Goal: Task Accomplishment & Management: Manage account settings

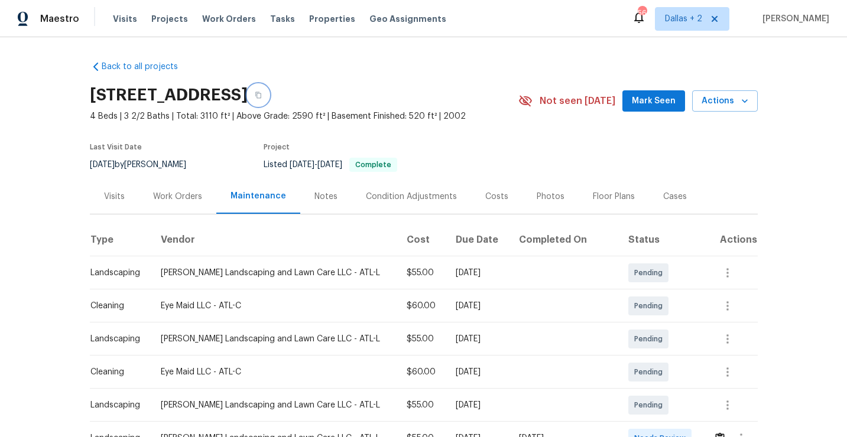
click at [261, 95] on icon "button" at bounding box center [258, 95] width 6 height 6
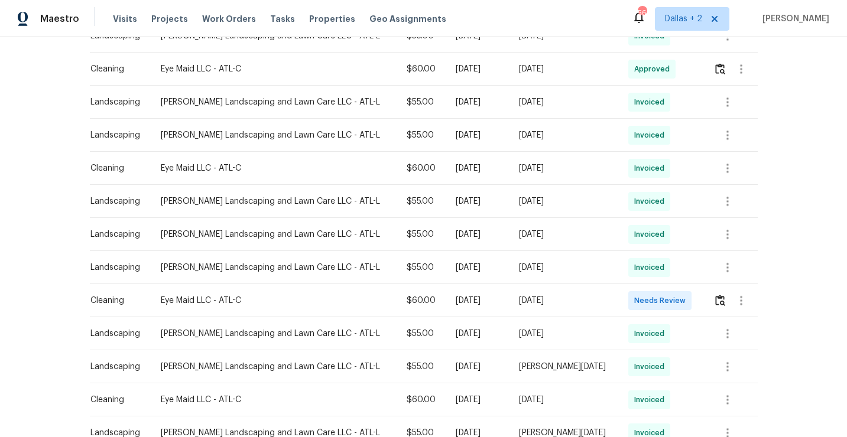
scroll to position [474, 0]
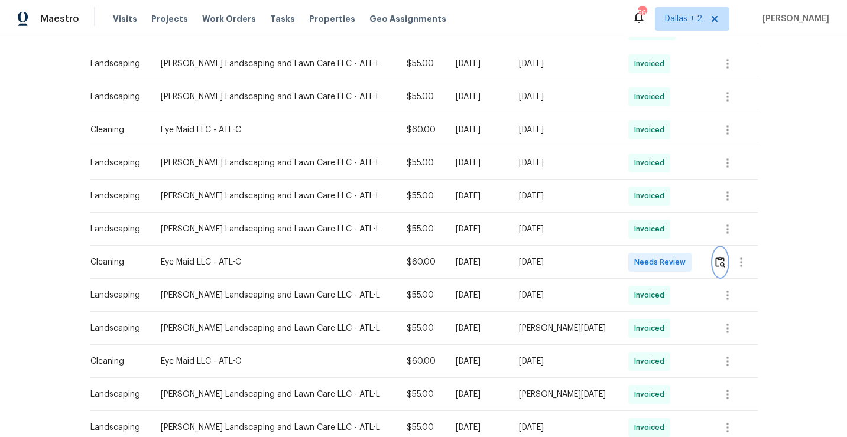
click at [717, 264] on img "button" at bounding box center [720, 261] width 10 height 11
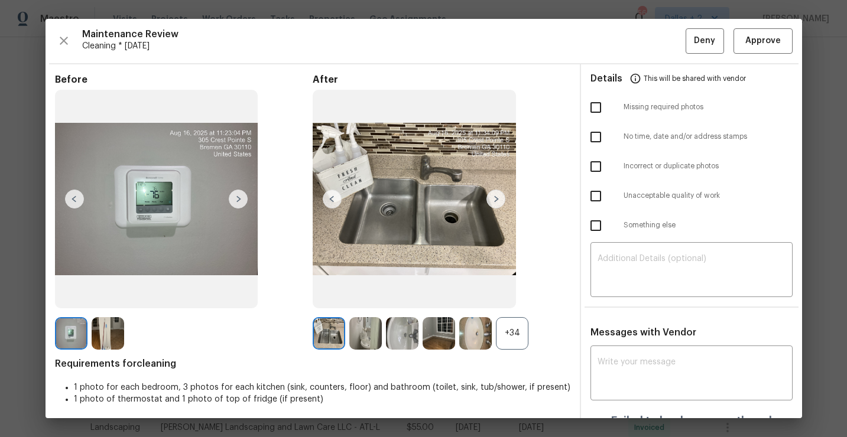
click at [516, 338] on div "+34" at bounding box center [512, 333] width 32 height 32
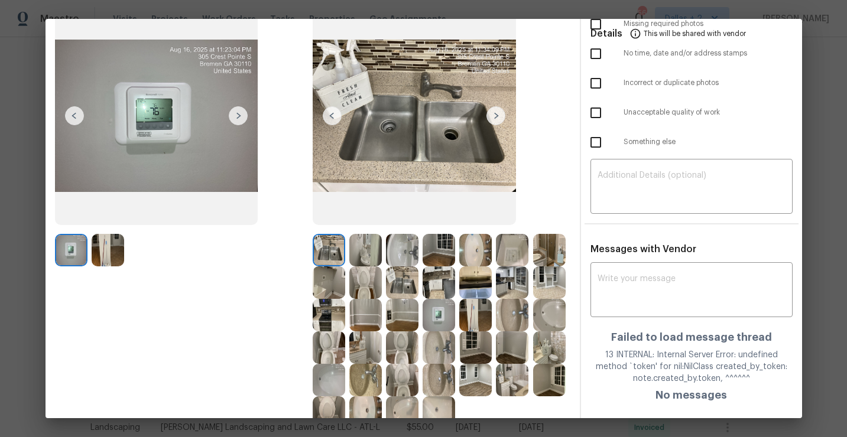
scroll to position [0, 0]
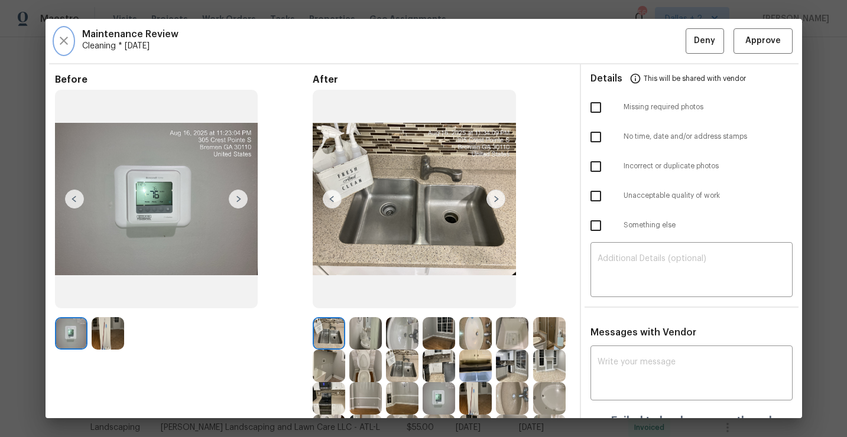
click at [57, 35] on icon "button" at bounding box center [64, 41] width 14 height 14
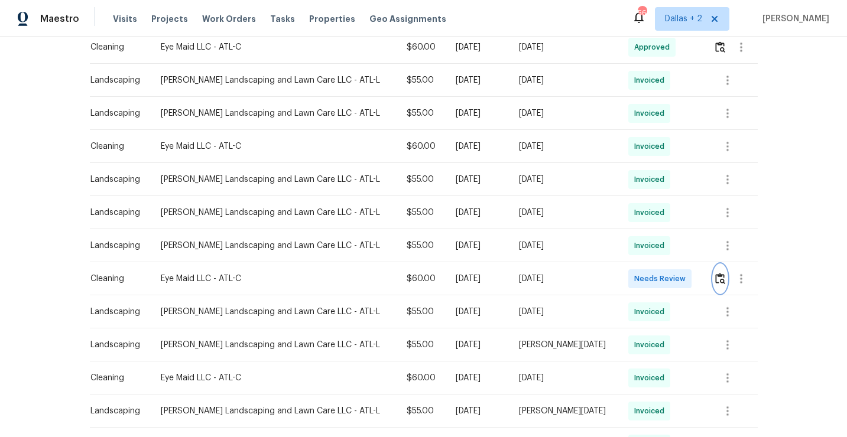
scroll to position [458, 0]
click at [717, 275] on img "button" at bounding box center [720, 277] width 10 height 11
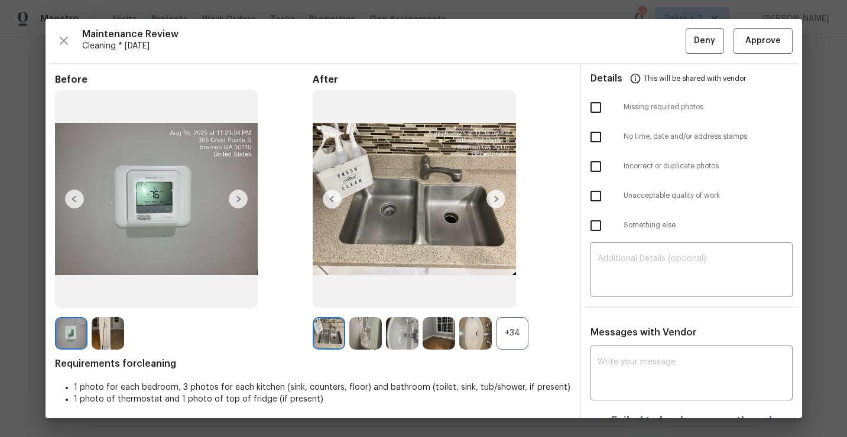
click at [500, 334] on div "+34" at bounding box center [512, 333] width 32 height 32
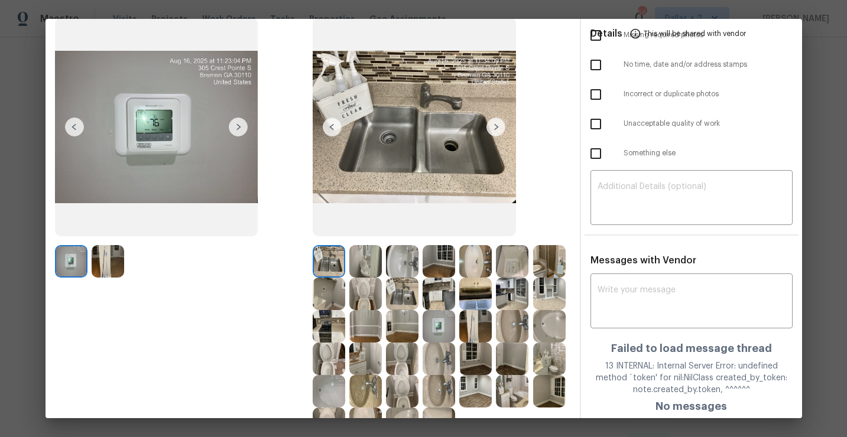
scroll to position [78, 0]
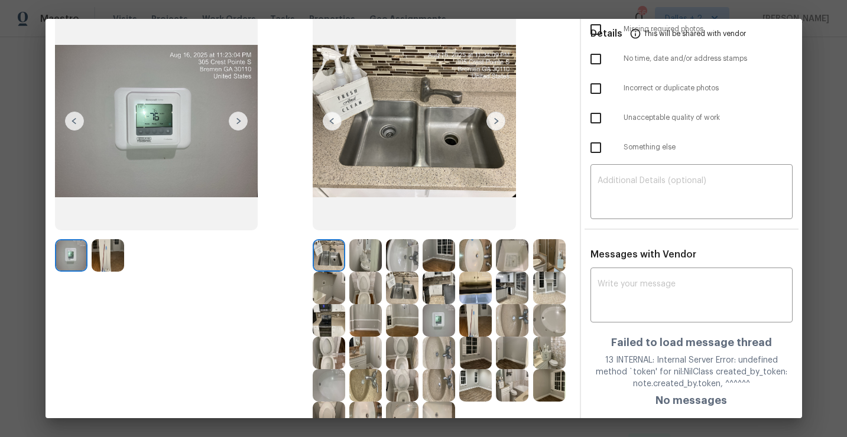
click at [481, 292] on img at bounding box center [475, 288] width 32 height 32
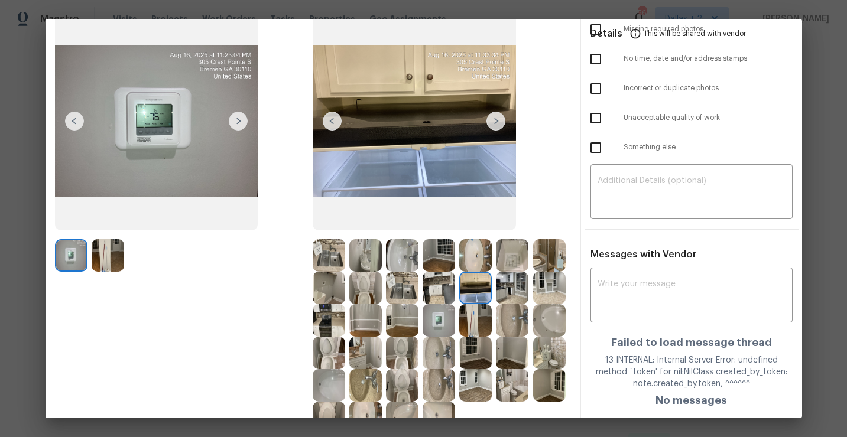
scroll to position [144, 0]
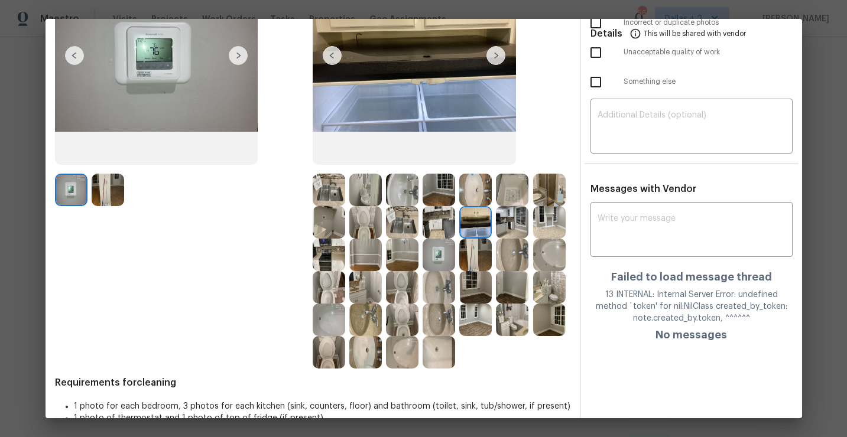
click at [513, 220] on img at bounding box center [512, 222] width 32 height 32
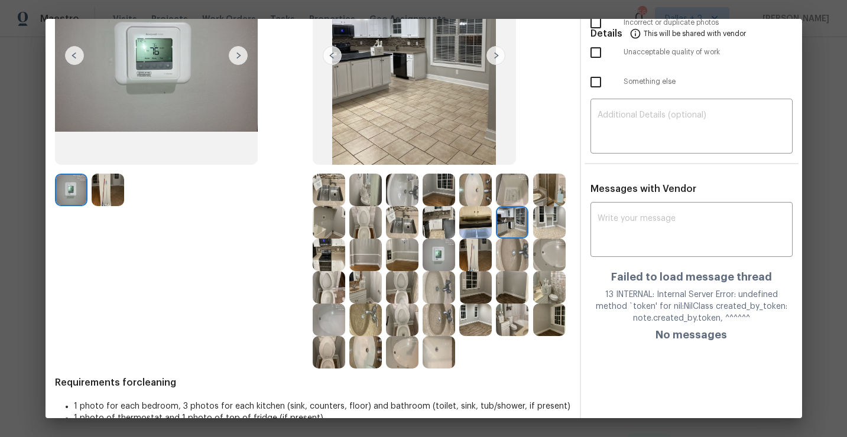
click at [368, 264] on img at bounding box center [365, 255] width 32 height 32
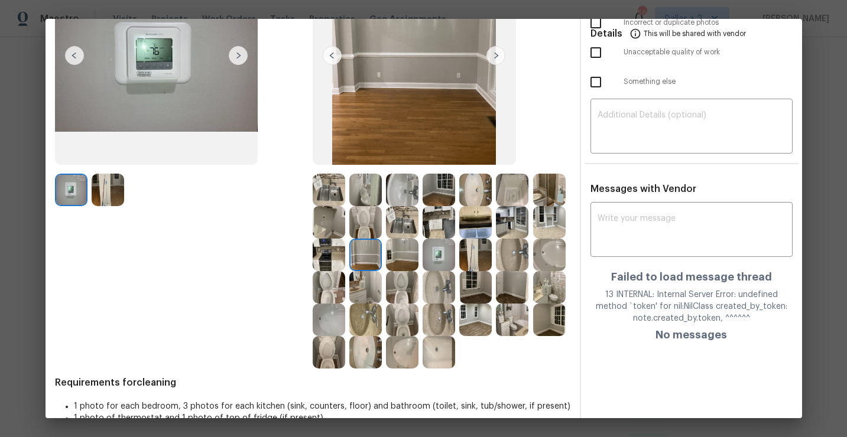
click at [477, 248] on img at bounding box center [475, 255] width 32 height 32
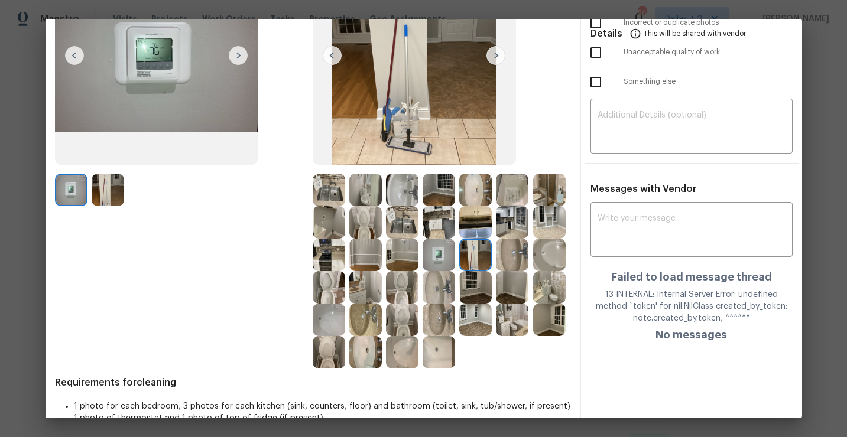
click at [506, 321] on img at bounding box center [512, 320] width 32 height 32
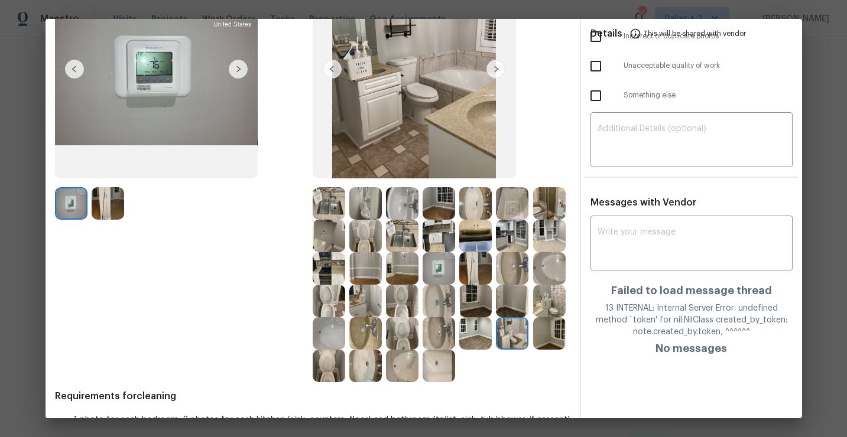
scroll to position [130, 0]
click at [402, 342] on img at bounding box center [402, 333] width 32 height 32
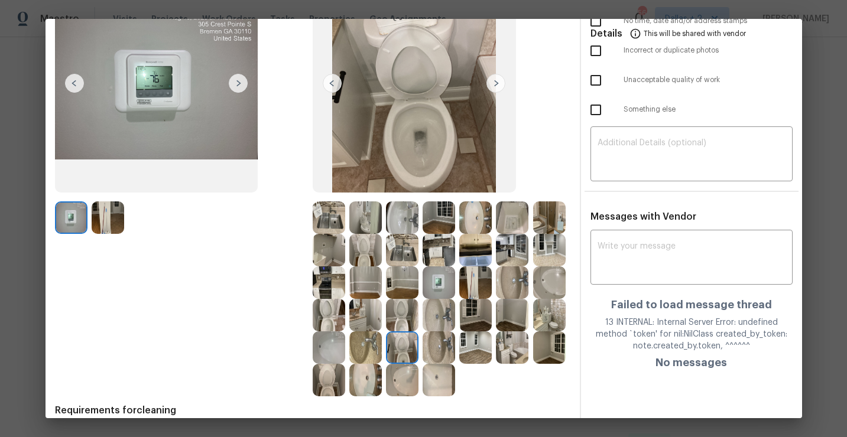
scroll to position [118, 0]
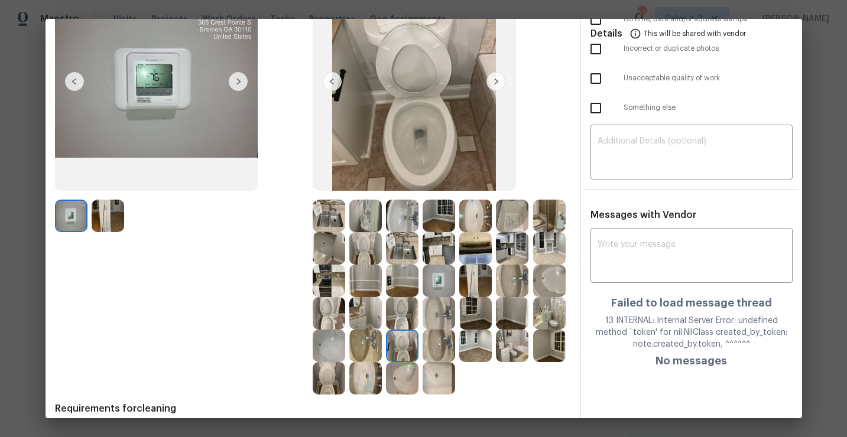
click at [361, 350] on img at bounding box center [365, 346] width 32 height 32
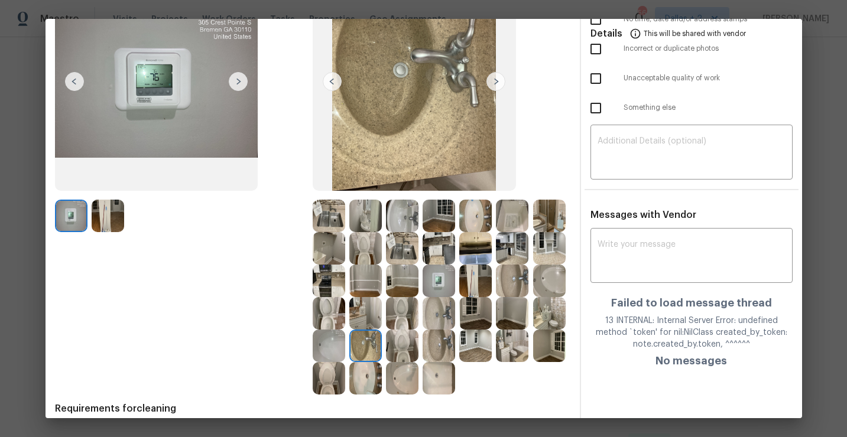
click at [328, 352] on img at bounding box center [329, 346] width 32 height 32
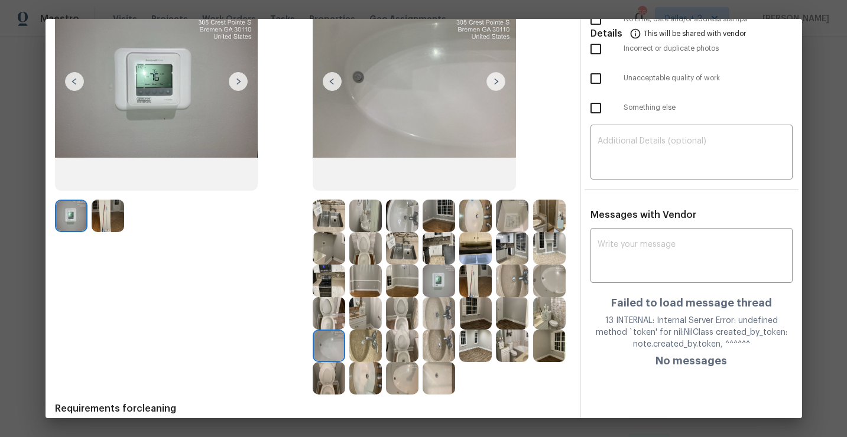
click at [330, 377] on img at bounding box center [329, 378] width 32 height 32
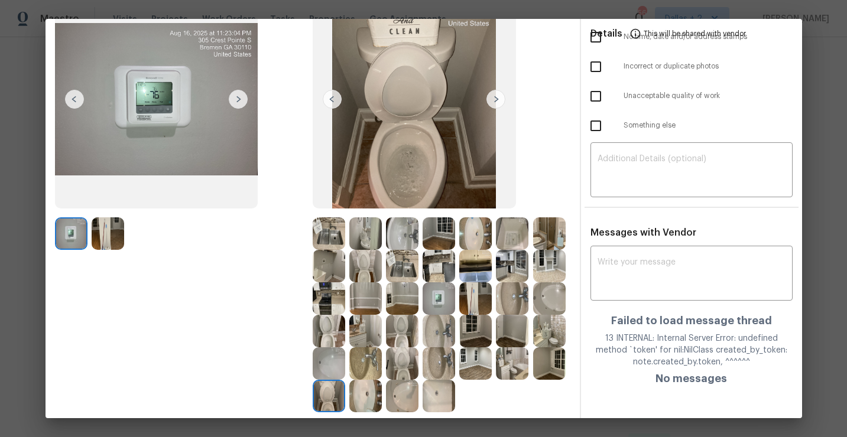
scroll to position [0, 0]
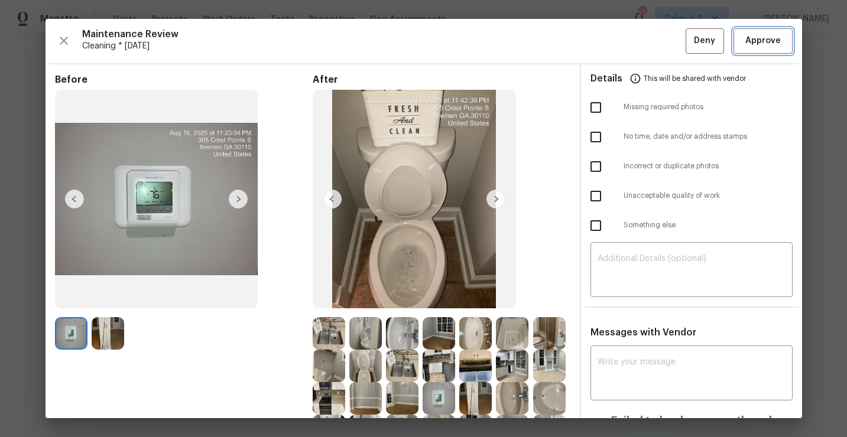
click at [747, 40] on span "Approve" at bounding box center [762, 41] width 35 height 15
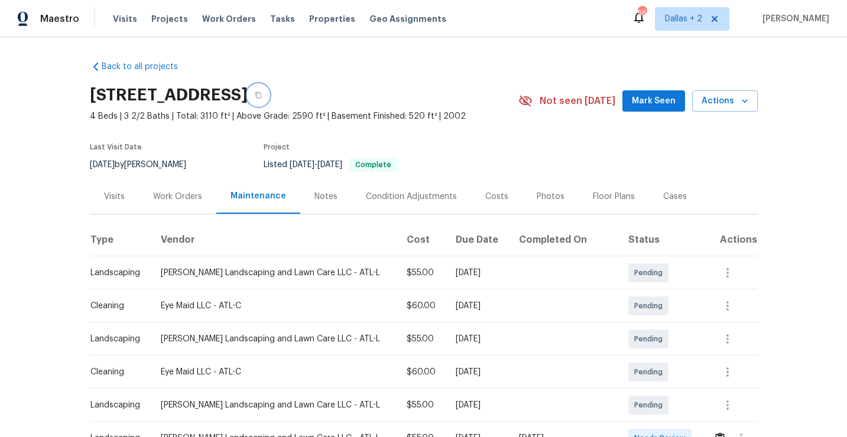
click at [262, 97] on icon "button" at bounding box center [258, 95] width 7 height 7
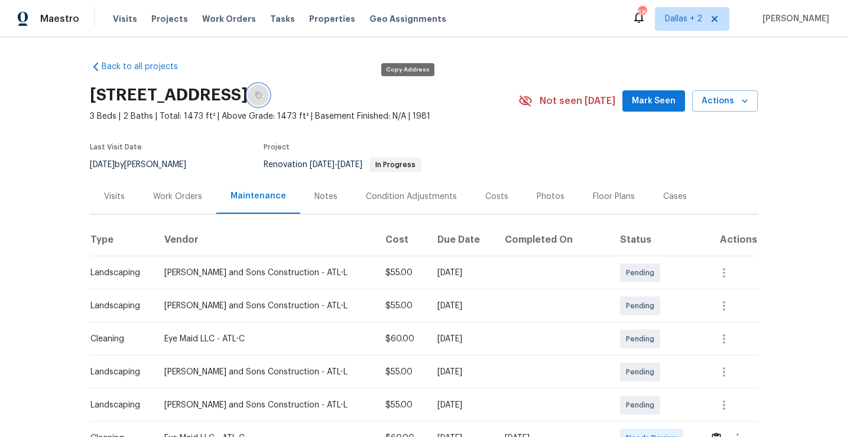
click at [269, 99] on button "button" at bounding box center [258, 94] width 21 height 21
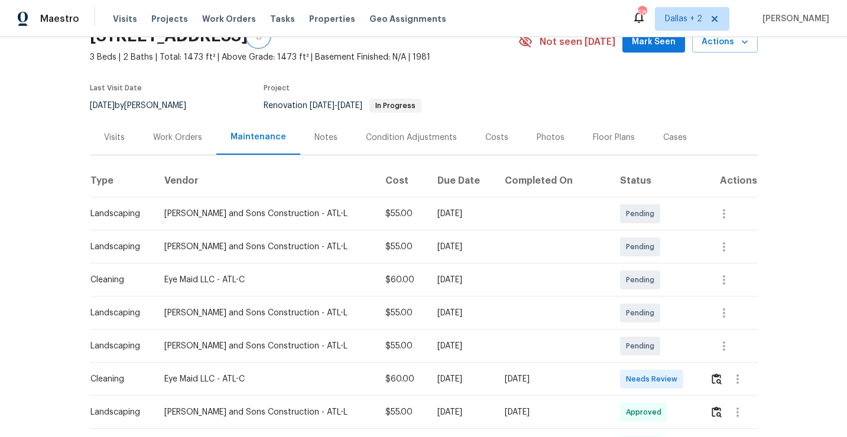
scroll to position [67, 0]
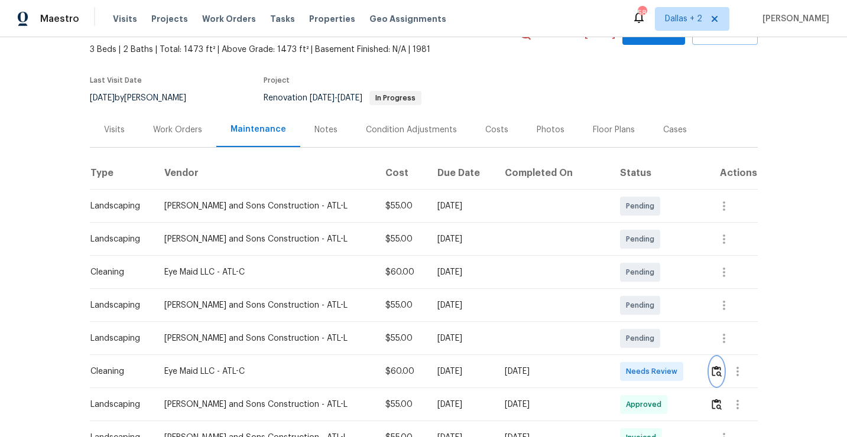
click at [714, 375] on img "button" at bounding box center [716, 371] width 10 height 11
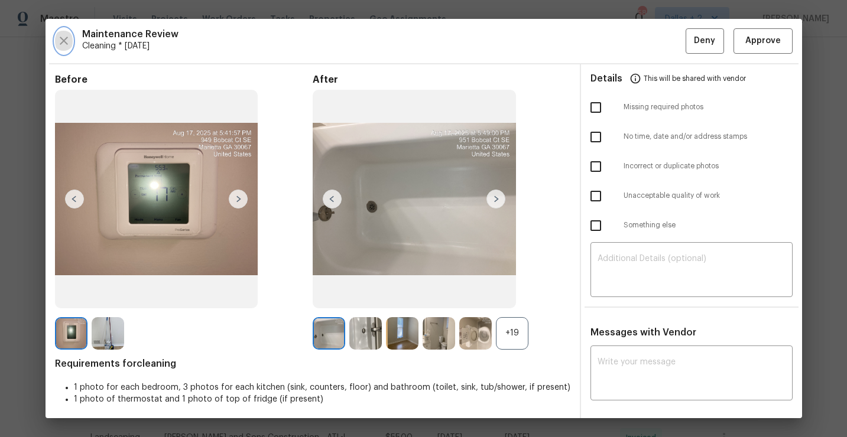
click at [59, 38] on icon "button" at bounding box center [64, 41] width 14 height 14
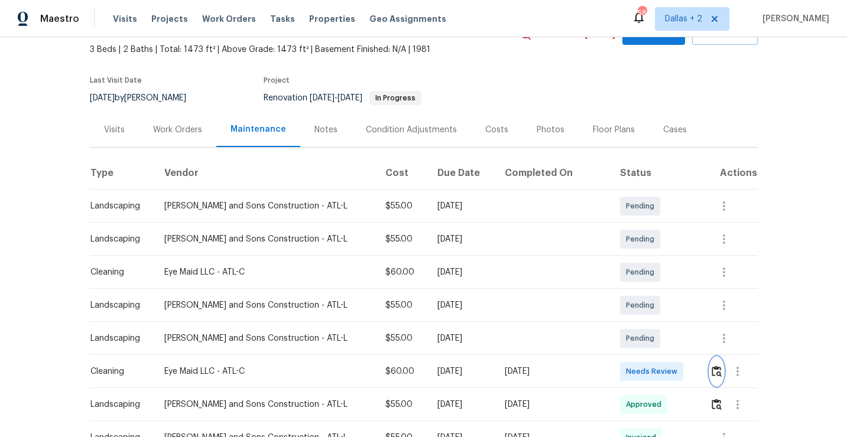
scroll to position [71, 0]
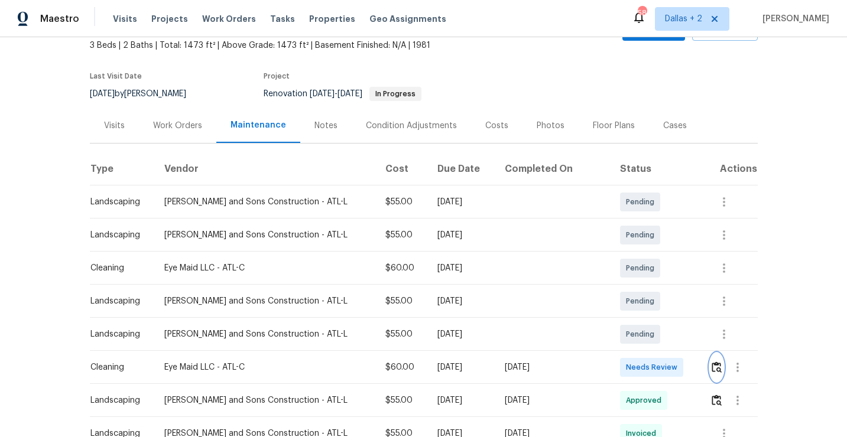
click at [716, 366] on img "button" at bounding box center [716, 367] width 10 height 11
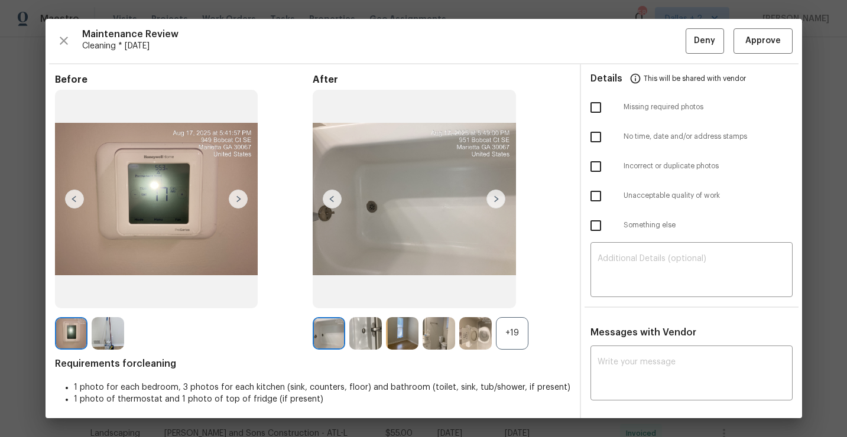
click at [506, 339] on div "+19" at bounding box center [512, 333] width 32 height 32
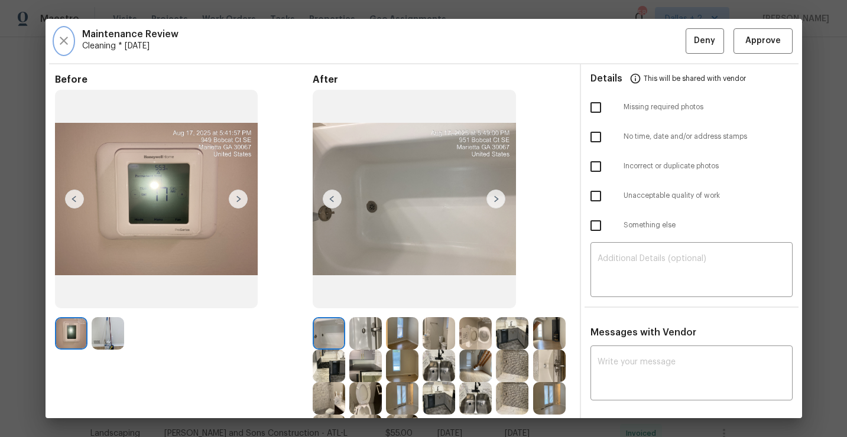
click at [58, 40] on icon "button" at bounding box center [64, 41] width 14 height 14
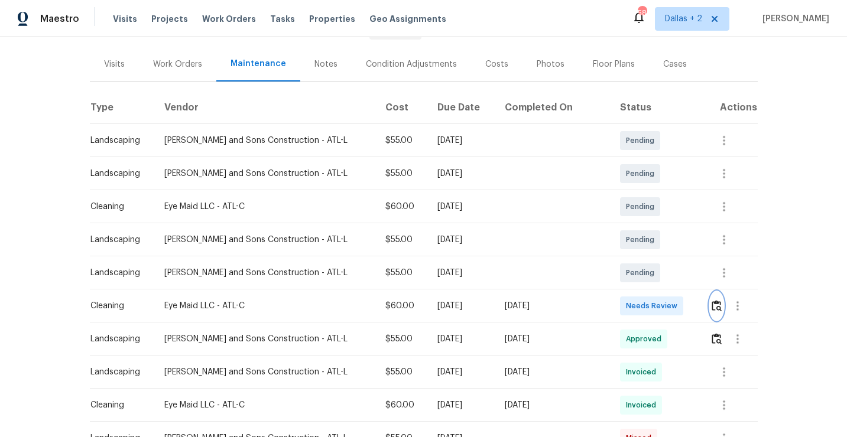
scroll to position [210, 0]
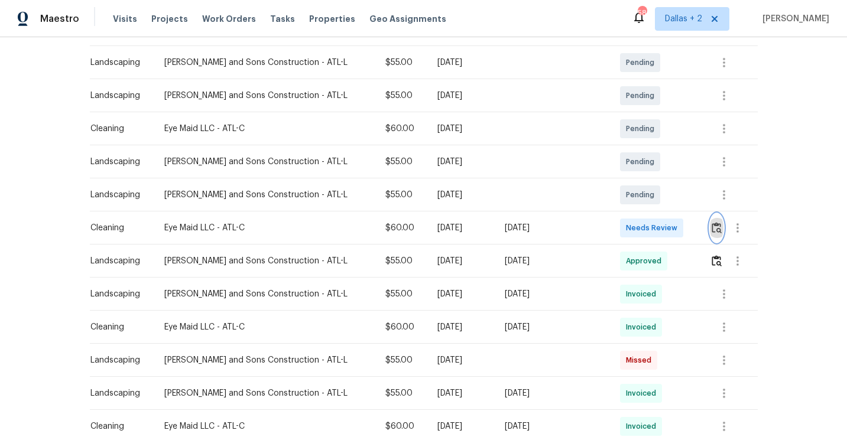
click at [711, 223] on img "button" at bounding box center [716, 227] width 10 height 11
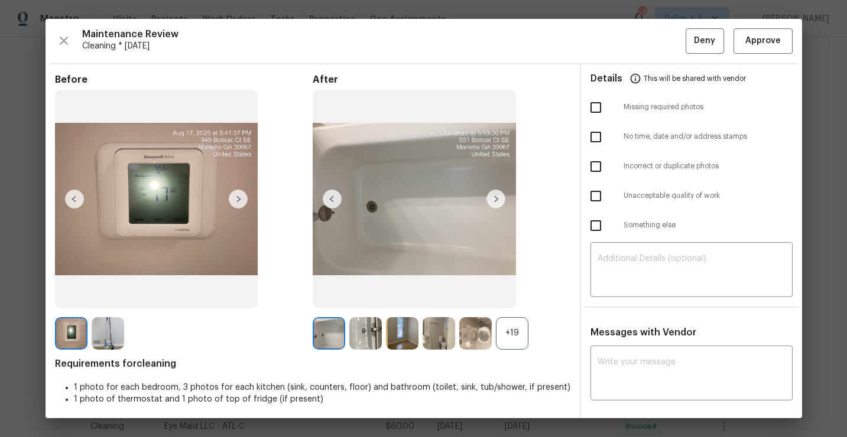
click at [493, 342] on div at bounding box center [477, 333] width 37 height 32
click at [501, 334] on div "+19" at bounding box center [512, 333] width 32 height 32
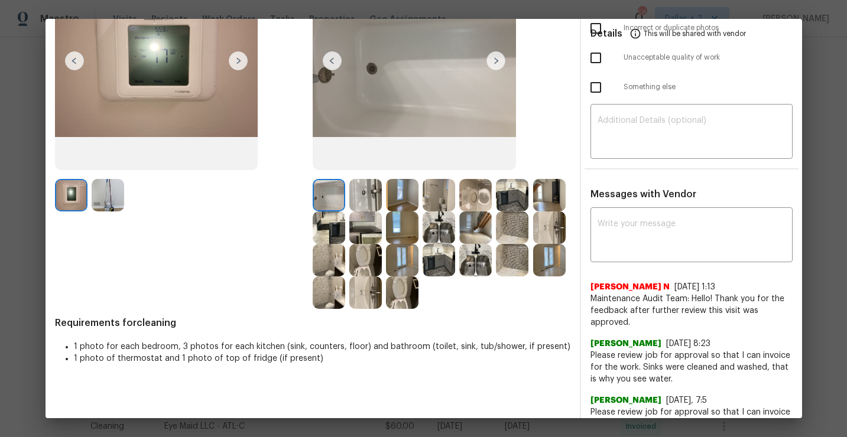
scroll to position [145, 0]
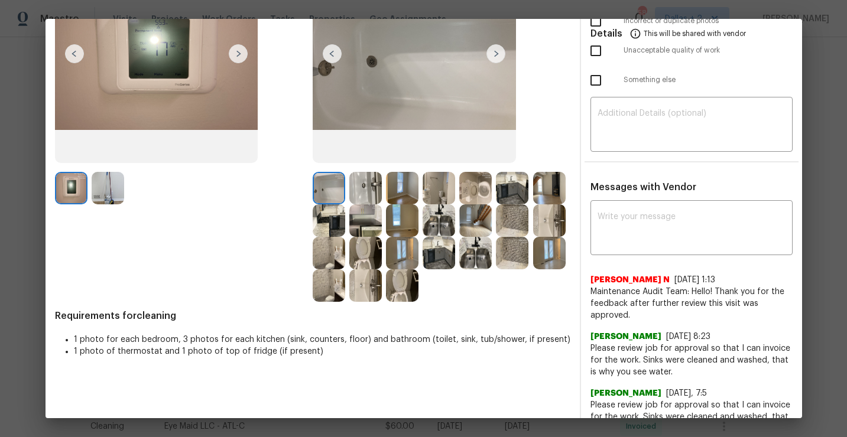
click at [356, 184] on img at bounding box center [365, 188] width 32 height 32
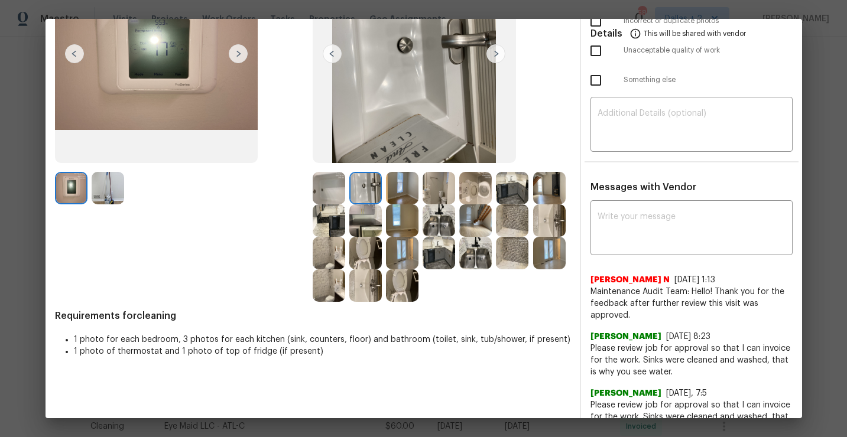
click at [463, 191] on img at bounding box center [475, 188] width 32 height 32
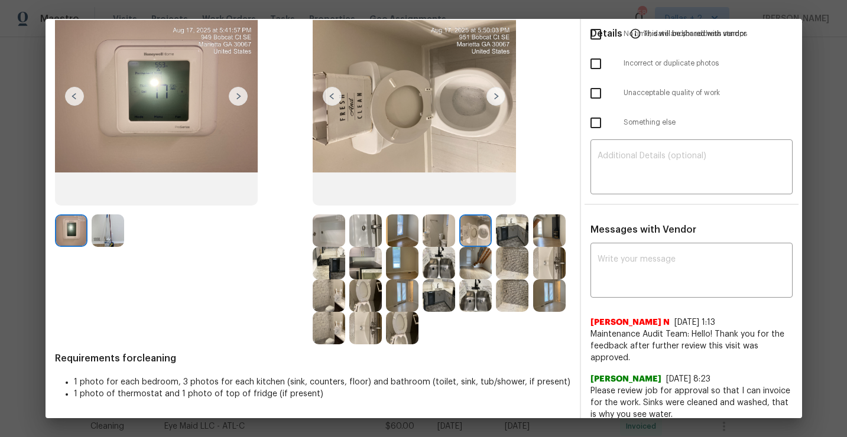
scroll to position [102, 0]
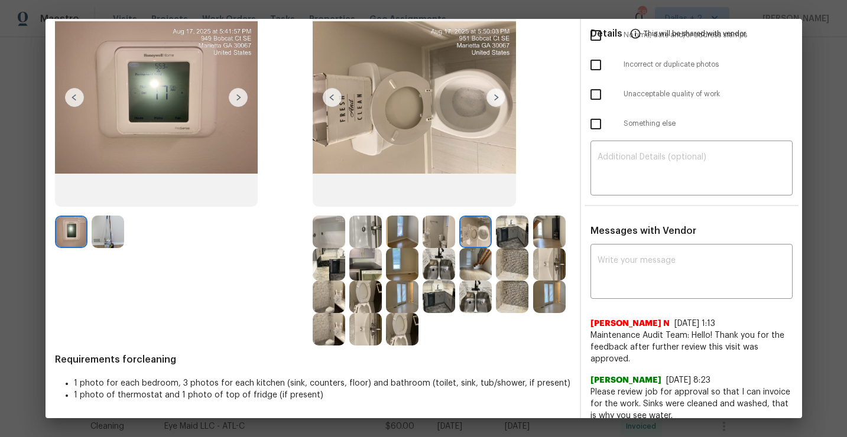
click at [550, 266] on img at bounding box center [549, 264] width 32 height 32
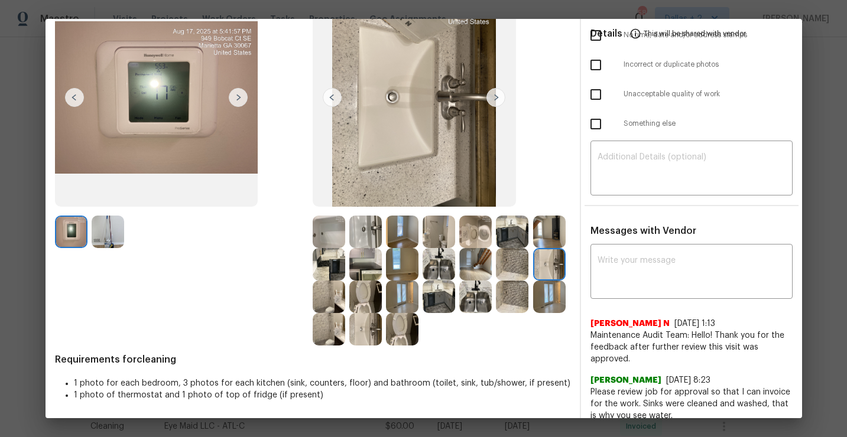
click at [364, 287] on img at bounding box center [365, 297] width 32 height 32
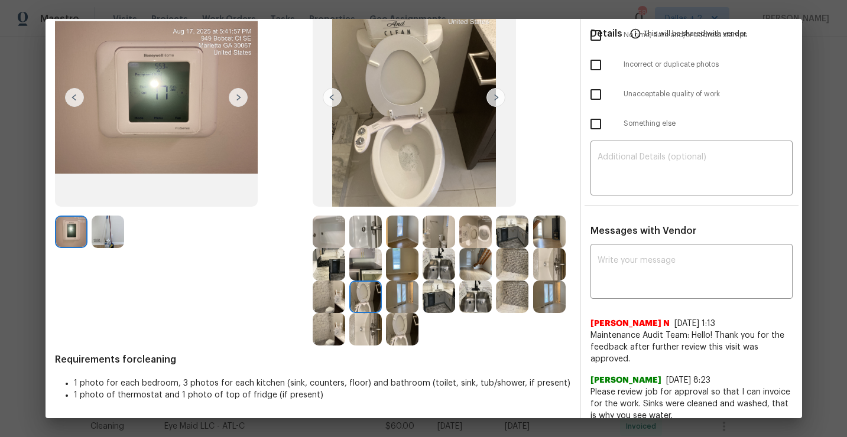
click at [354, 254] on img at bounding box center [365, 264] width 32 height 32
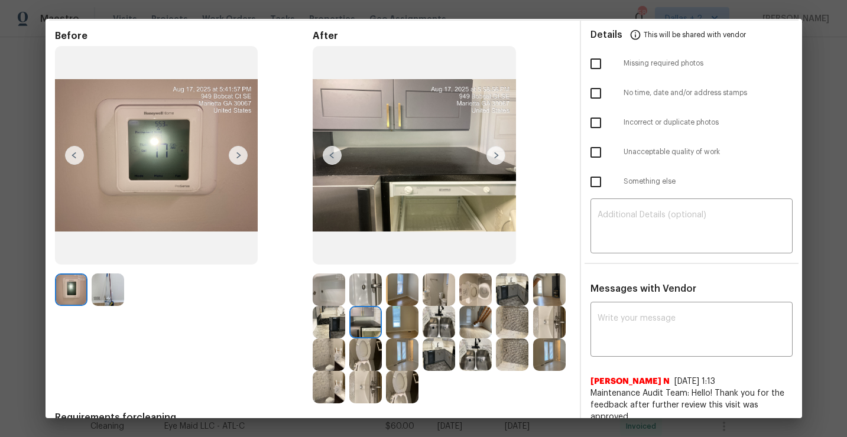
scroll to position [45, 0]
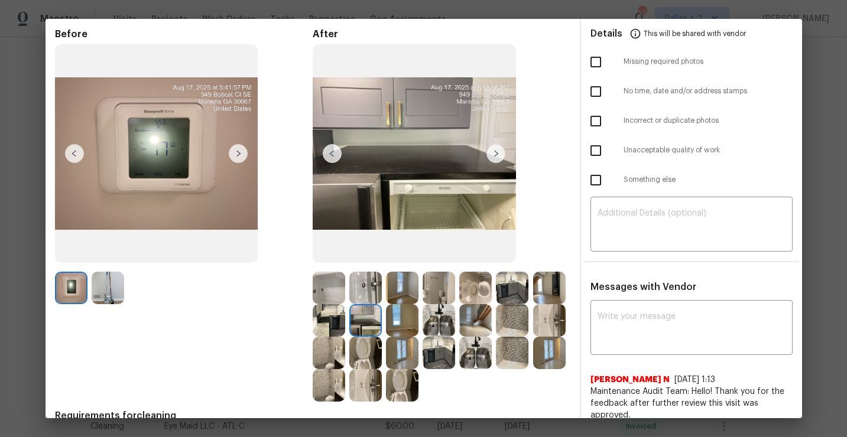
click at [466, 357] on img at bounding box center [475, 353] width 32 height 32
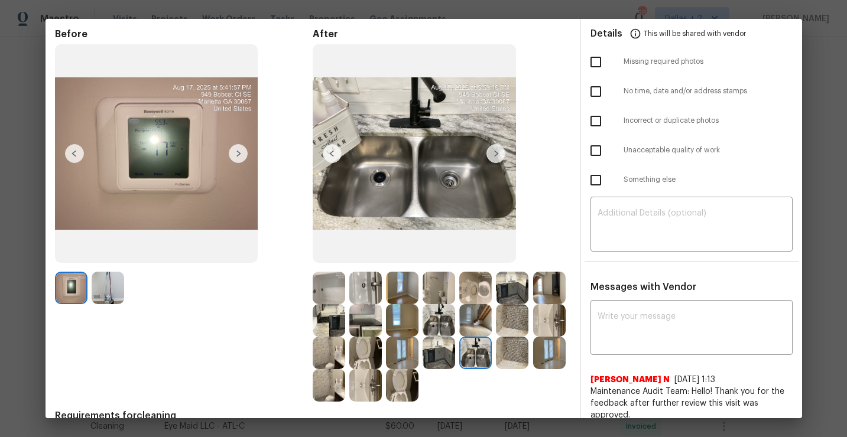
click at [545, 343] on img at bounding box center [549, 353] width 32 height 32
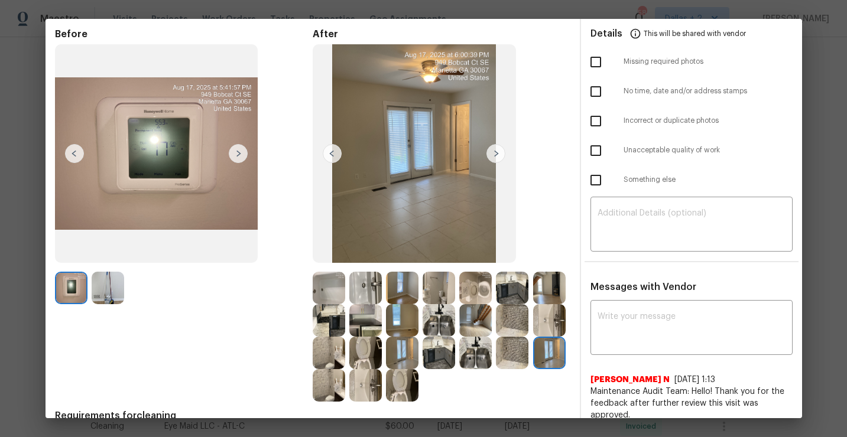
click at [544, 310] on img at bounding box center [549, 320] width 32 height 32
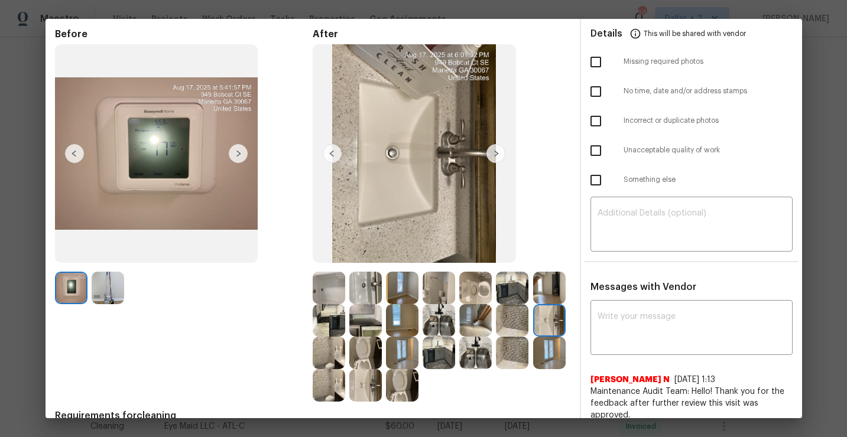
click at [464, 352] on img at bounding box center [475, 353] width 32 height 32
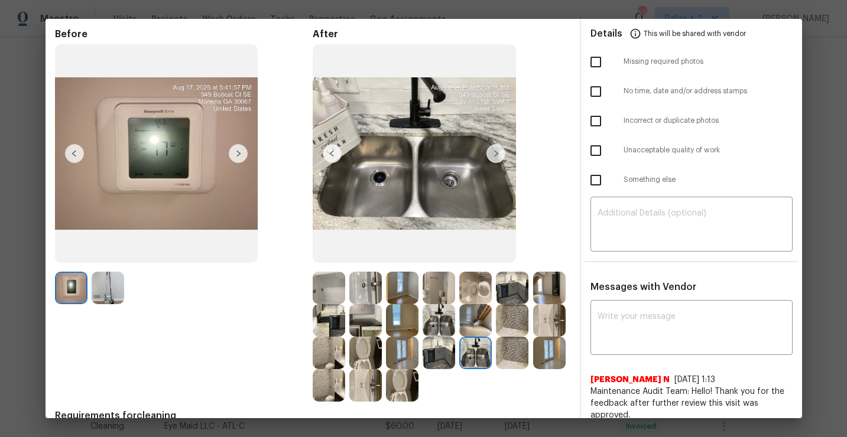
click at [376, 384] on img at bounding box center [365, 385] width 32 height 32
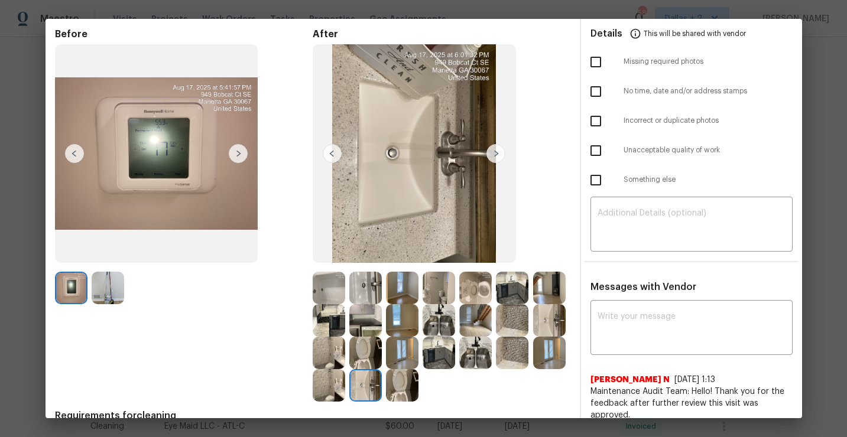
click at [405, 383] on img at bounding box center [402, 385] width 32 height 32
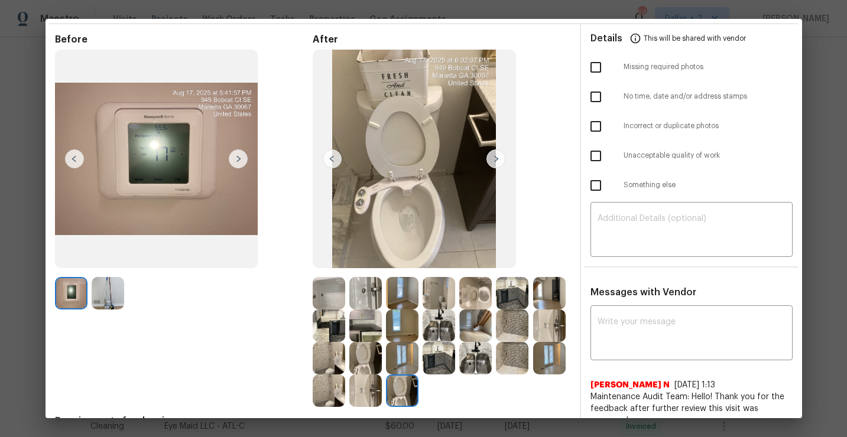
scroll to position [0, 0]
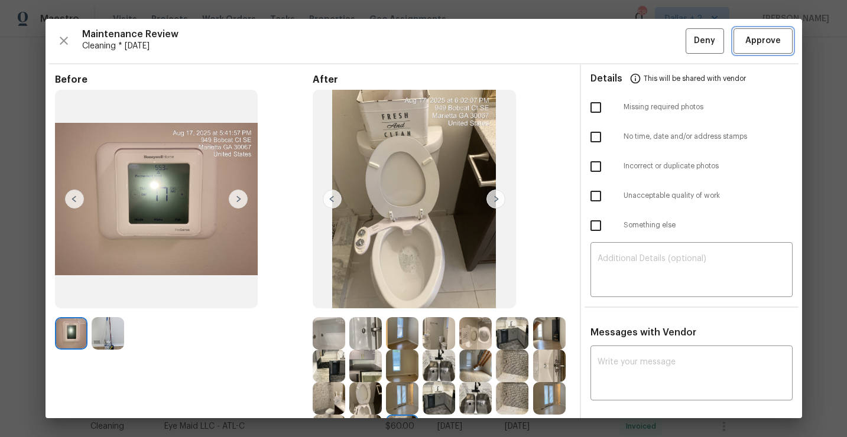
click at [740, 39] on button "Approve" at bounding box center [762, 40] width 59 height 25
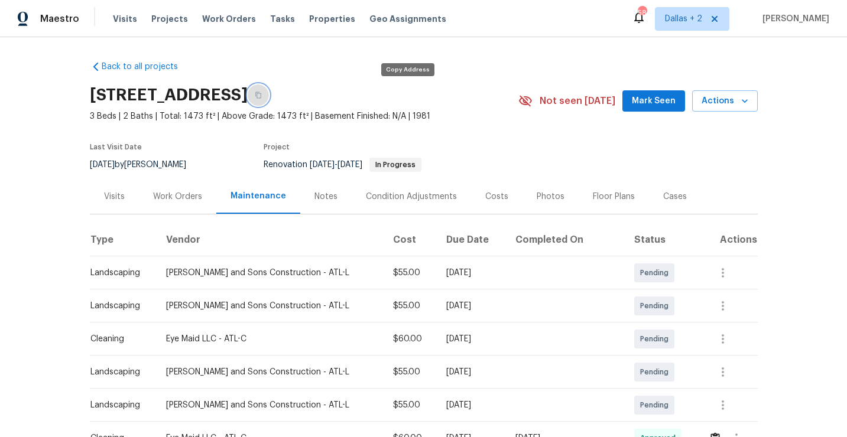
click at [269, 88] on button "button" at bounding box center [258, 94] width 21 height 21
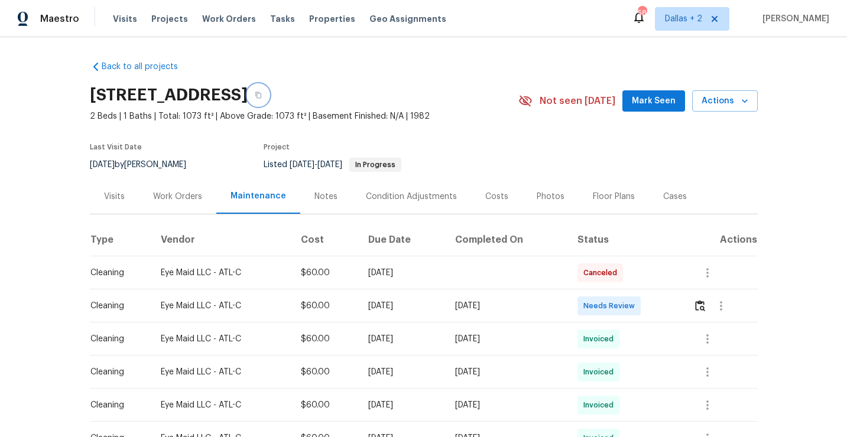
click at [262, 93] on icon "button" at bounding box center [258, 95] width 7 height 7
click at [269, 105] on button "button" at bounding box center [258, 94] width 21 height 21
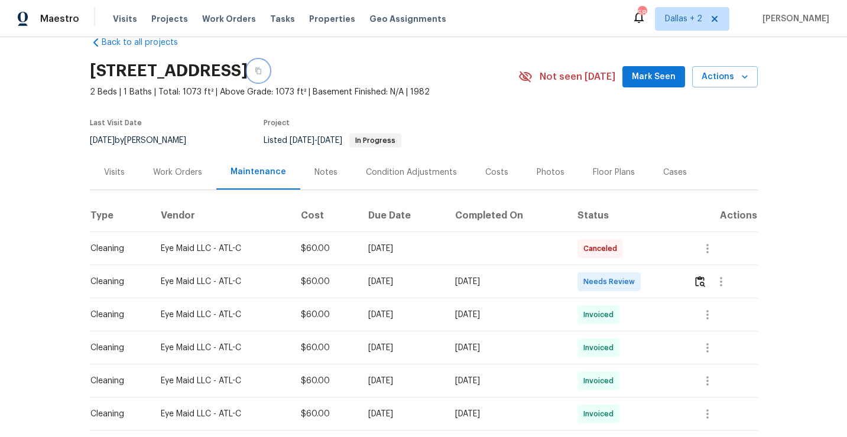
scroll to position [25, 0]
click at [698, 278] on button "button" at bounding box center [700, 281] width 14 height 28
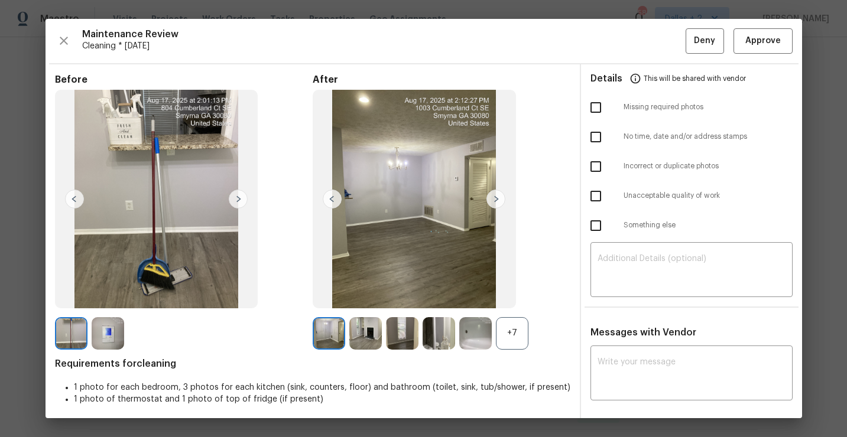
click at [513, 324] on div "+7" at bounding box center [512, 333] width 32 height 32
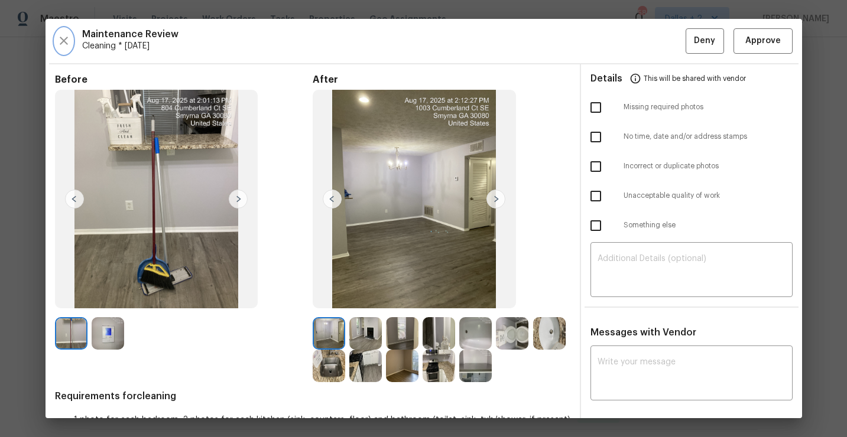
click at [56, 33] on button "button" at bounding box center [64, 40] width 18 height 25
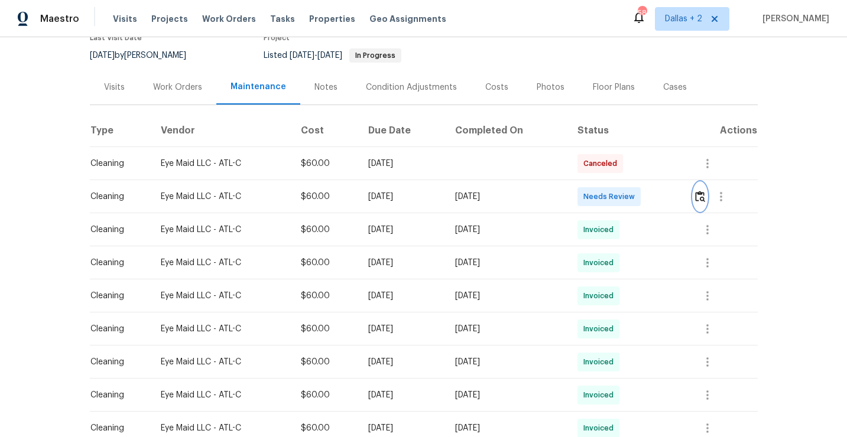
scroll to position [112, 0]
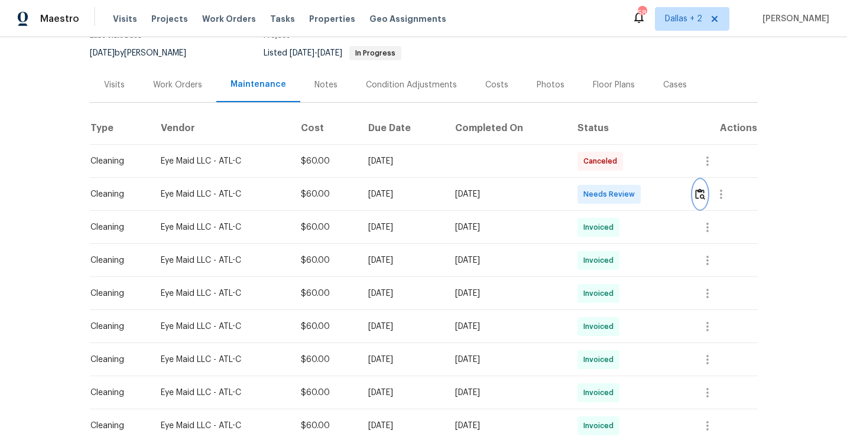
click at [700, 191] on img "button" at bounding box center [700, 193] width 10 height 11
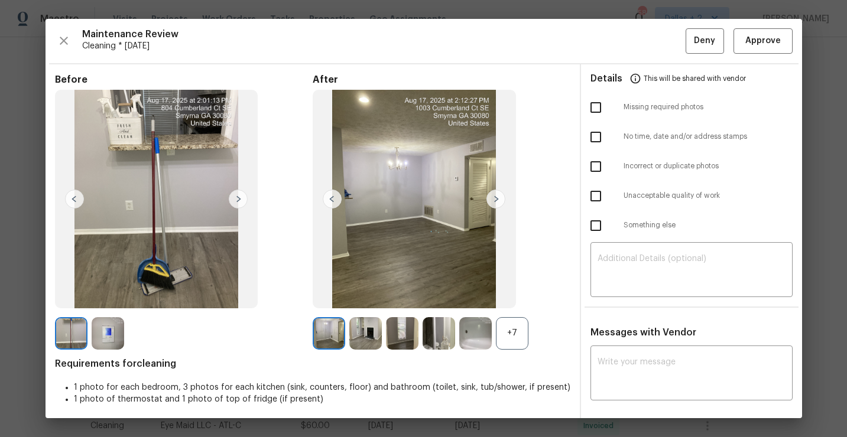
click at [502, 318] on div "+7" at bounding box center [512, 333] width 32 height 32
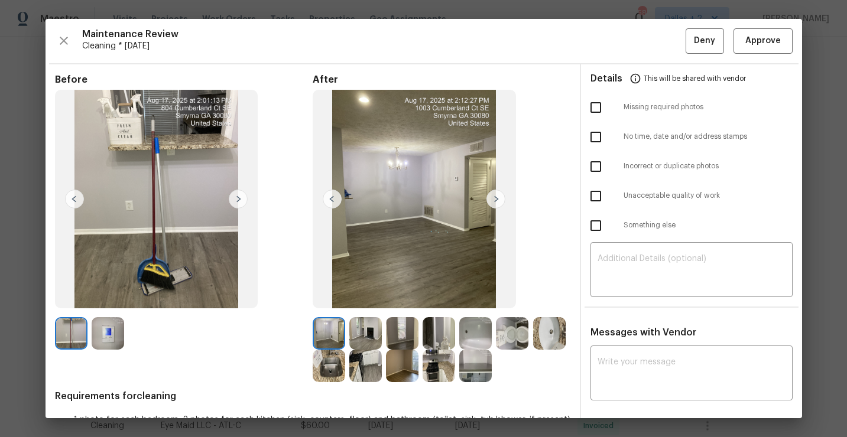
click at [357, 347] on img at bounding box center [365, 333] width 32 height 32
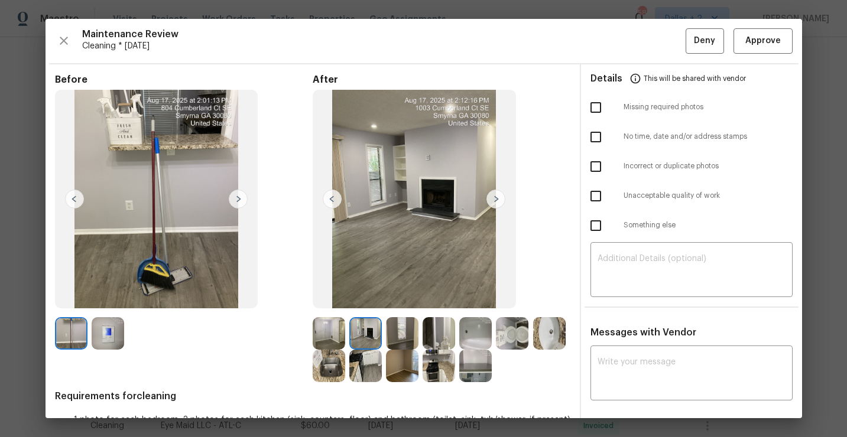
click at [399, 338] on img at bounding box center [402, 333] width 32 height 32
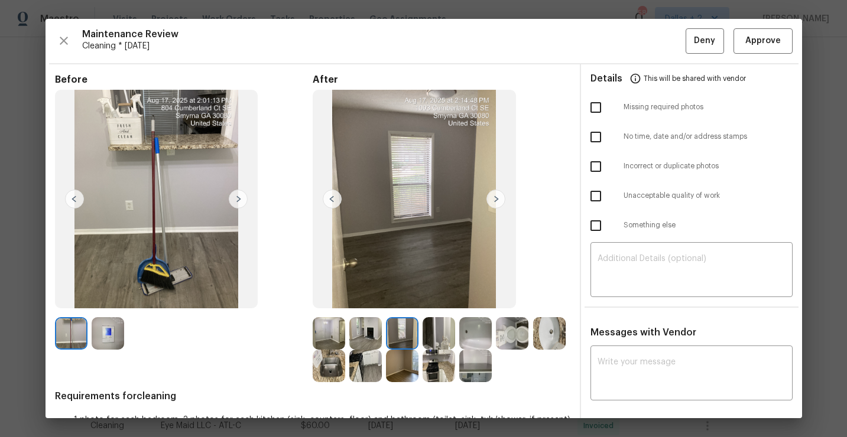
click at [438, 350] on img at bounding box center [438, 366] width 32 height 32
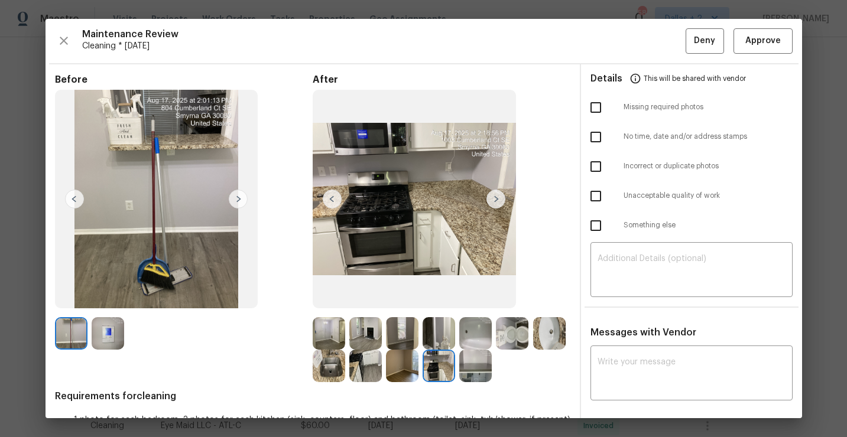
click at [446, 343] on img at bounding box center [438, 333] width 32 height 32
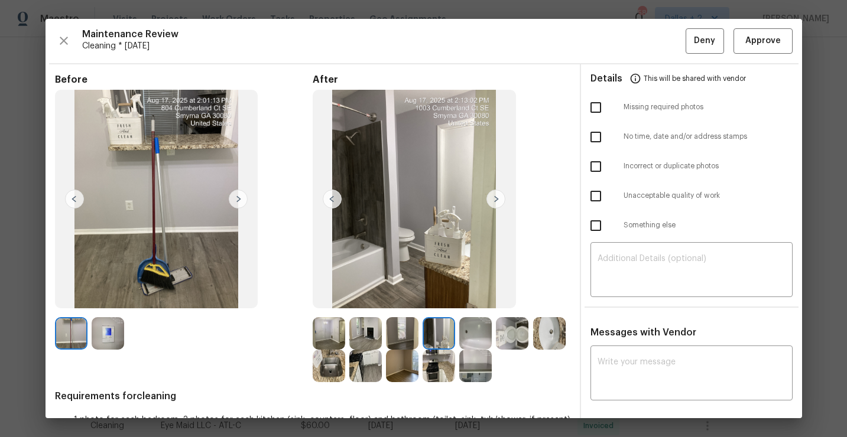
click at [474, 338] on img at bounding box center [475, 333] width 32 height 32
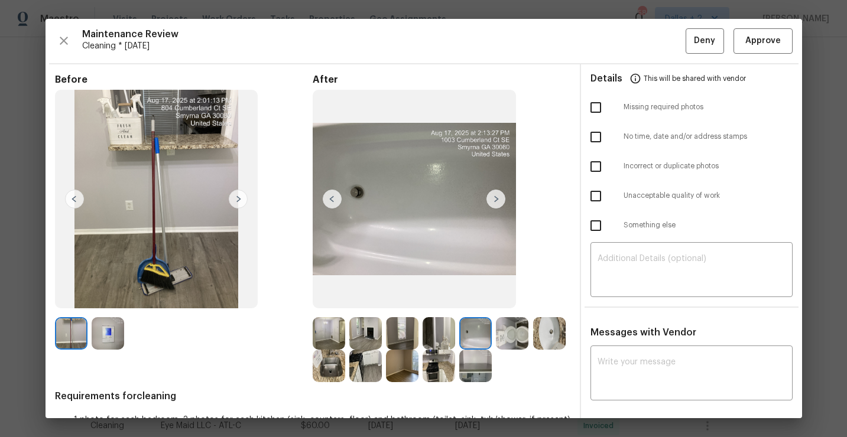
click at [517, 339] on img at bounding box center [512, 333] width 32 height 32
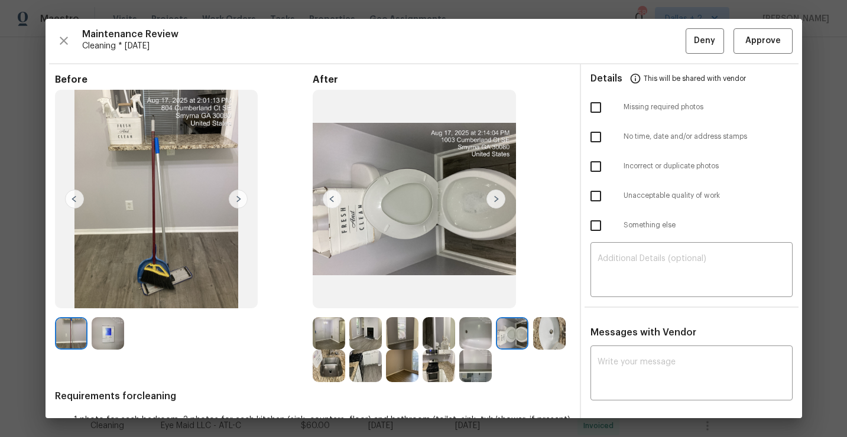
click at [551, 336] on img at bounding box center [549, 333] width 32 height 32
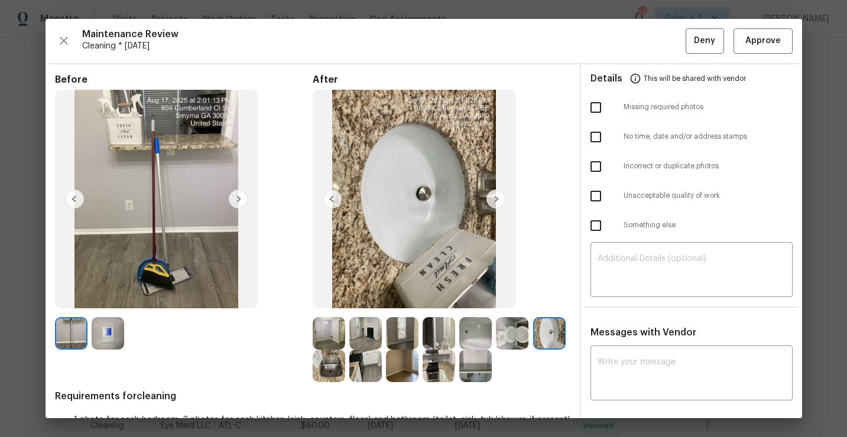
click at [354, 365] on img at bounding box center [365, 366] width 32 height 32
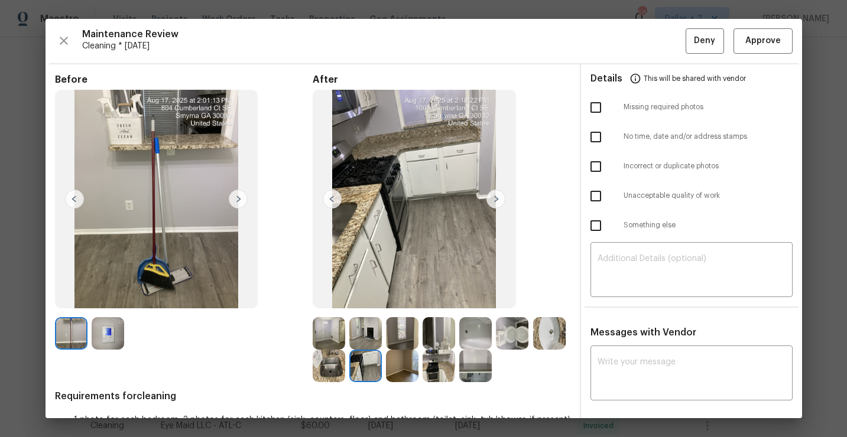
click at [471, 363] on img at bounding box center [475, 366] width 32 height 32
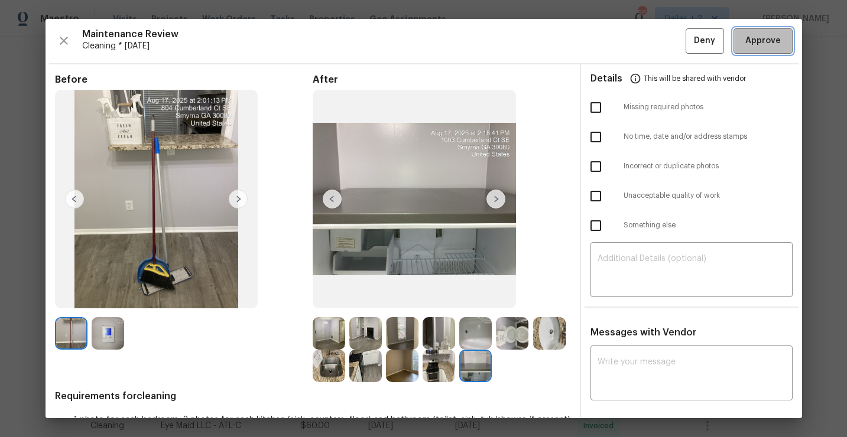
click at [743, 45] on span "Approve" at bounding box center [763, 41] width 40 height 15
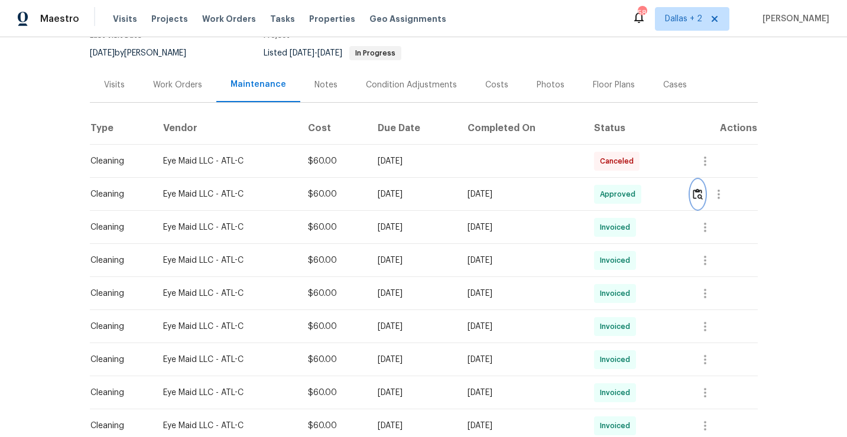
scroll to position [0, 0]
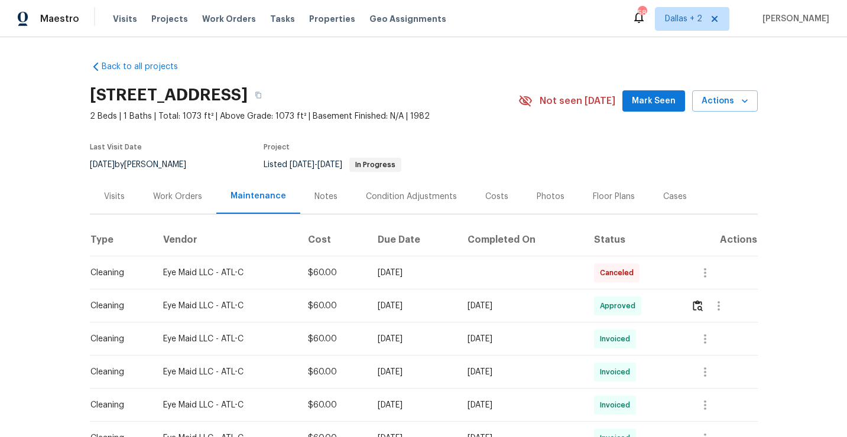
click at [463, 99] on div "1002 Cumberland Ct SE, Smyrna, GA 30080" at bounding box center [304, 95] width 428 height 31
click at [269, 102] on button "button" at bounding box center [258, 94] width 21 height 21
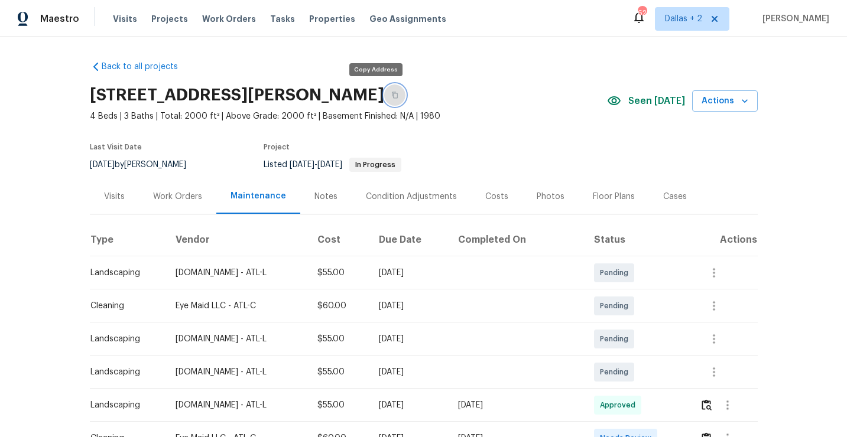
click at [392, 97] on icon "button" at bounding box center [395, 95] width 6 height 6
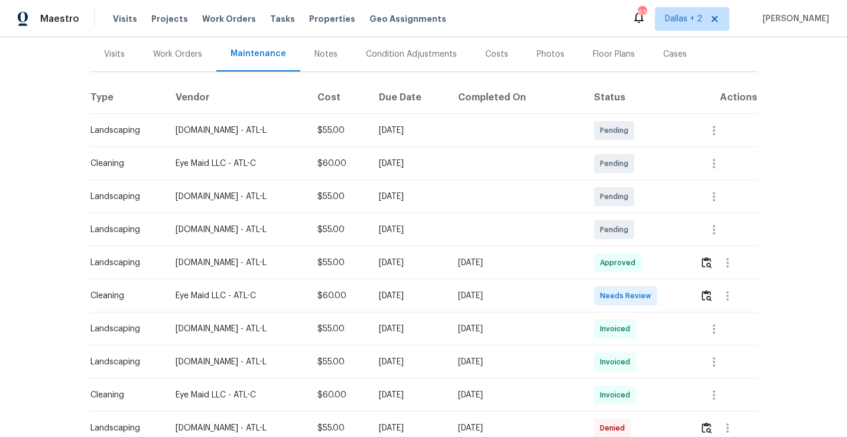
scroll to position [160, 0]
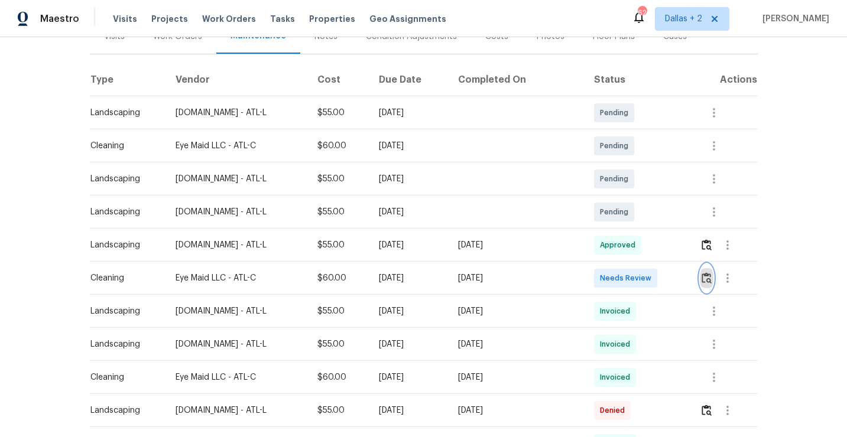
click at [705, 274] on img "button" at bounding box center [706, 277] width 10 height 11
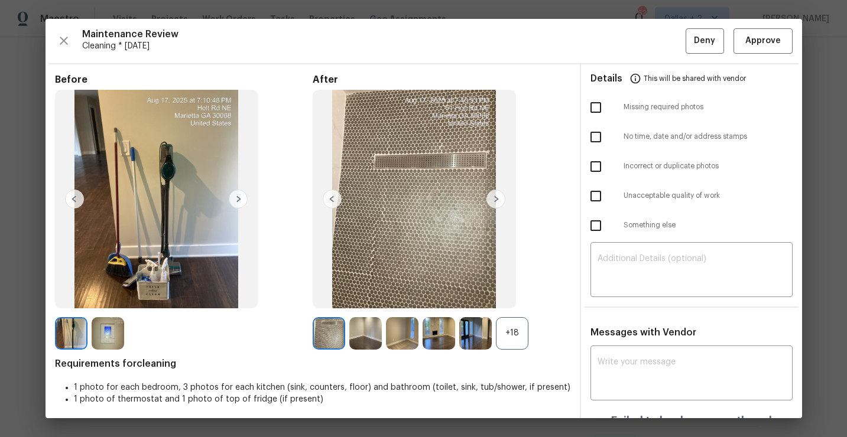
click at [516, 338] on div "+18" at bounding box center [512, 333] width 32 height 32
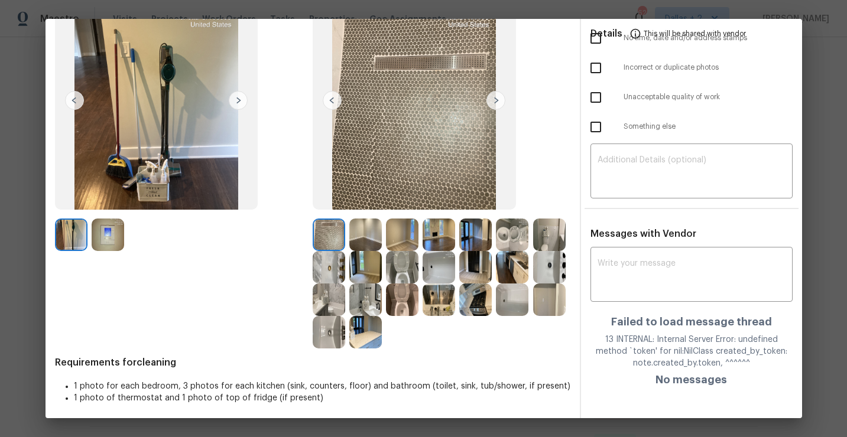
scroll to position [0, 0]
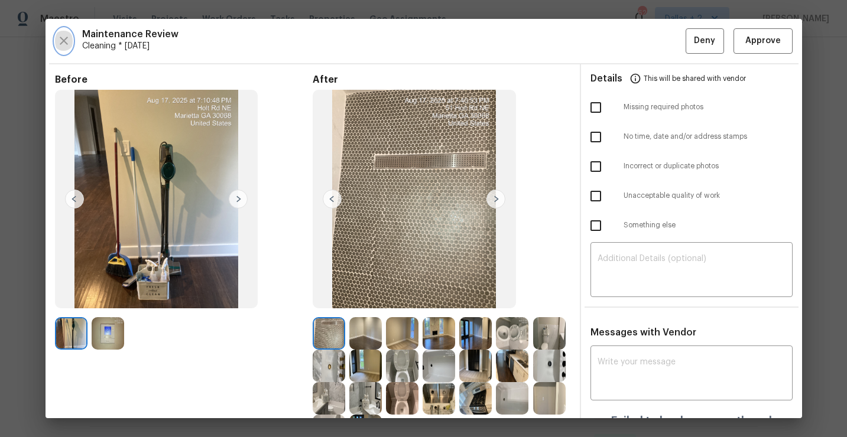
click at [63, 31] on button "button" at bounding box center [64, 40] width 18 height 25
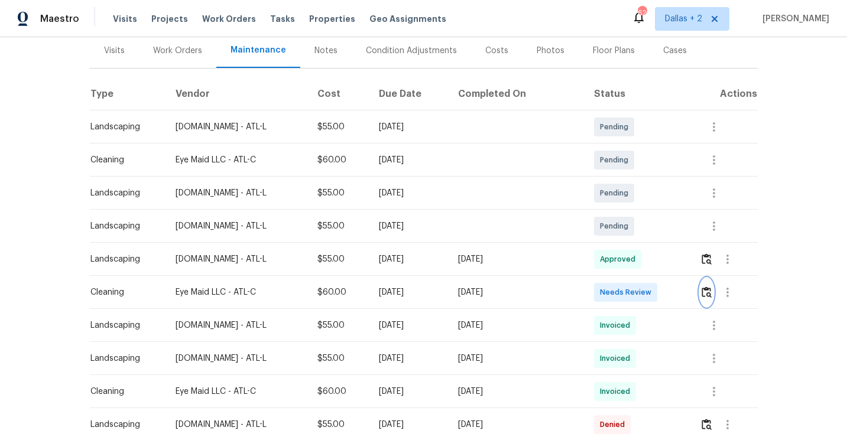
scroll to position [169, 0]
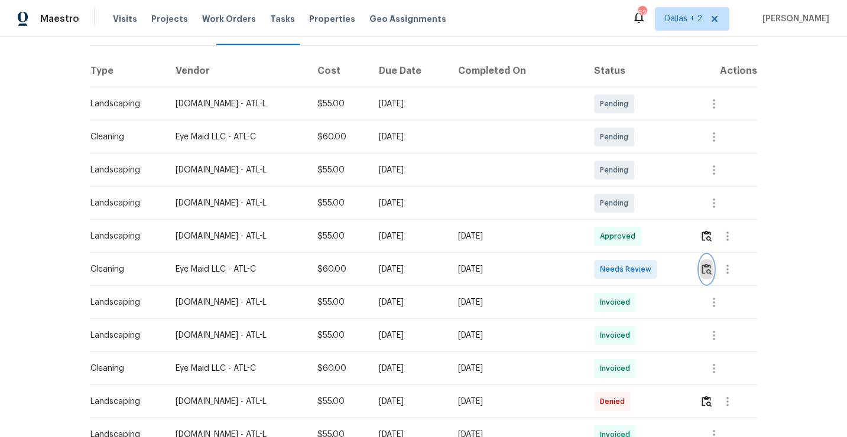
click at [706, 274] on img "button" at bounding box center [706, 269] width 10 height 11
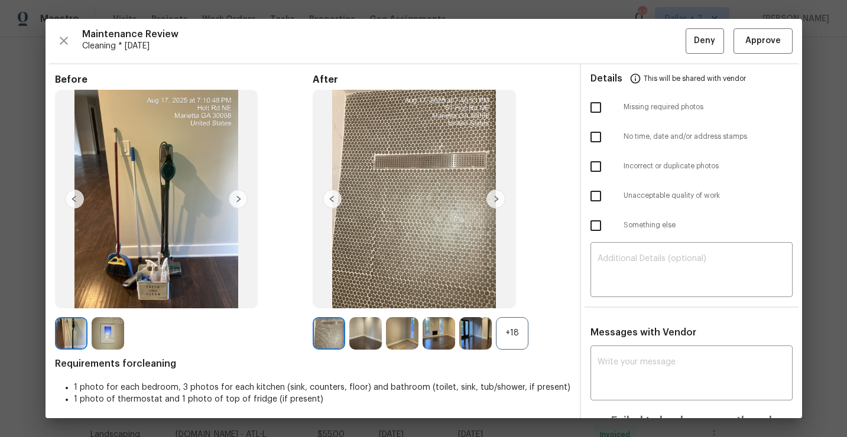
click at [513, 336] on div "+18" at bounding box center [512, 333] width 32 height 32
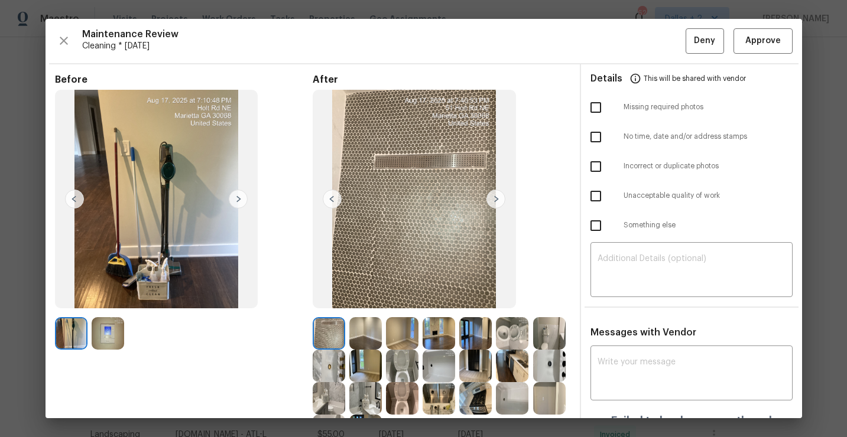
scroll to position [102, 0]
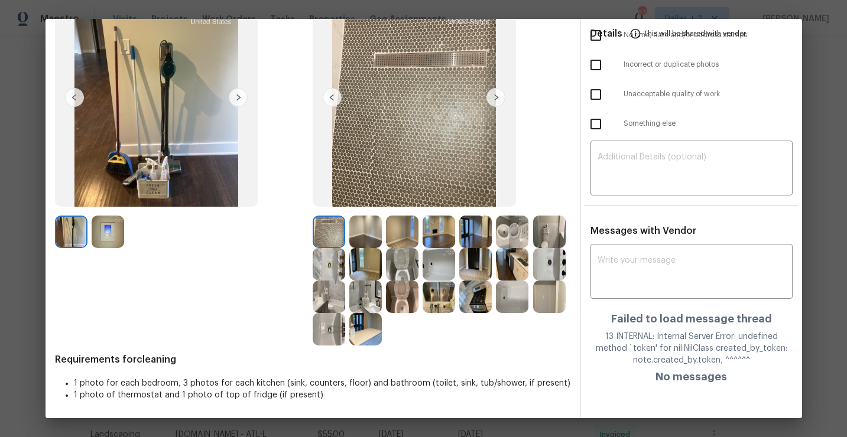
click at [363, 237] on img at bounding box center [365, 232] width 32 height 32
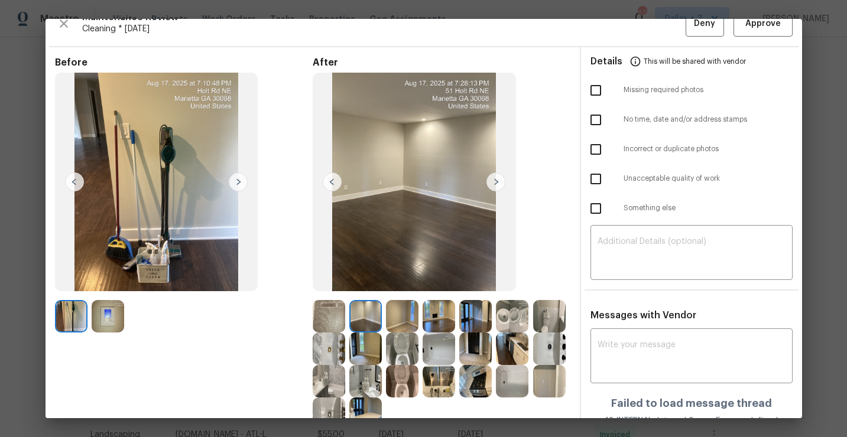
scroll to position [17, 0]
click at [396, 323] on img at bounding box center [402, 317] width 32 height 32
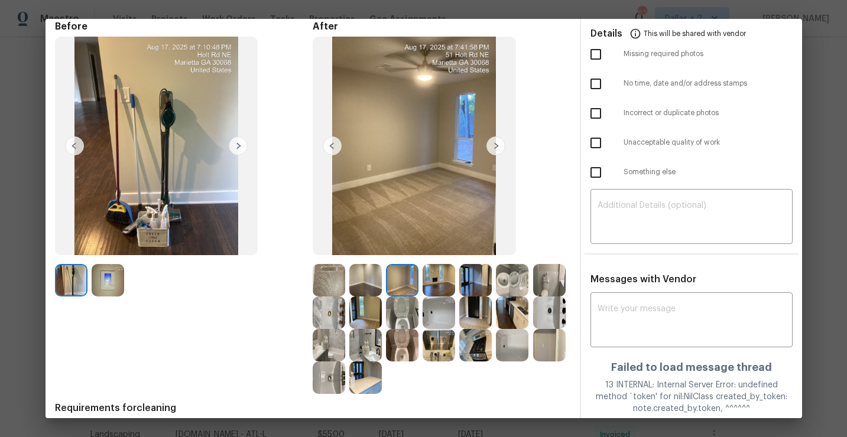
scroll to position [51, 0]
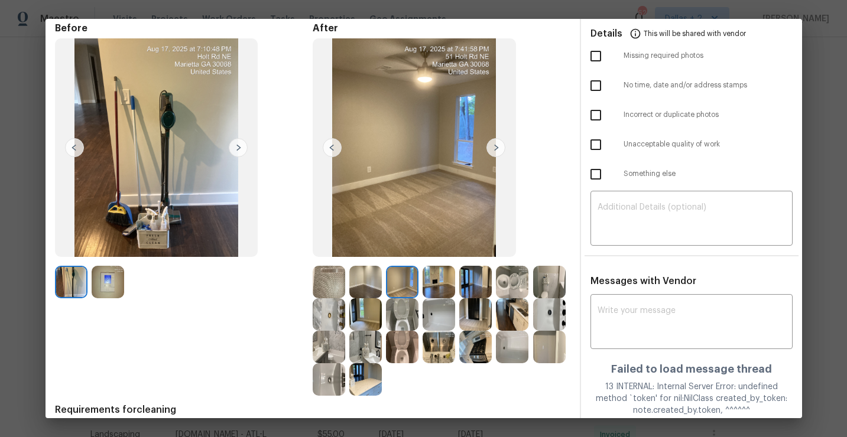
click at [368, 316] on img at bounding box center [365, 314] width 32 height 32
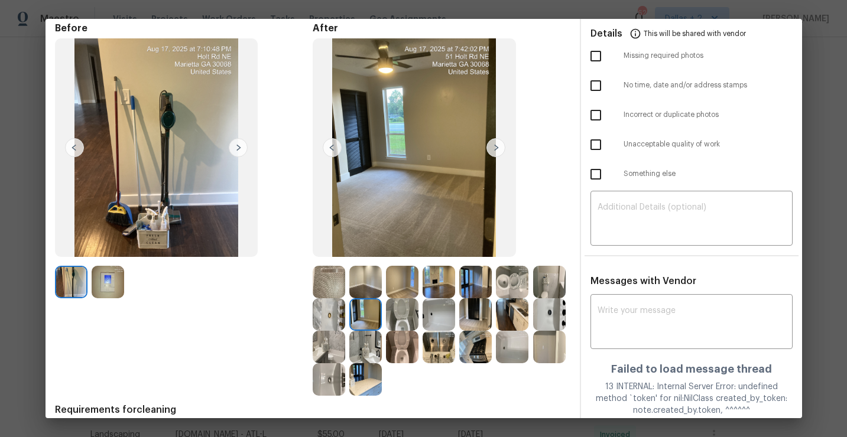
click at [471, 279] on img at bounding box center [475, 282] width 32 height 32
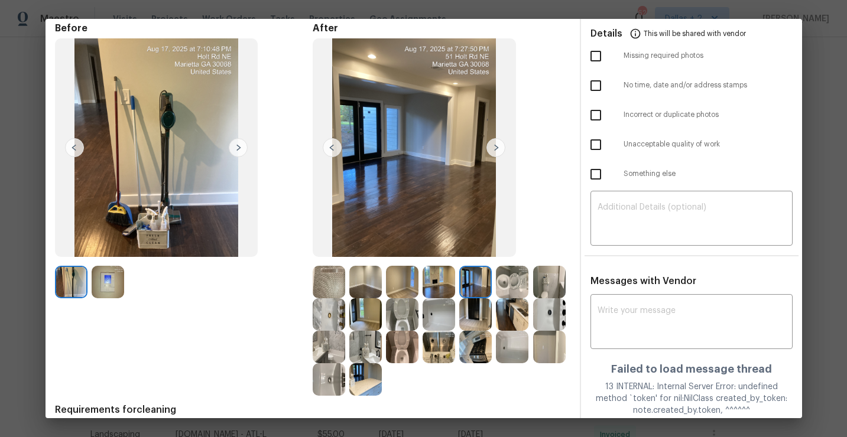
click at [505, 285] on img at bounding box center [512, 282] width 32 height 32
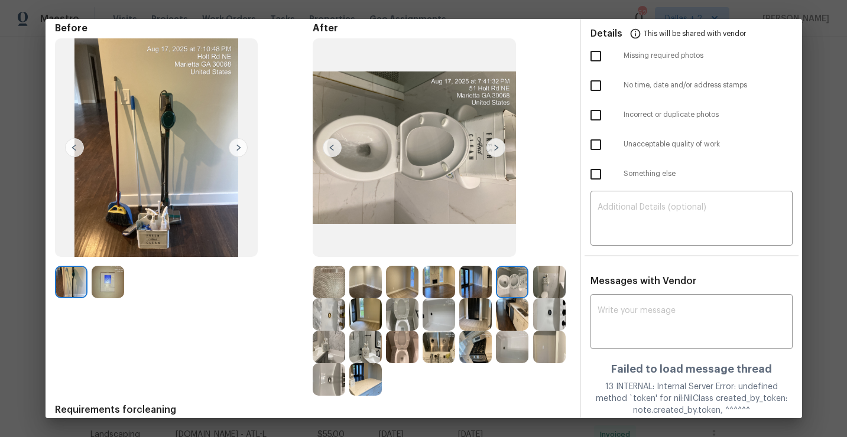
click at [497, 151] on img at bounding box center [495, 147] width 19 height 19
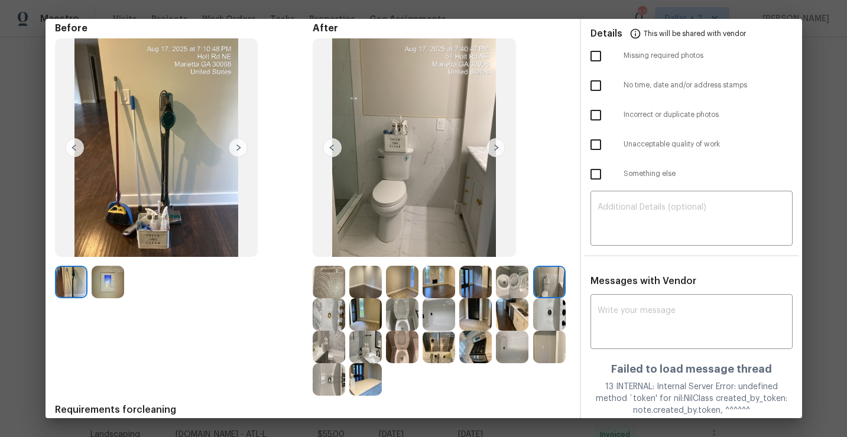
click at [497, 151] on img at bounding box center [495, 147] width 19 height 19
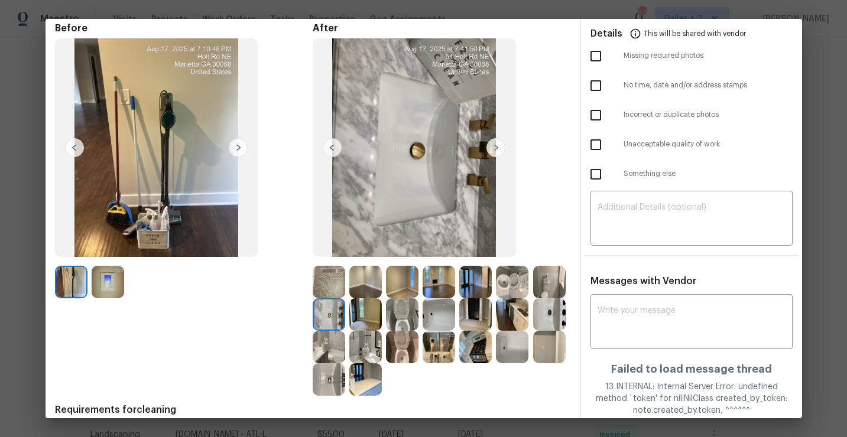
click at [415, 315] on img at bounding box center [402, 314] width 32 height 32
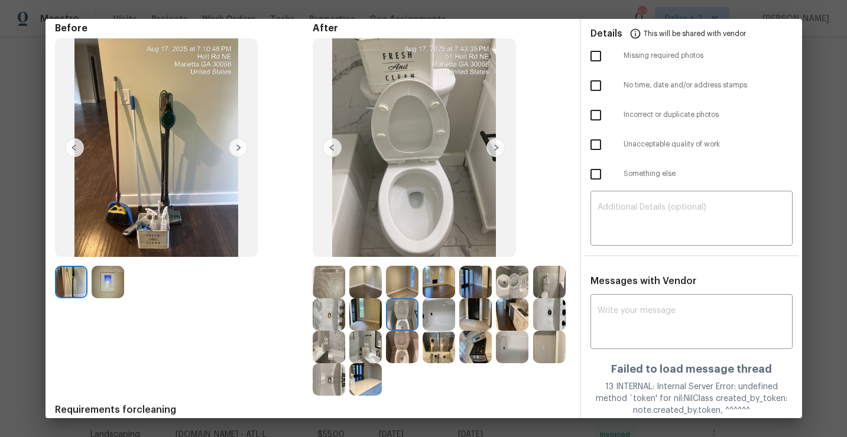
click at [403, 313] on img at bounding box center [402, 314] width 32 height 32
click at [364, 389] on img at bounding box center [365, 379] width 32 height 32
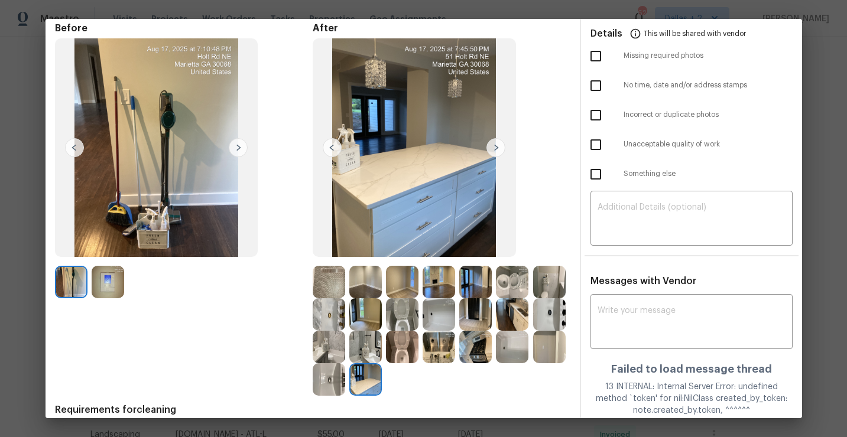
click at [333, 382] on img at bounding box center [329, 379] width 32 height 32
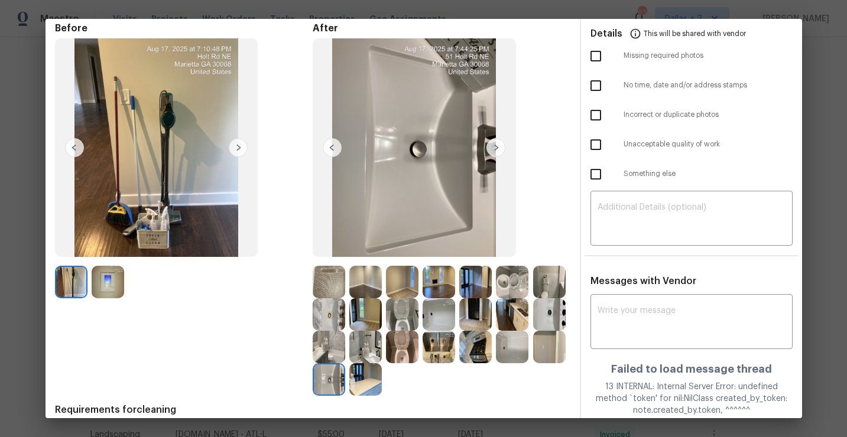
click at [548, 353] on img at bounding box center [549, 347] width 32 height 32
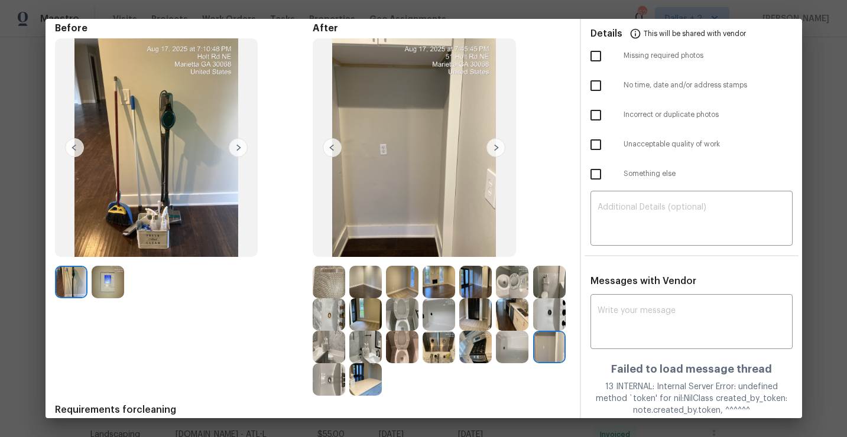
click at [506, 347] on img at bounding box center [512, 347] width 32 height 32
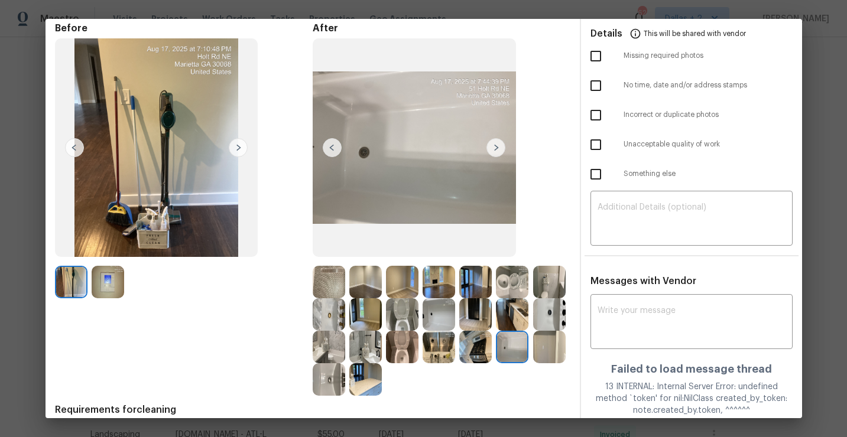
click at [469, 273] on img at bounding box center [475, 282] width 32 height 32
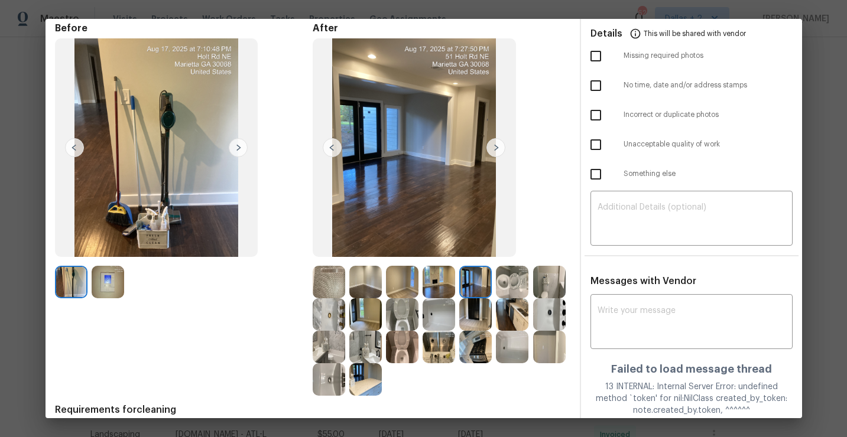
click at [318, 324] on img at bounding box center [329, 314] width 32 height 32
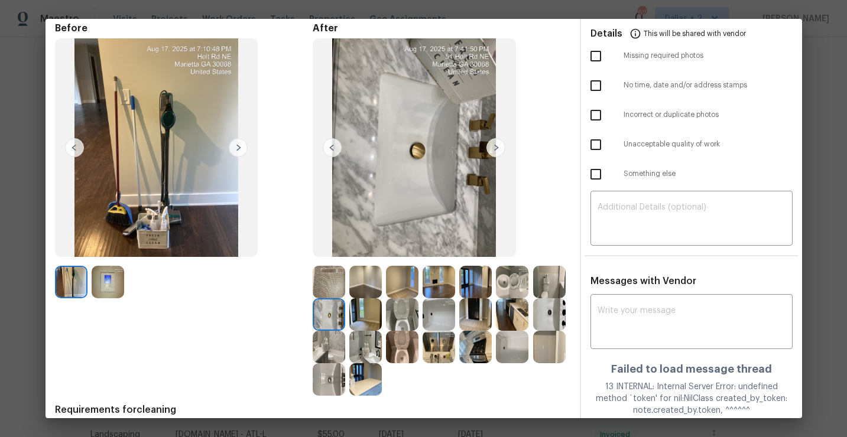
click at [318, 346] on img at bounding box center [329, 347] width 32 height 32
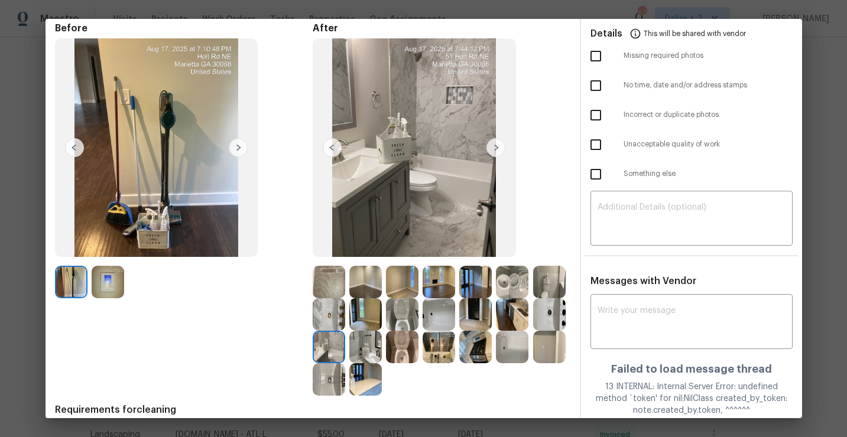
click at [365, 346] on img at bounding box center [365, 347] width 32 height 32
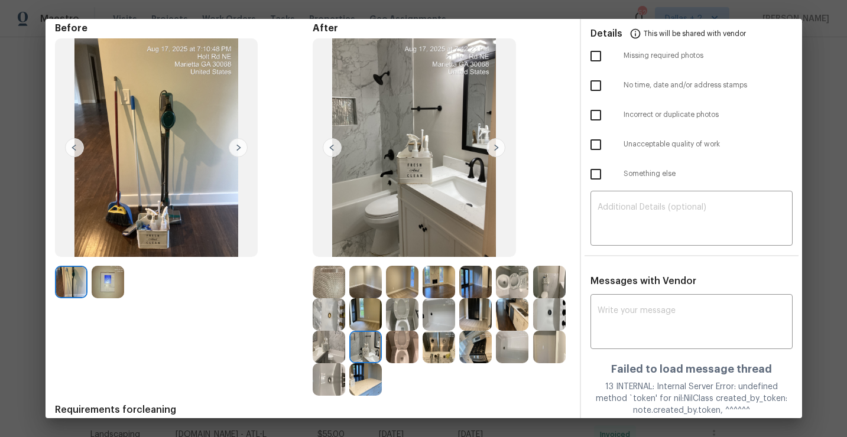
click at [408, 349] on img at bounding box center [402, 347] width 32 height 32
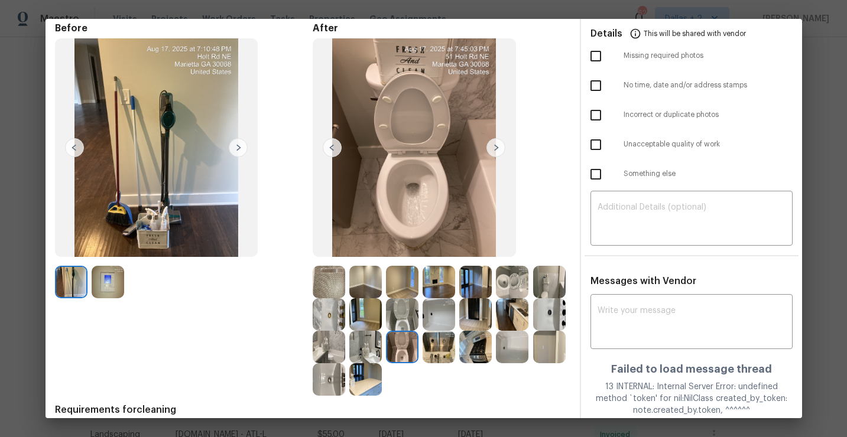
click at [547, 352] on img at bounding box center [549, 347] width 32 height 32
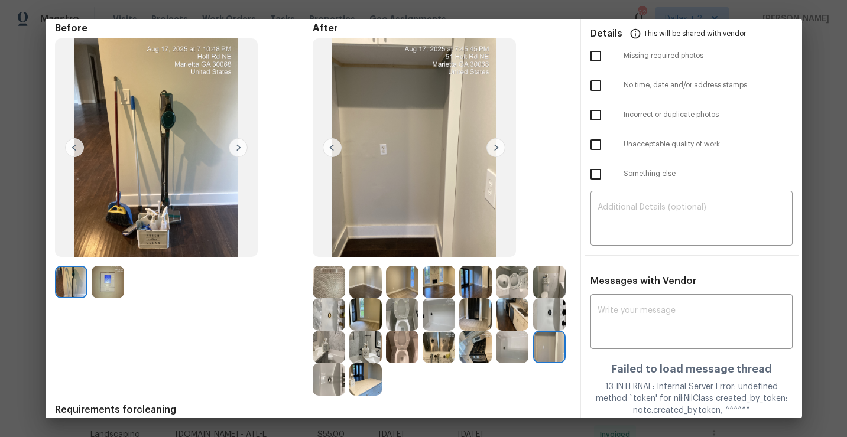
click at [551, 277] on img at bounding box center [549, 282] width 32 height 32
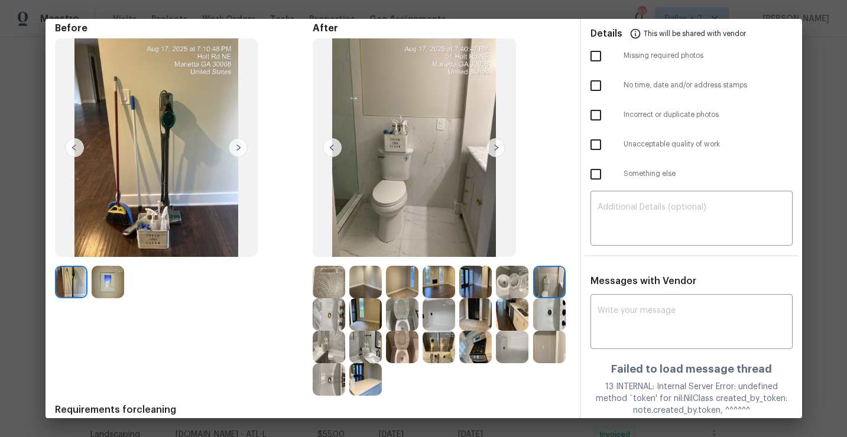
click at [359, 280] on img at bounding box center [365, 282] width 32 height 32
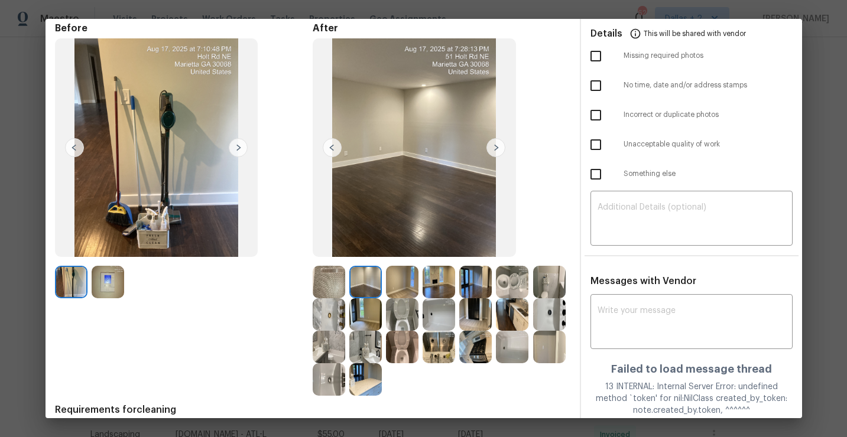
click at [394, 287] on img at bounding box center [402, 282] width 32 height 32
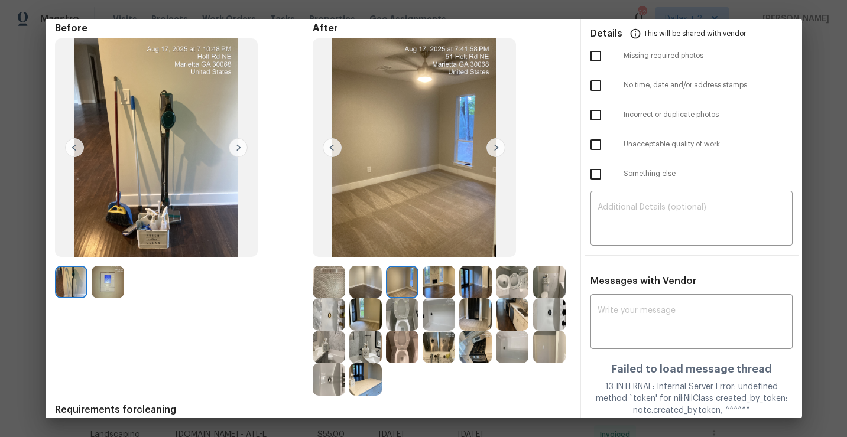
click at [445, 288] on img at bounding box center [438, 282] width 32 height 32
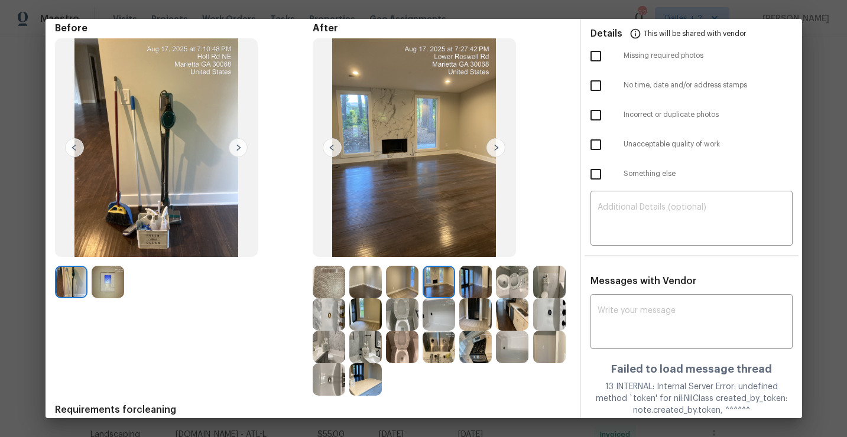
click at [467, 271] on img at bounding box center [475, 282] width 32 height 32
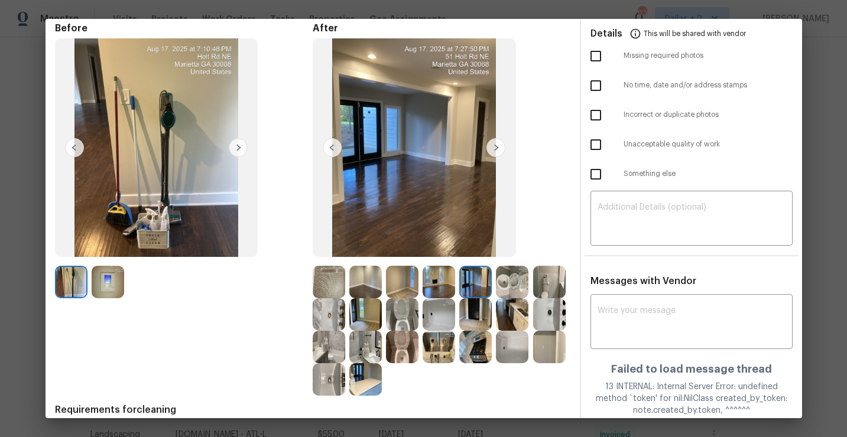
click at [327, 317] on img at bounding box center [329, 314] width 32 height 32
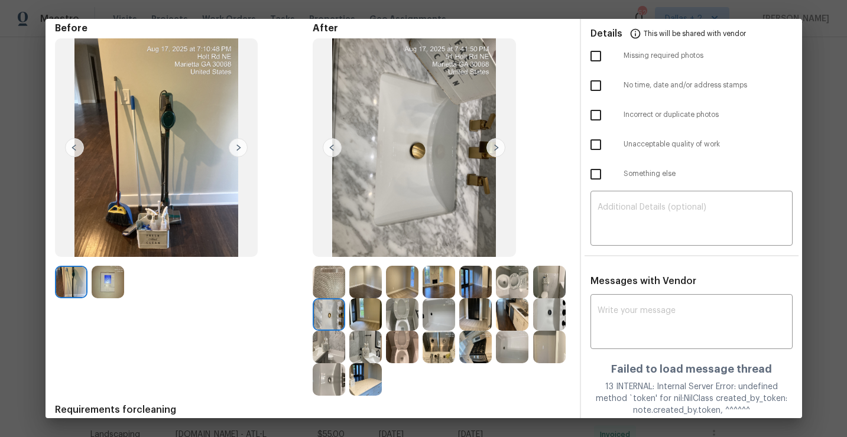
click at [360, 311] on img at bounding box center [365, 314] width 32 height 32
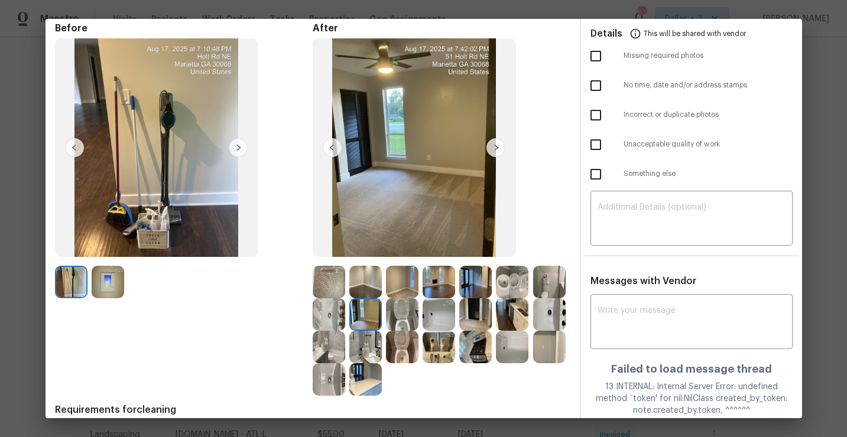
click at [398, 313] on img at bounding box center [402, 314] width 32 height 32
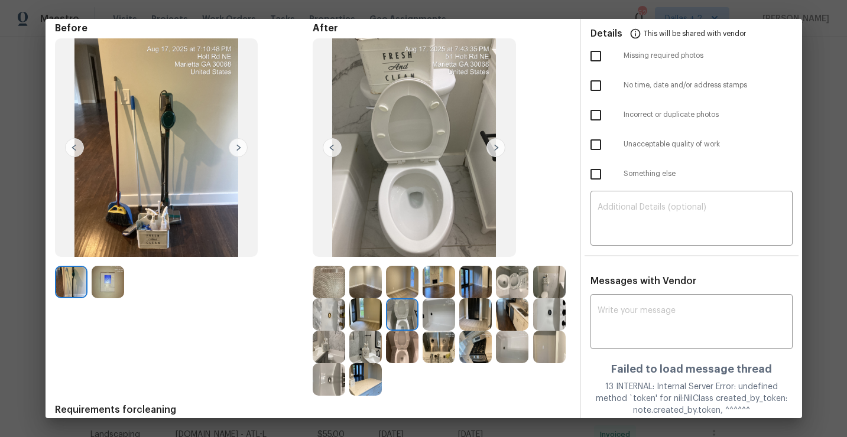
click at [444, 320] on img at bounding box center [438, 314] width 32 height 32
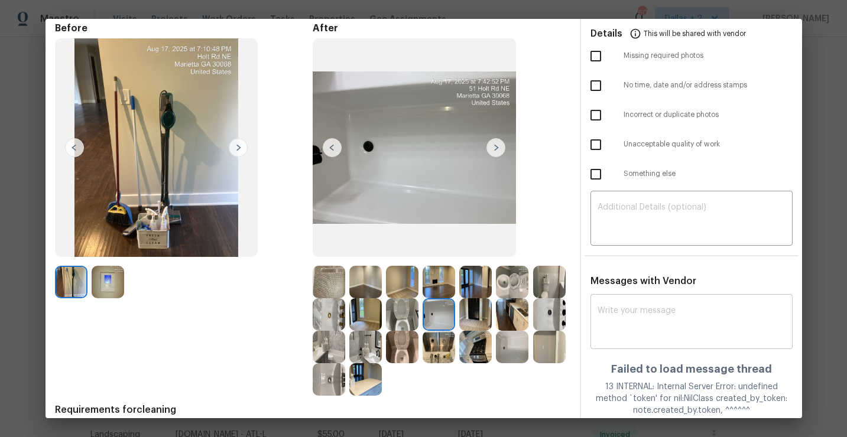
scroll to position [0, 0]
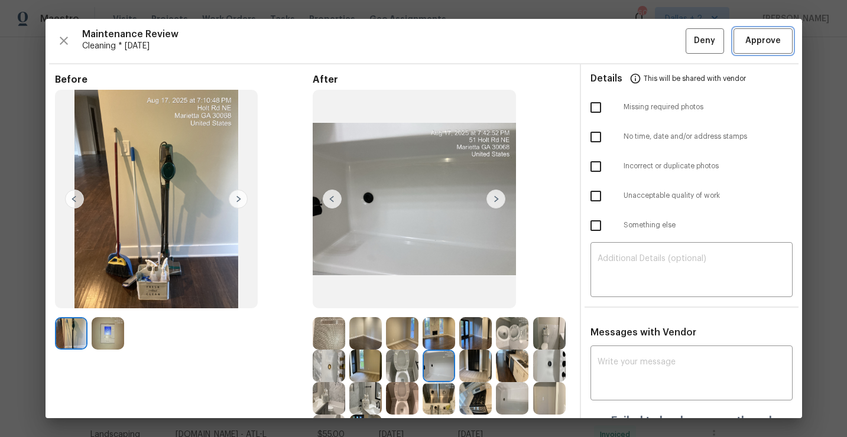
click at [773, 40] on span "Approve" at bounding box center [762, 41] width 35 height 15
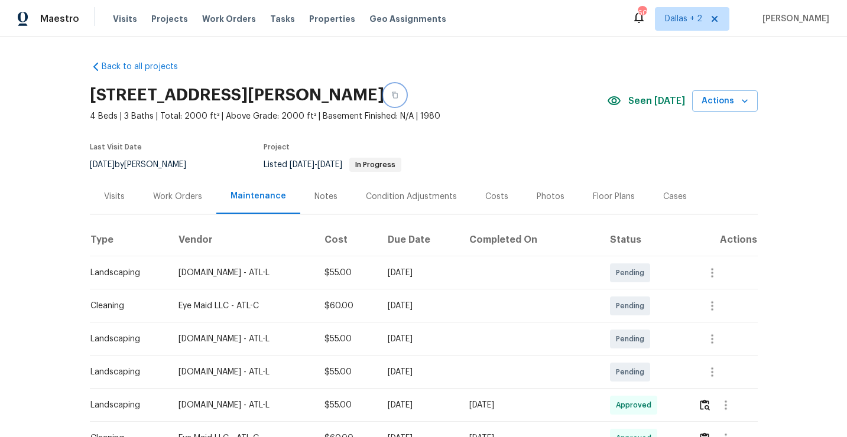
click at [384, 96] on button "button" at bounding box center [394, 94] width 21 height 21
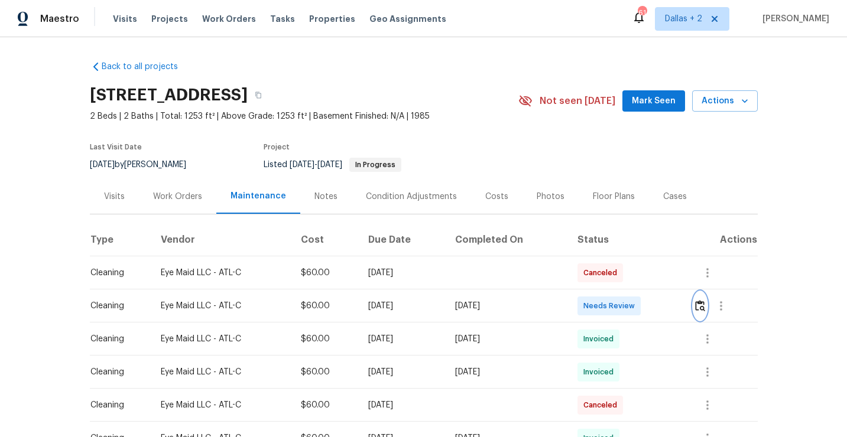
click at [705, 301] on img "button" at bounding box center [700, 305] width 10 height 11
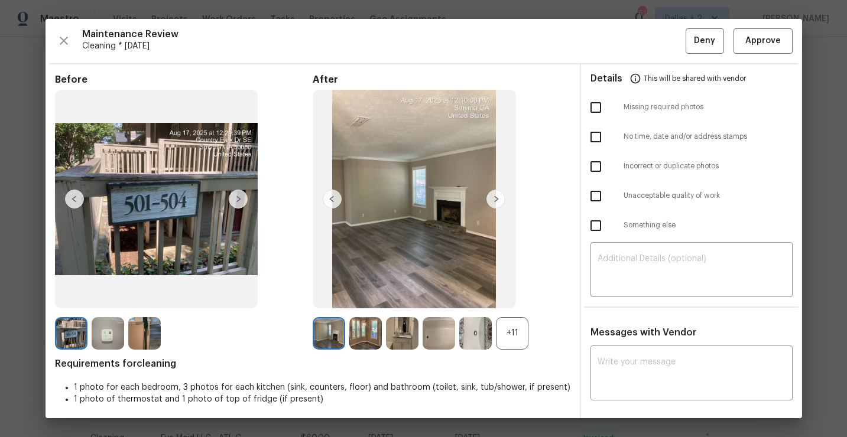
click at [523, 350] on div "Before After +11 Requirements for cleaning 1 photo for each bedroom, 3 photos f…" at bounding box center [312, 275] width 515 height 402
click at [61, 40] on icon "button" at bounding box center [64, 41] width 14 height 14
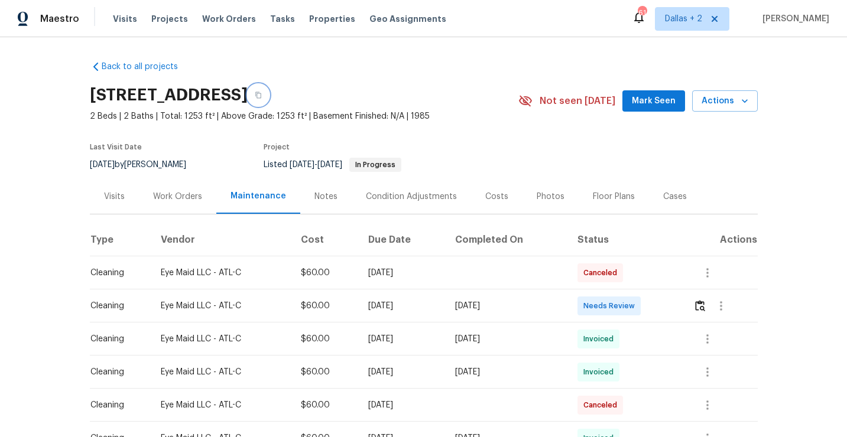
click at [262, 92] on icon "button" at bounding box center [258, 95] width 7 height 7
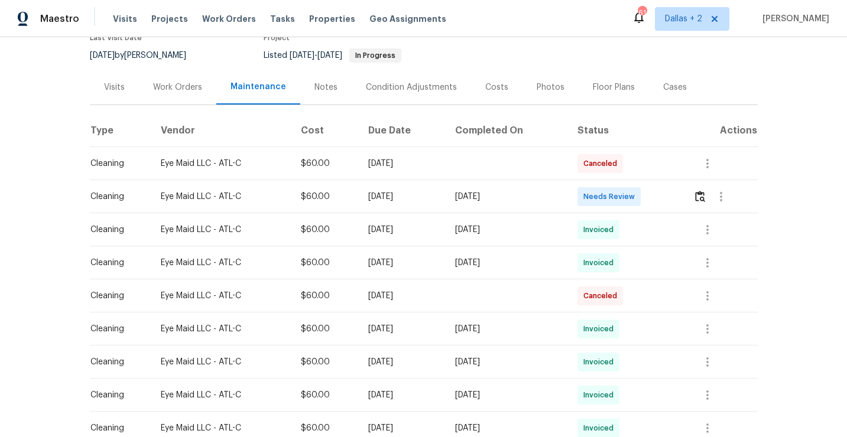
scroll to position [130, 0]
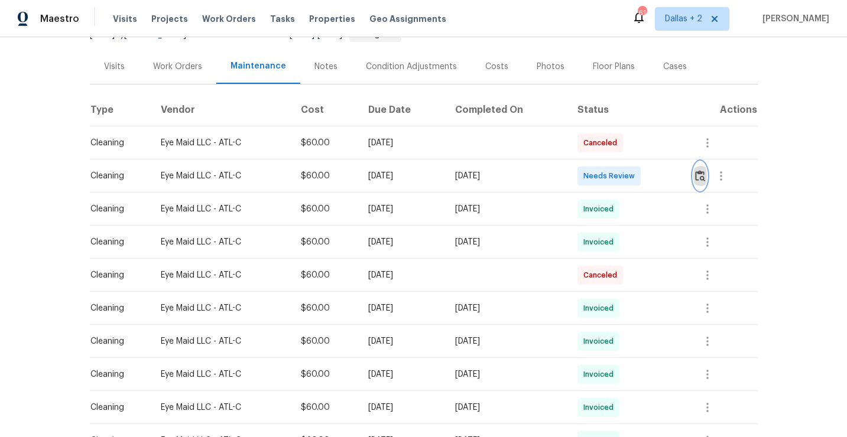
click at [703, 180] on img "button" at bounding box center [700, 175] width 10 height 11
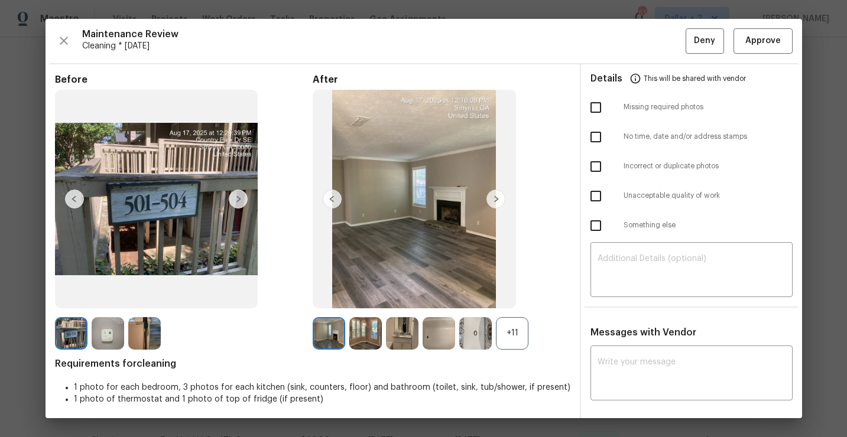
click at [509, 326] on div "+11" at bounding box center [512, 333] width 32 height 32
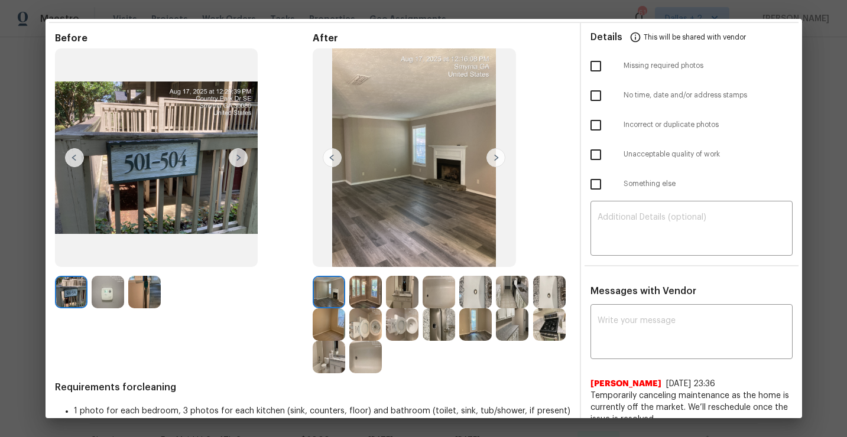
scroll to position [43, 0]
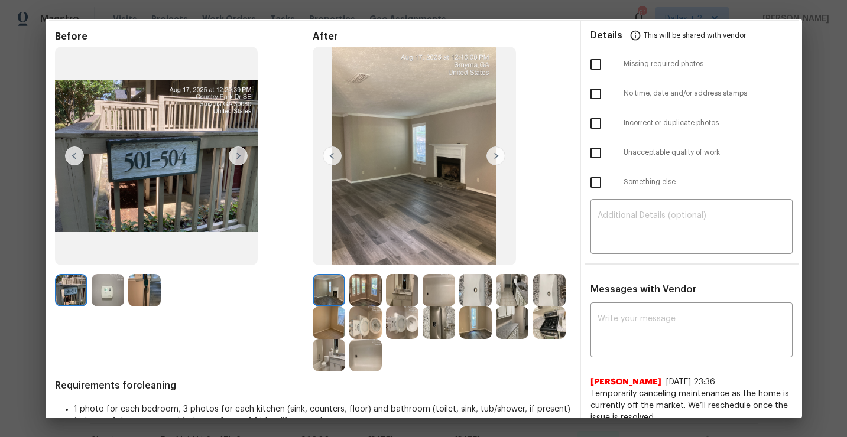
click at [508, 326] on img at bounding box center [512, 323] width 32 height 32
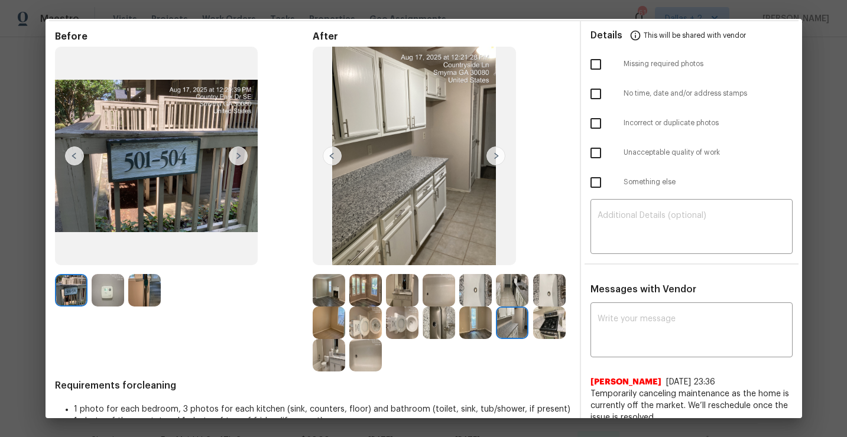
click at [370, 296] on img at bounding box center [365, 290] width 32 height 32
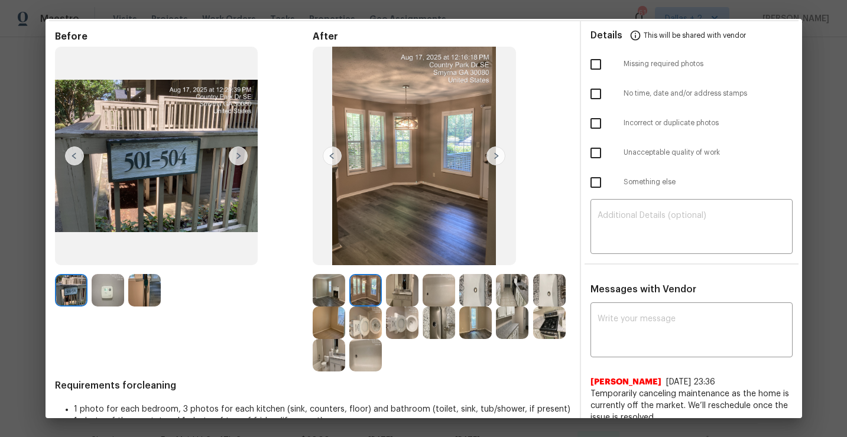
click at [327, 329] on img at bounding box center [329, 323] width 32 height 32
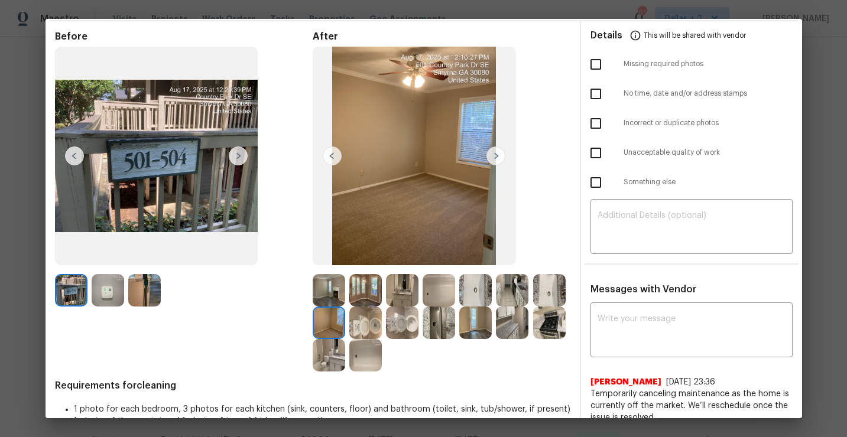
click at [362, 329] on img at bounding box center [365, 323] width 32 height 32
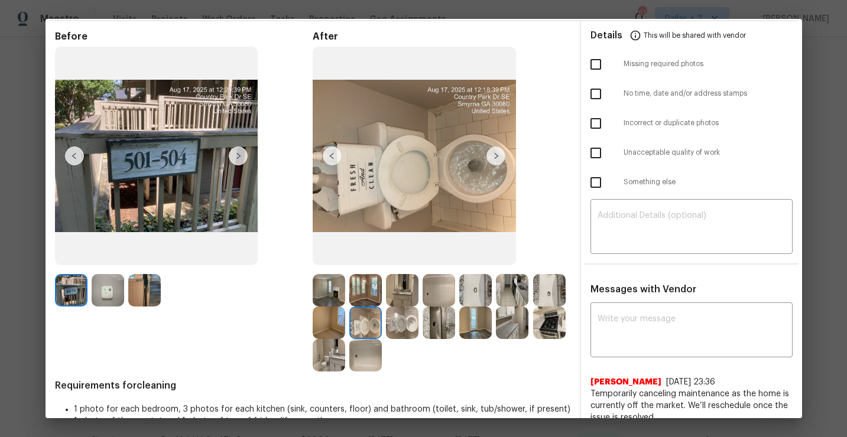
scroll to position [45, 0]
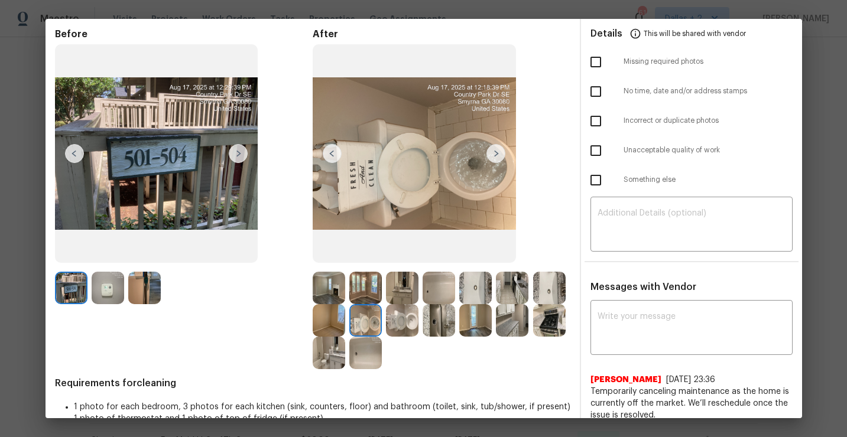
click at [495, 159] on img at bounding box center [495, 153] width 19 height 19
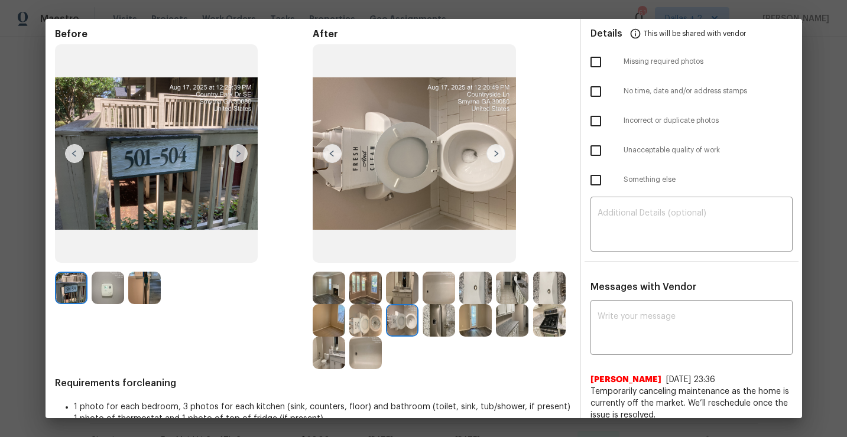
click at [438, 316] on img at bounding box center [438, 320] width 32 height 32
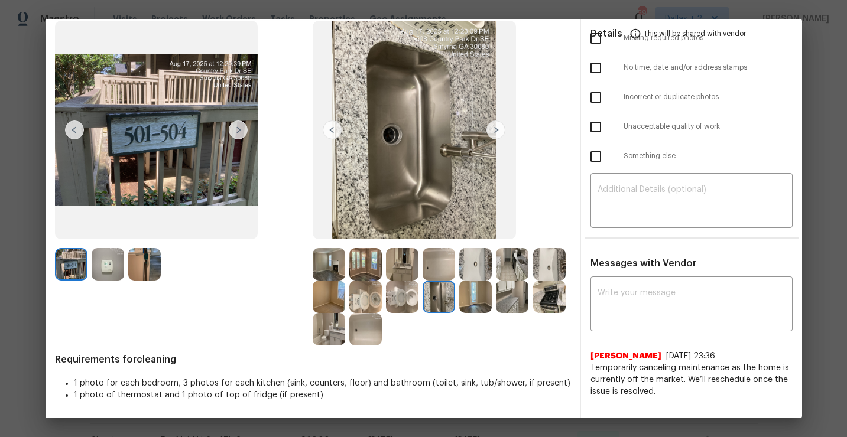
scroll to position [0, 0]
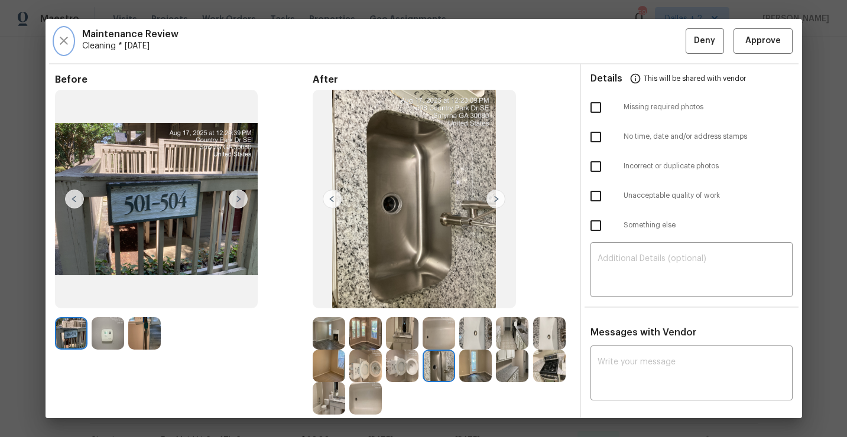
click at [61, 41] on icon "button" at bounding box center [64, 41] width 14 height 14
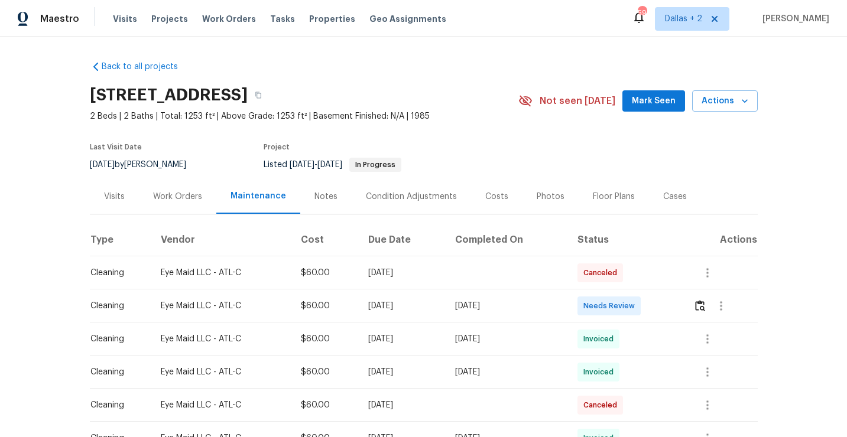
click at [450, 107] on div "501 Country Park Dr SE, Smyrna, GA 30080" at bounding box center [304, 95] width 428 height 31
click at [261, 95] on icon "button" at bounding box center [258, 95] width 6 height 6
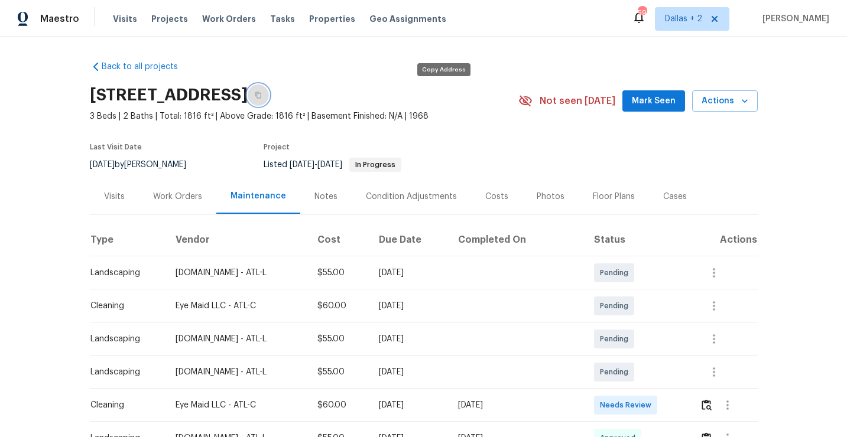
click at [261, 92] on icon "button" at bounding box center [258, 95] width 6 height 6
click at [269, 84] on button "button" at bounding box center [258, 94] width 21 height 21
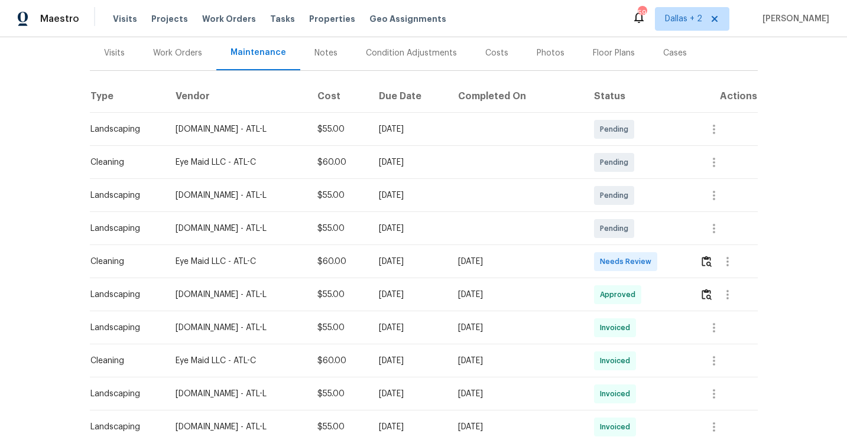
scroll to position [160, 0]
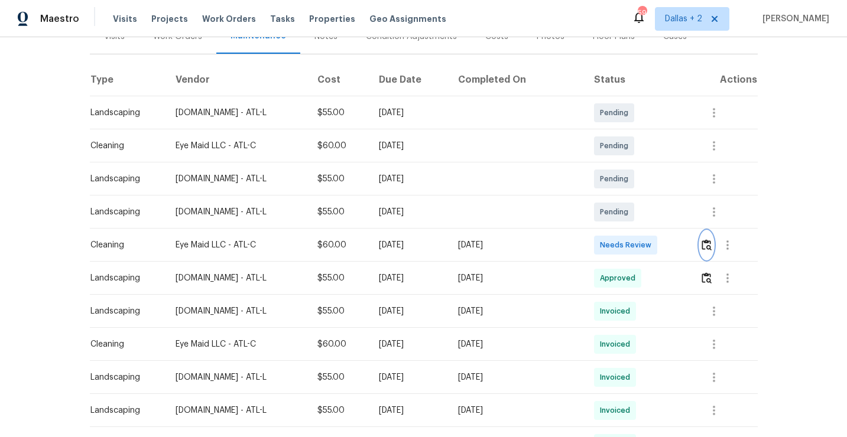
click at [701, 243] on img "button" at bounding box center [706, 244] width 10 height 11
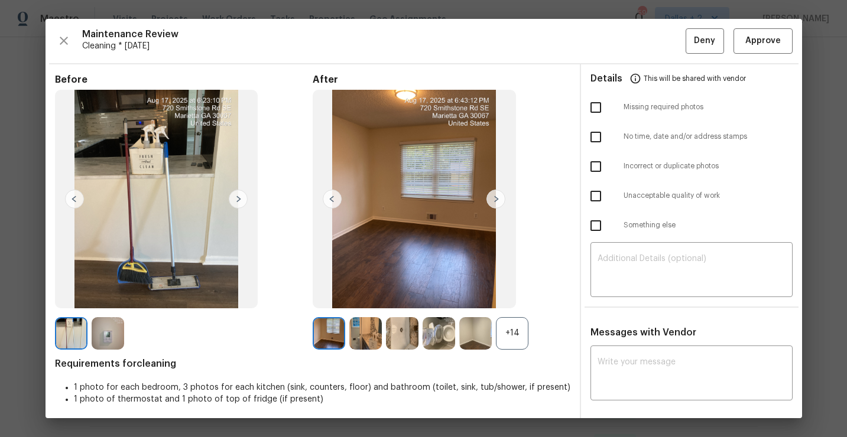
click at [516, 339] on div "+14" at bounding box center [512, 333] width 32 height 32
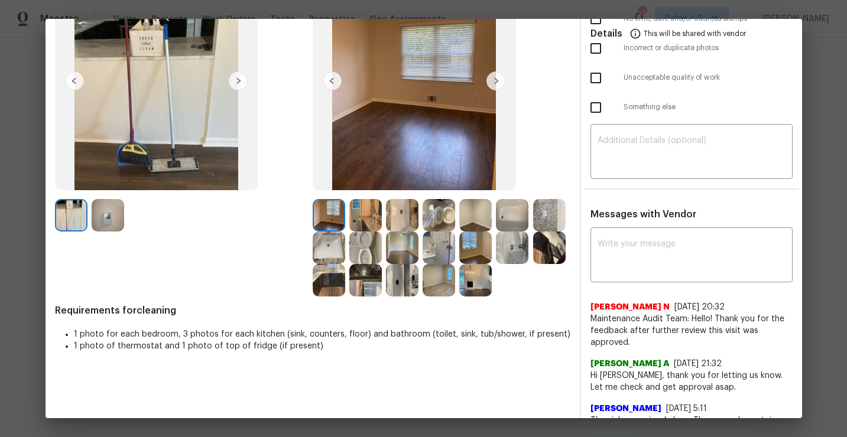
scroll to position [116, 0]
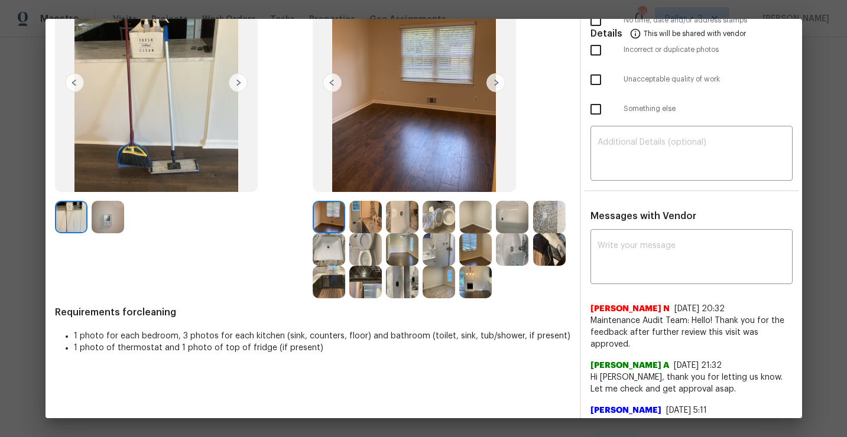
click at [360, 292] on img at bounding box center [365, 282] width 32 height 32
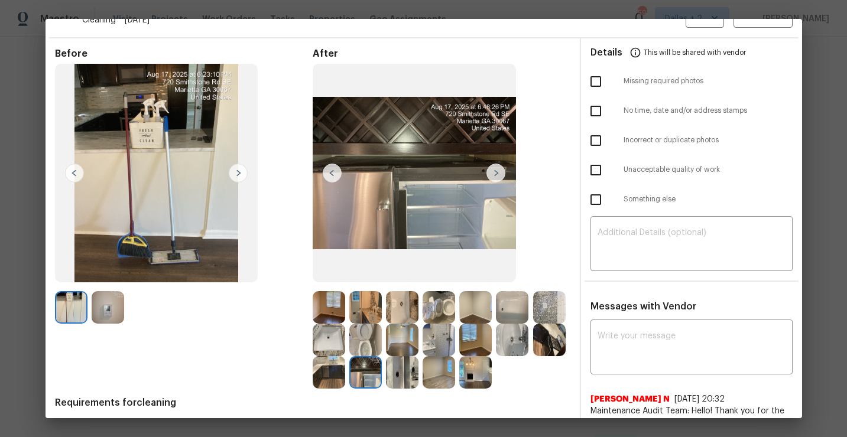
scroll to position [57, 0]
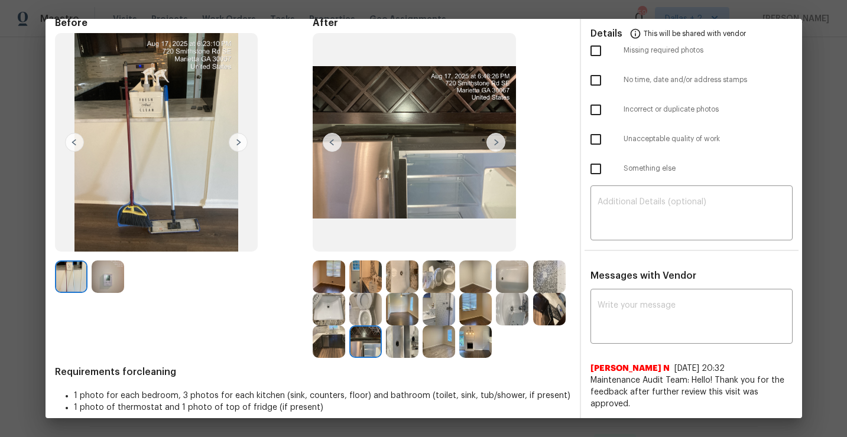
click at [358, 298] on img at bounding box center [365, 309] width 32 height 32
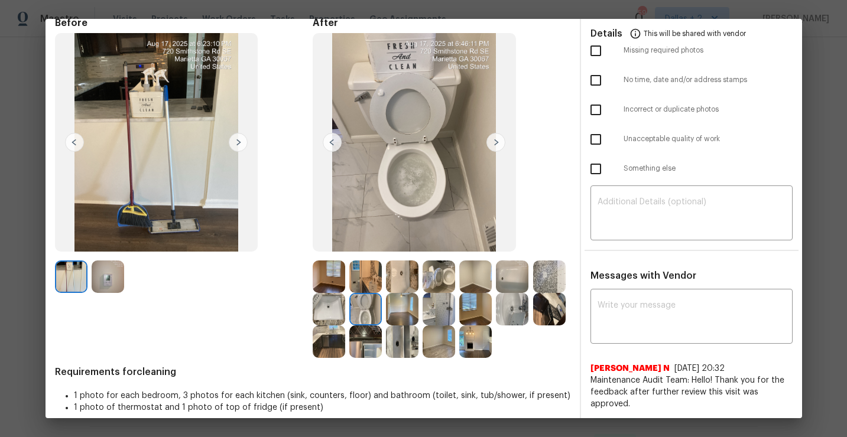
scroll to position [0, 0]
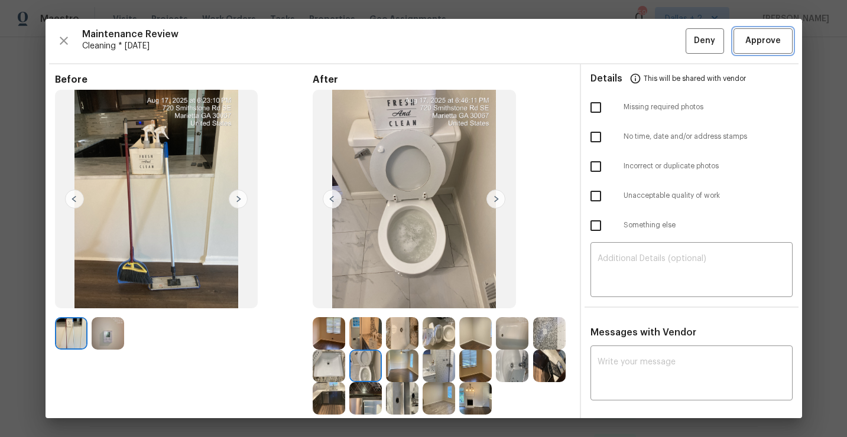
click at [746, 38] on span "Approve" at bounding box center [762, 41] width 35 height 15
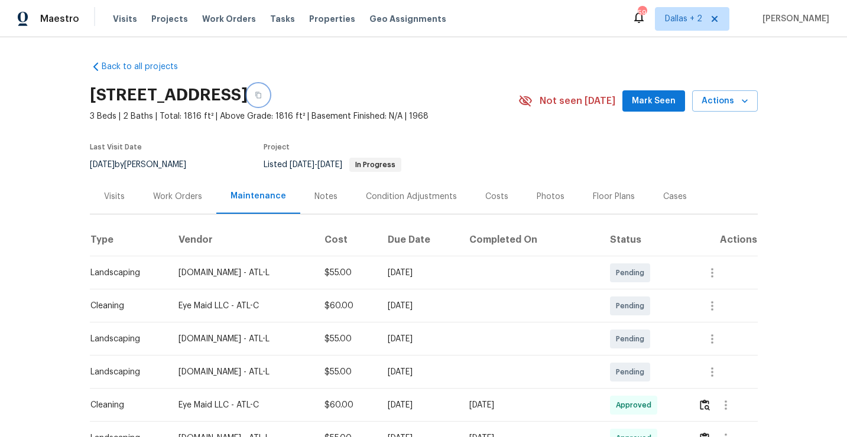
click at [269, 94] on button "button" at bounding box center [258, 94] width 21 height 21
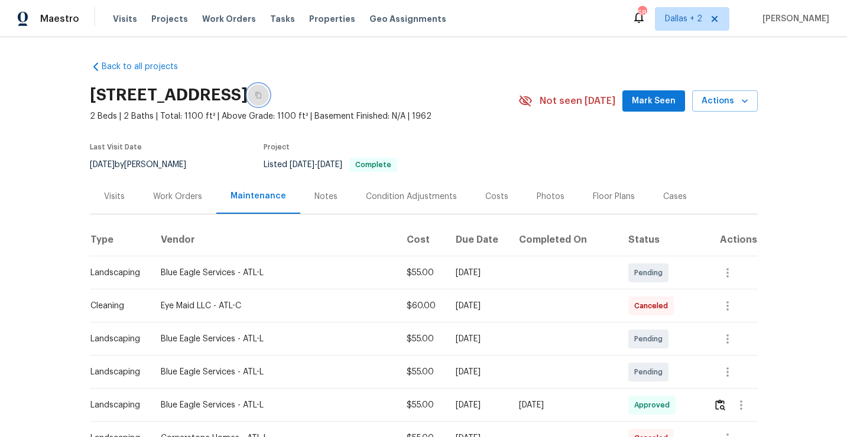
click at [261, 97] on icon "button" at bounding box center [258, 95] width 6 height 6
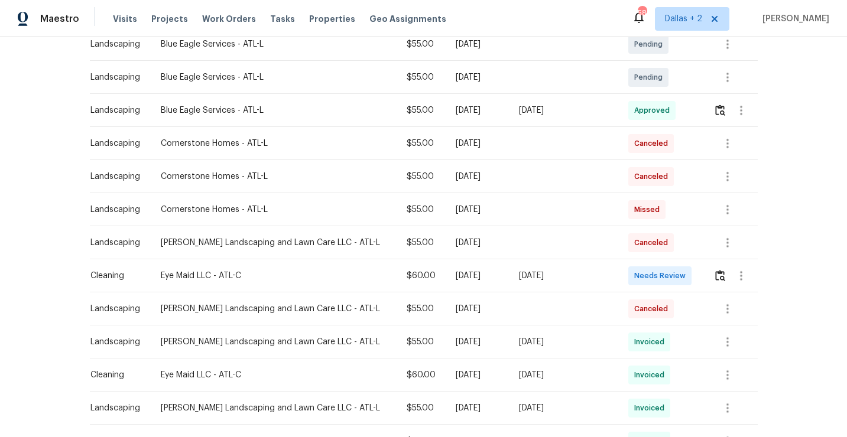
scroll to position [364, 0]
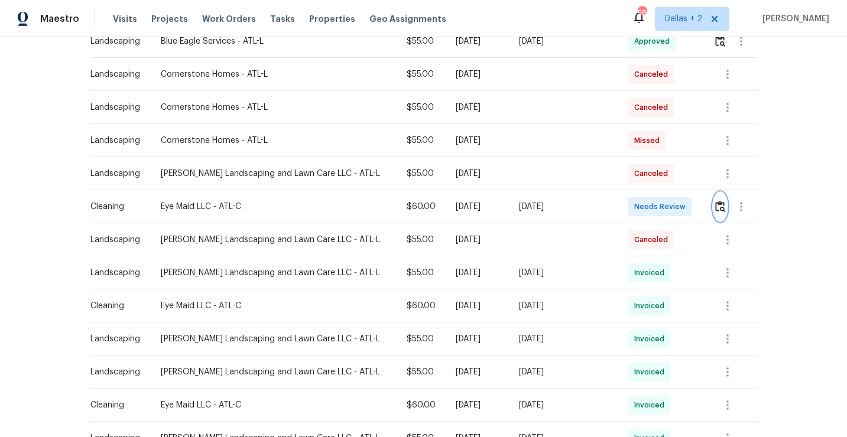
click at [717, 206] on img "button" at bounding box center [720, 206] width 10 height 11
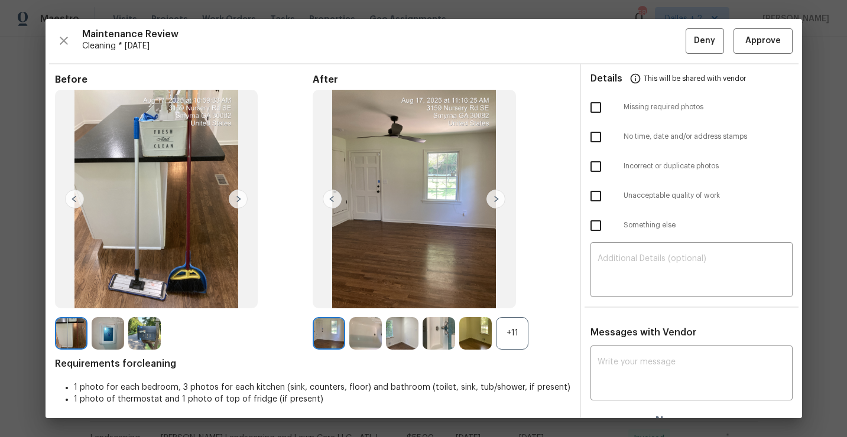
click at [511, 344] on div "+11" at bounding box center [512, 333] width 32 height 32
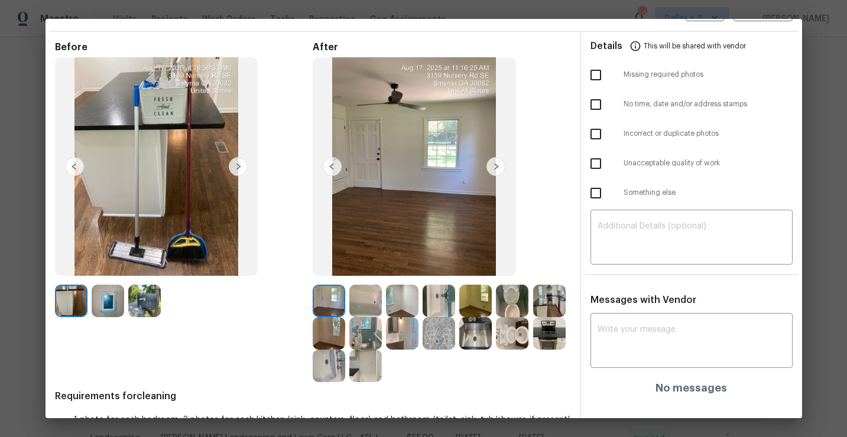
scroll to position [34, 0]
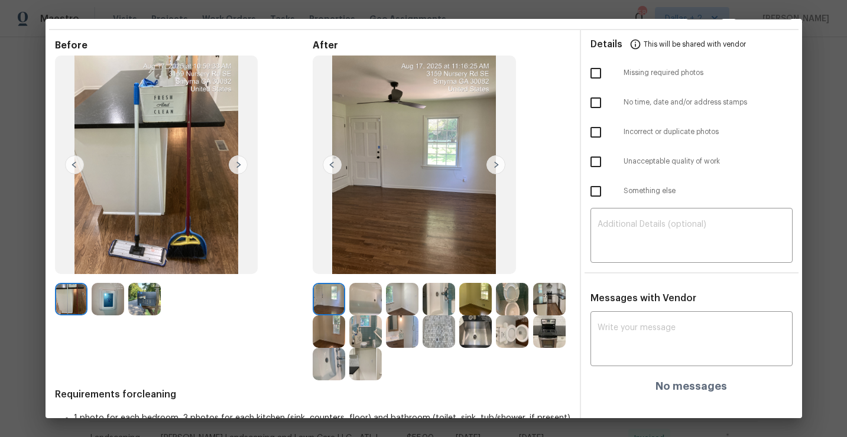
click at [545, 298] on img at bounding box center [549, 299] width 32 height 32
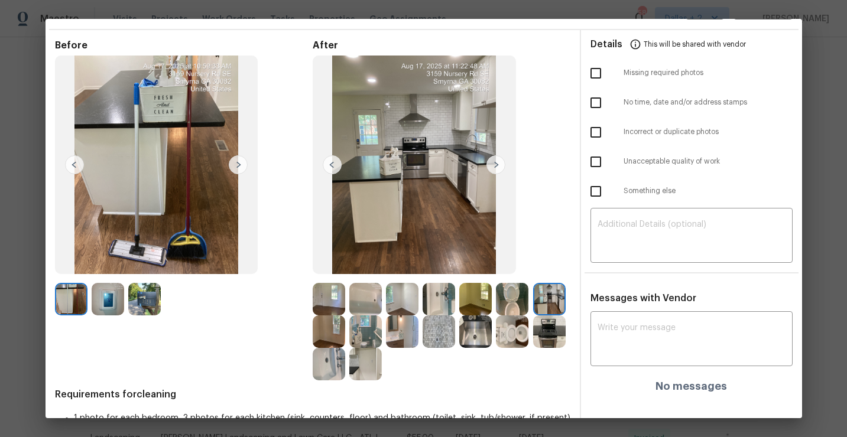
click at [474, 298] on img at bounding box center [475, 299] width 32 height 32
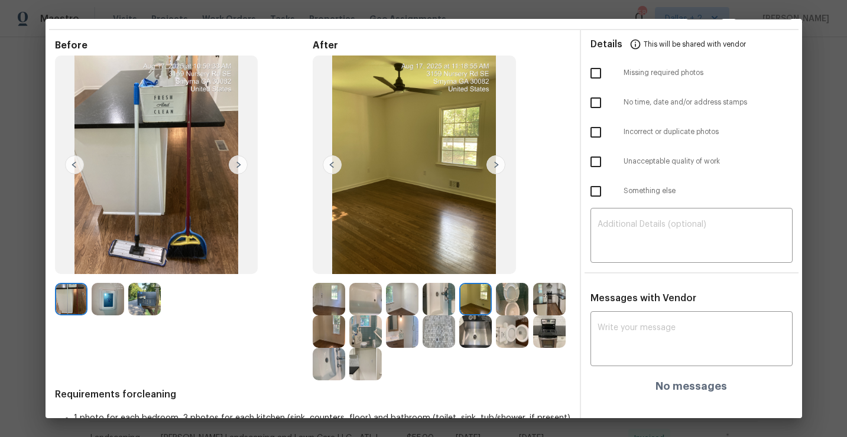
click at [435, 297] on img at bounding box center [438, 299] width 32 height 32
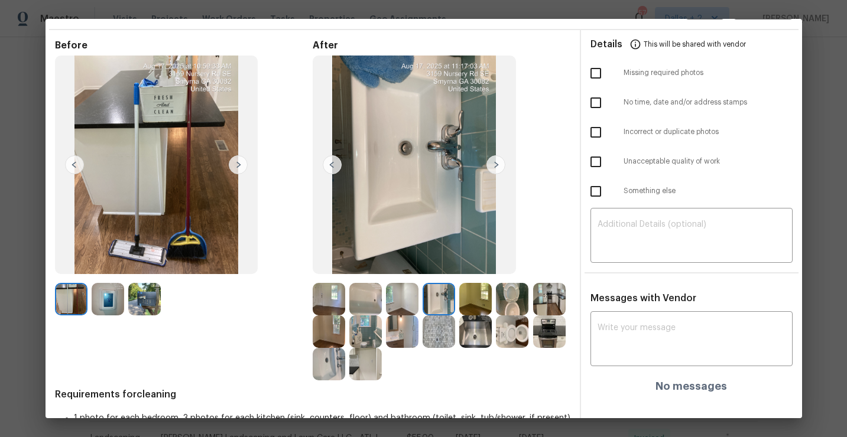
click at [323, 308] on img at bounding box center [329, 299] width 32 height 32
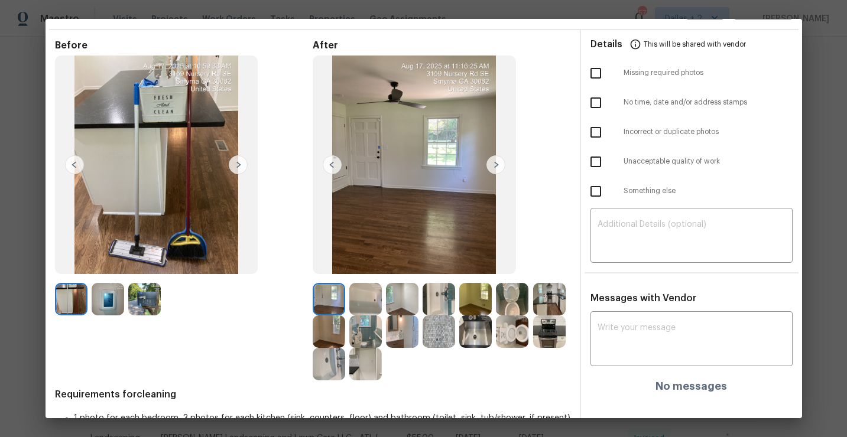
click at [331, 378] on img at bounding box center [329, 364] width 32 height 32
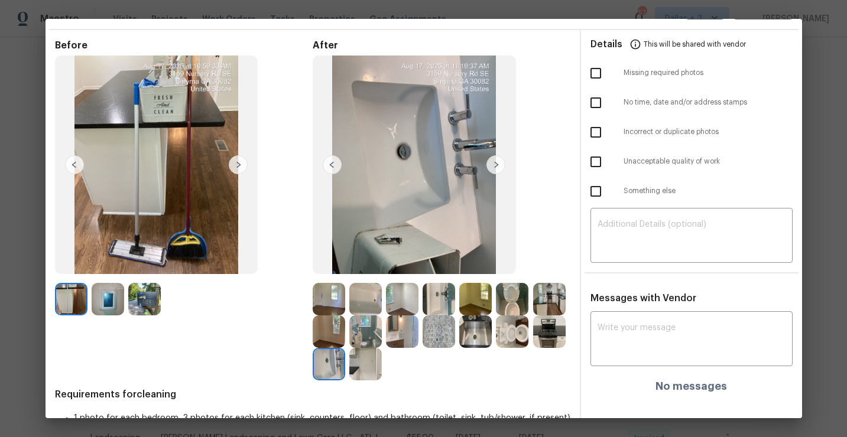
click at [362, 363] on img at bounding box center [365, 364] width 32 height 32
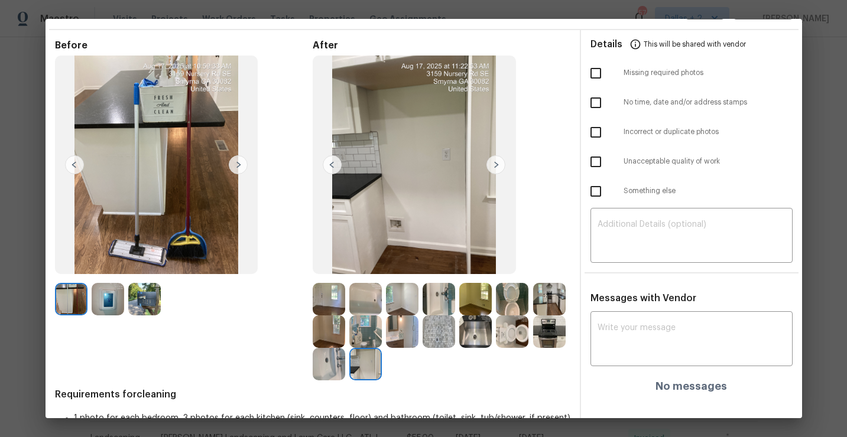
click at [320, 361] on img at bounding box center [329, 364] width 32 height 32
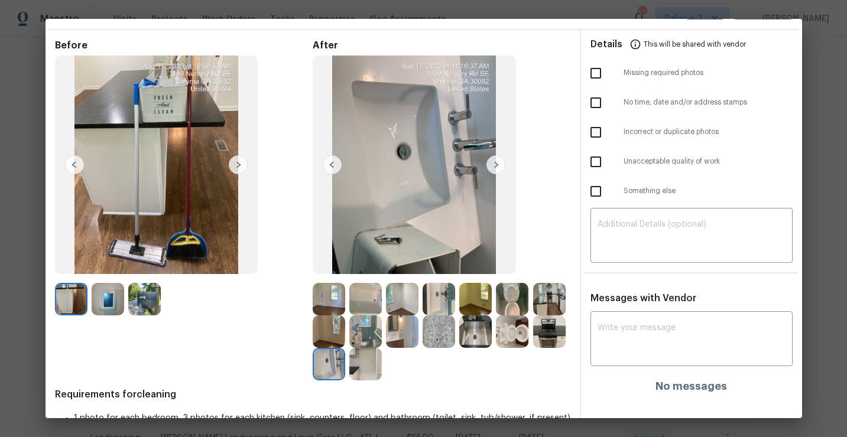
click at [513, 343] on img at bounding box center [512, 332] width 32 height 32
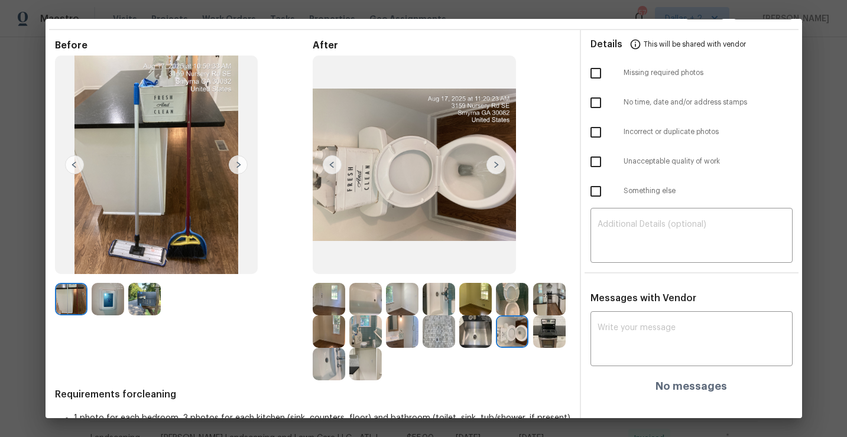
click at [364, 338] on img at bounding box center [365, 332] width 32 height 32
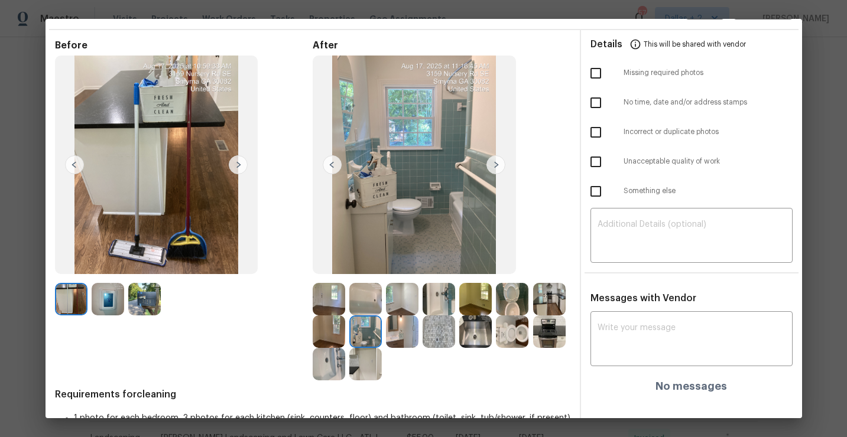
click at [476, 304] on img at bounding box center [475, 299] width 32 height 32
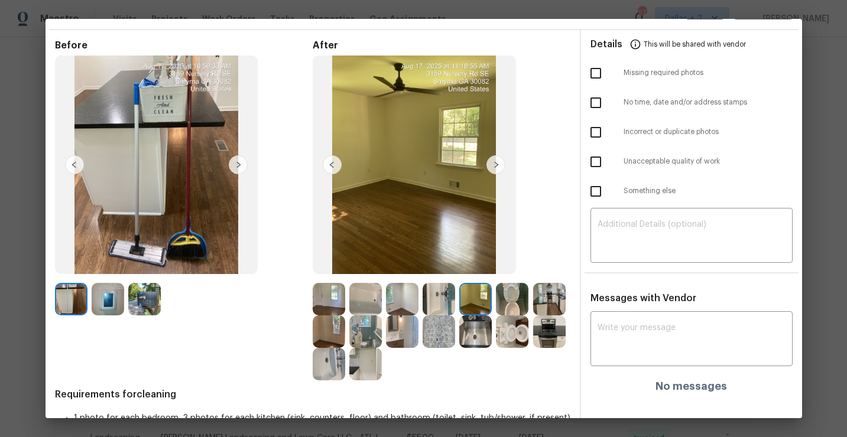
click at [509, 305] on img at bounding box center [512, 299] width 32 height 32
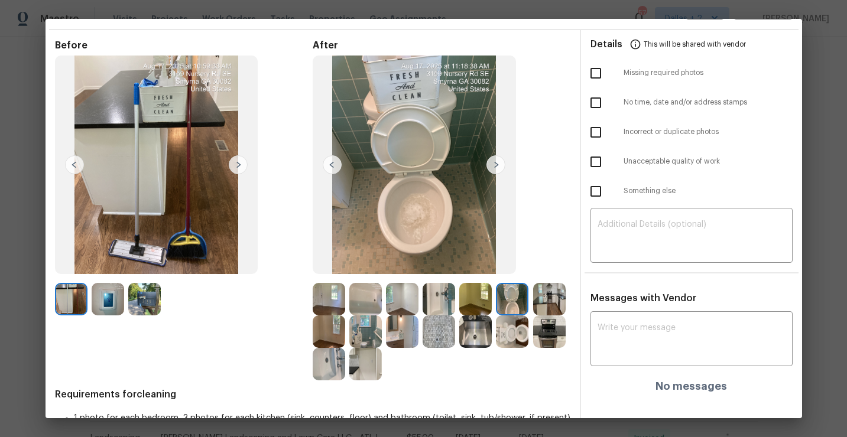
click at [549, 301] on img at bounding box center [549, 299] width 32 height 32
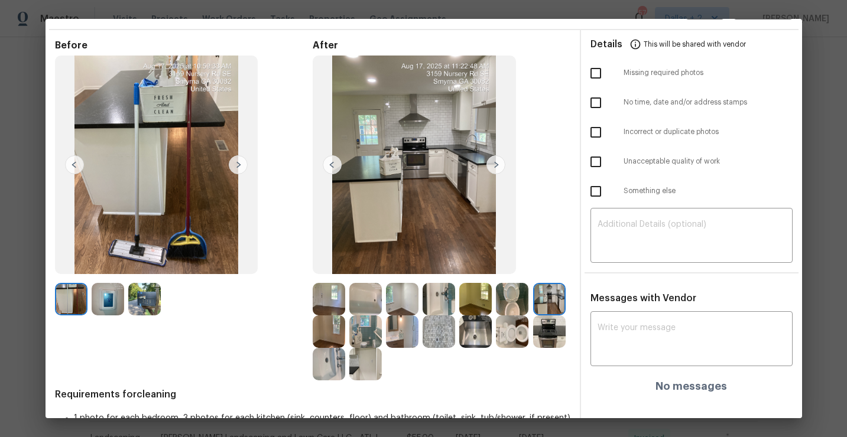
click at [548, 337] on img at bounding box center [549, 332] width 32 height 32
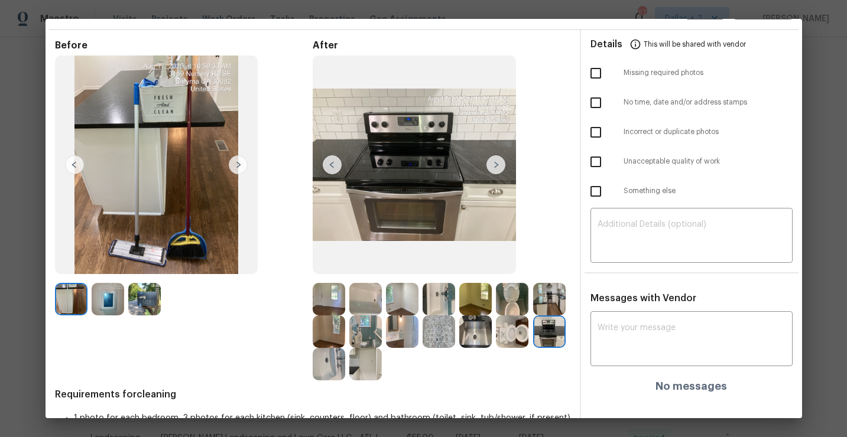
click at [491, 161] on img at bounding box center [495, 164] width 19 height 19
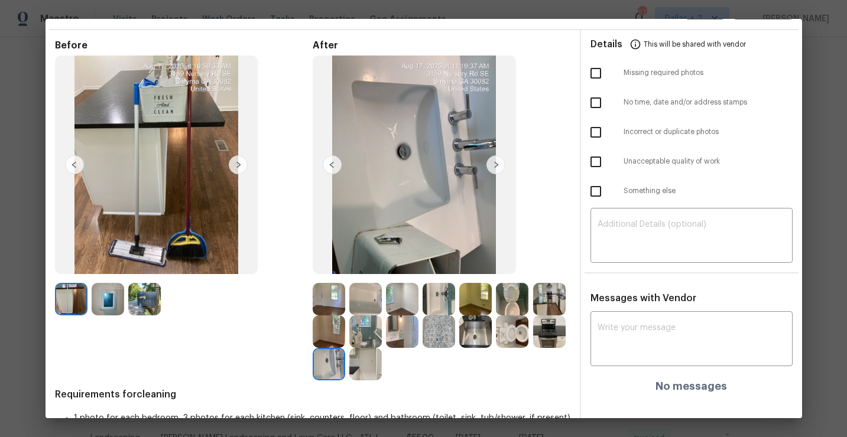
click at [491, 161] on img at bounding box center [495, 164] width 19 height 19
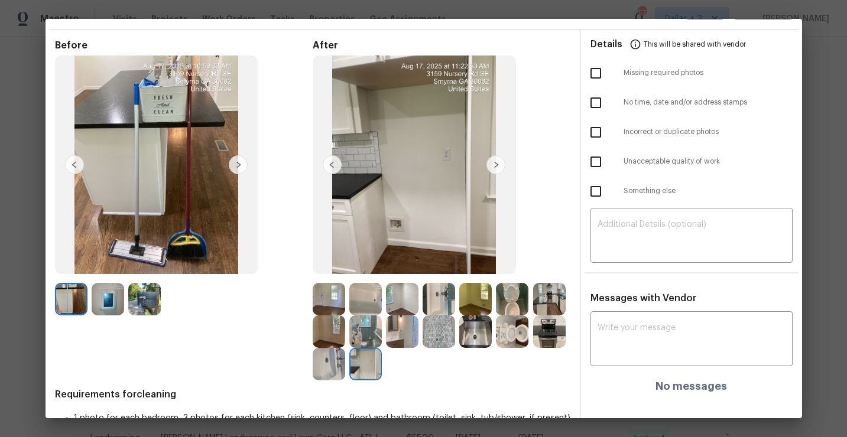
click at [491, 161] on img at bounding box center [495, 164] width 19 height 19
click at [328, 334] on img at bounding box center [329, 332] width 32 height 32
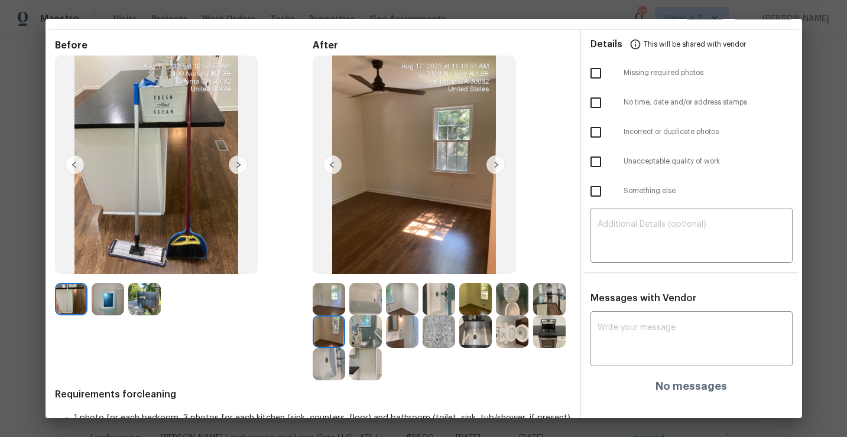
click at [102, 298] on img at bounding box center [108, 299] width 32 height 32
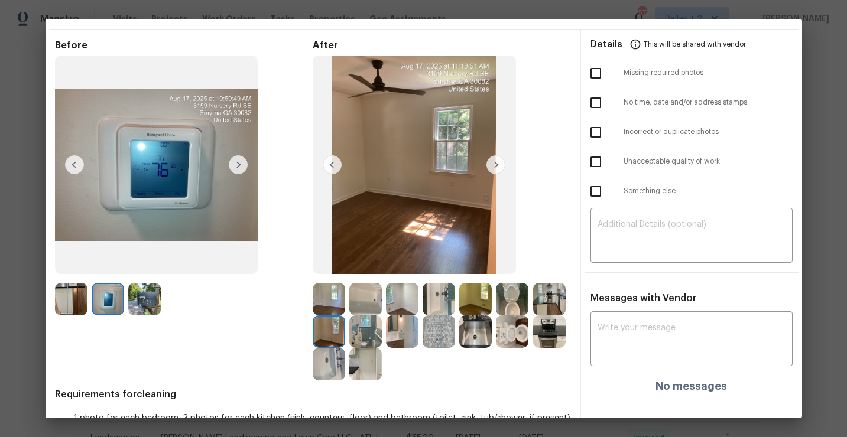
click at [113, 295] on img at bounding box center [108, 299] width 32 height 32
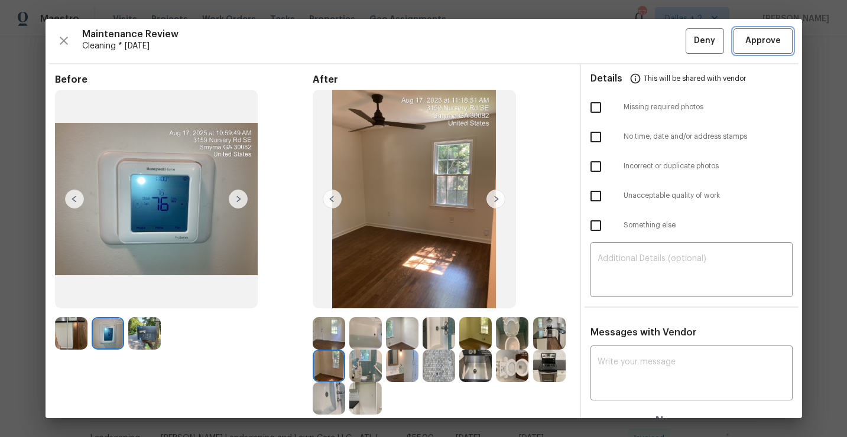
click at [752, 47] on span "Approve" at bounding box center [762, 41] width 35 height 15
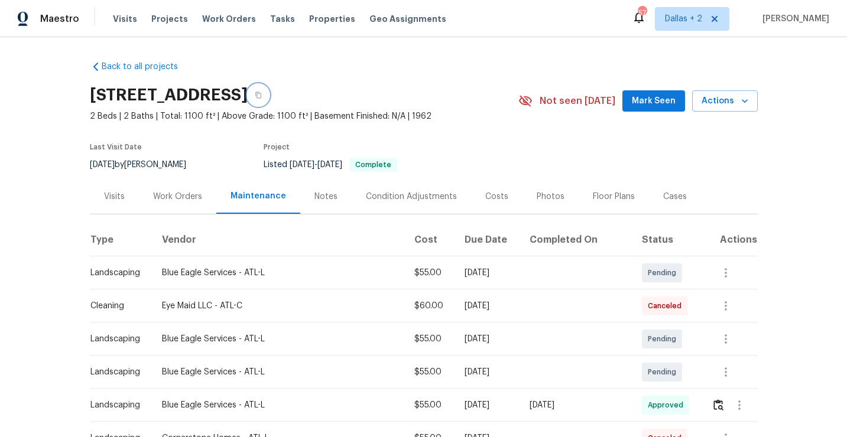
click at [269, 91] on button "button" at bounding box center [258, 94] width 21 height 21
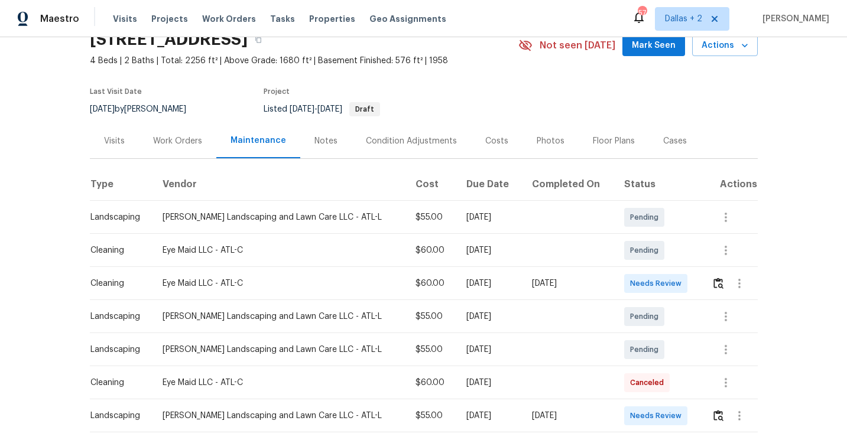
scroll to position [83, 0]
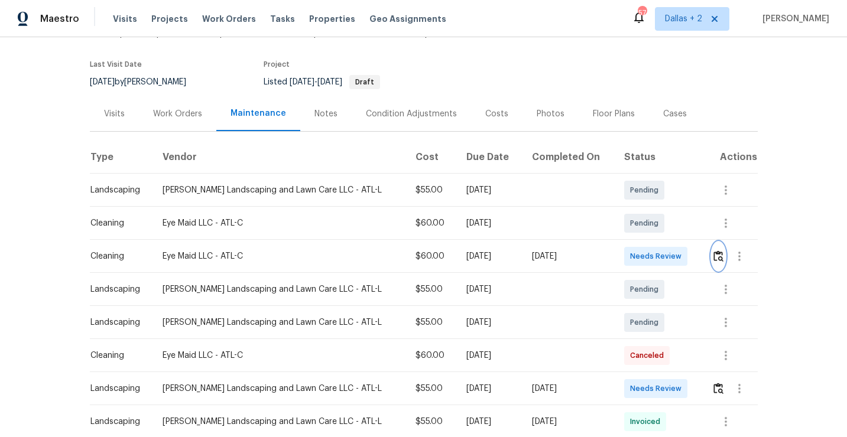
click at [717, 264] on button "button" at bounding box center [718, 256] width 14 height 28
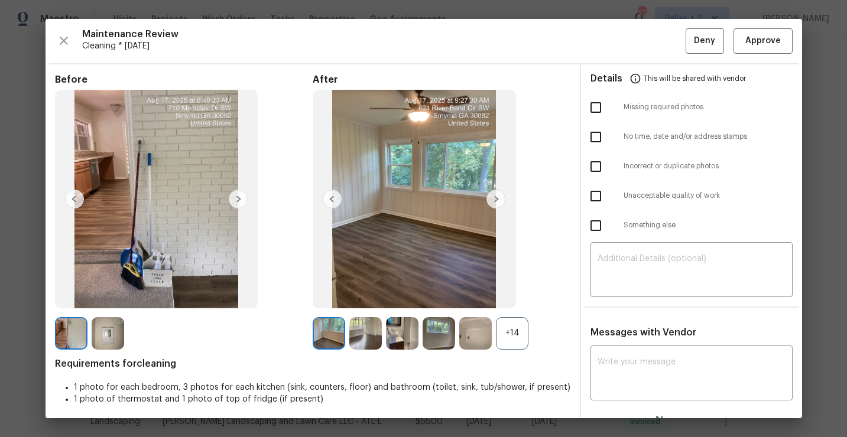
click at [488, 339] on img at bounding box center [475, 333] width 32 height 32
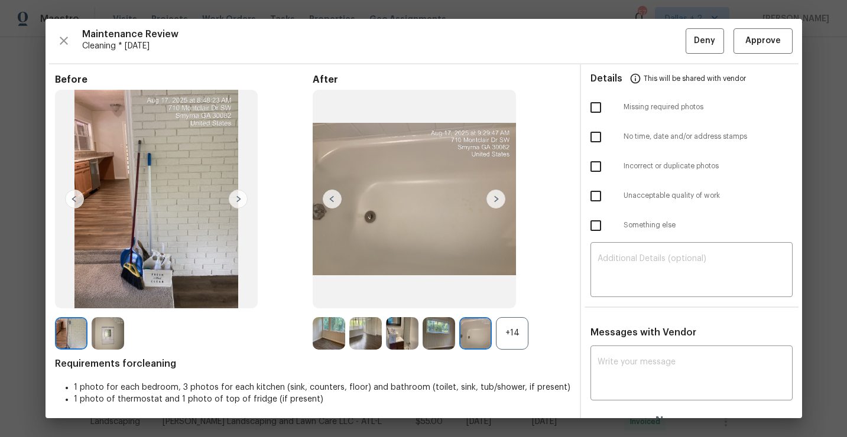
click at [506, 331] on div "+14" at bounding box center [512, 333] width 32 height 32
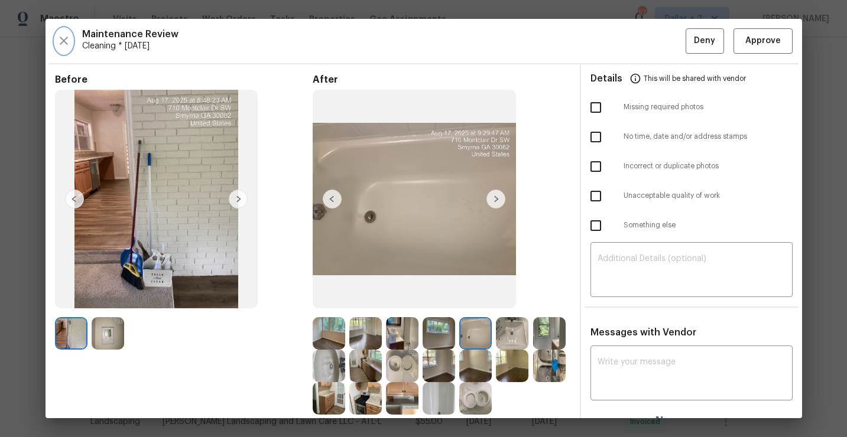
click at [67, 43] on icon "button" at bounding box center [64, 41] width 14 height 14
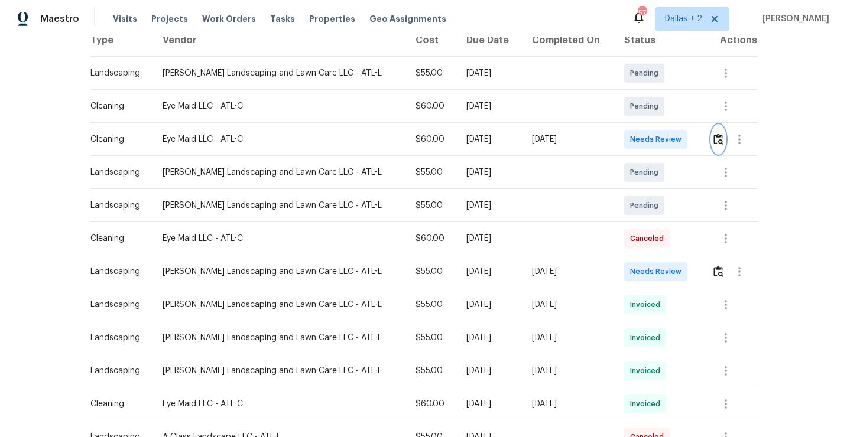
scroll to position [216, 0]
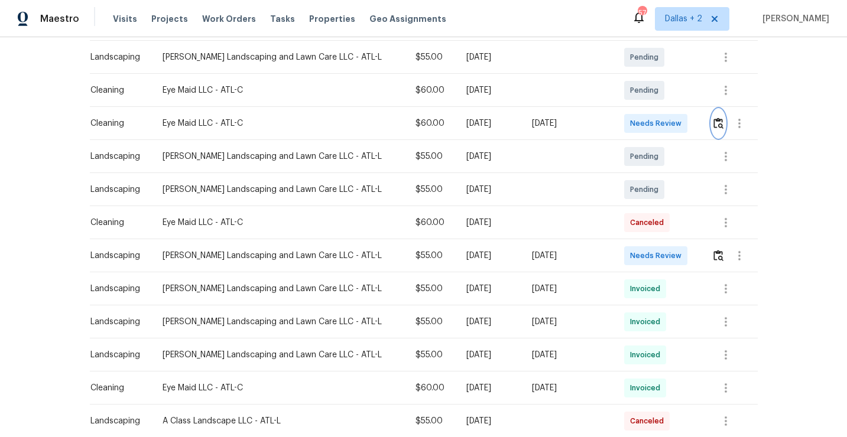
click at [714, 122] on img "button" at bounding box center [718, 123] width 10 height 11
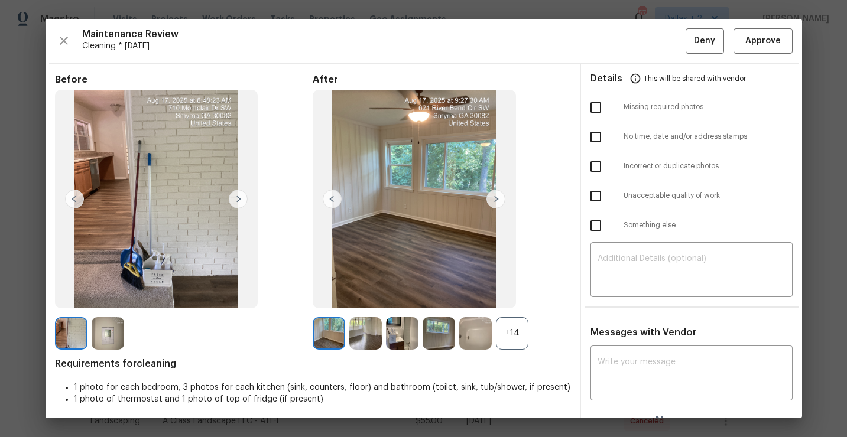
click at [499, 338] on div "+14" at bounding box center [512, 333] width 32 height 32
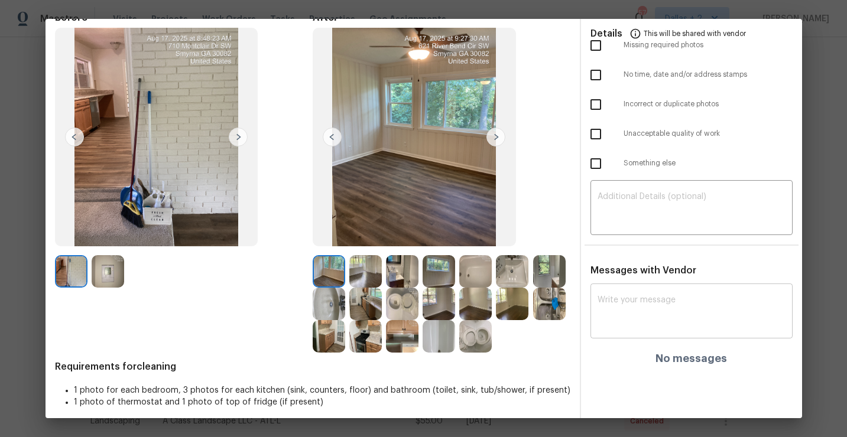
scroll to position [69, 0]
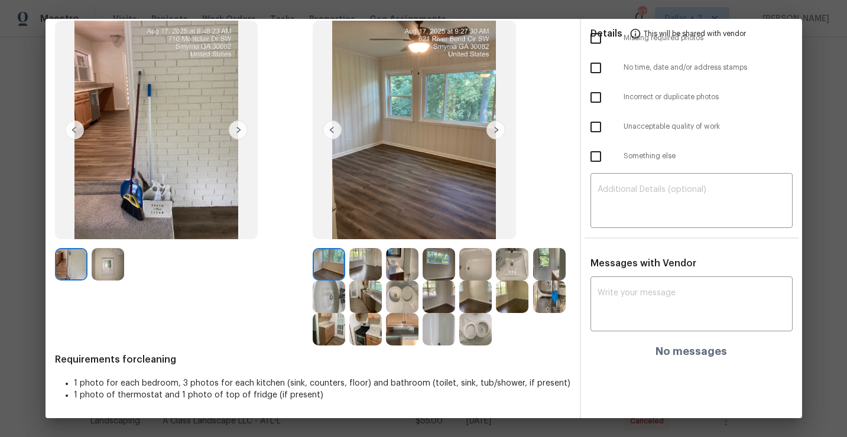
click at [367, 264] on img at bounding box center [365, 264] width 32 height 32
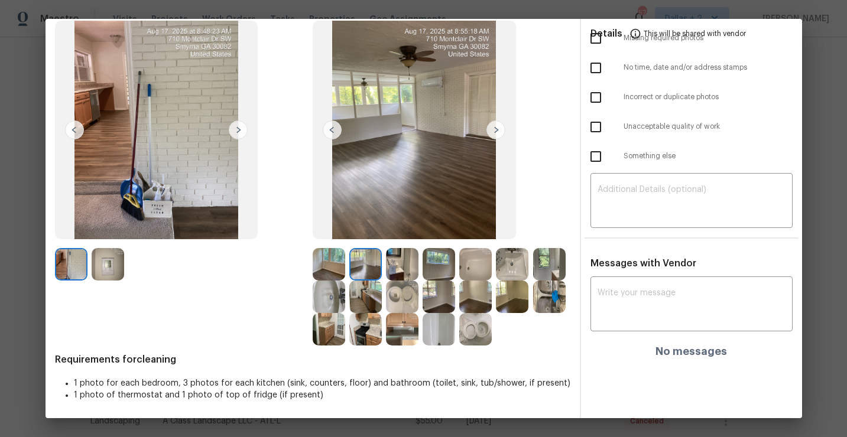
click at [402, 347] on div "Before After Requirements for cleaning 1 photo for each bedroom, 3 photos for e…" at bounding box center [312, 212] width 515 height 414
click at [400, 334] on img at bounding box center [402, 329] width 32 height 32
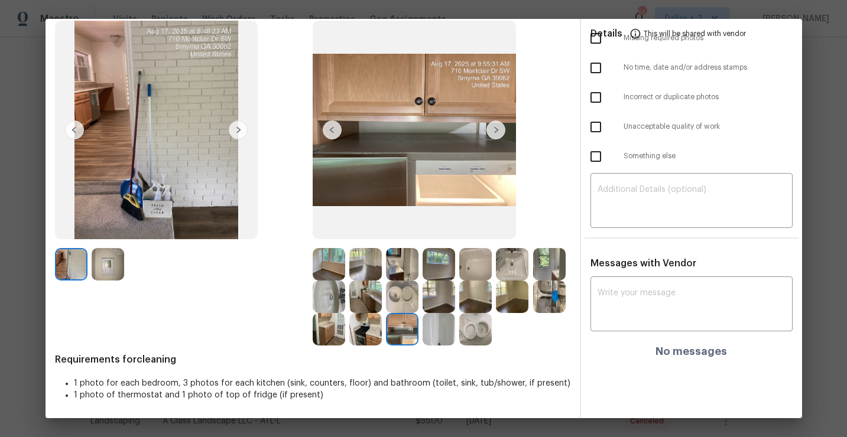
click at [438, 328] on img at bounding box center [438, 329] width 32 height 32
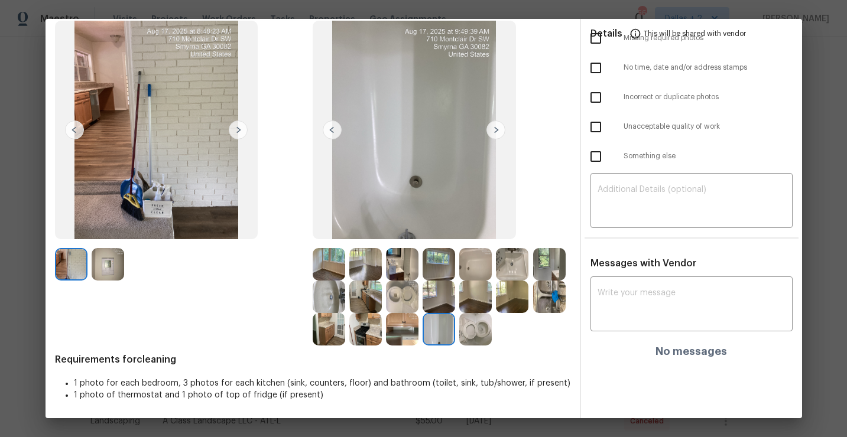
click at [474, 323] on img at bounding box center [475, 329] width 32 height 32
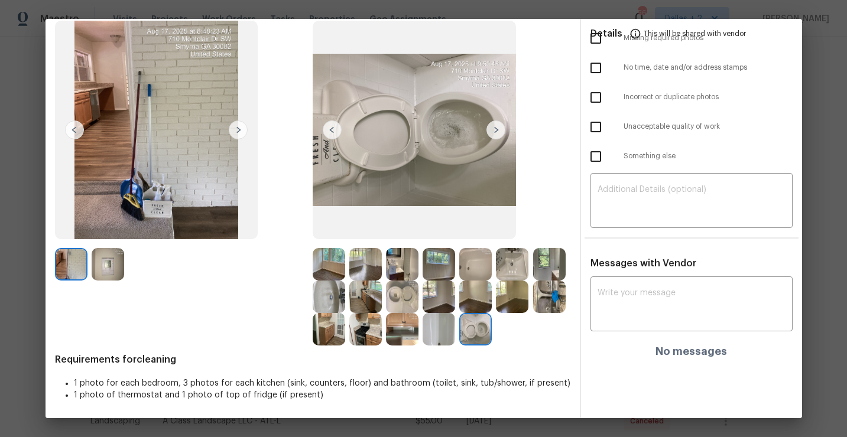
click at [406, 325] on img at bounding box center [402, 329] width 32 height 32
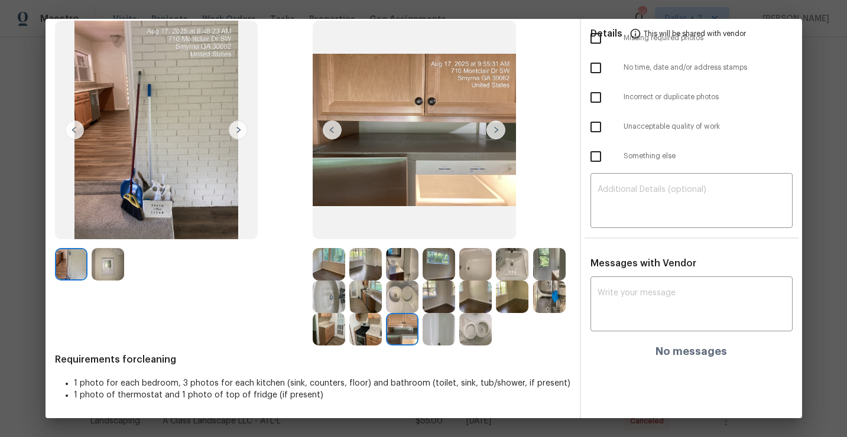
click at [444, 326] on img at bounding box center [438, 329] width 32 height 32
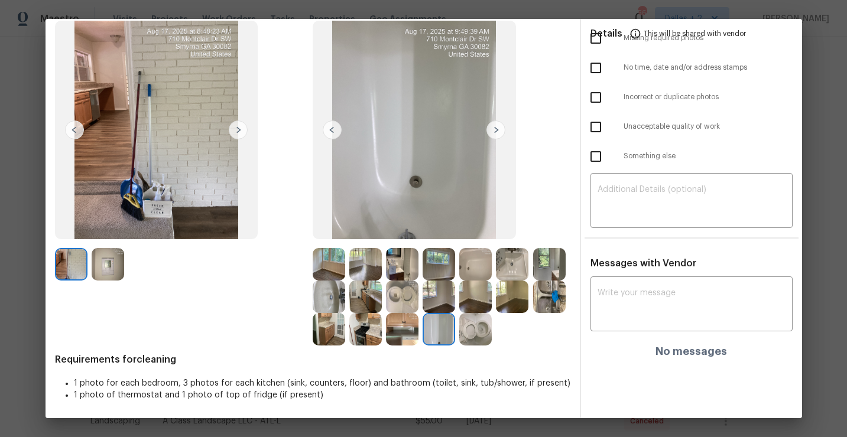
click at [484, 341] on img at bounding box center [475, 329] width 32 height 32
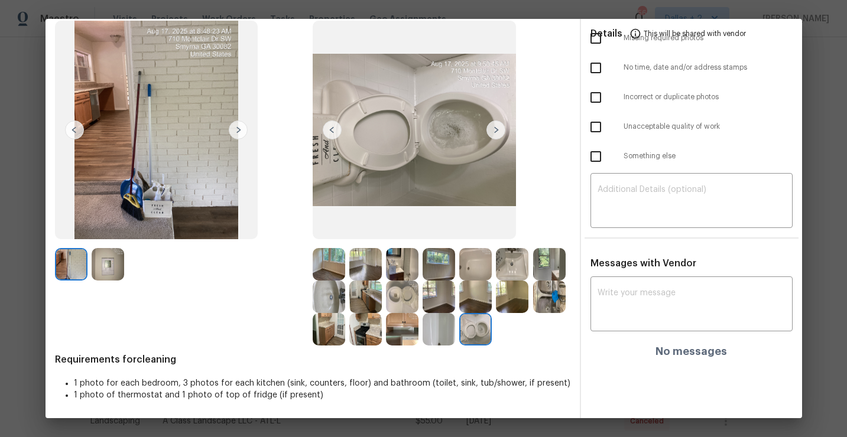
click at [565, 303] on img at bounding box center [549, 297] width 32 height 32
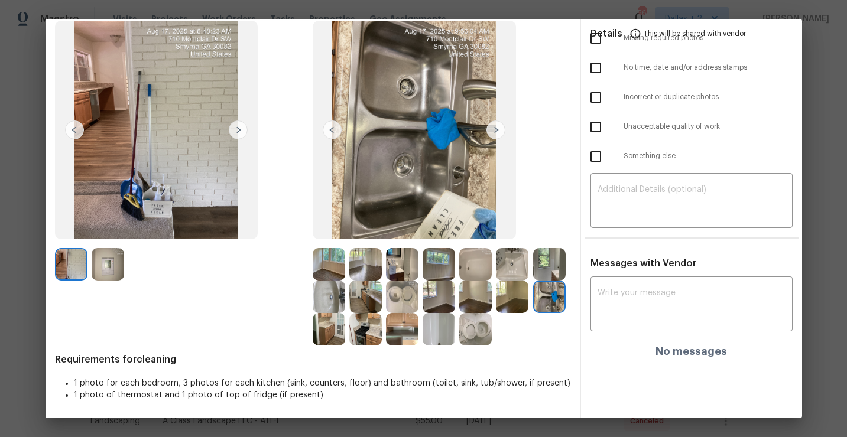
scroll to position [0, 0]
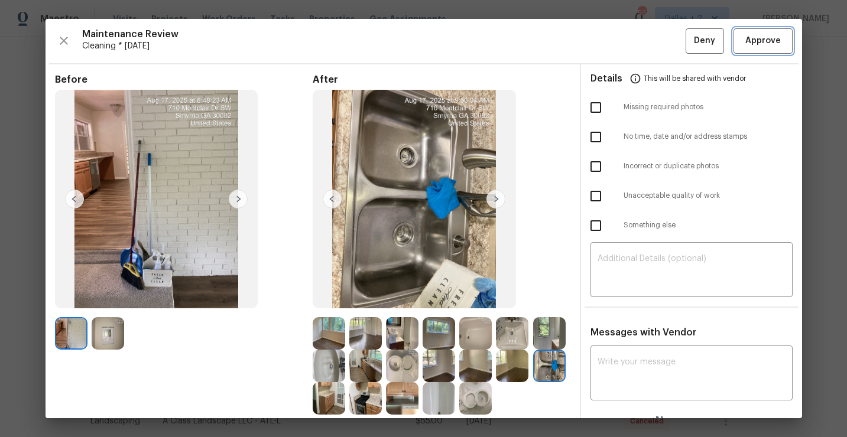
click at [763, 48] on span "Approve" at bounding box center [762, 41] width 35 height 15
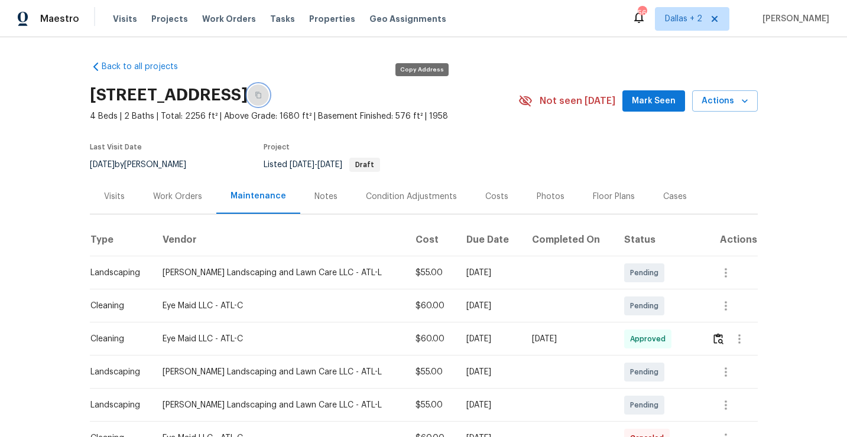
click at [261, 96] on icon "button" at bounding box center [258, 95] width 6 height 6
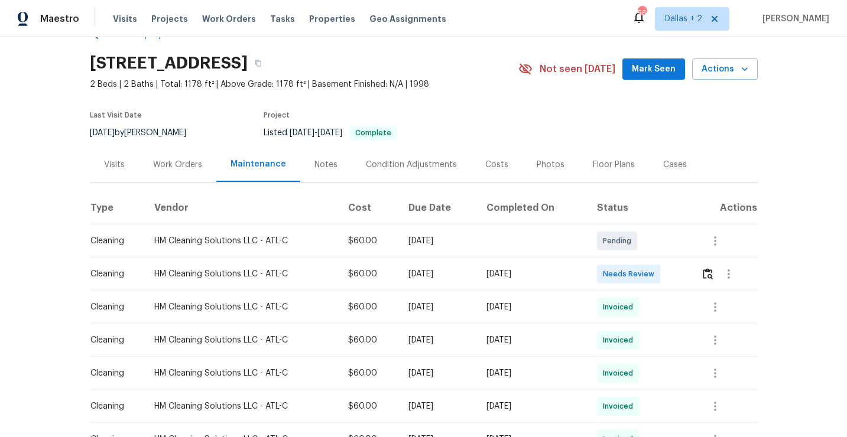
scroll to position [33, 0]
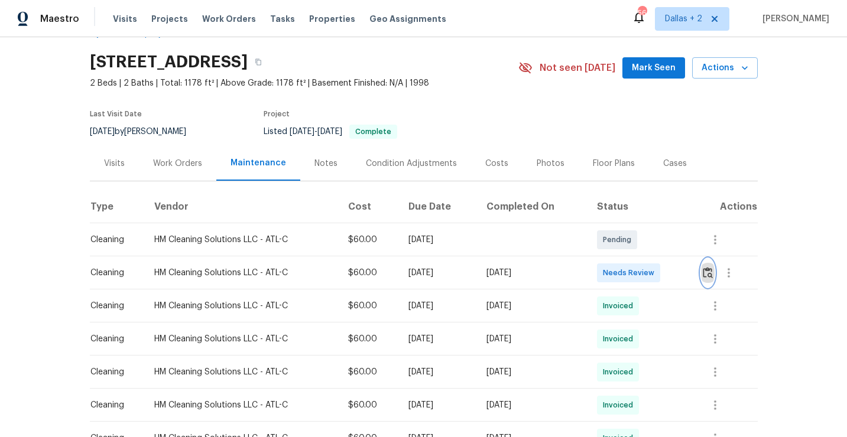
click at [710, 278] on img "button" at bounding box center [708, 272] width 10 height 11
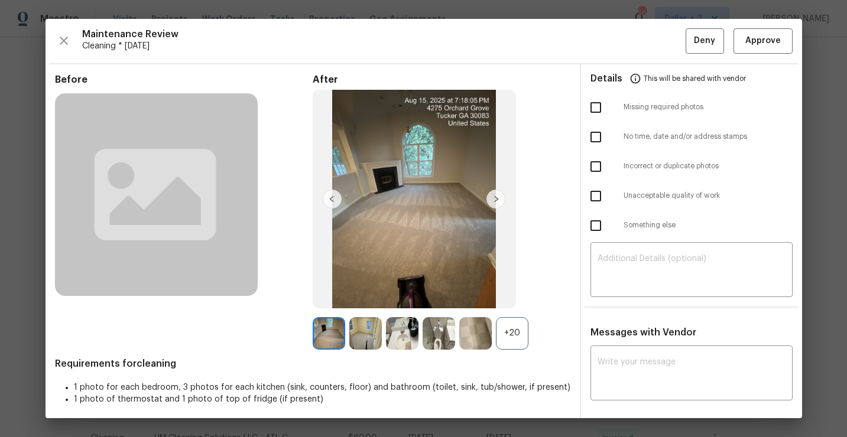
click at [504, 331] on div "+20" at bounding box center [512, 333] width 32 height 32
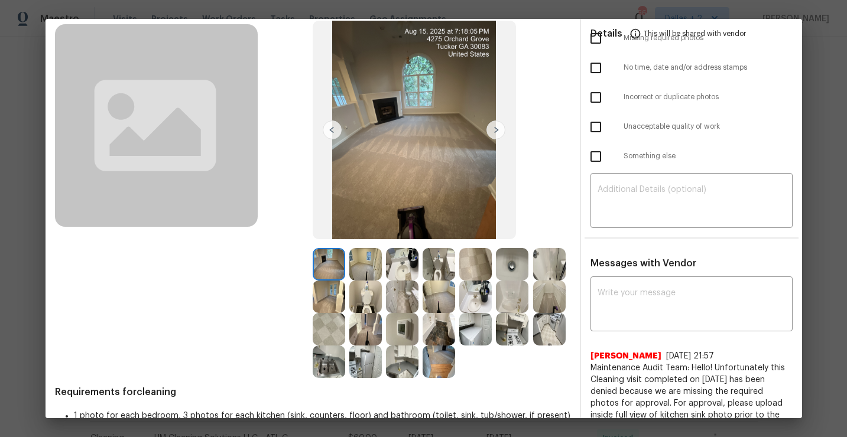
scroll to position [70, 0]
click at [477, 335] on img at bounding box center [475, 329] width 32 height 32
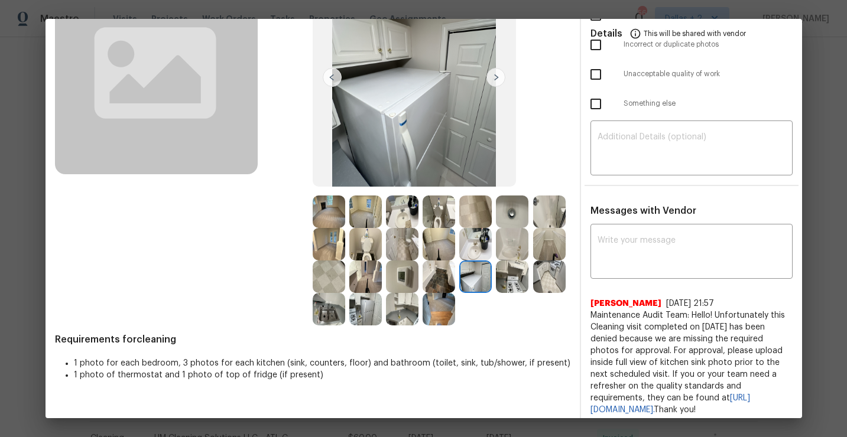
scroll to position [117, 0]
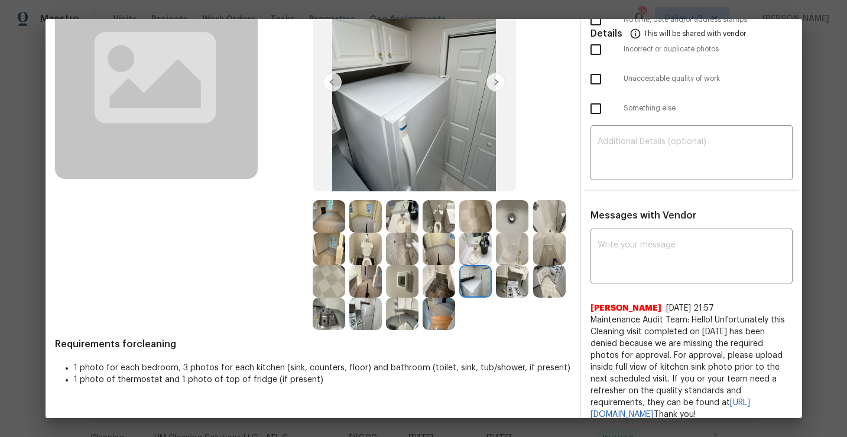
click at [520, 288] on img at bounding box center [512, 281] width 32 height 32
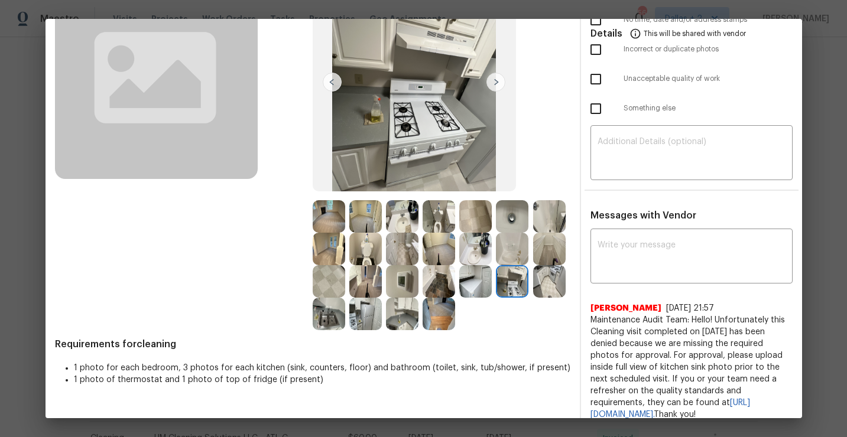
click at [393, 326] on img at bounding box center [402, 314] width 32 height 32
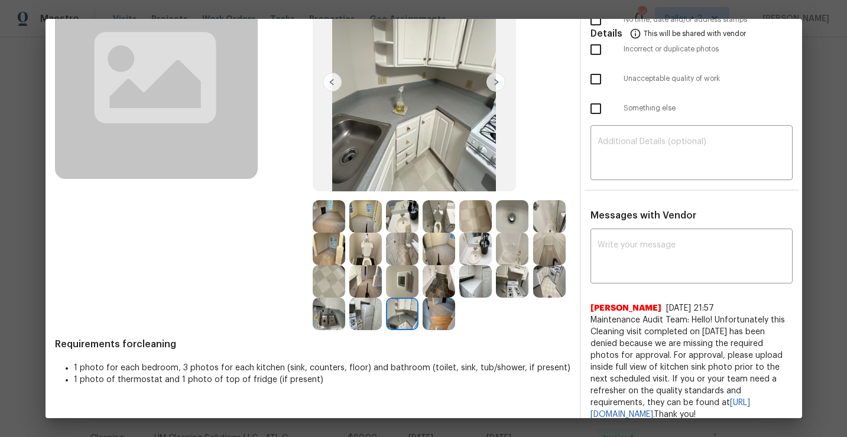
click at [318, 323] on img at bounding box center [329, 314] width 32 height 32
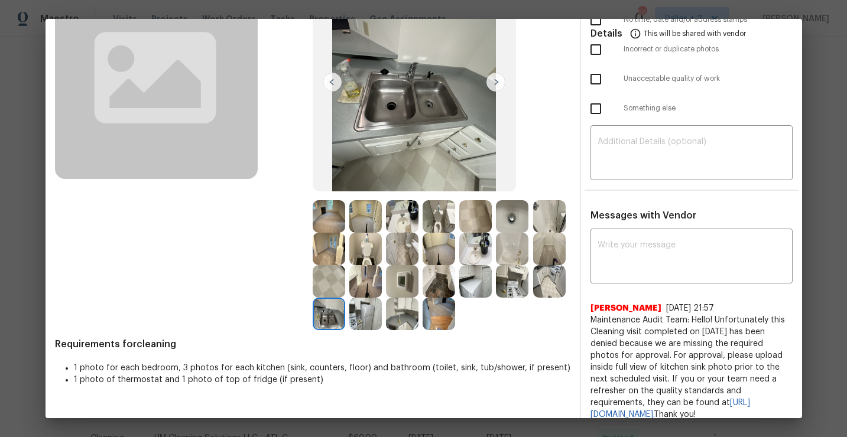
click at [366, 321] on img at bounding box center [365, 314] width 32 height 32
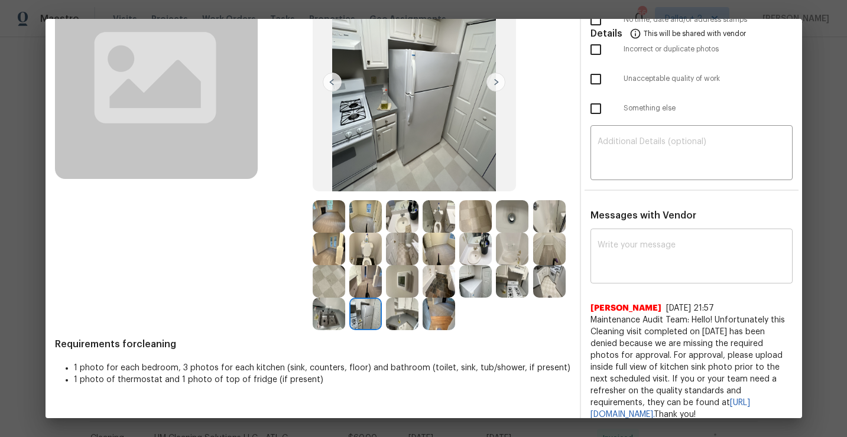
click at [667, 259] on textarea at bounding box center [691, 257] width 188 height 33
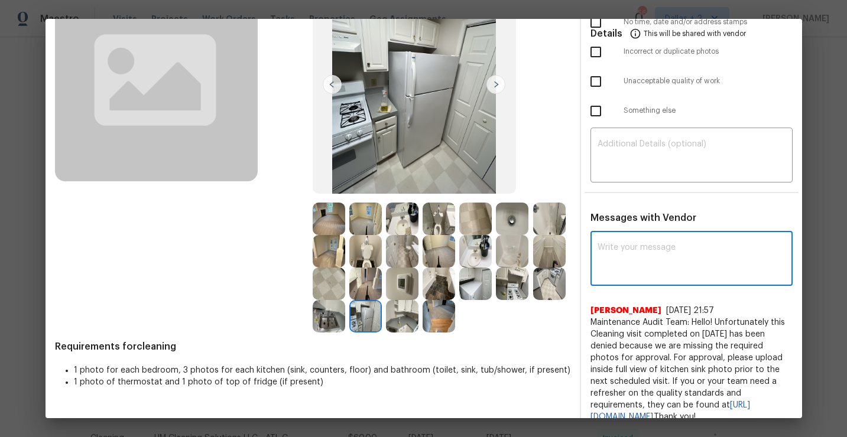
scroll to position [113, 0]
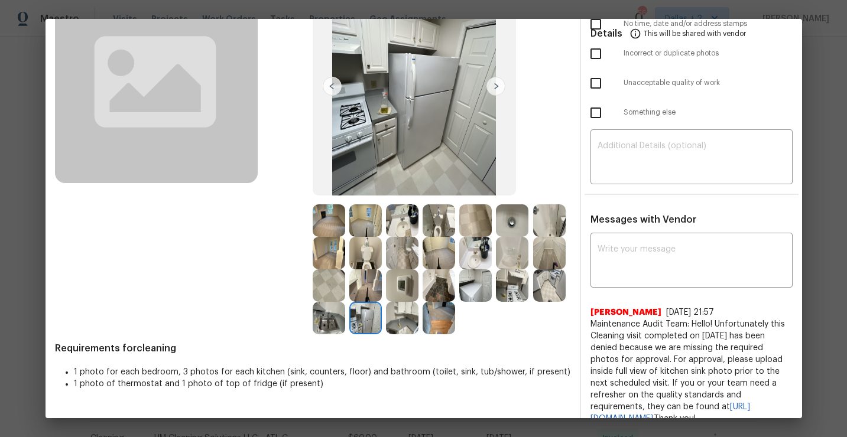
click at [324, 323] on img at bounding box center [329, 318] width 32 height 32
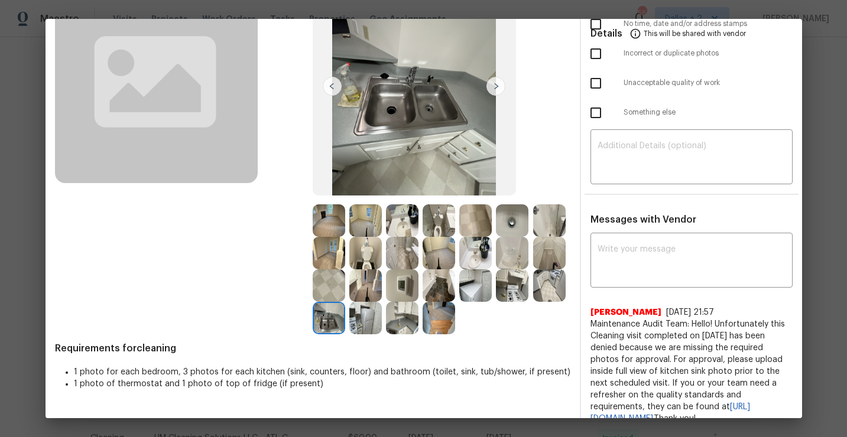
scroll to position [0, 0]
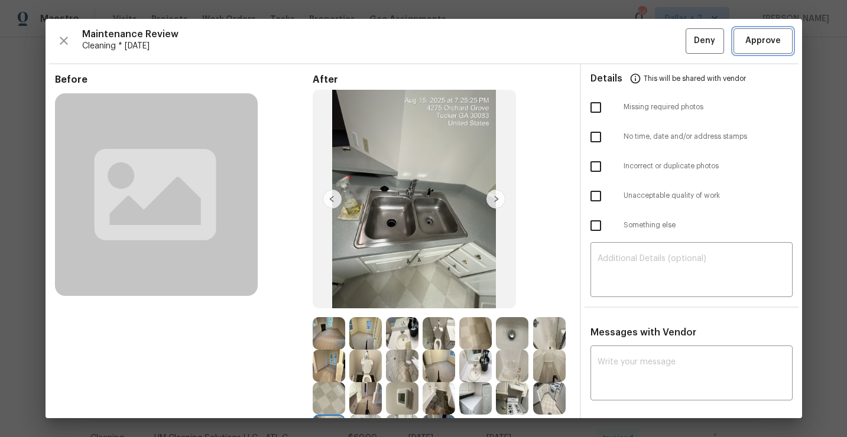
click at [752, 42] on span "Approve" at bounding box center [762, 41] width 35 height 15
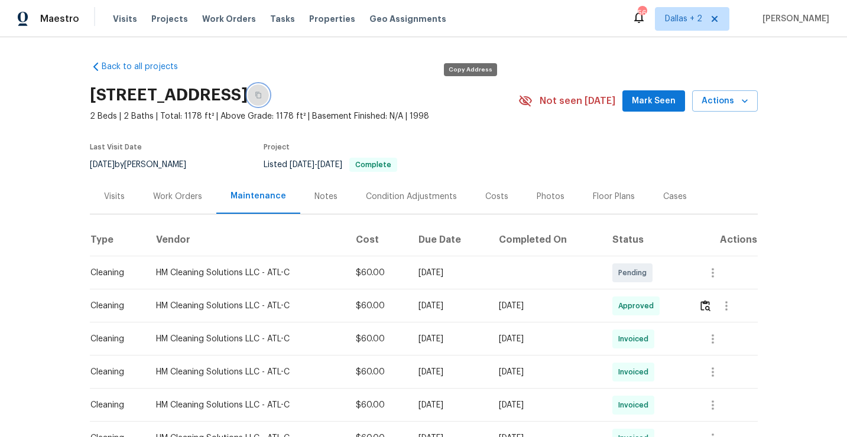
click at [269, 90] on button "button" at bounding box center [258, 94] width 21 height 21
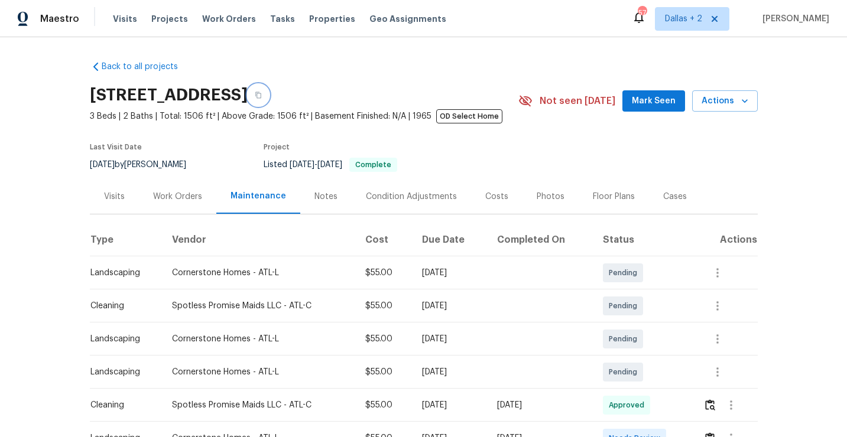
click at [262, 95] on icon "button" at bounding box center [258, 95] width 7 height 7
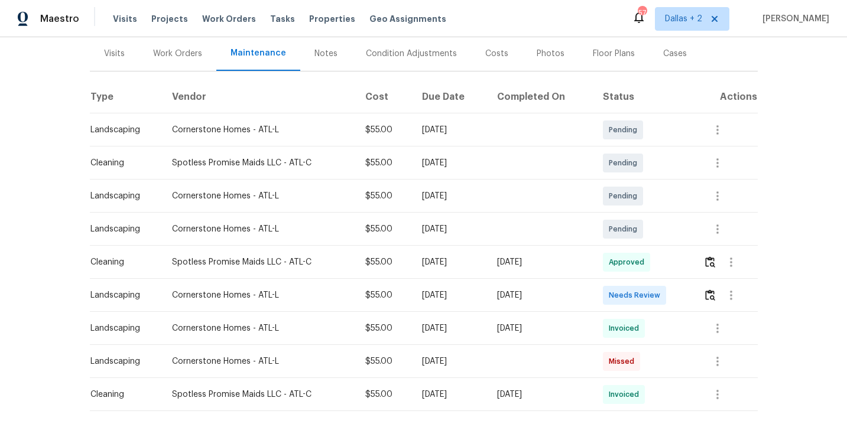
scroll to position [144, 0]
click at [713, 294] on img "button" at bounding box center [710, 294] width 10 height 11
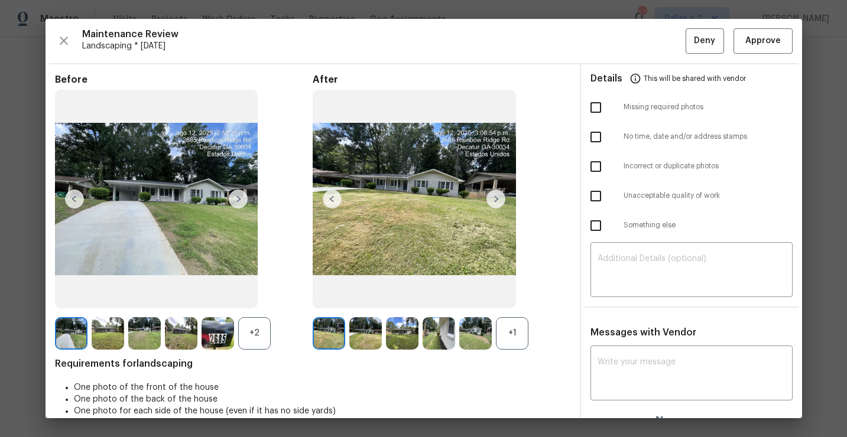
click at [512, 331] on div "+1" at bounding box center [512, 333] width 32 height 32
click at [266, 334] on div "+2" at bounding box center [254, 333] width 32 height 32
click at [498, 202] on img at bounding box center [495, 199] width 19 height 19
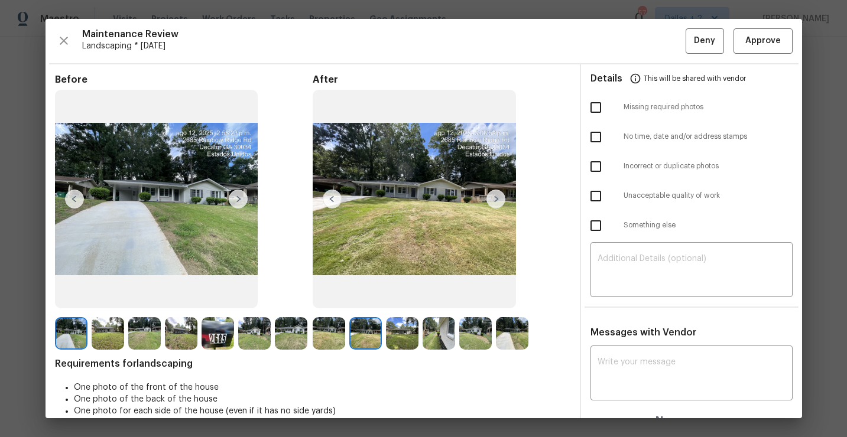
click at [432, 333] on img at bounding box center [438, 333] width 32 height 32
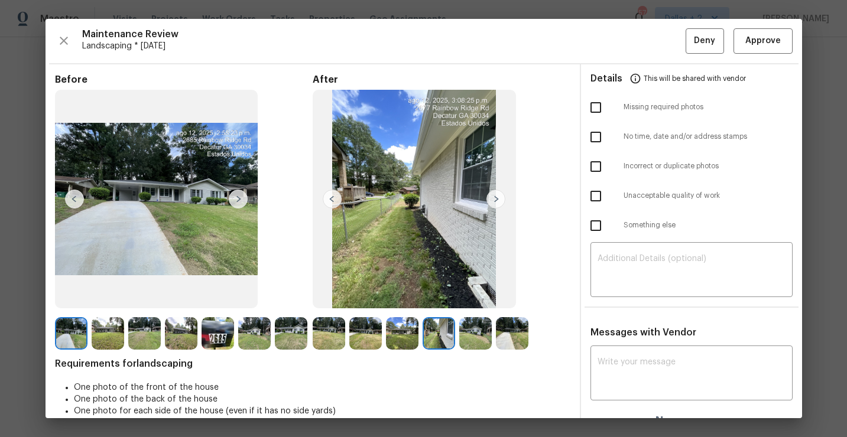
click at [497, 199] on img at bounding box center [495, 199] width 19 height 19
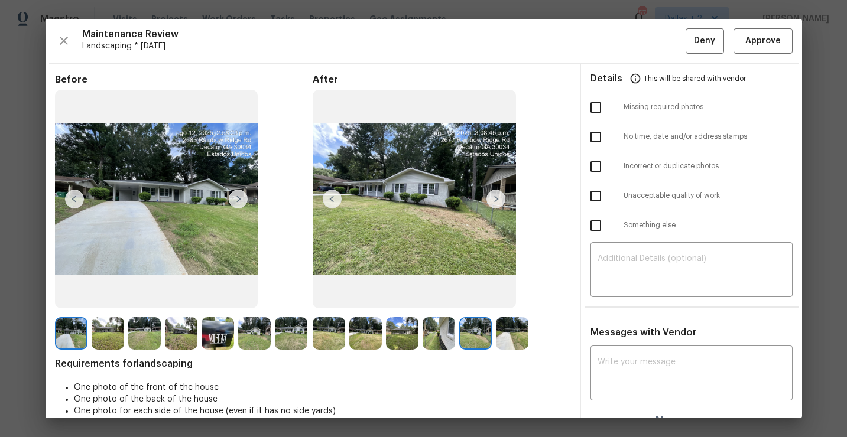
click at [333, 340] on img at bounding box center [329, 333] width 32 height 32
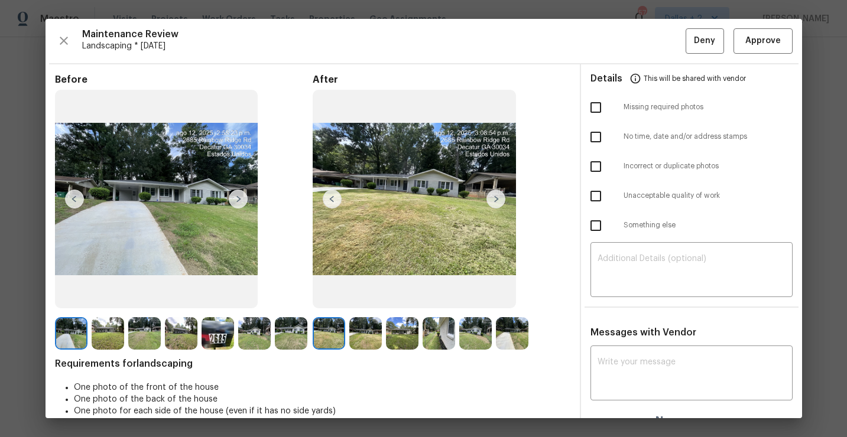
click at [359, 329] on img at bounding box center [365, 333] width 32 height 32
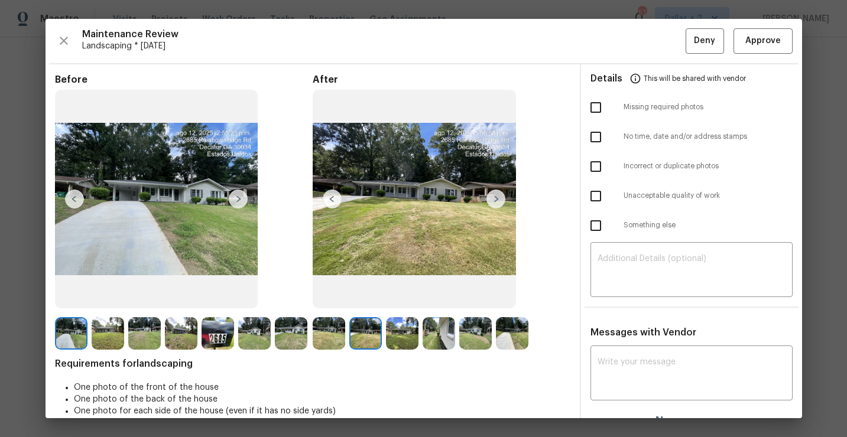
click at [383, 332] on div at bounding box center [367, 333] width 37 height 32
click at [398, 332] on img at bounding box center [402, 333] width 32 height 32
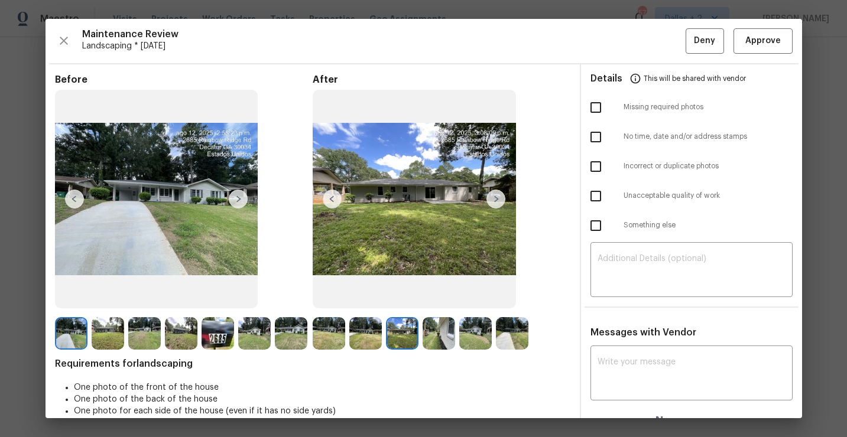
click at [474, 335] on img at bounding box center [475, 333] width 32 height 32
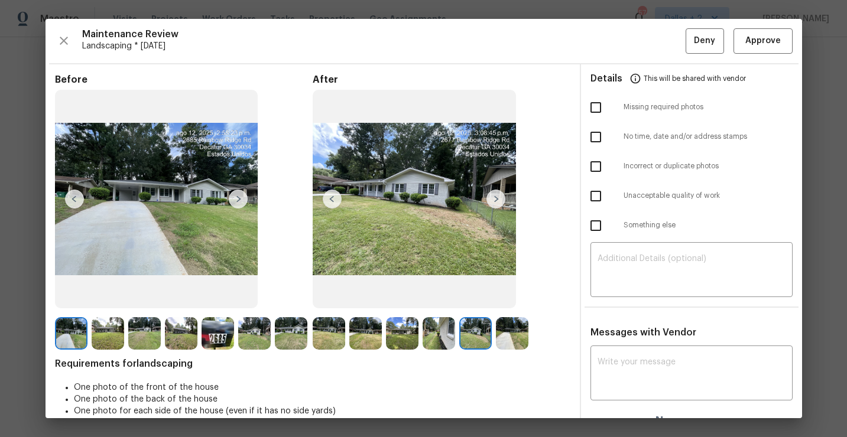
click at [513, 343] on img at bounding box center [512, 333] width 32 height 32
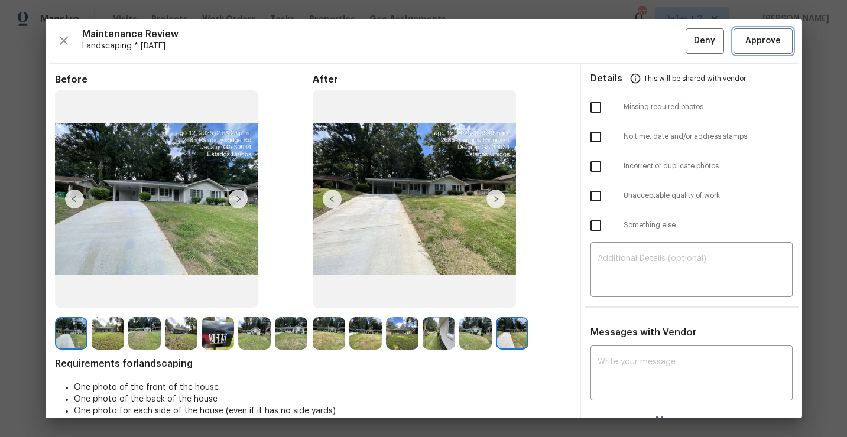
click at [768, 41] on span "Approve" at bounding box center [762, 41] width 35 height 15
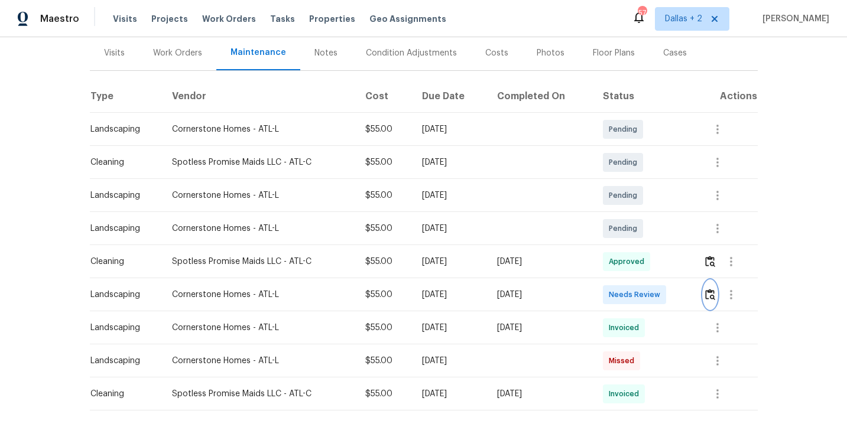
scroll to position [0, 0]
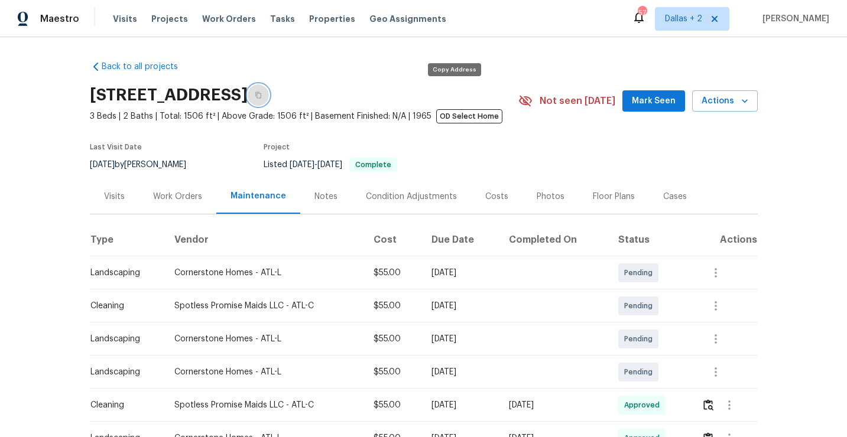
click at [269, 95] on button "button" at bounding box center [258, 94] width 21 height 21
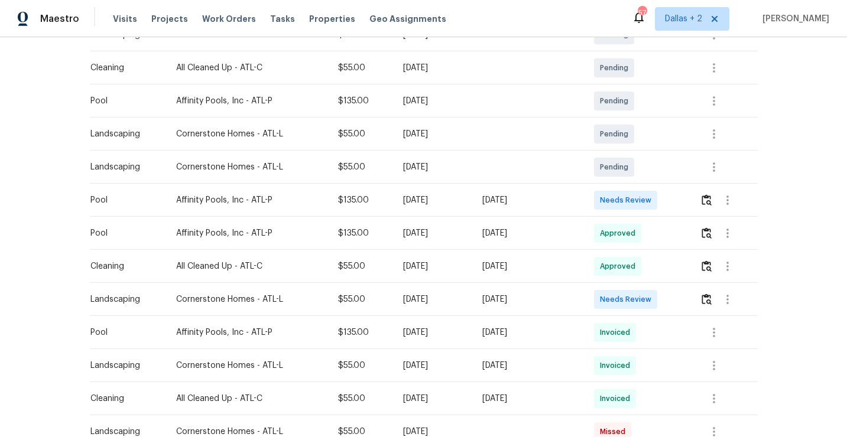
scroll to position [278, 0]
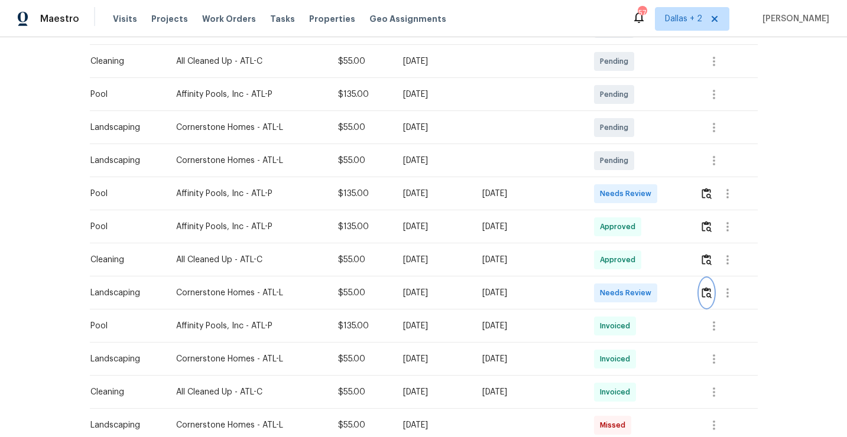
click at [709, 296] on img "button" at bounding box center [706, 292] width 10 height 11
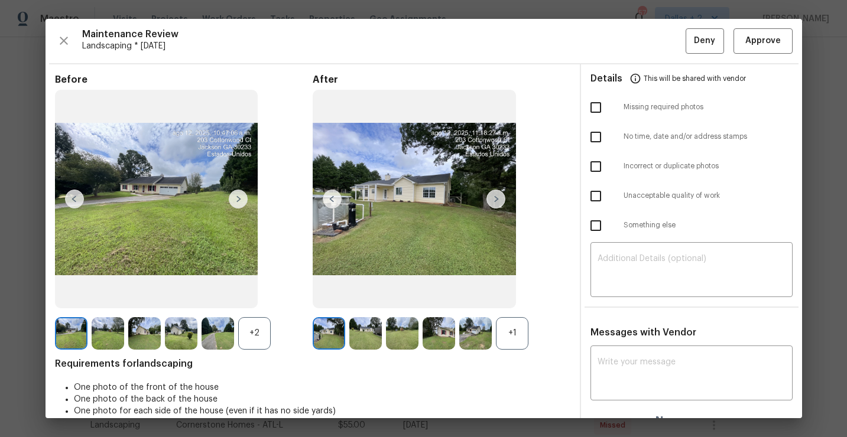
click at [513, 334] on div "+1" at bounding box center [512, 333] width 32 height 32
click at [268, 333] on div "+2" at bounding box center [254, 333] width 32 height 32
click at [497, 193] on img at bounding box center [495, 199] width 19 height 19
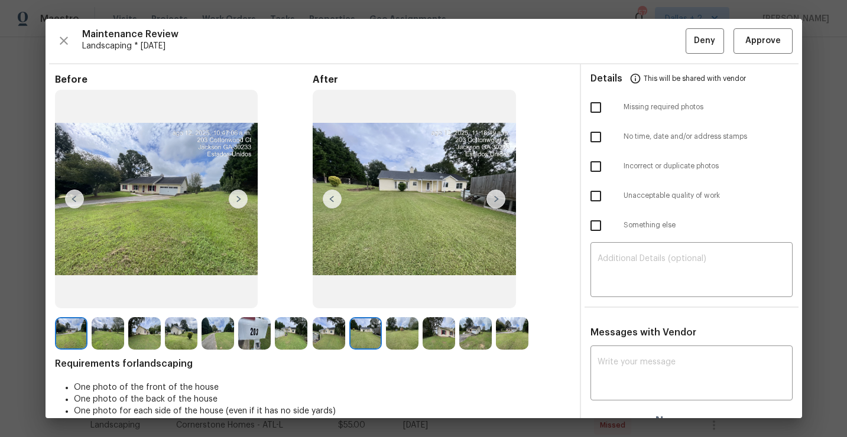
click at [496, 201] on img at bounding box center [495, 199] width 19 height 19
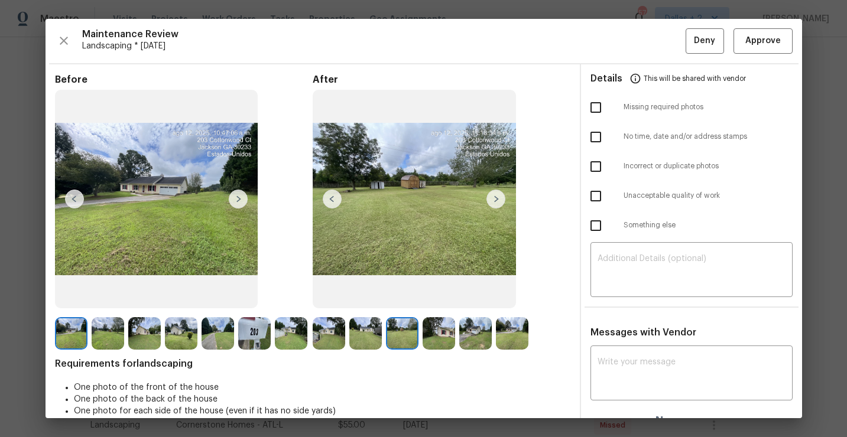
click at [496, 201] on img at bounding box center [495, 199] width 19 height 19
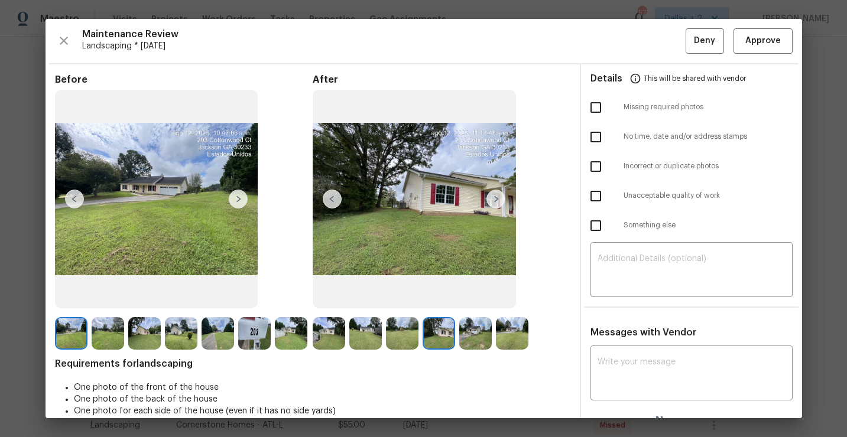
click at [496, 201] on img at bounding box center [495, 199] width 19 height 19
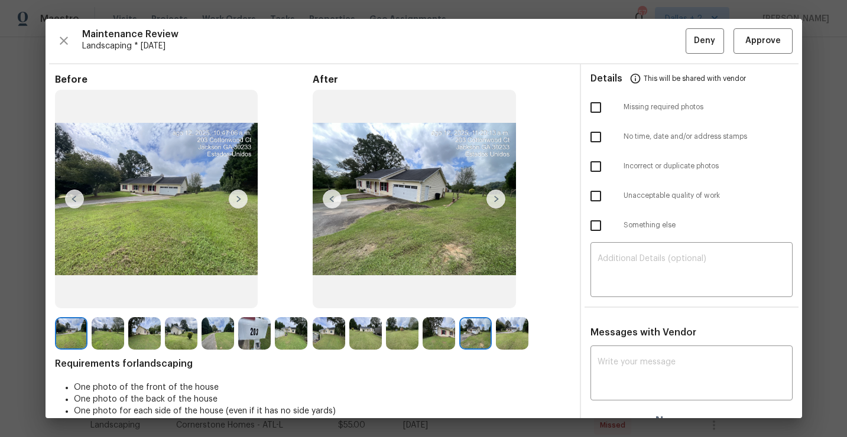
click at [496, 201] on img at bounding box center [495, 199] width 19 height 19
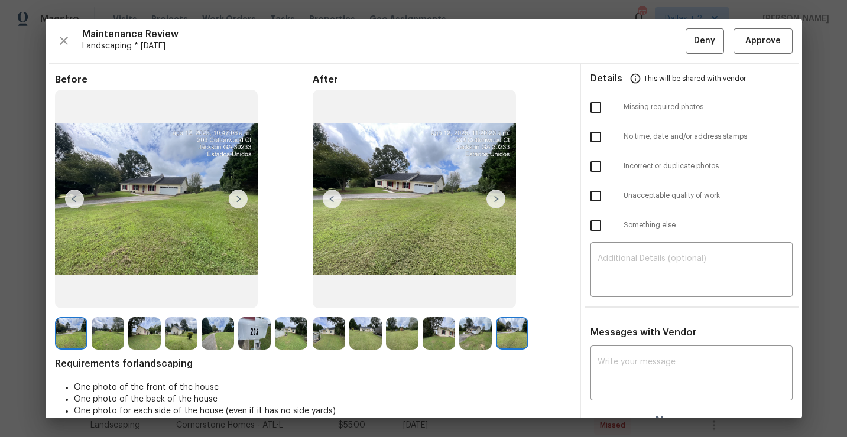
click at [496, 201] on img at bounding box center [495, 199] width 19 height 19
click at [297, 340] on img at bounding box center [291, 333] width 32 height 32
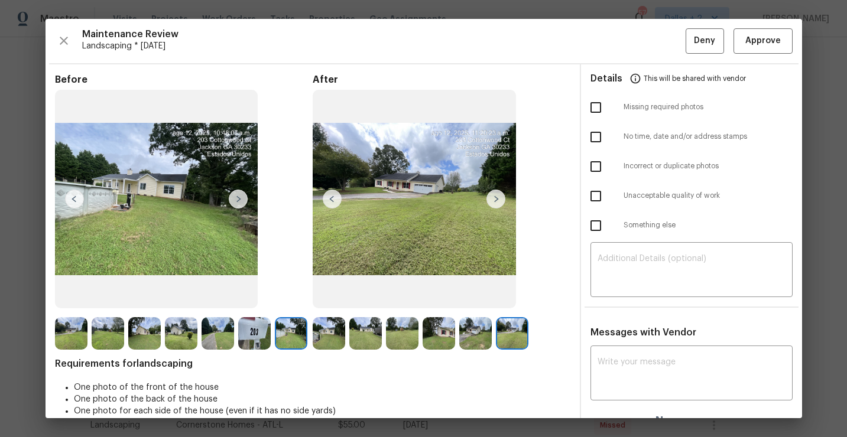
click at [329, 340] on img at bounding box center [329, 333] width 32 height 32
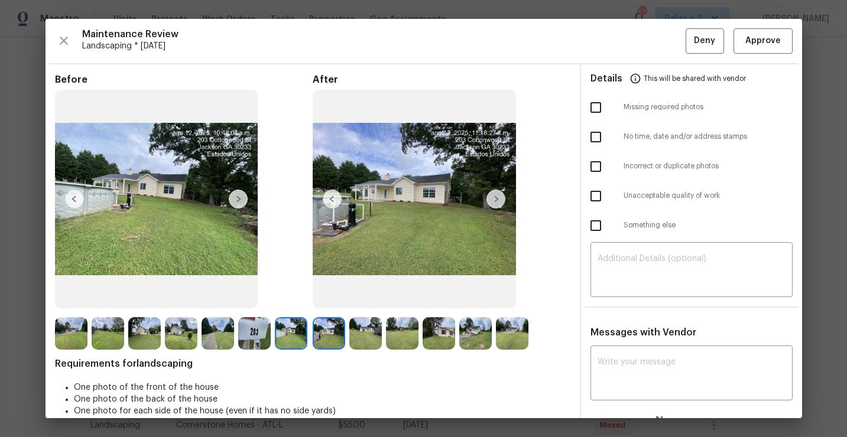
click at [492, 196] on img at bounding box center [495, 199] width 19 height 19
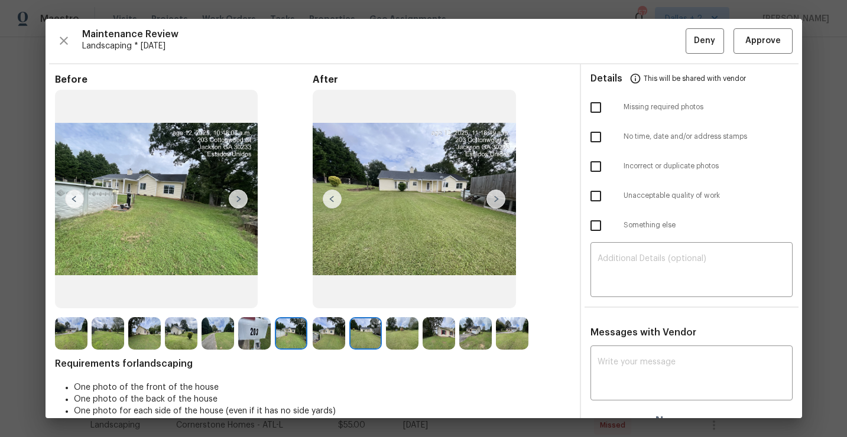
click at [492, 196] on img at bounding box center [495, 199] width 19 height 19
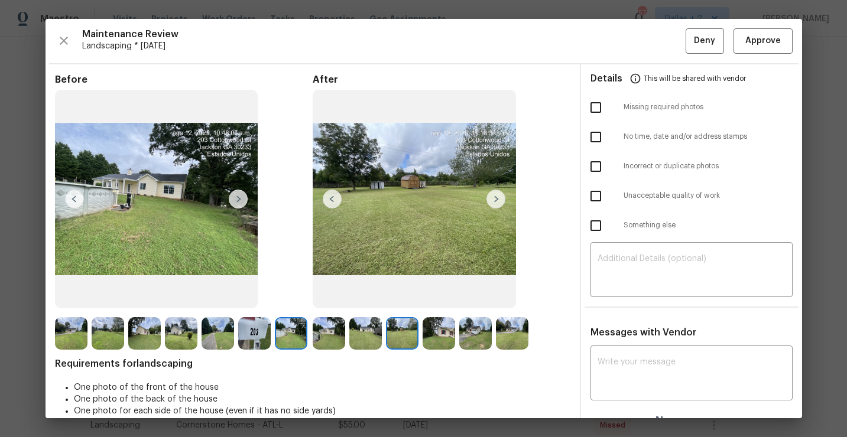
click at [492, 196] on img at bounding box center [495, 199] width 19 height 19
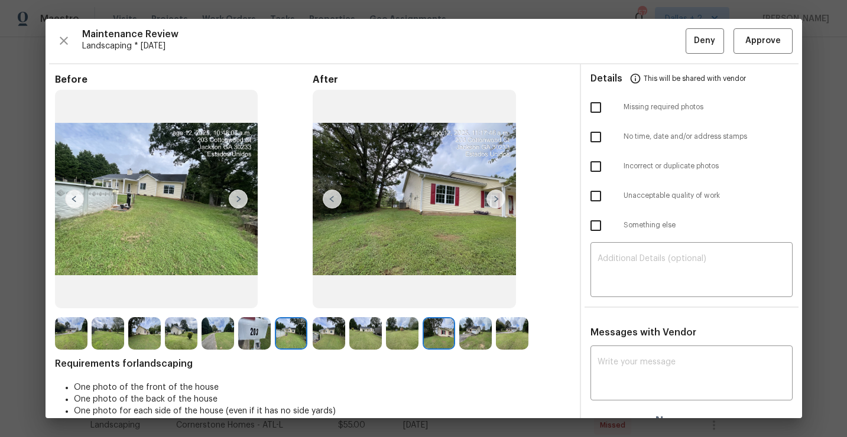
click at [492, 196] on img at bounding box center [495, 199] width 19 height 19
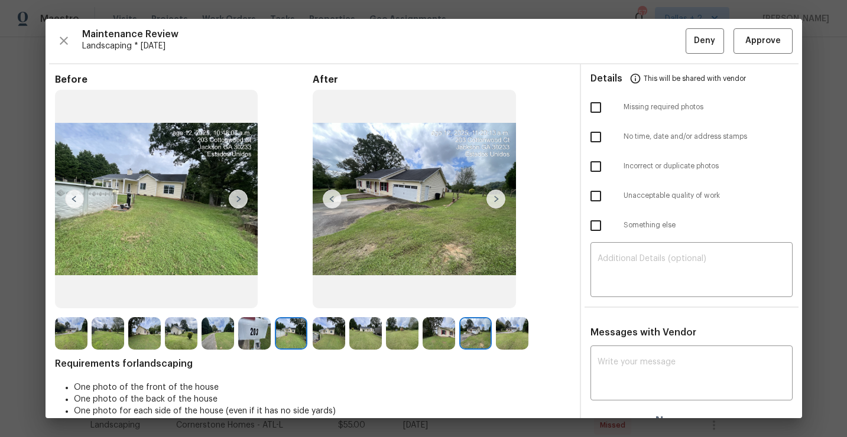
click at [492, 196] on img at bounding box center [495, 199] width 19 height 19
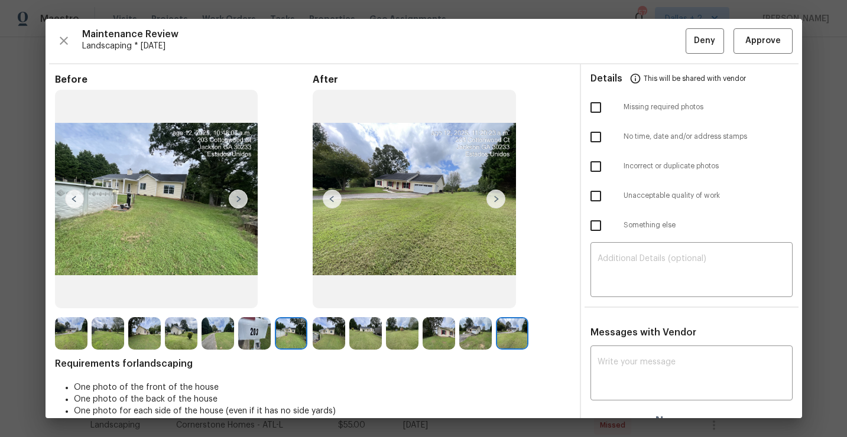
click at [492, 196] on img at bounding box center [495, 199] width 19 height 19
click at [245, 337] on img at bounding box center [254, 333] width 32 height 32
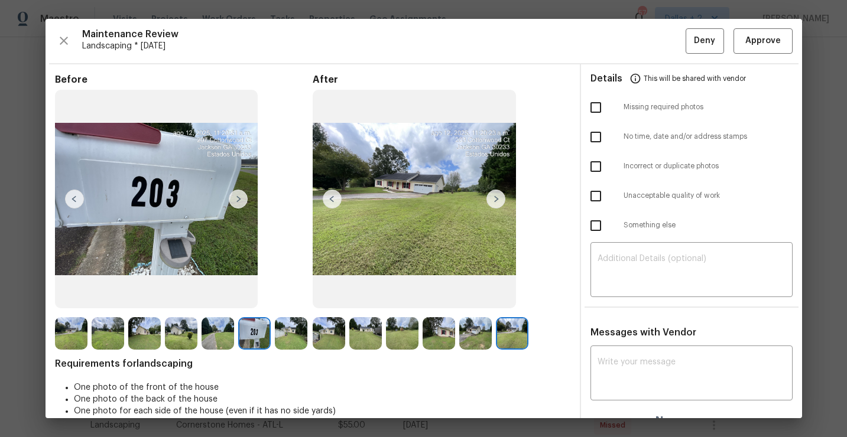
click at [225, 332] on img at bounding box center [217, 333] width 32 height 32
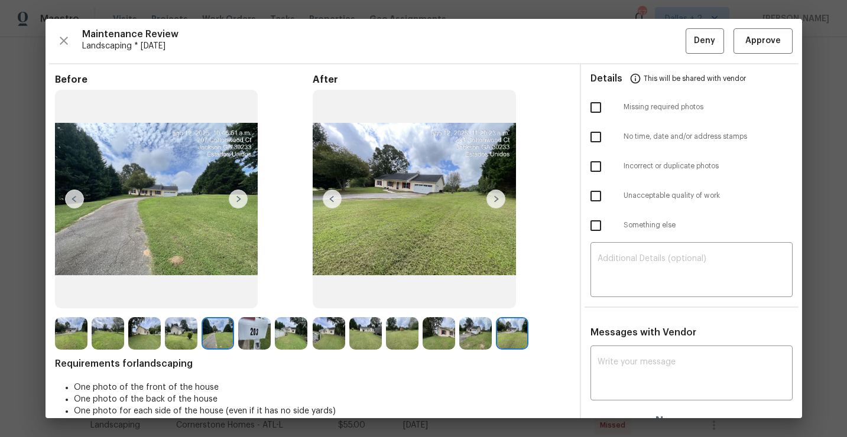
click at [174, 342] on img at bounding box center [181, 333] width 32 height 32
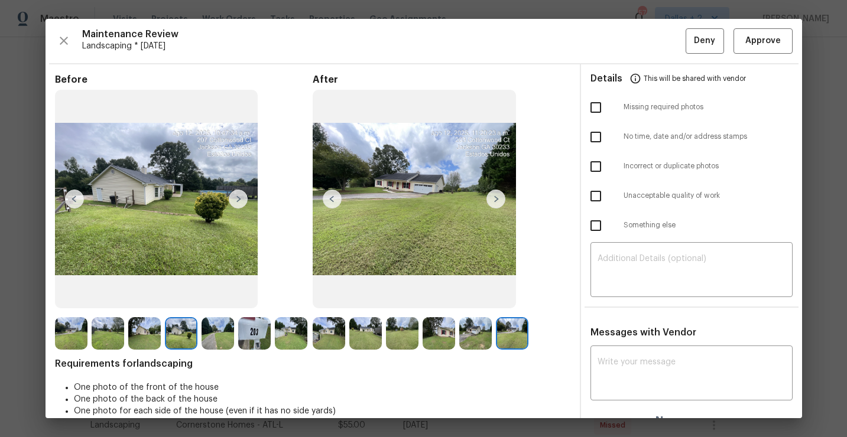
click at [143, 330] on img at bounding box center [144, 333] width 32 height 32
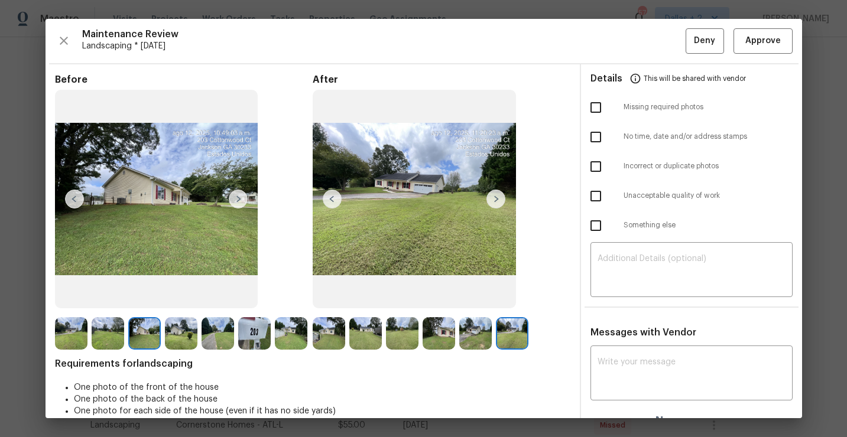
click at [67, 337] on img at bounding box center [71, 333] width 32 height 32
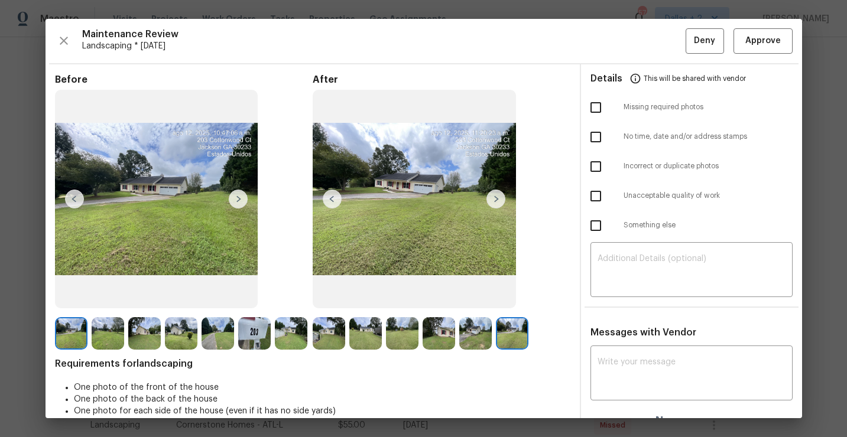
click at [116, 331] on img at bounding box center [108, 333] width 32 height 32
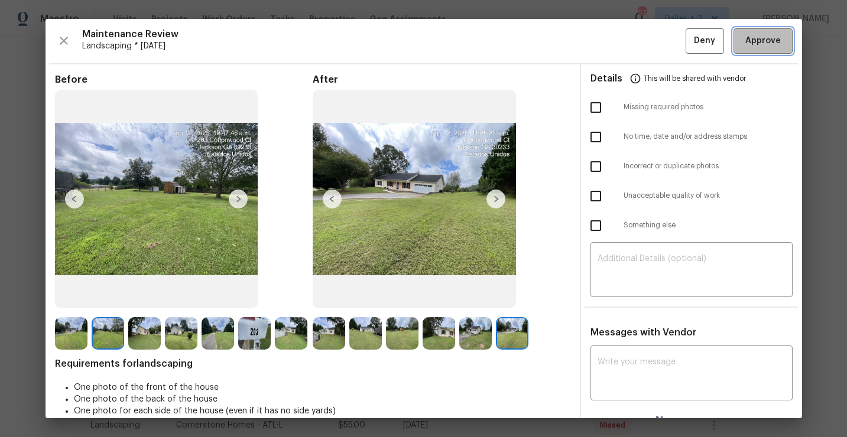
click at [767, 44] on span "Approve" at bounding box center [762, 41] width 35 height 15
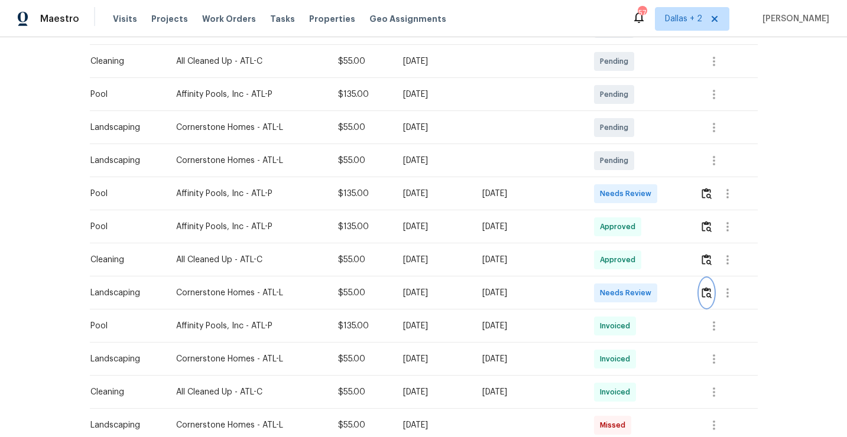
scroll to position [0, 0]
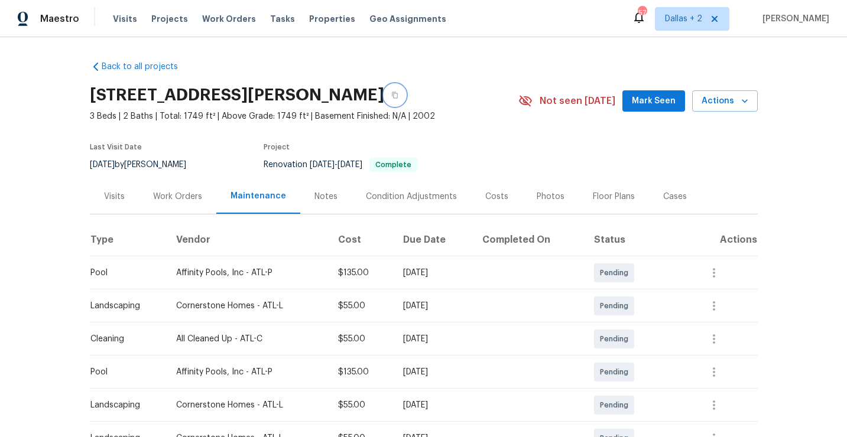
click at [398, 95] on icon "button" at bounding box center [394, 95] width 7 height 7
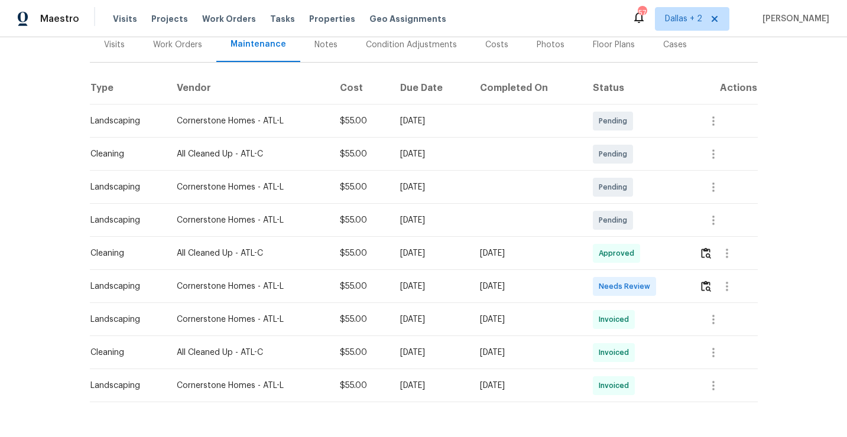
scroll to position [188, 0]
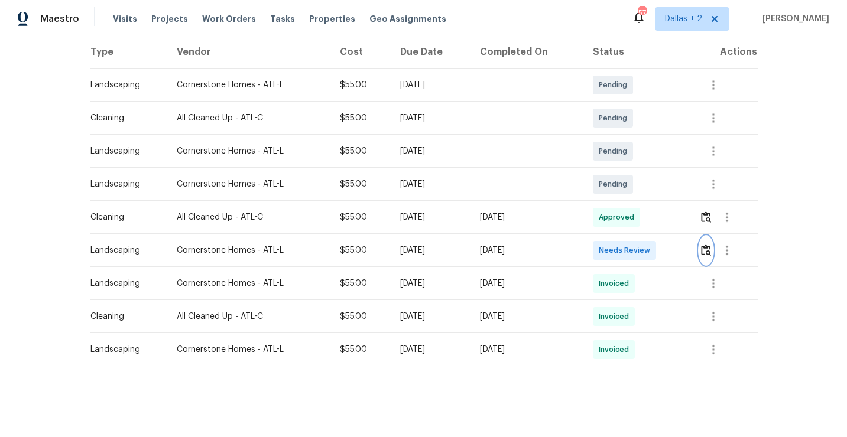
click at [705, 249] on img "button" at bounding box center [706, 250] width 10 height 11
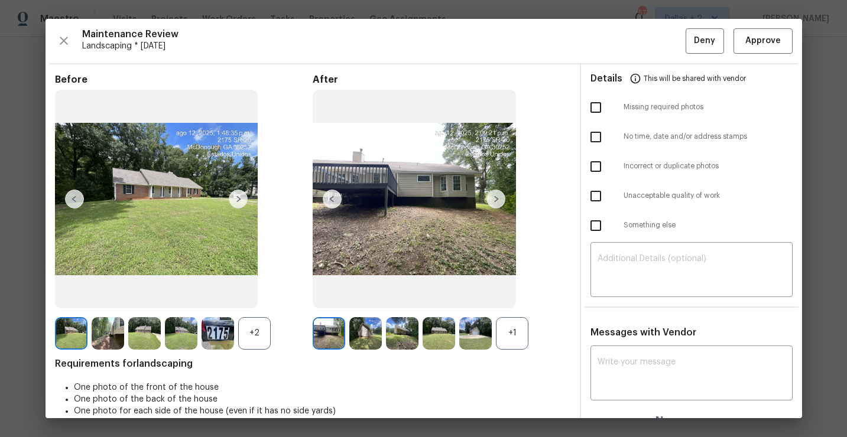
click at [512, 337] on div "+1" at bounding box center [512, 333] width 32 height 32
click at [255, 339] on div "+2" at bounding box center [254, 333] width 32 height 32
click at [488, 197] on img at bounding box center [495, 199] width 19 height 19
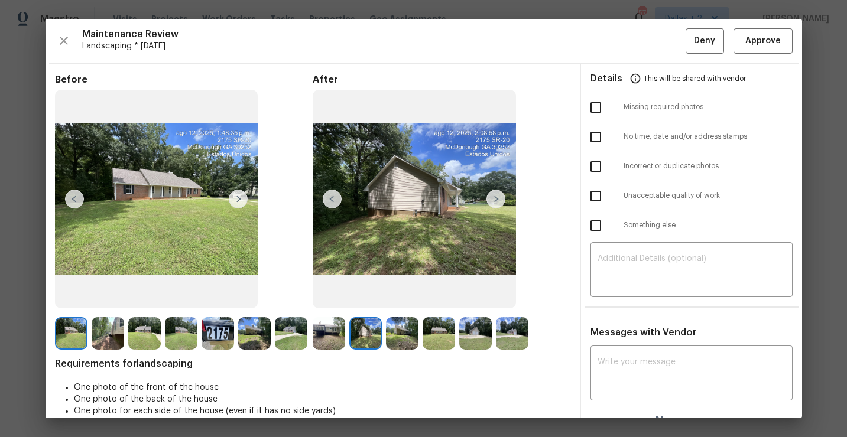
click at [392, 339] on img at bounding box center [402, 333] width 32 height 32
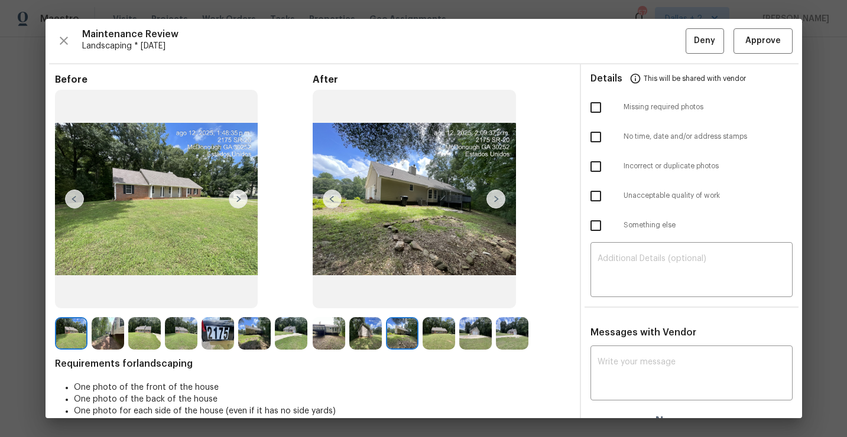
click at [433, 331] on img at bounding box center [438, 333] width 32 height 32
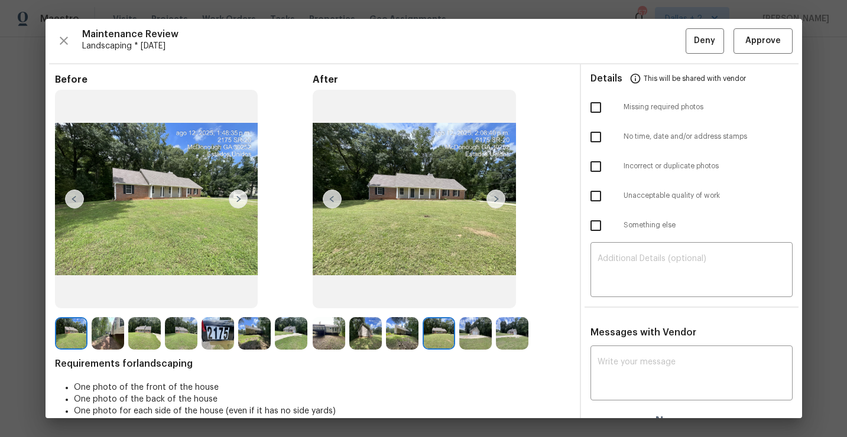
click at [467, 329] on img at bounding box center [475, 333] width 32 height 32
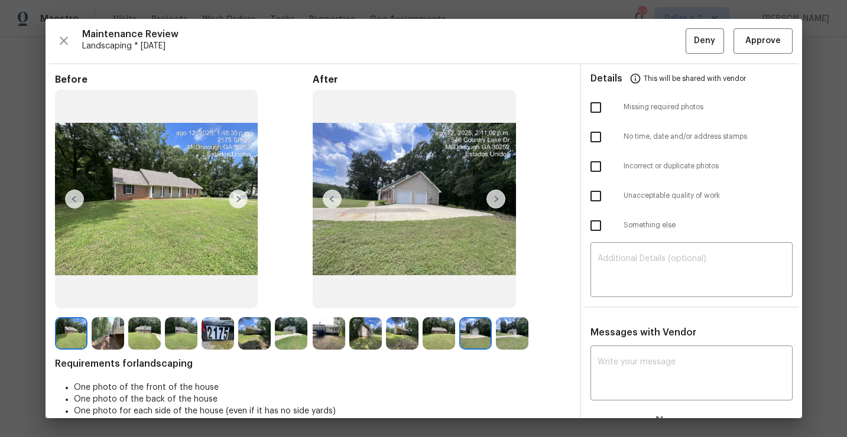
click at [510, 328] on img at bounding box center [512, 333] width 32 height 32
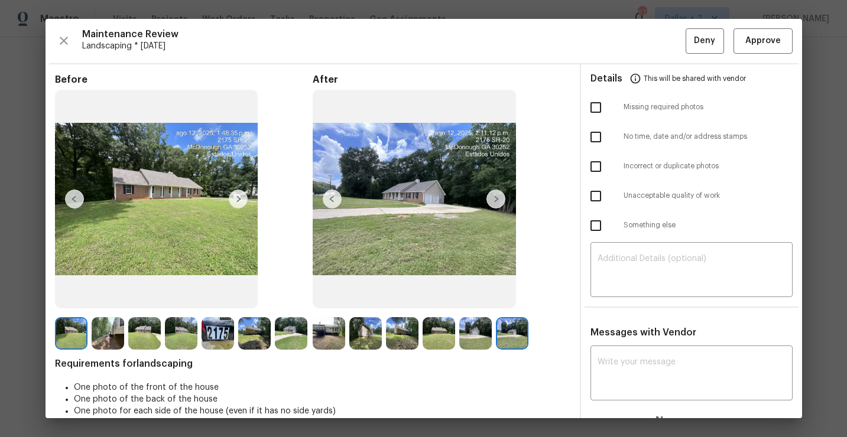
click at [327, 317] on img at bounding box center [329, 333] width 32 height 32
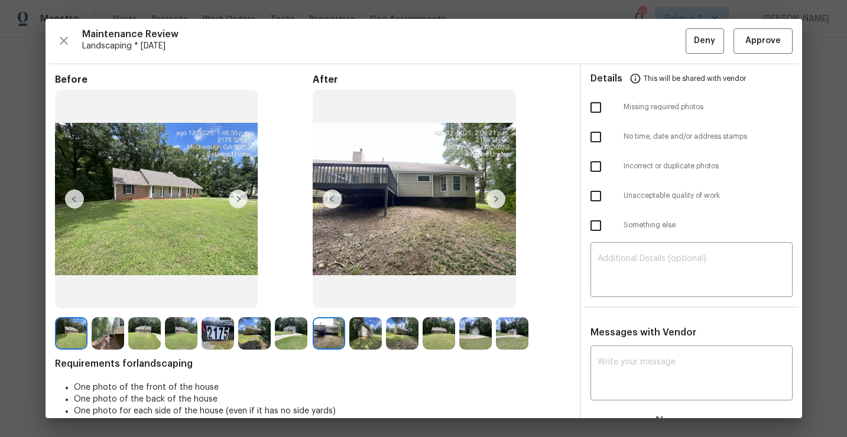
click at [499, 201] on img at bounding box center [495, 199] width 19 height 19
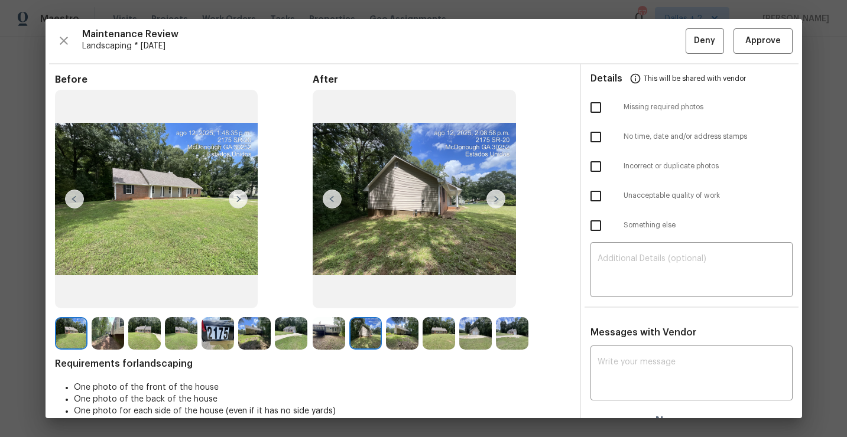
click at [499, 202] on img at bounding box center [495, 199] width 19 height 19
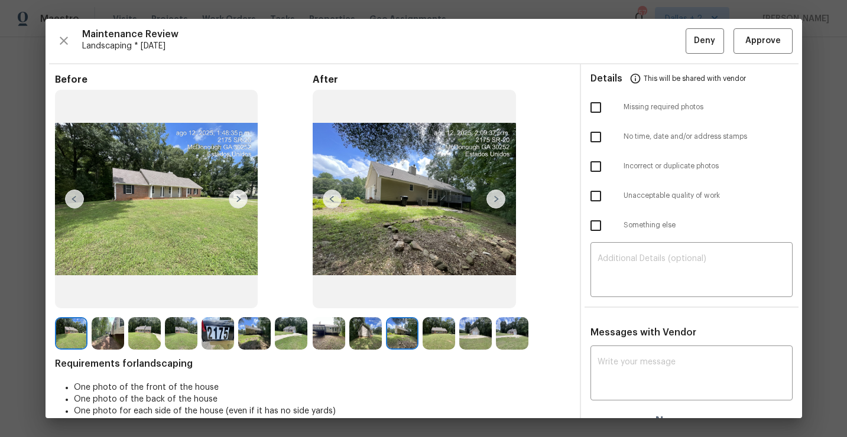
click at [497, 197] on img at bounding box center [495, 199] width 19 height 19
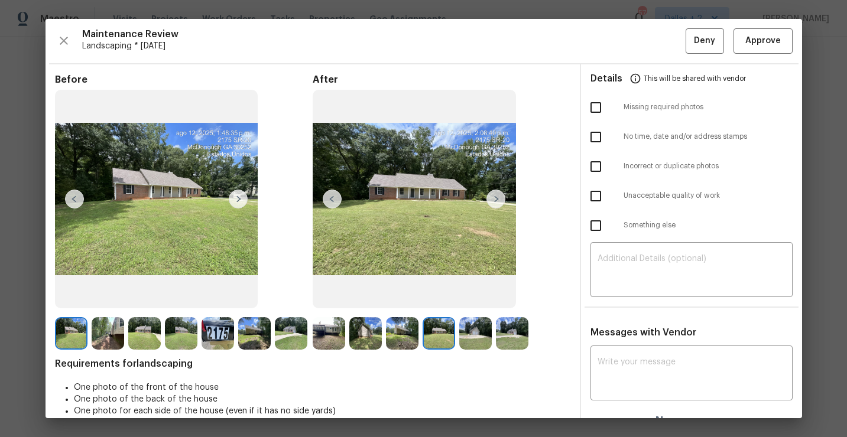
click at [497, 197] on img at bounding box center [495, 199] width 19 height 19
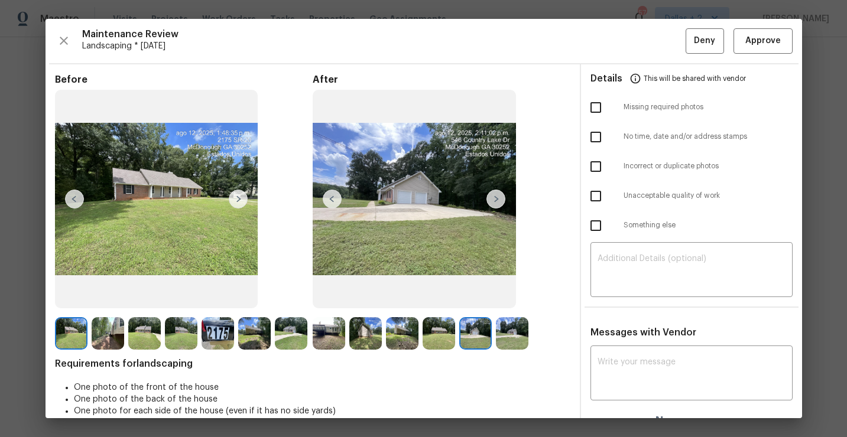
click at [497, 197] on img at bounding box center [495, 199] width 19 height 19
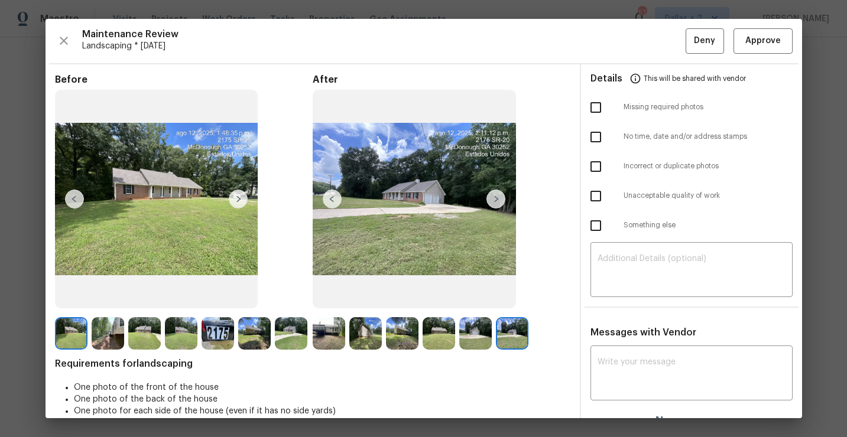
click at [497, 197] on img at bounding box center [495, 199] width 19 height 19
click at [752, 36] on span "Approve" at bounding box center [762, 41] width 35 height 15
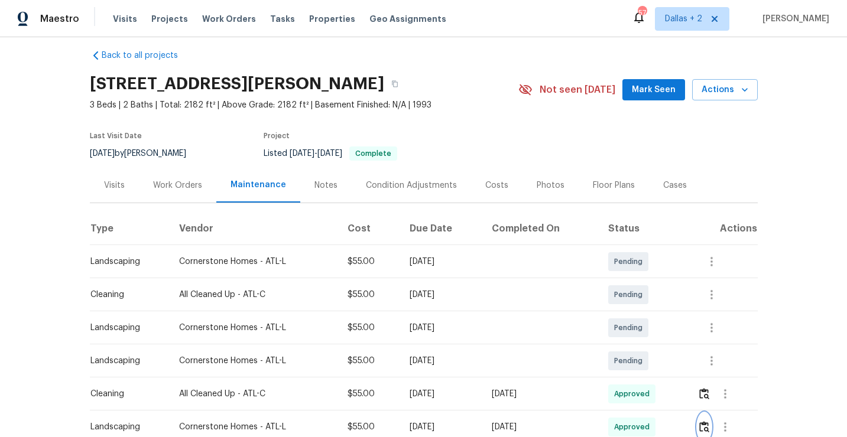
scroll to position [0, 0]
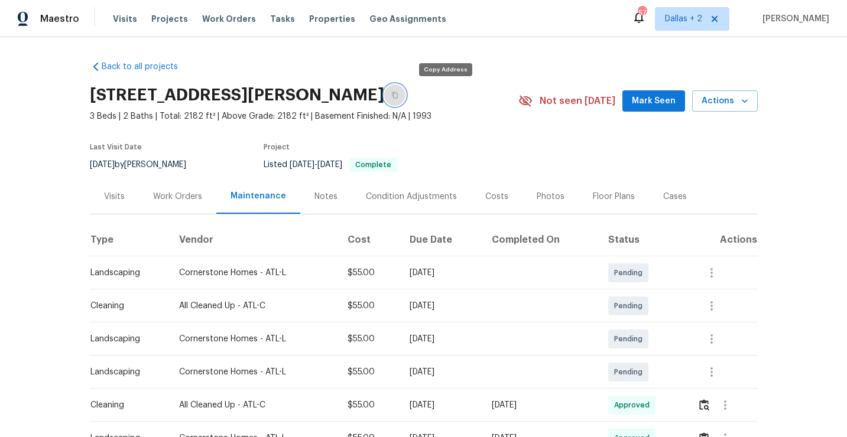
click at [405, 93] on button "button" at bounding box center [394, 94] width 21 height 21
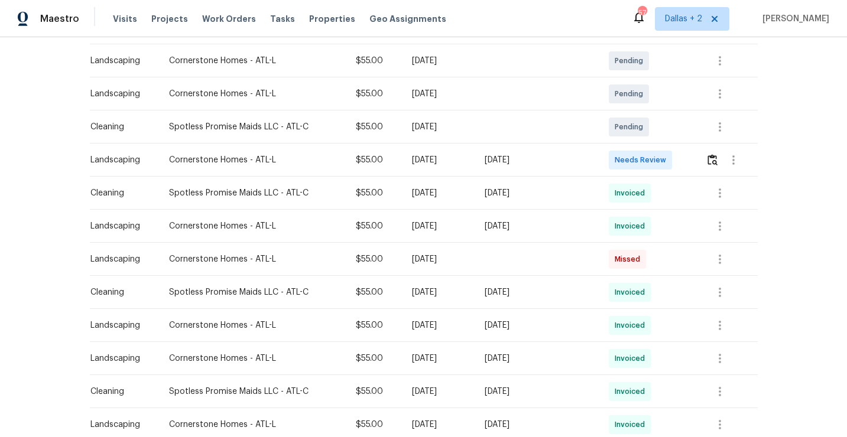
scroll to position [277, 0]
click at [712, 156] on img "button" at bounding box center [712, 160] width 10 height 11
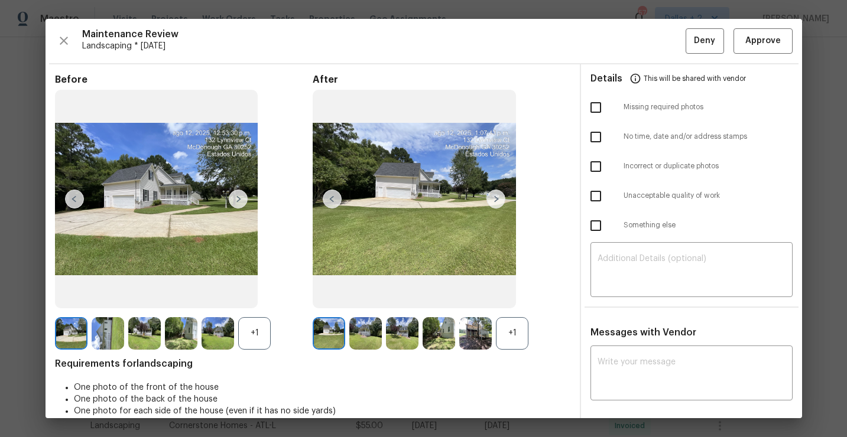
click at [241, 321] on div "+1" at bounding box center [254, 333] width 32 height 32
click at [506, 329] on div "+1" at bounding box center [512, 333] width 32 height 32
click at [254, 333] on img at bounding box center [254, 333] width 32 height 32
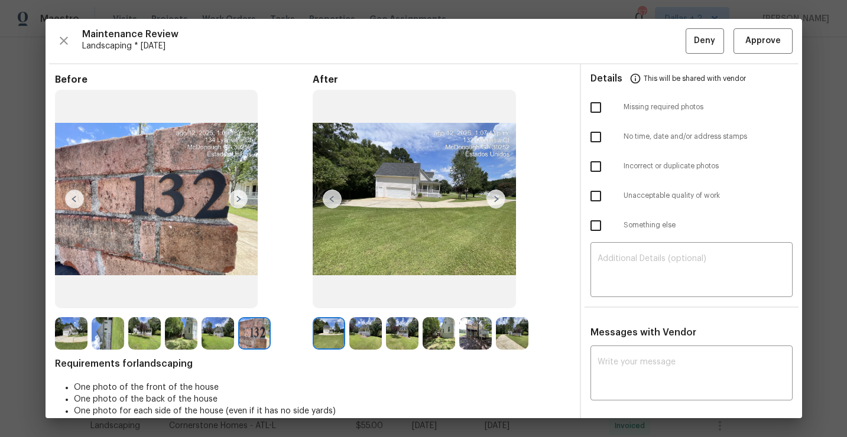
click at [331, 337] on img at bounding box center [329, 333] width 32 height 32
click at [370, 330] on img at bounding box center [365, 333] width 32 height 32
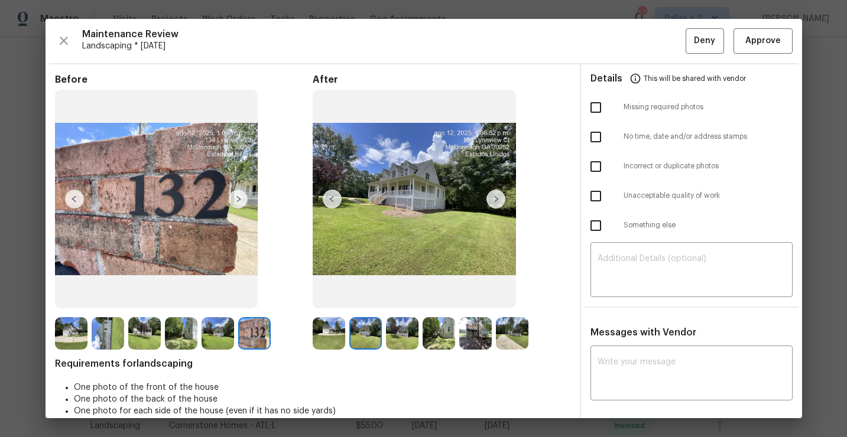
click at [396, 327] on img at bounding box center [402, 333] width 32 height 32
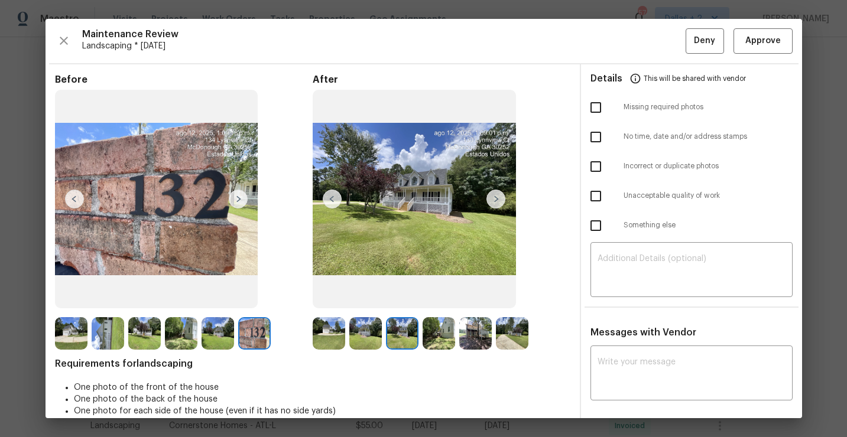
click at [504, 201] on img at bounding box center [495, 199] width 19 height 19
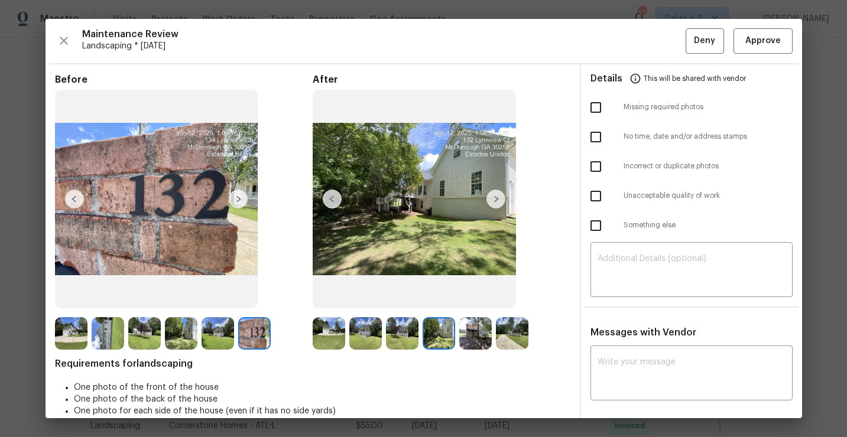
click at [475, 328] on img at bounding box center [475, 333] width 32 height 32
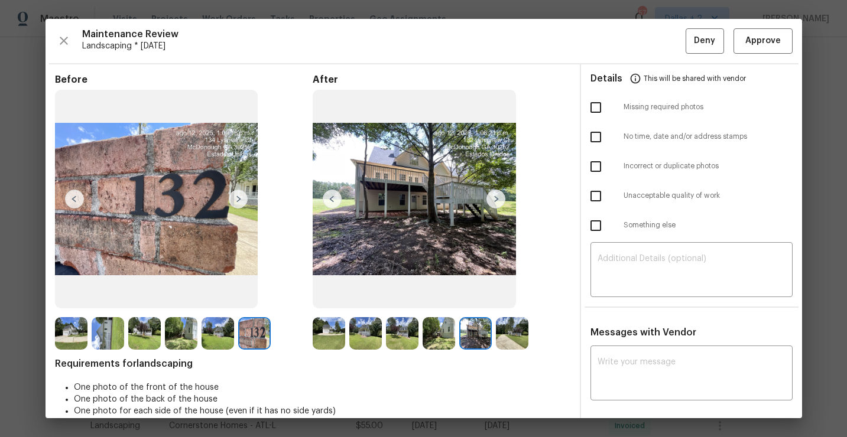
click at [513, 338] on img at bounding box center [512, 333] width 32 height 32
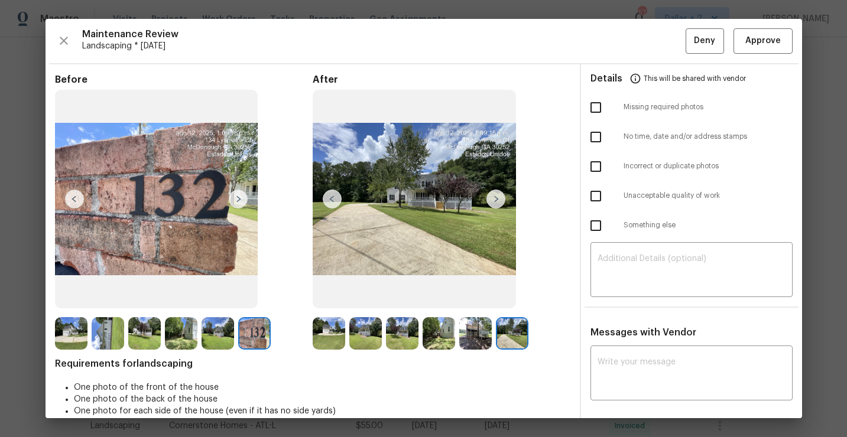
click at [480, 333] on img at bounding box center [475, 333] width 32 height 32
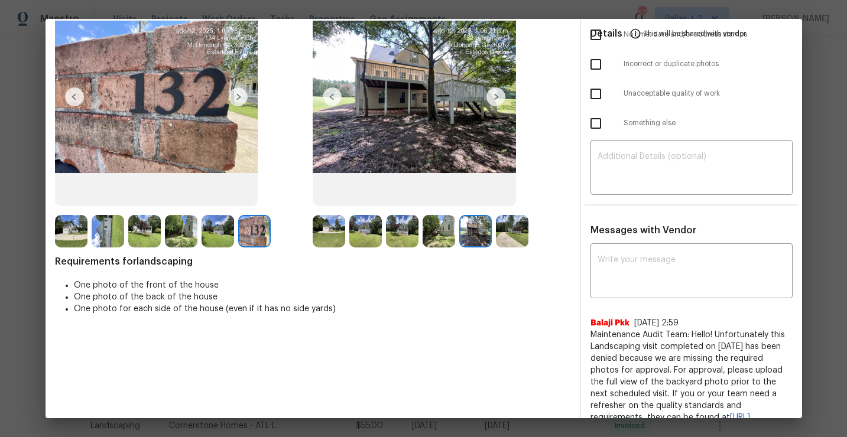
scroll to position [102, 0]
click at [689, 276] on textarea at bounding box center [691, 272] width 188 height 33
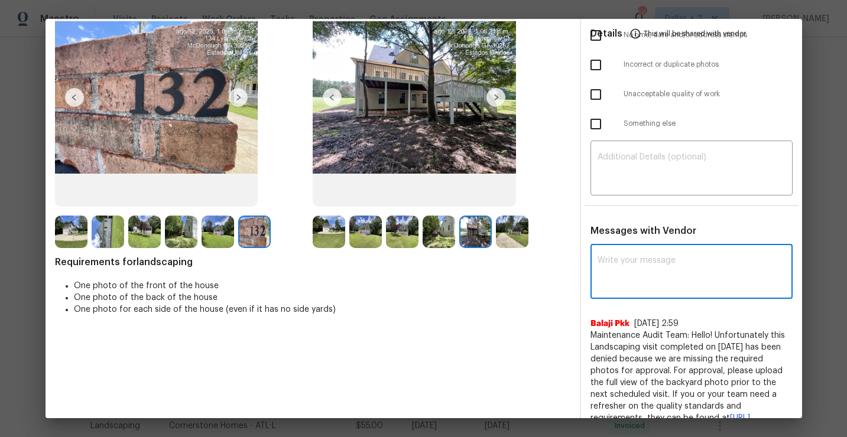
paste textarea "Maintenance Audit Team: Hello! Unfortunately this Landscaping visit completed o…"
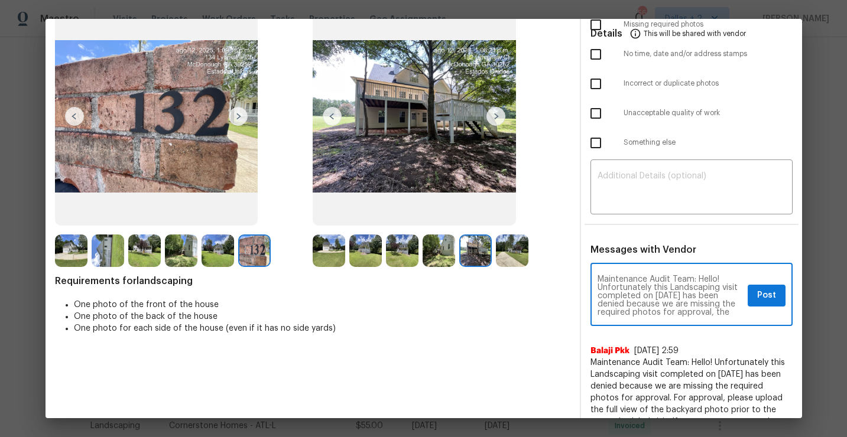
scroll to position [63, 0]
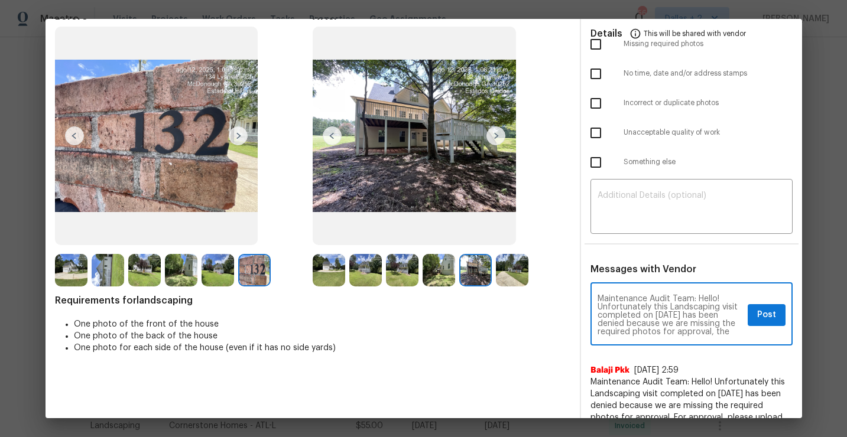
type textarea "Maintenance Audit Team: Hello! Unfortunately this Landscaping visit completed o…"
click at [757, 318] on span "Post" at bounding box center [766, 315] width 19 height 15
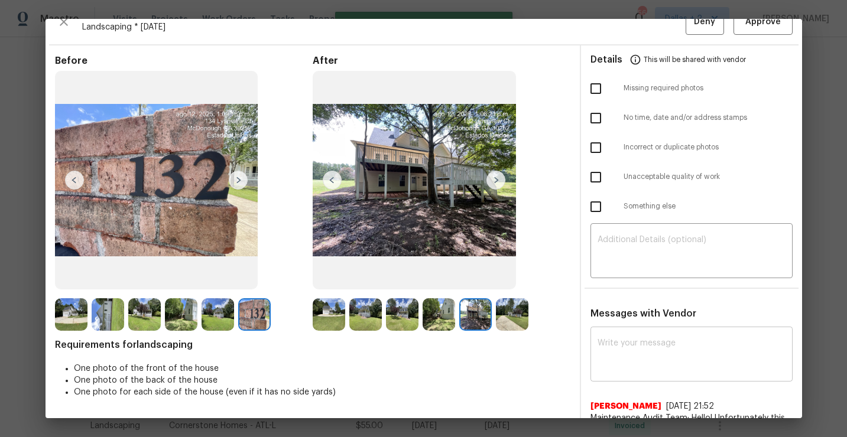
scroll to position [0, 0]
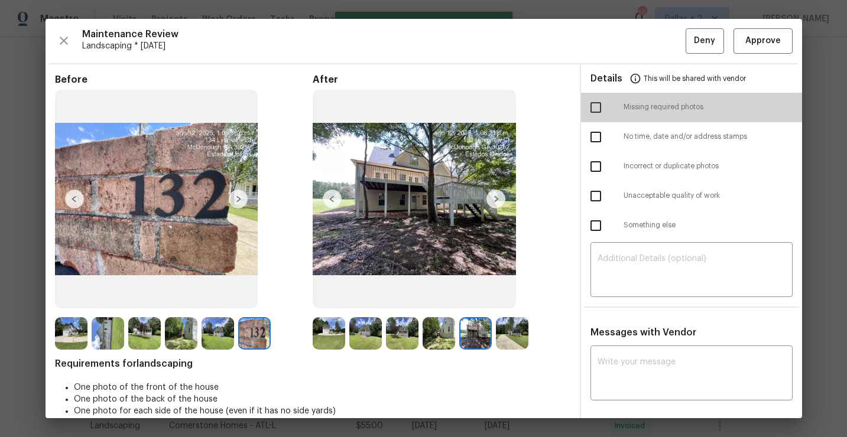
click at [595, 112] on input "checkbox" at bounding box center [595, 107] width 25 height 25
checkbox input "true"
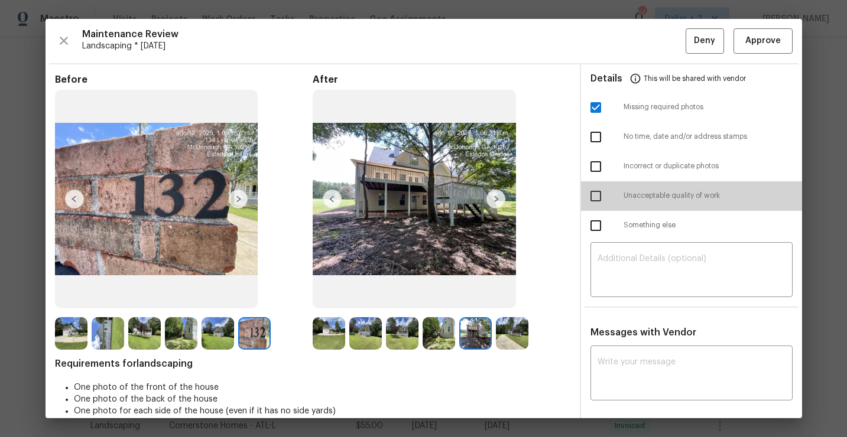
click at [593, 193] on input "checkbox" at bounding box center [595, 196] width 25 height 25
checkbox input "true"
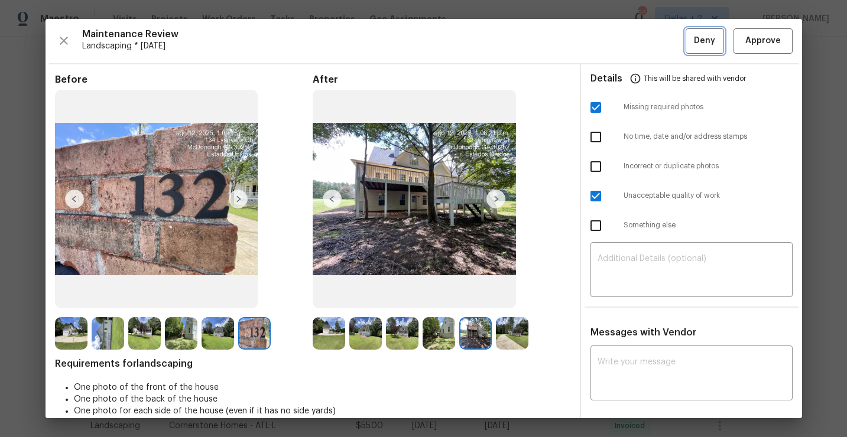
click at [698, 35] on span "Deny" at bounding box center [704, 41] width 21 height 15
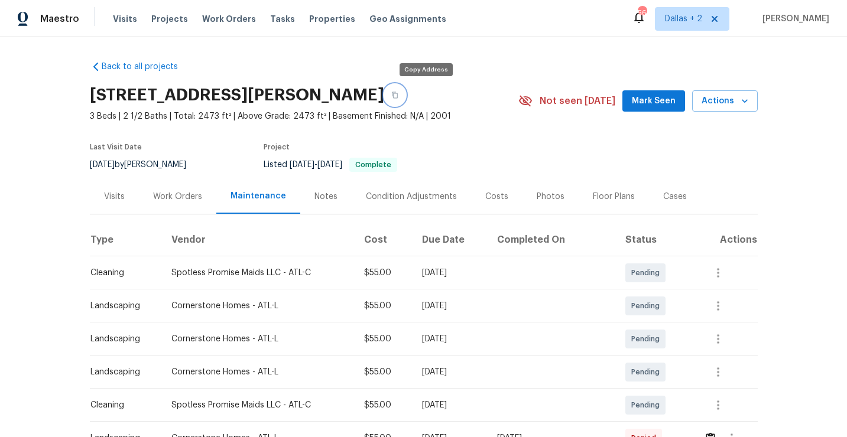
click at [398, 97] on icon "button" at bounding box center [395, 95] width 6 height 6
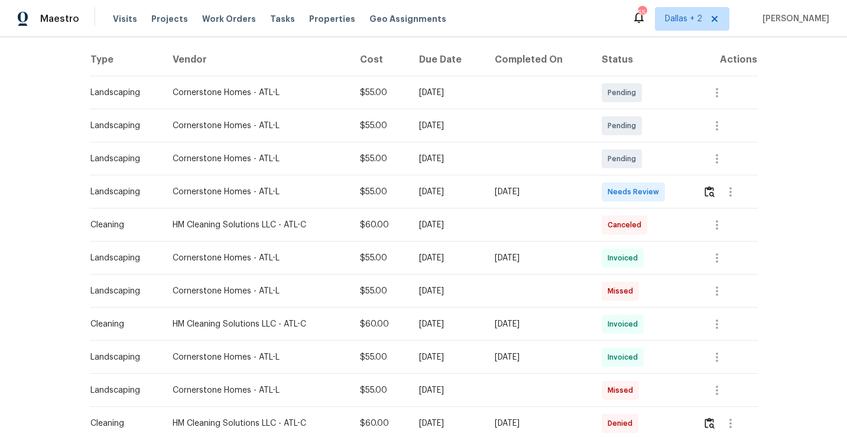
scroll to position [178, 0]
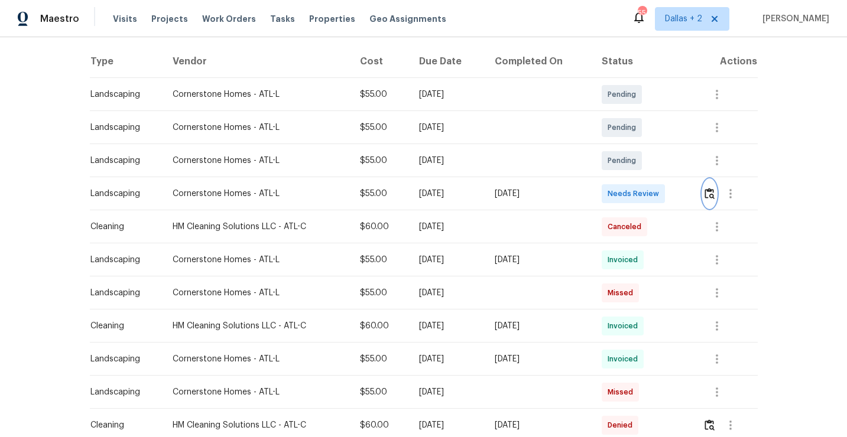
click at [711, 197] on img "button" at bounding box center [709, 193] width 10 height 11
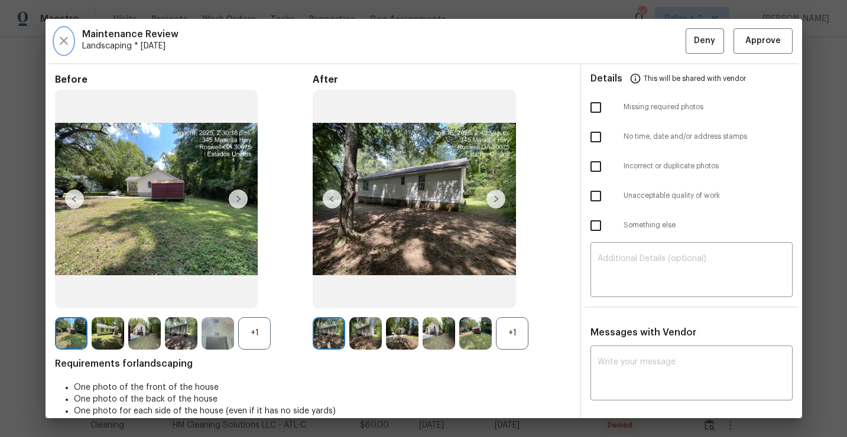
click at [63, 41] on icon "button" at bounding box center [64, 41] width 8 height 8
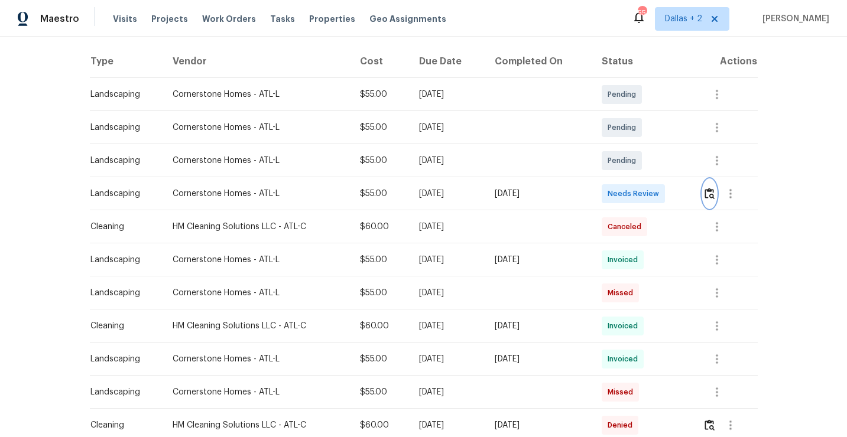
click at [711, 196] on img "button" at bounding box center [709, 193] width 10 height 11
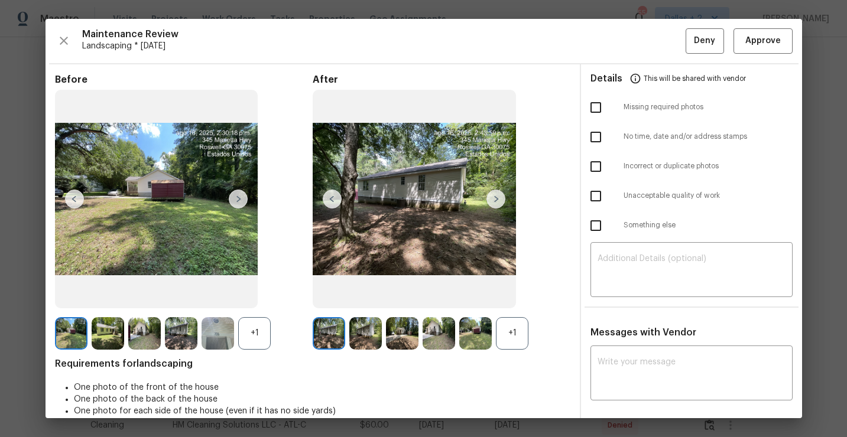
click at [509, 330] on div "+1" at bounding box center [512, 333] width 32 height 32
click at [254, 342] on div "+1" at bounding box center [254, 333] width 32 height 32
click at [213, 338] on img at bounding box center [217, 333] width 32 height 32
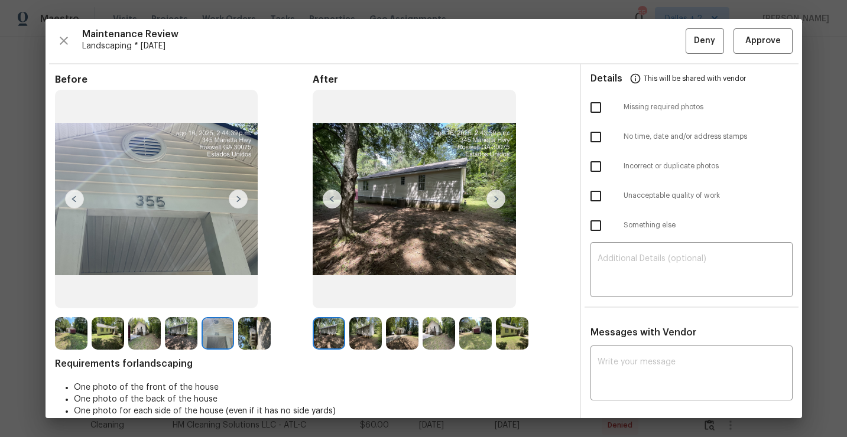
click at [364, 336] on img at bounding box center [365, 333] width 32 height 32
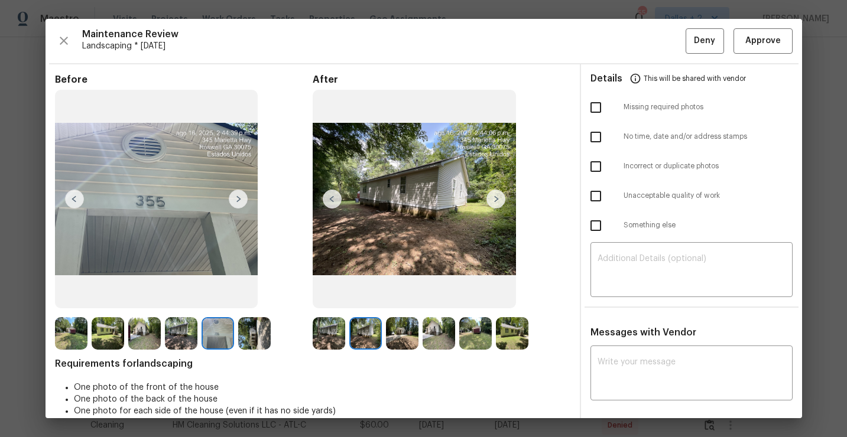
click at [395, 331] on img at bounding box center [402, 333] width 32 height 32
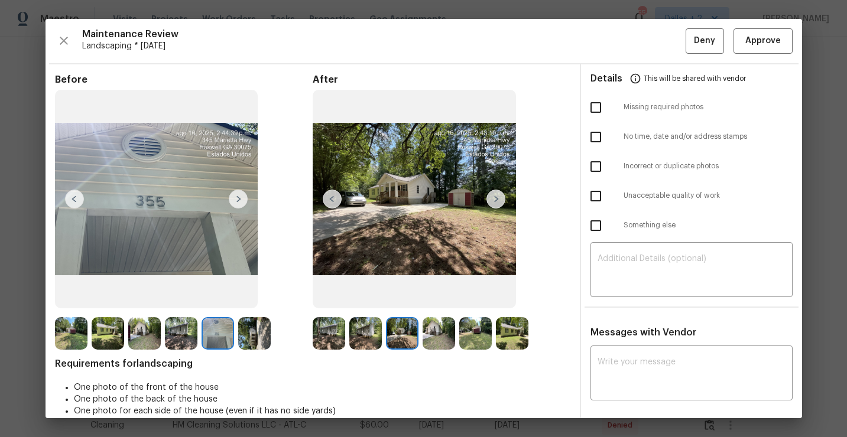
click at [442, 326] on img at bounding box center [438, 333] width 32 height 32
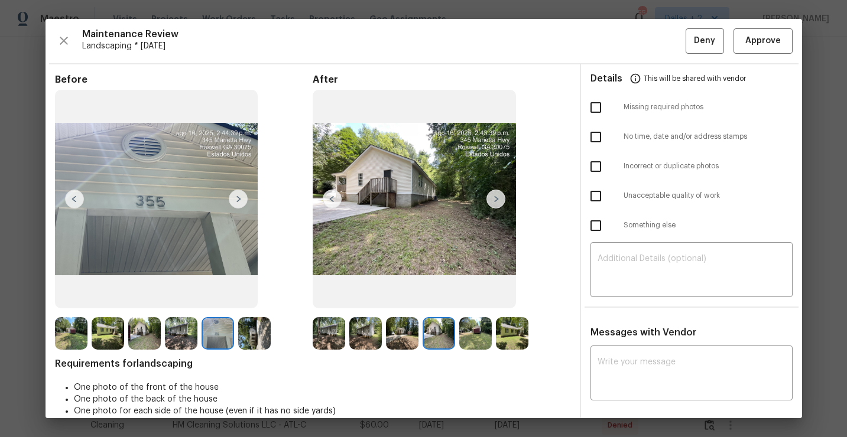
click at [475, 329] on img at bounding box center [475, 333] width 32 height 32
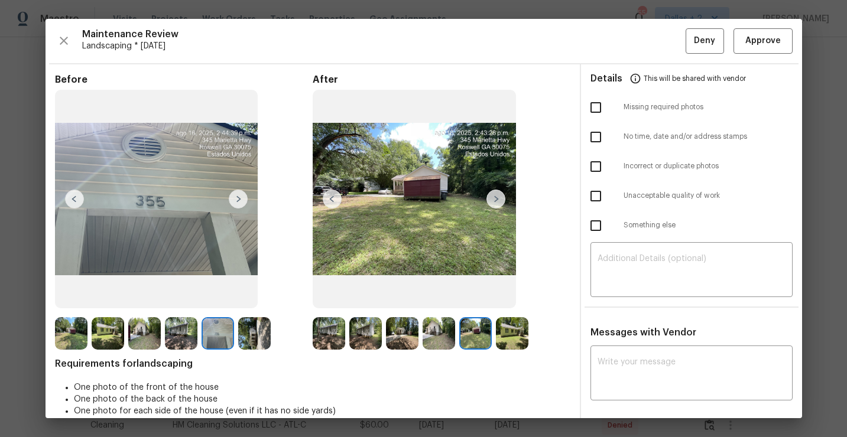
click at [496, 201] on img at bounding box center [495, 199] width 19 height 19
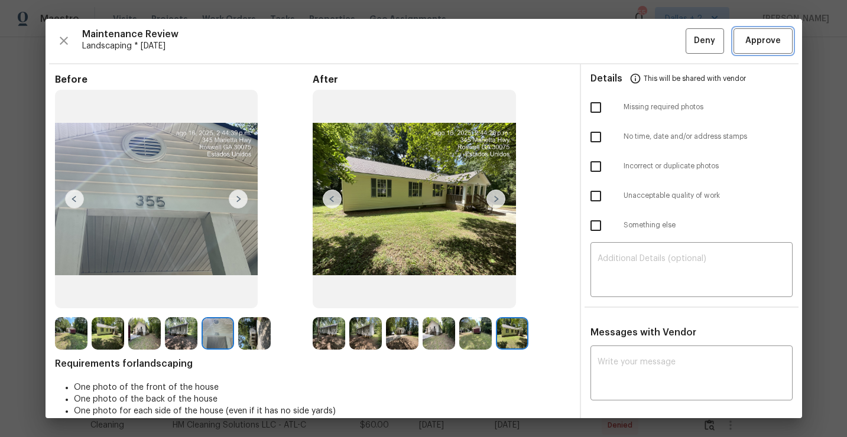
click at [761, 43] on span "Approve" at bounding box center [762, 41] width 35 height 15
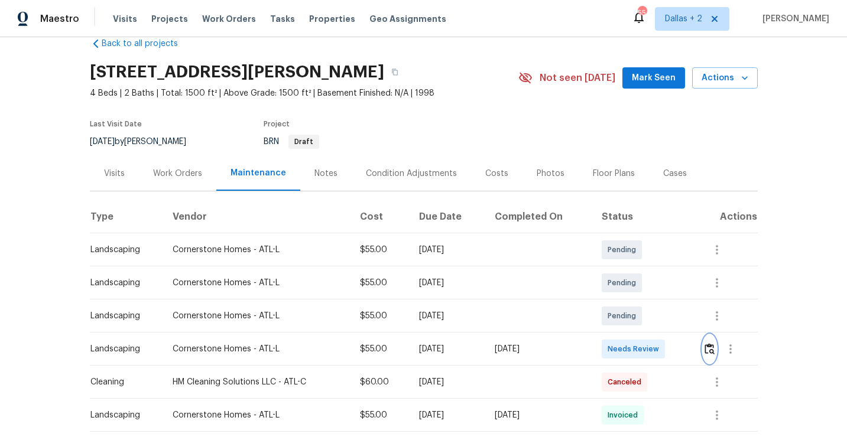
scroll to position [0, 0]
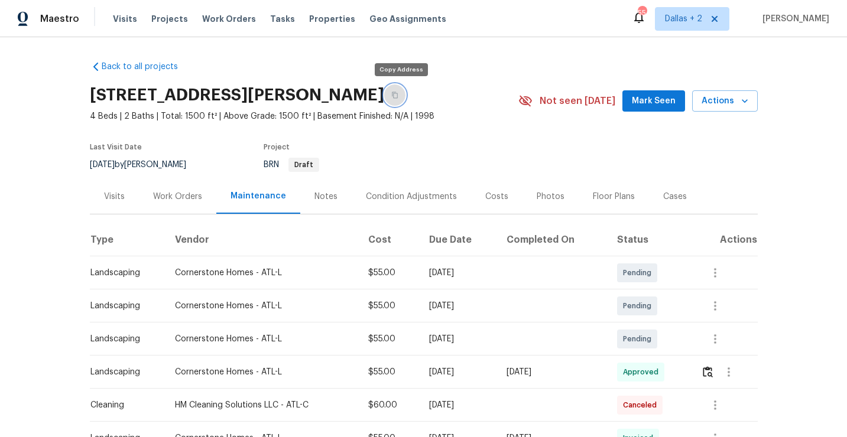
click at [398, 95] on icon "button" at bounding box center [395, 95] width 6 height 6
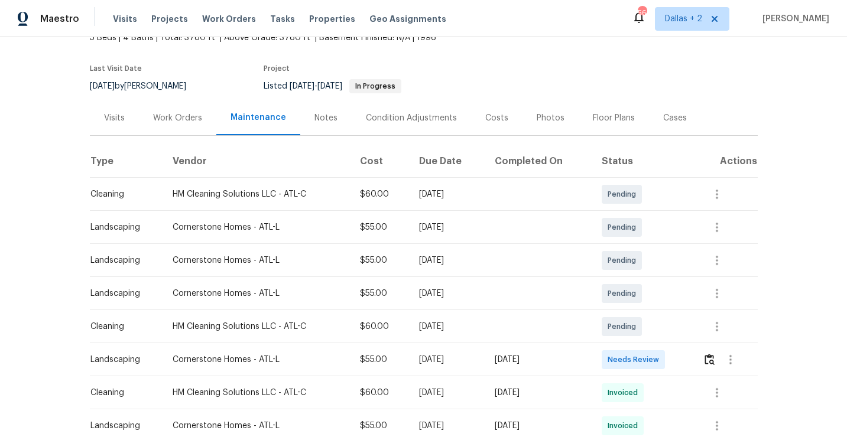
scroll to position [97, 0]
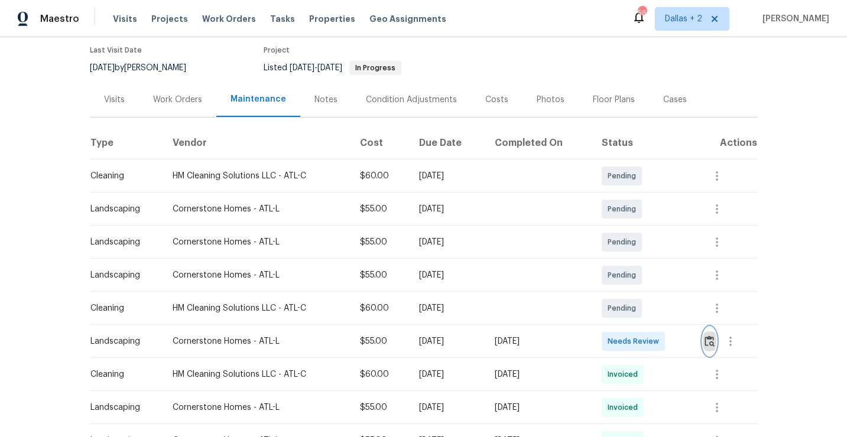
click at [710, 334] on button "button" at bounding box center [710, 341] width 14 height 28
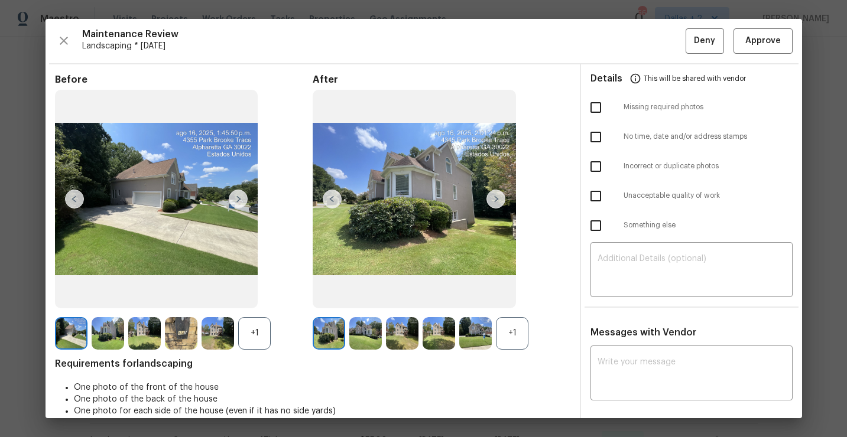
click at [513, 327] on div "+1" at bounding box center [512, 333] width 32 height 32
click at [261, 334] on div "+1" at bounding box center [254, 333] width 32 height 32
click at [168, 334] on img at bounding box center [181, 333] width 32 height 32
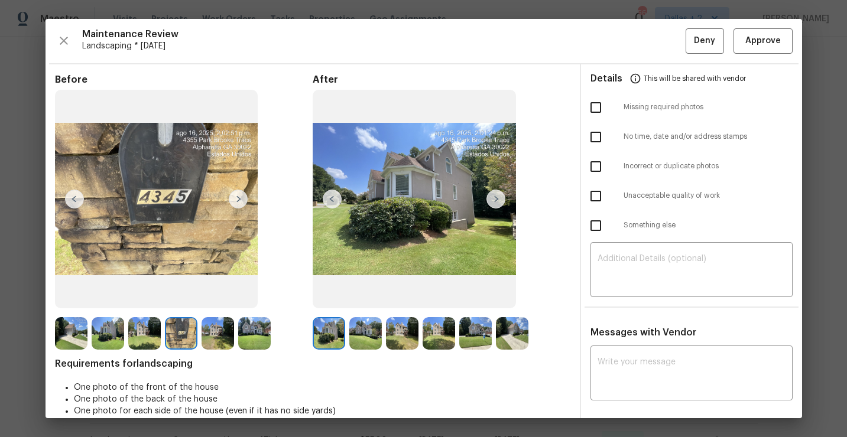
click at [370, 330] on img at bounding box center [365, 333] width 32 height 32
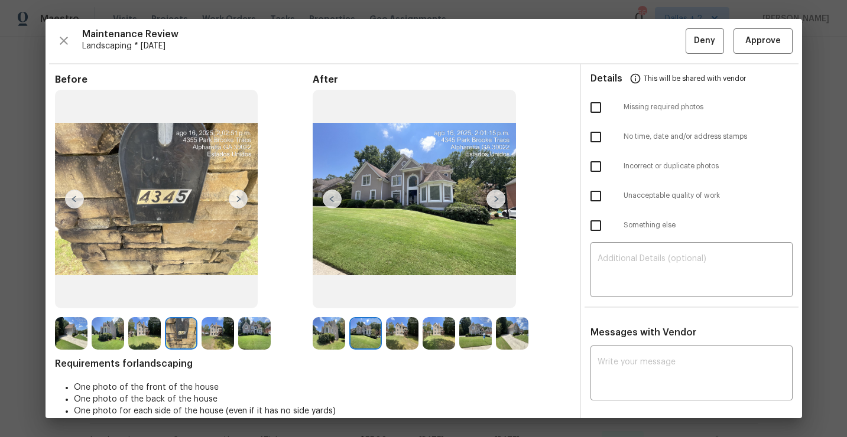
click at [496, 201] on img at bounding box center [495, 199] width 19 height 19
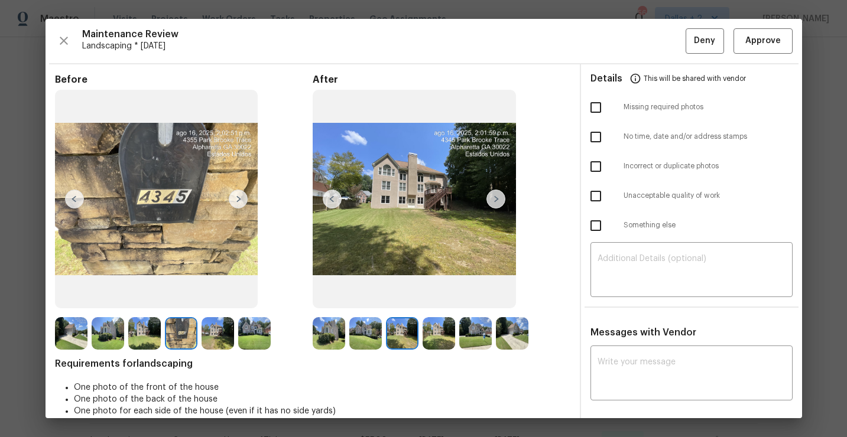
click at [430, 334] on img at bounding box center [438, 333] width 32 height 32
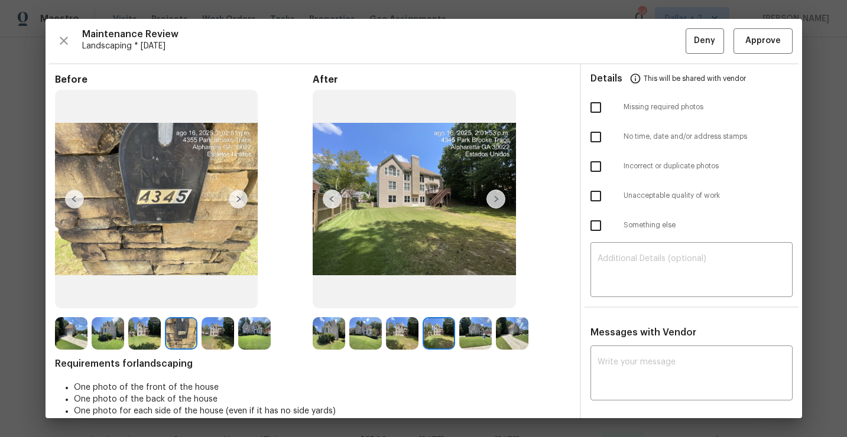
click at [493, 195] on img at bounding box center [495, 199] width 19 height 19
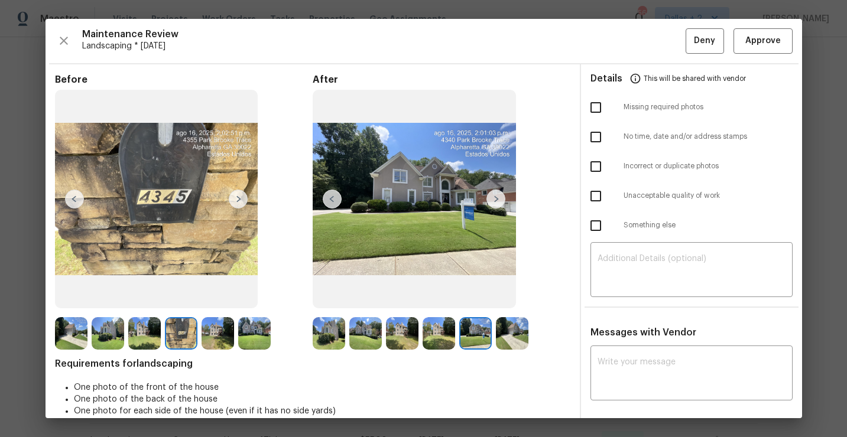
click at [500, 197] on img at bounding box center [495, 199] width 19 height 19
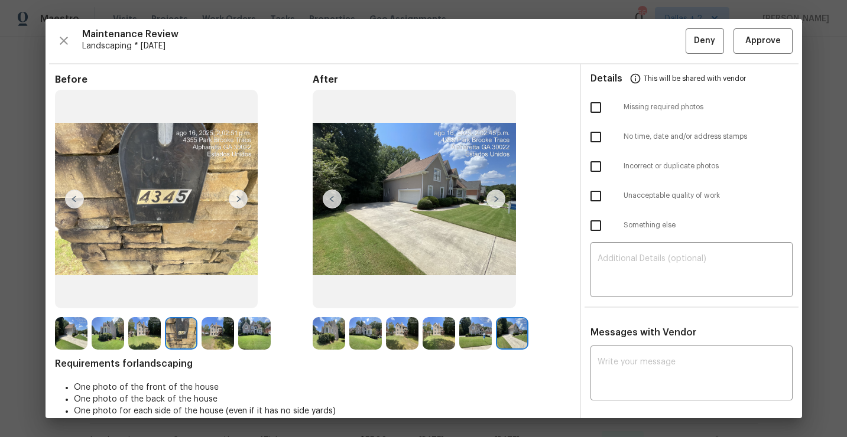
click at [318, 336] on img at bounding box center [329, 333] width 32 height 32
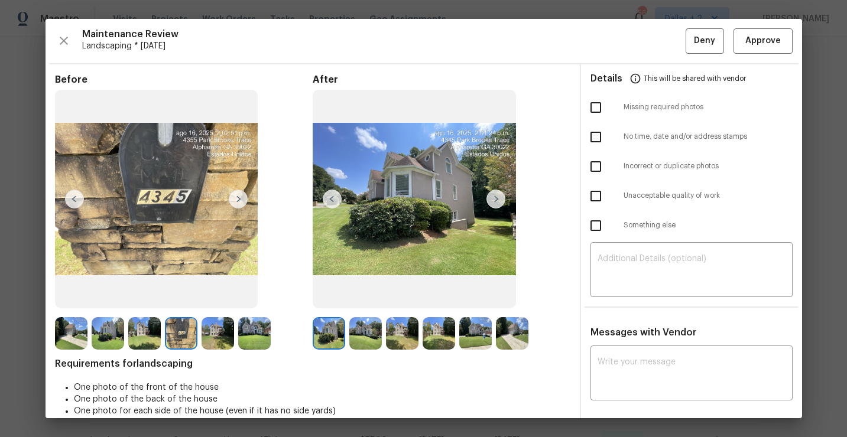
click at [495, 198] on img at bounding box center [495, 199] width 19 height 19
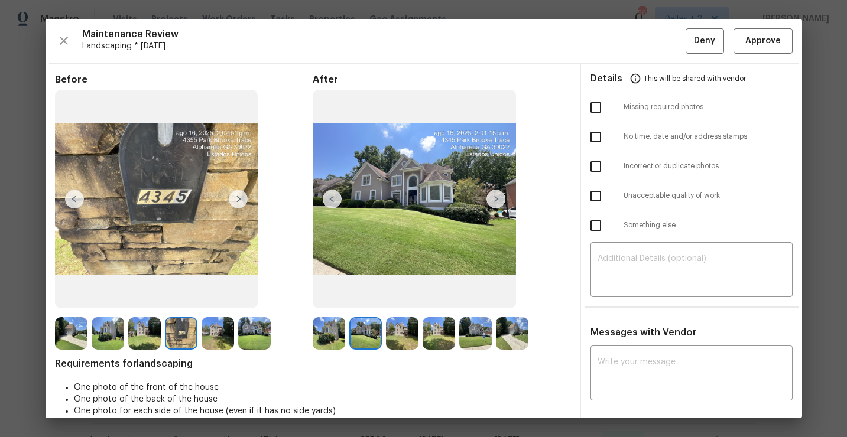
click at [495, 198] on img at bounding box center [495, 199] width 19 height 19
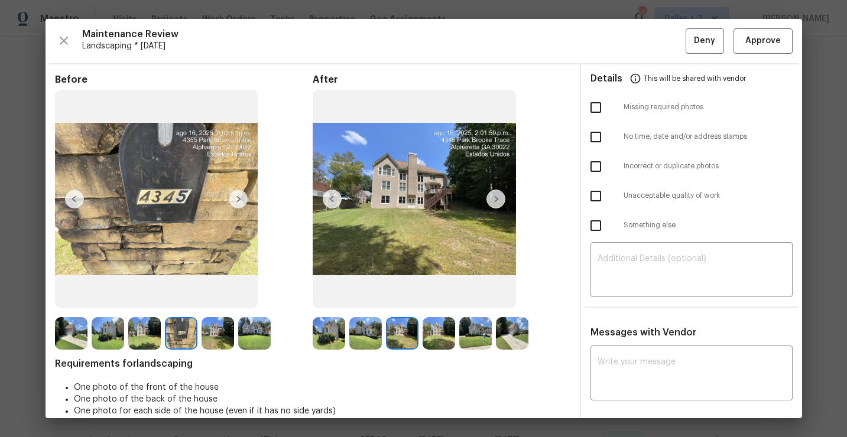
click at [495, 198] on img at bounding box center [495, 199] width 19 height 19
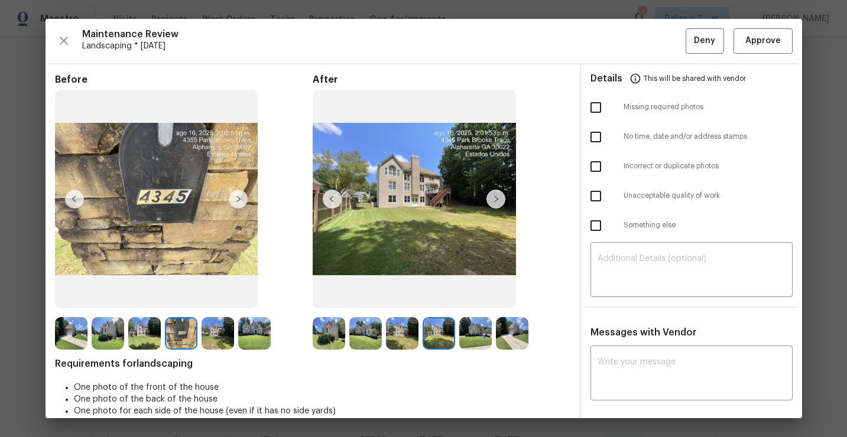
click at [495, 198] on img at bounding box center [495, 199] width 19 height 19
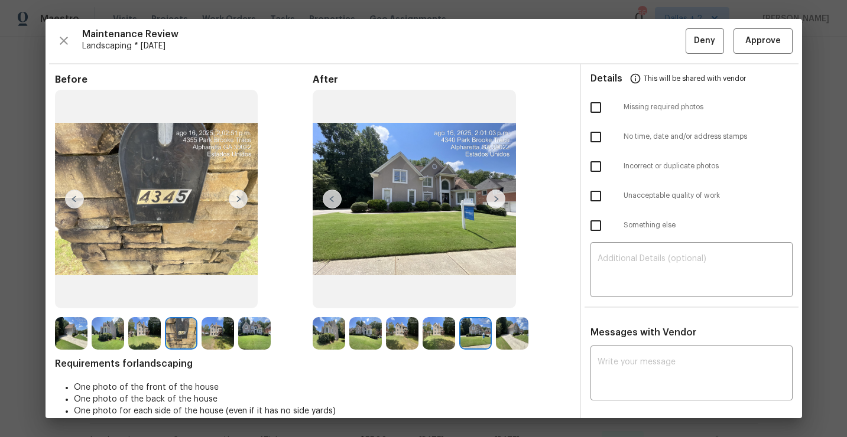
click at [495, 198] on img at bounding box center [495, 199] width 19 height 19
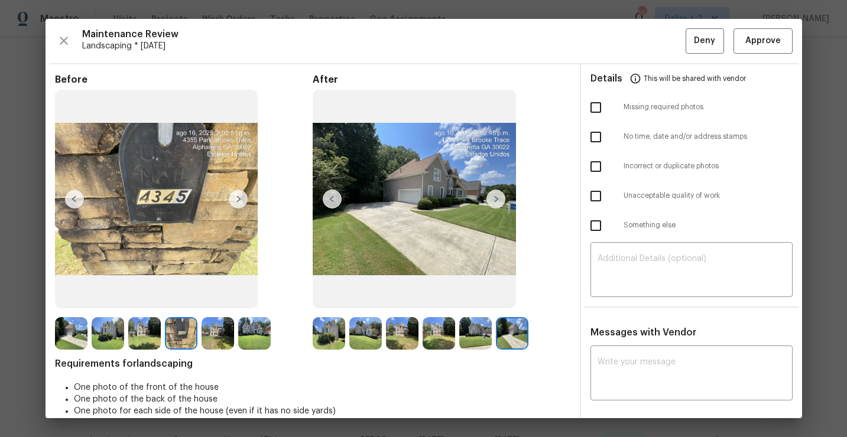
click at [326, 321] on img at bounding box center [329, 333] width 32 height 32
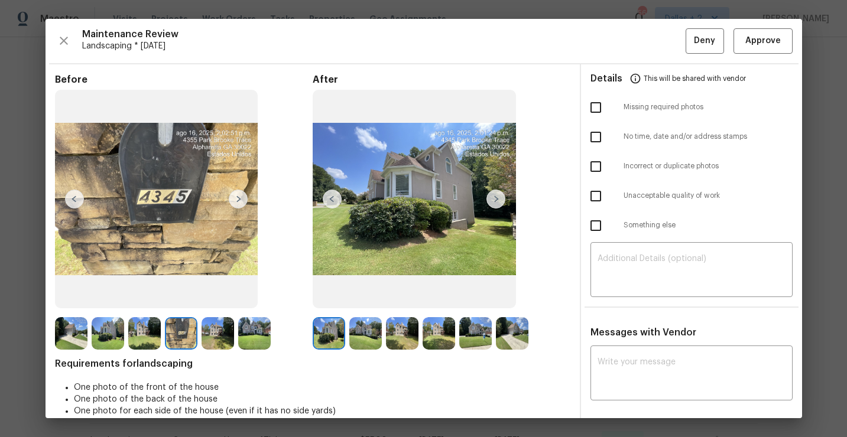
click at [497, 201] on img at bounding box center [495, 199] width 19 height 19
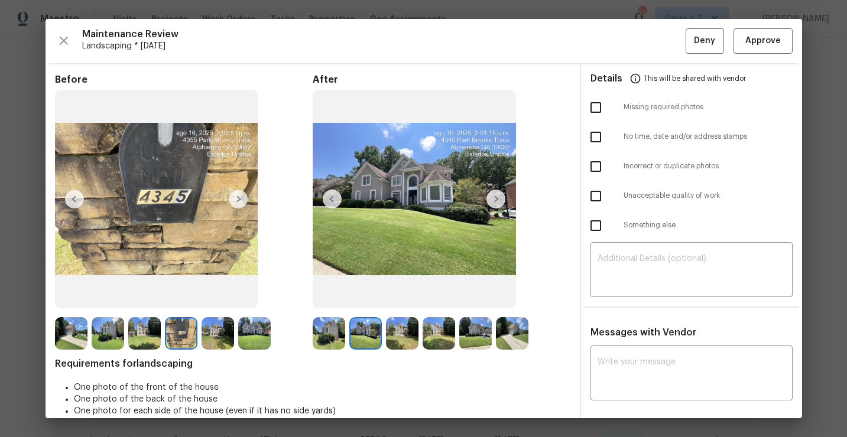
click at [497, 201] on img at bounding box center [495, 199] width 19 height 19
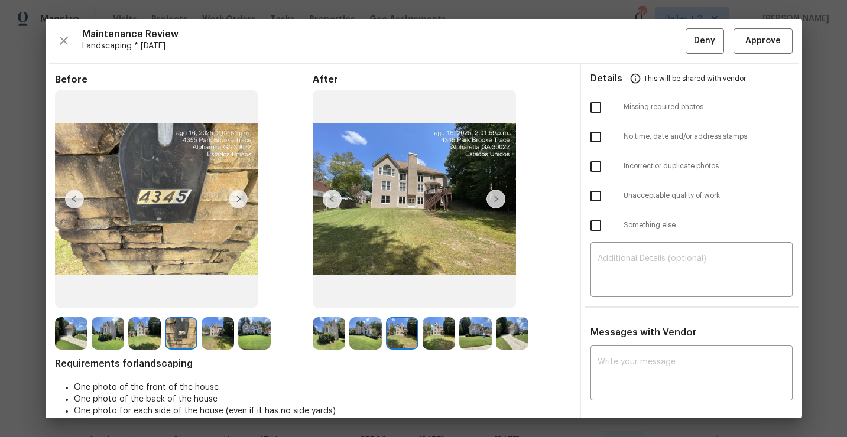
click at [497, 201] on img at bounding box center [495, 199] width 19 height 19
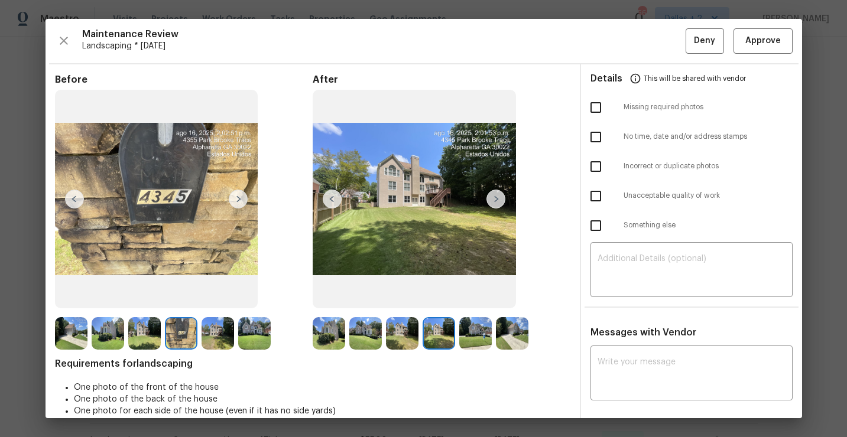
click at [497, 201] on img at bounding box center [495, 199] width 19 height 19
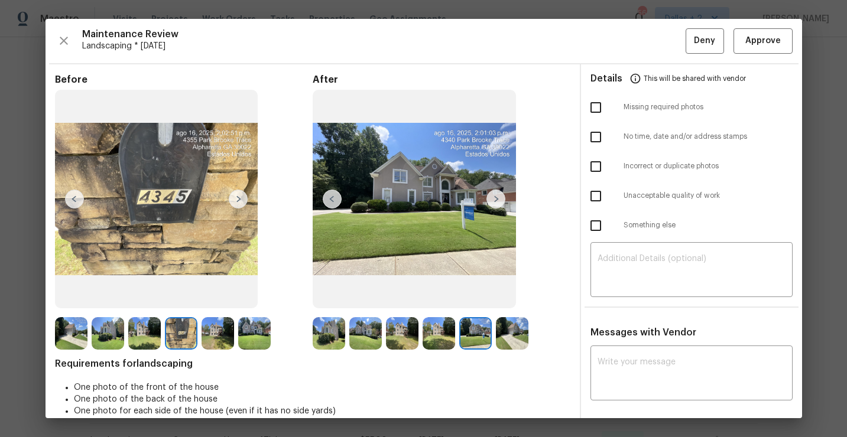
click at [497, 201] on img at bounding box center [495, 199] width 19 height 19
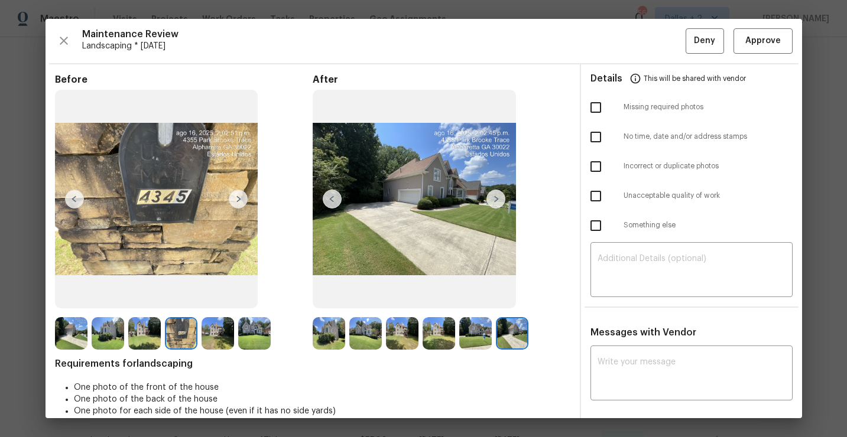
click at [495, 202] on img at bounding box center [495, 199] width 19 height 19
click at [330, 339] on img at bounding box center [329, 333] width 32 height 32
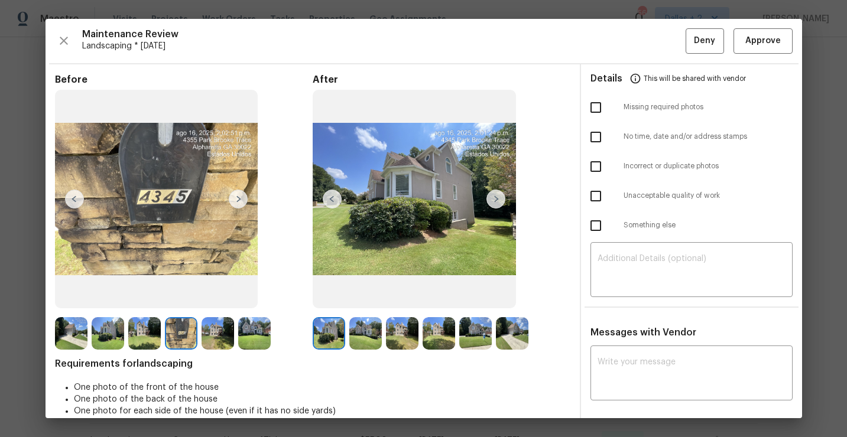
click at [381, 327] on img at bounding box center [365, 333] width 32 height 32
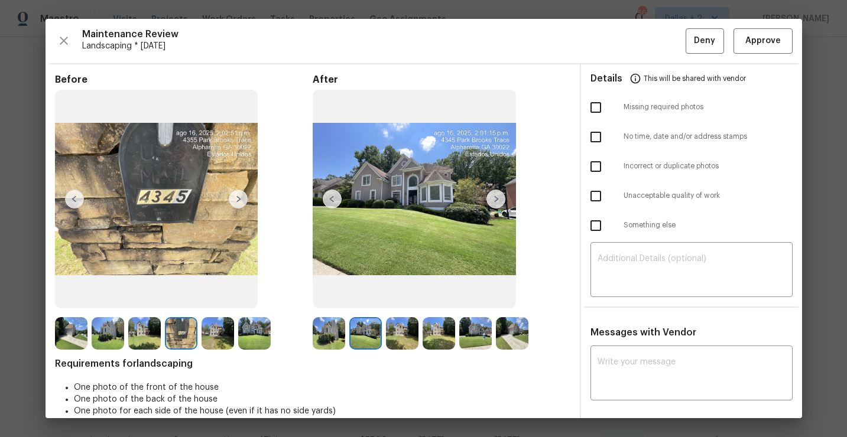
click at [398, 331] on img at bounding box center [402, 333] width 32 height 32
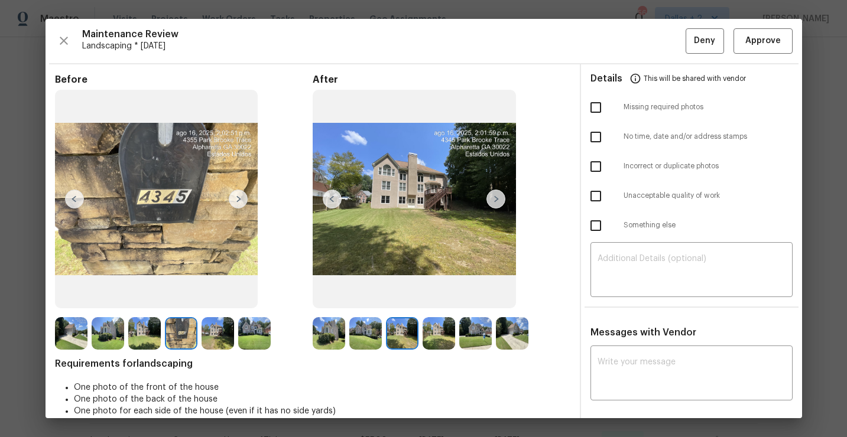
click at [496, 203] on img at bounding box center [495, 199] width 19 height 19
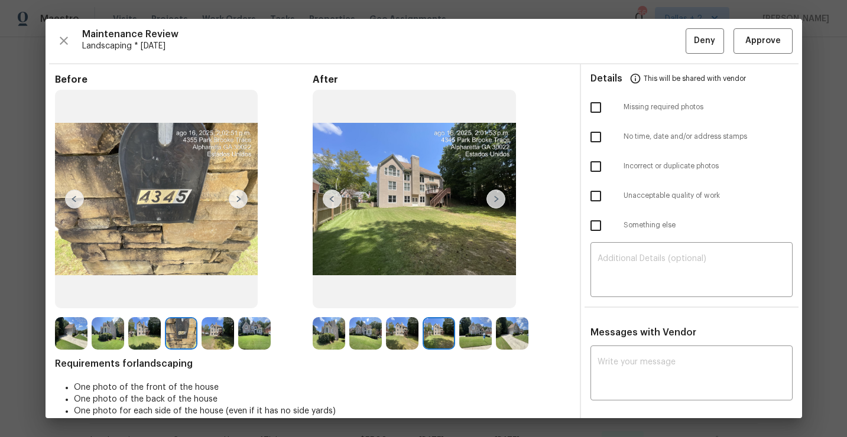
click at [319, 330] on img at bounding box center [329, 333] width 32 height 32
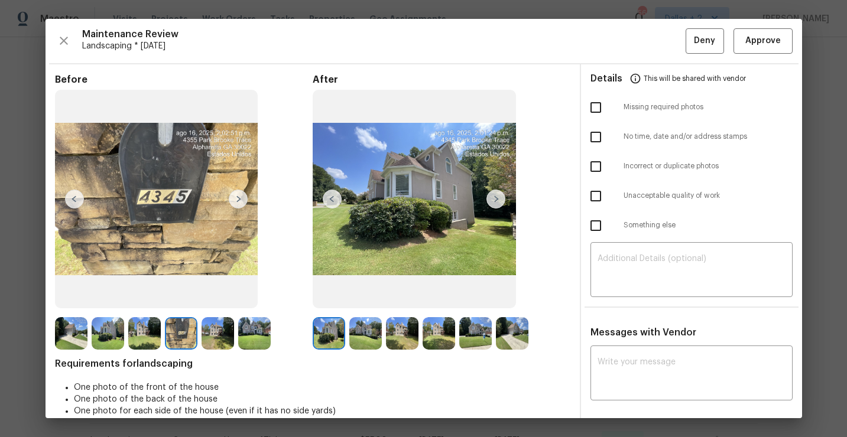
click at [497, 197] on img at bounding box center [495, 199] width 19 height 19
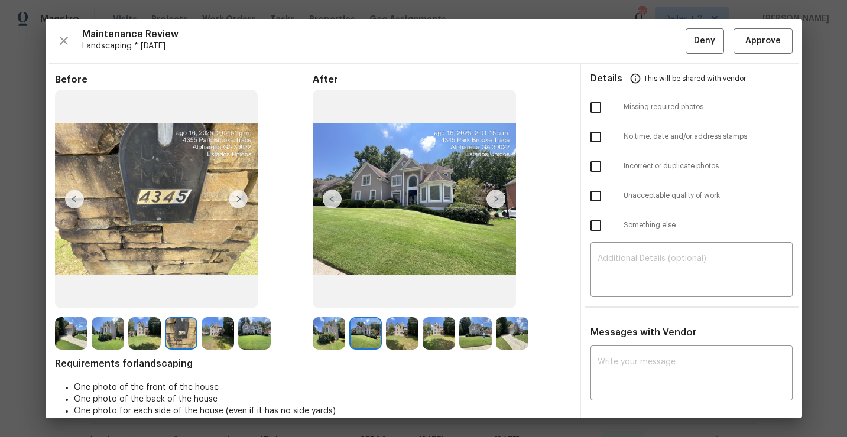
click at [497, 197] on img at bounding box center [495, 199] width 19 height 19
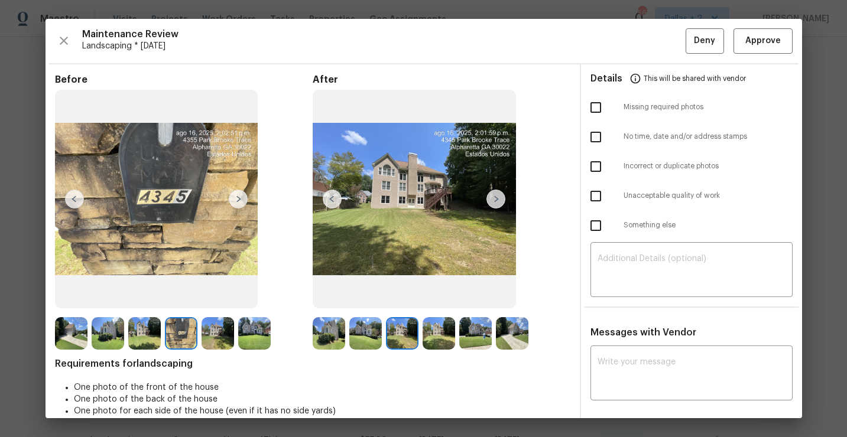
click at [497, 197] on img at bounding box center [495, 199] width 19 height 19
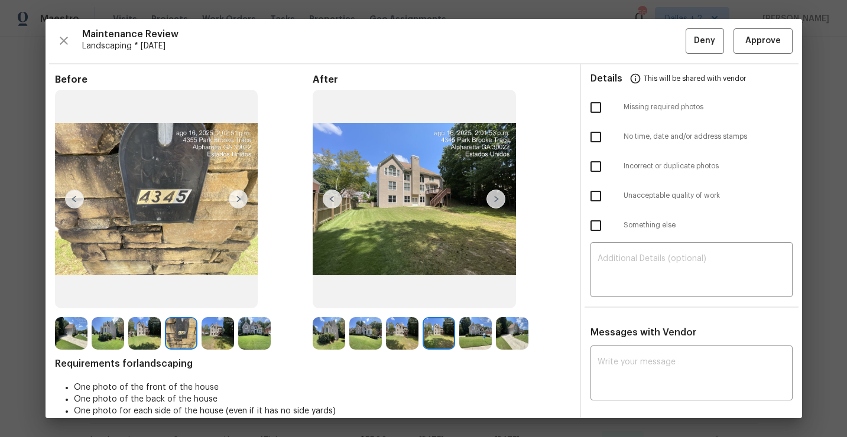
click at [497, 197] on img at bounding box center [495, 199] width 19 height 19
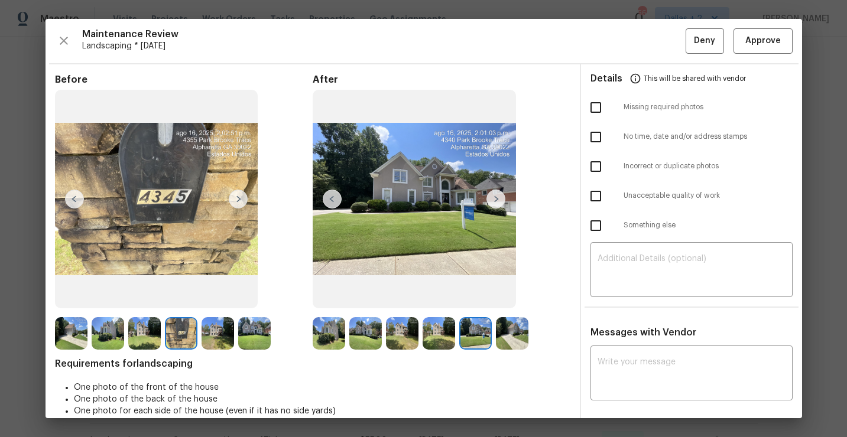
click at [497, 197] on img at bounding box center [495, 199] width 19 height 19
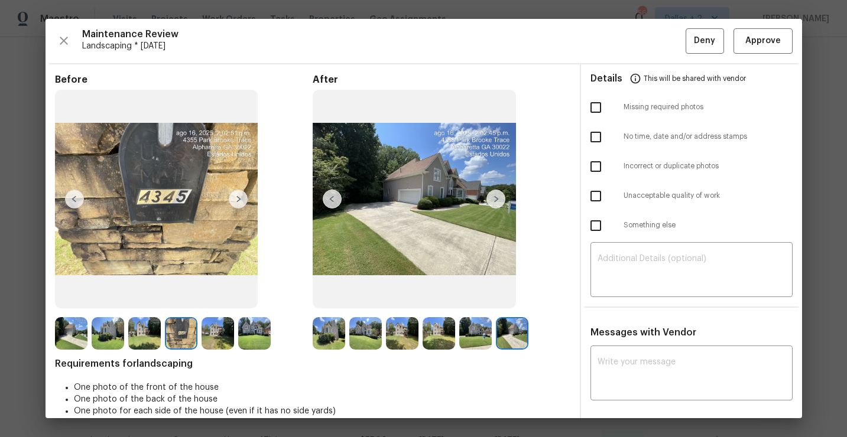
click at [497, 197] on img at bounding box center [495, 199] width 19 height 19
click at [471, 335] on img at bounding box center [475, 333] width 32 height 32
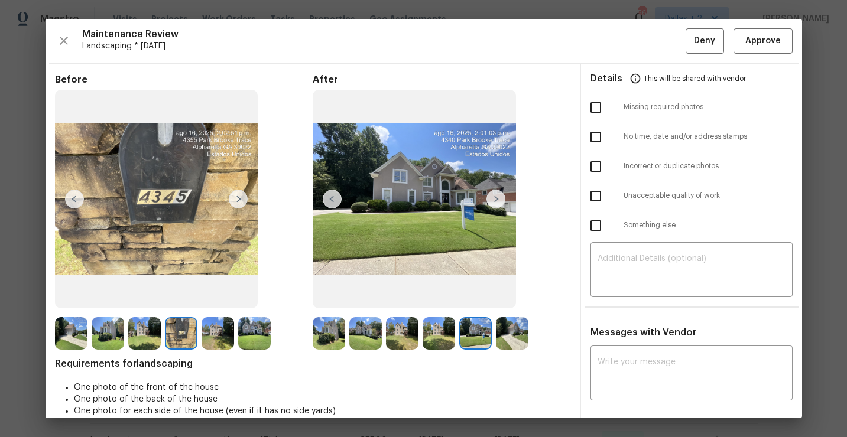
click at [421, 324] on div at bounding box center [404, 333] width 37 height 32
click at [436, 331] on img at bounding box center [438, 333] width 32 height 32
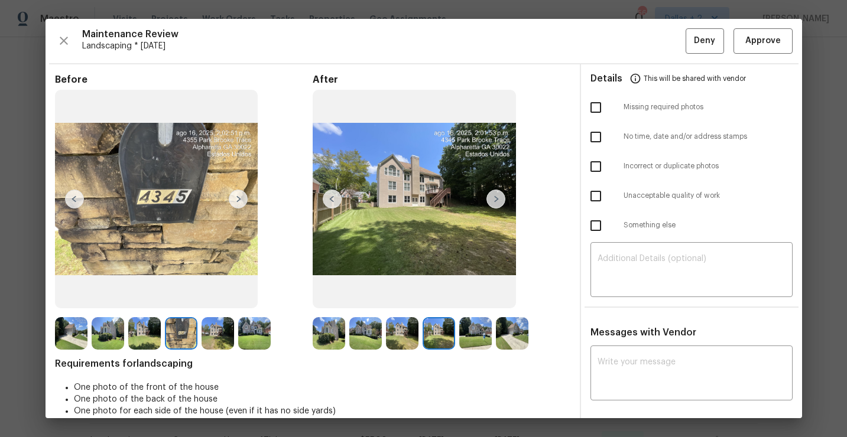
click at [399, 329] on img at bounding box center [402, 333] width 32 height 32
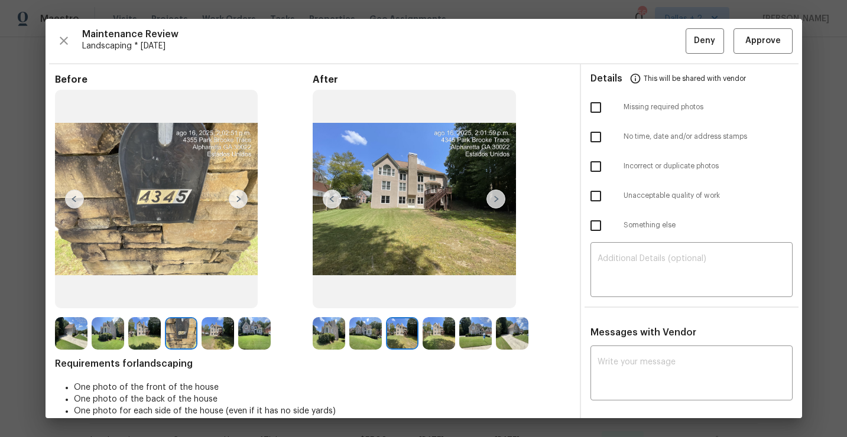
click at [367, 334] on img at bounding box center [365, 333] width 32 height 32
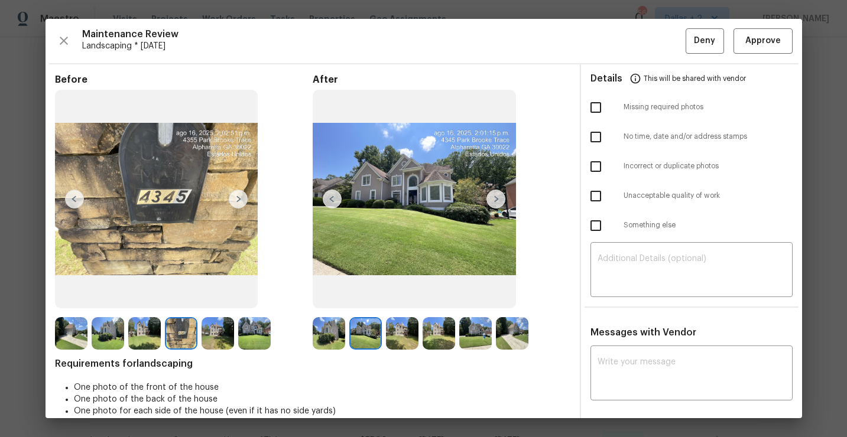
click at [323, 329] on img at bounding box center [329, 333] width 32 height 32
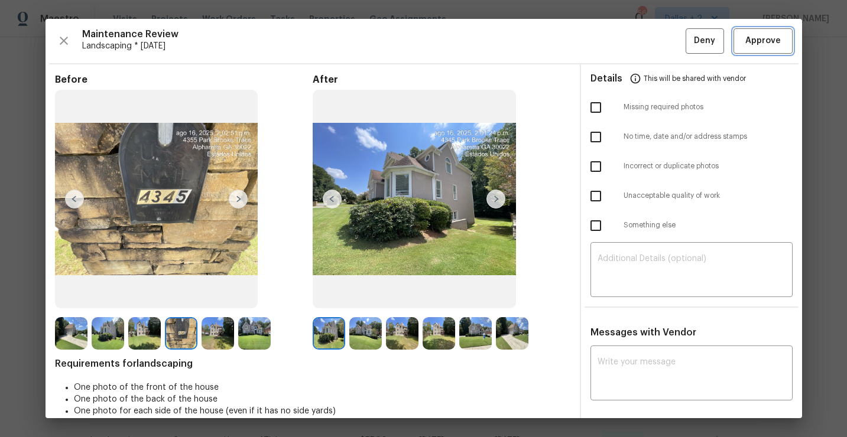
click at [763, 41] on span "Approve" at bounding box center [762, 41] width 35 height 15
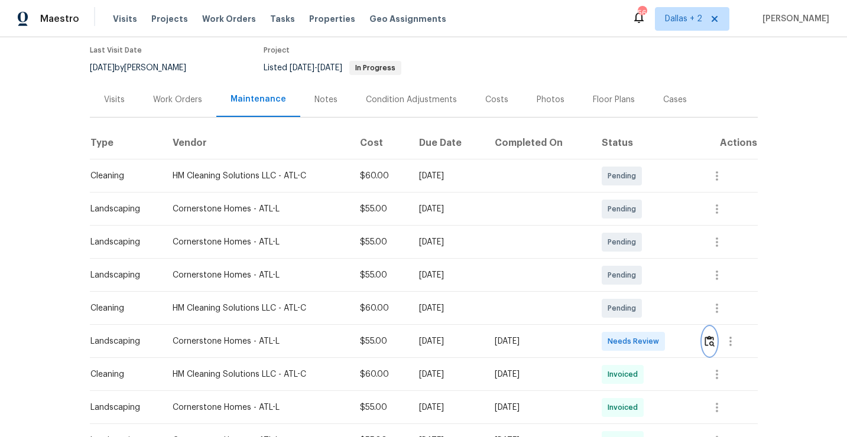
scroll to position [0, 0]
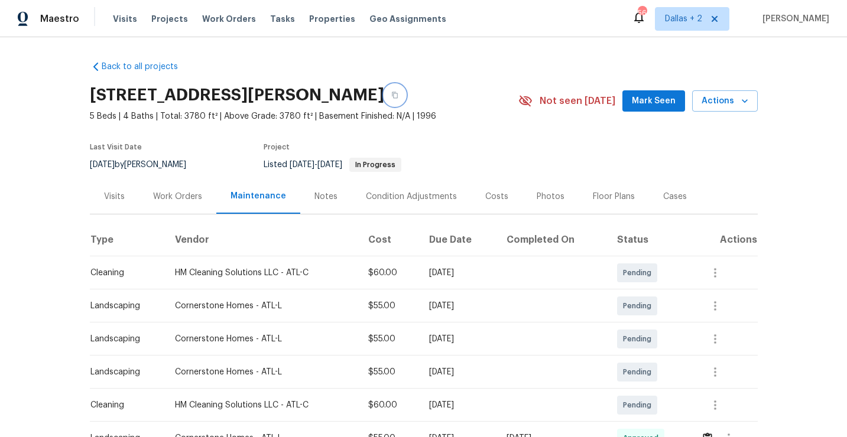
click at [405, 90] on button "button" at bounding box center [394, 94] width 21 height 21
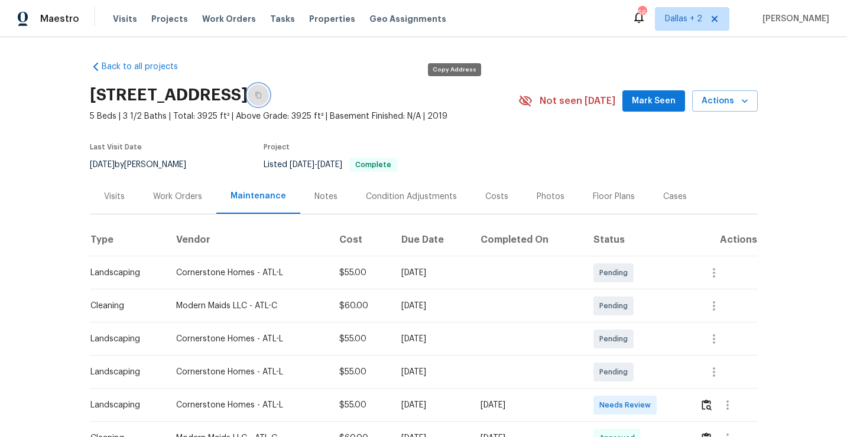
click at [269, 100] on button "button" at bounding box center [258, 94] width 21 height 21
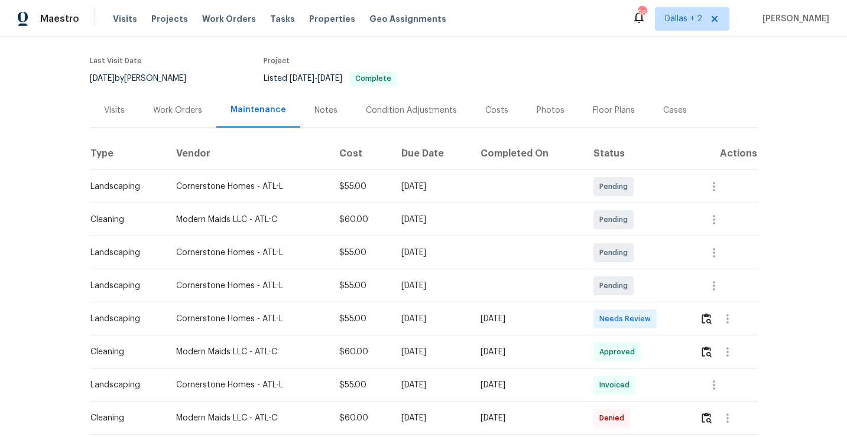
scroll to position [86, 0]
click at [713, 315] on button "button" at bounding box center [707, 319] width 14 height 28
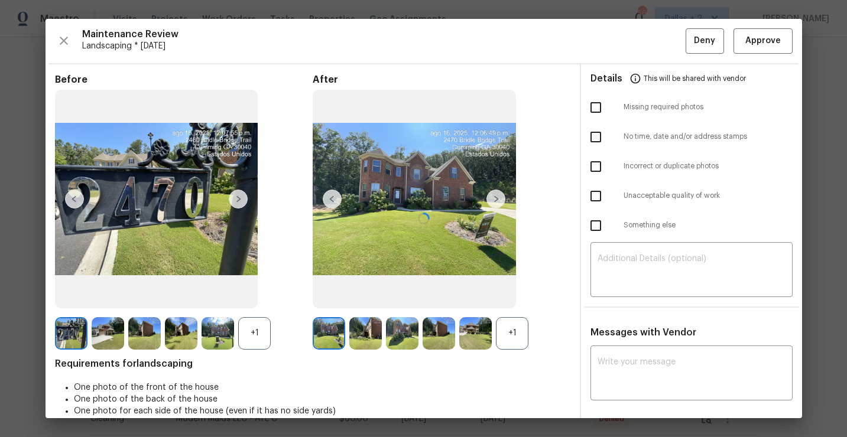
click at [494, 336] on div at bounding box center [477, 333] width 37 height 32
click at [500, 328] on div "+1" at bounding box center [512, 333] width 32 height 32
click at [761, 40] on span "Approve" at bounding box center [762, 41] width 35 height 15
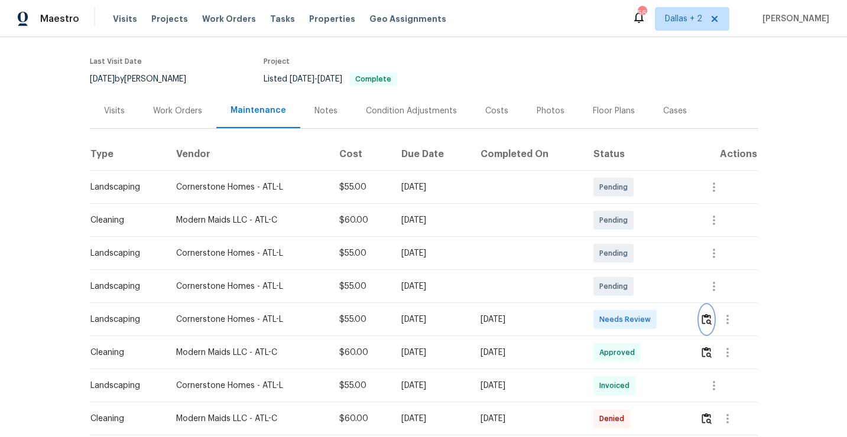
scroll to position [0, 0]
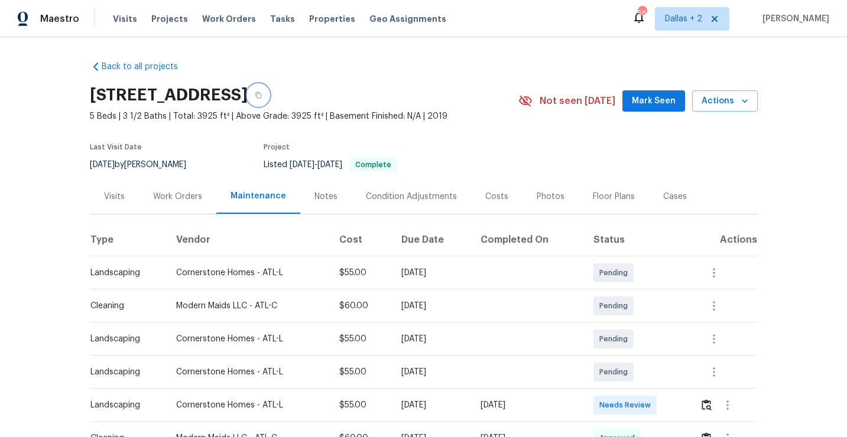
click at [269, 99] on button "button" at bounding box center [258, 94] width 21 height 21
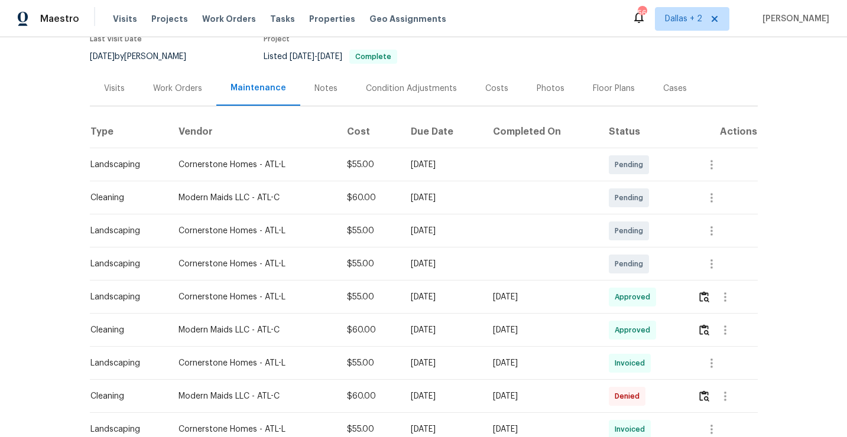
scroll to position [63, 0]
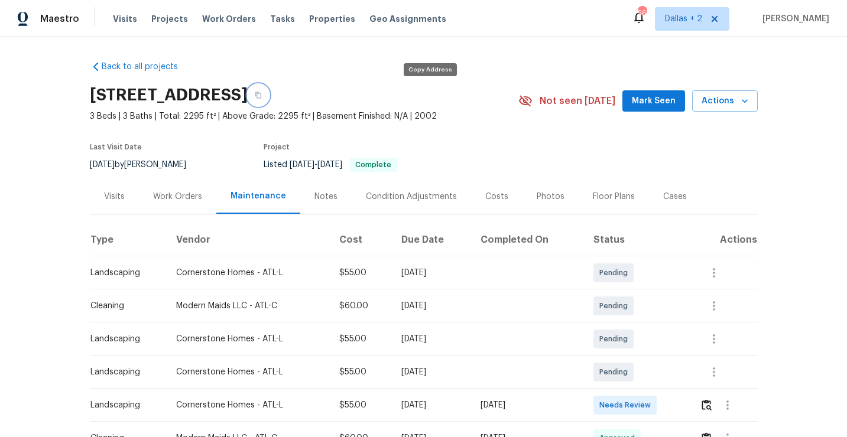
click at [269, 94] on button "button" at bounding box center [258, 94] width 21 height 21
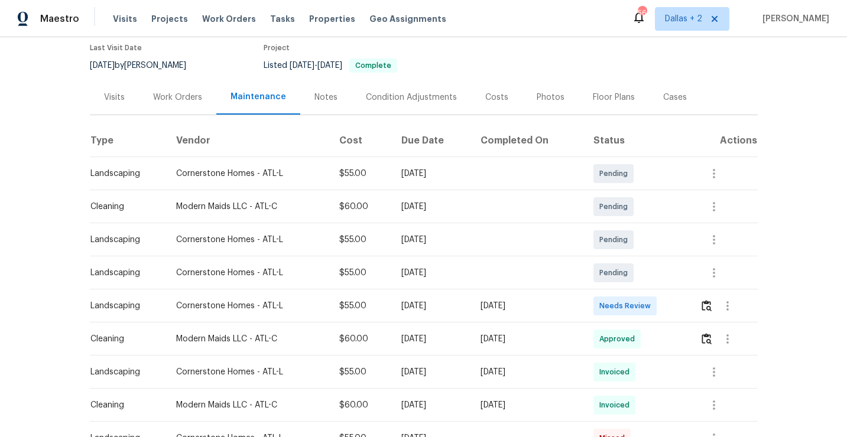
scroll to position [131, 0]
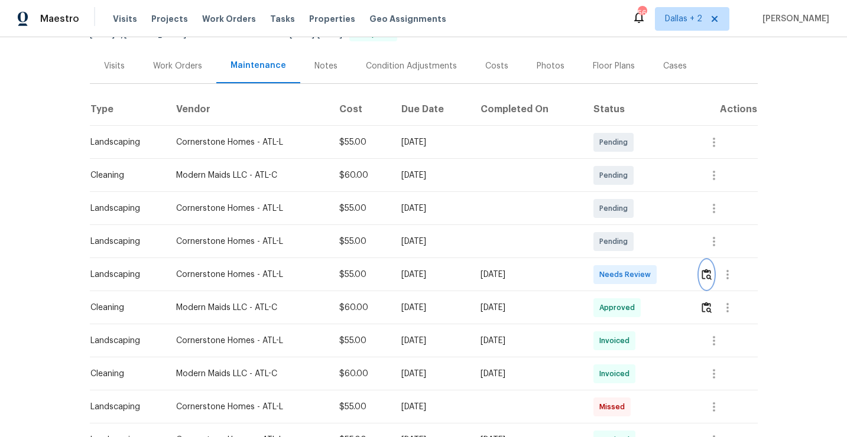
click at [710, 276] on img "button" at bounding box center [706, 274] width 10 height 11
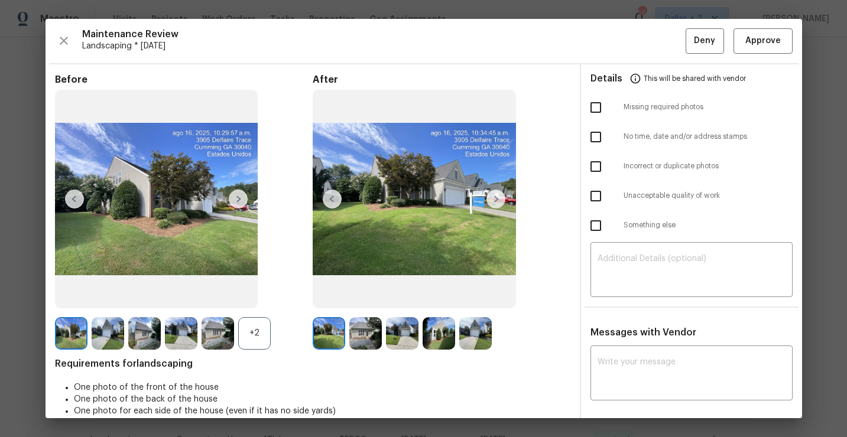
click at [257, 331] on div "+2" at bounding box center [254, 333] width 32 height 32
click at [761, 53] on button "Approve" at bounding box center [762, 40] width 59 height 25
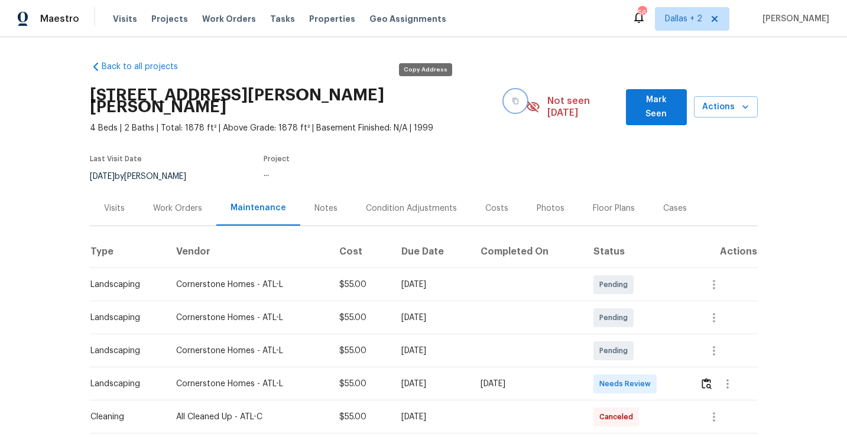
click at [512, 97] on icon "button" at bounding box center [515, 100] width 7 height 7
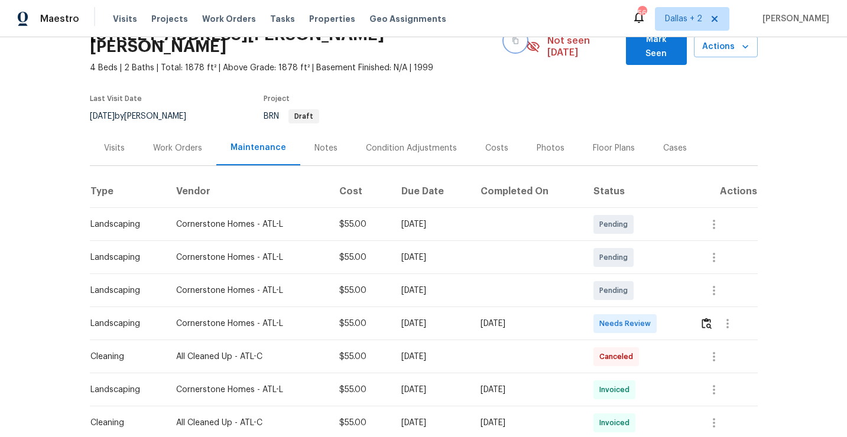
scroll to position [84, 0]
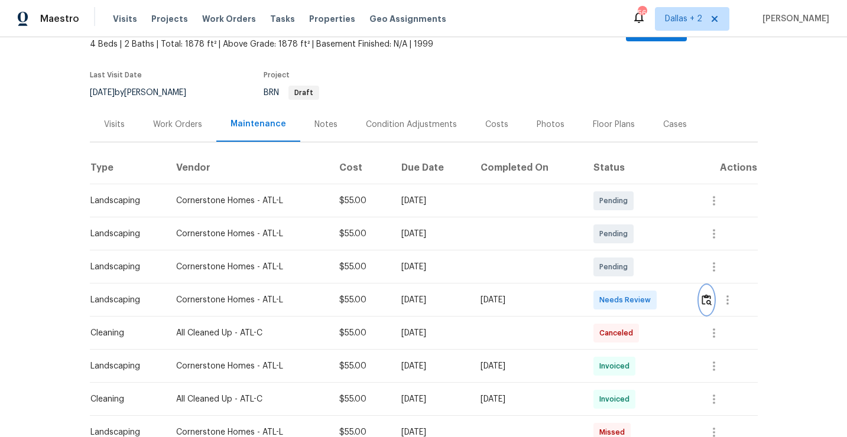
click at [710, 294] on img "button" at bounding box center [706, 299] width 10 height 11
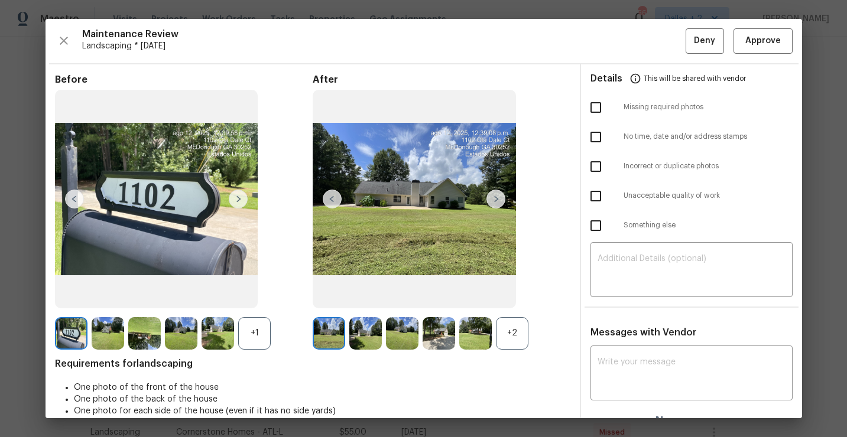
click at [529, 339] on div "+2" at bounding box center [442, 333] width 258 height 32
click at [512, 339] on div "+2" at bounding box center [512, 333] width 32 height 32
click at [254, 340] on div "+1" at bounding box center [254, 333] width 32 height 32
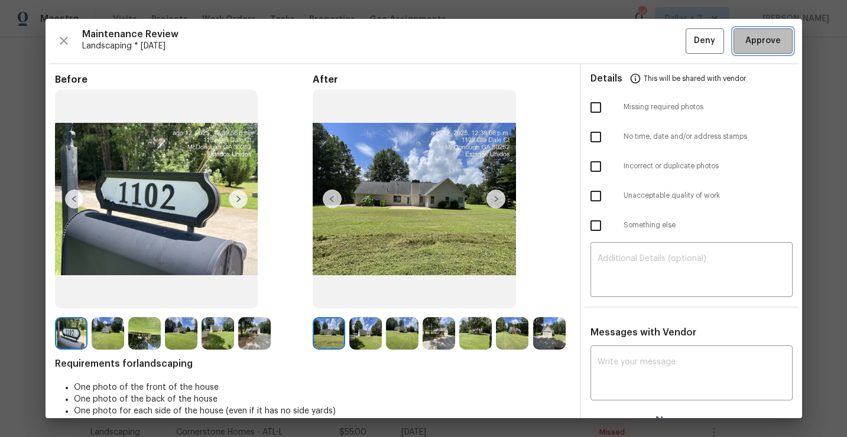
click at [761, 47] on span "Approve" at bounding box center [762, 41] width 35 height 15
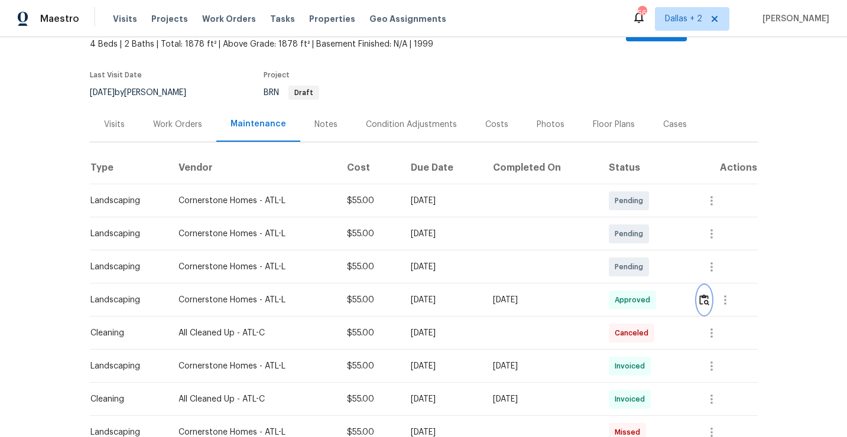
scroll to position [0, 0]
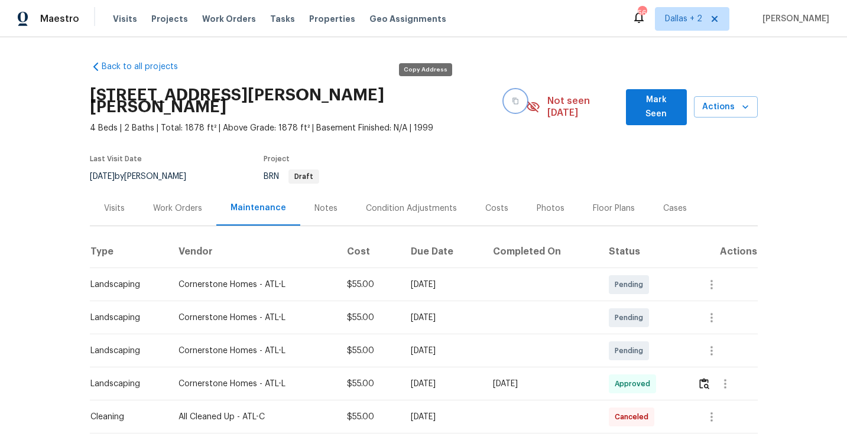
click at [505, 96] on button "button" at bounding box center [515, 100] width 21 height 21
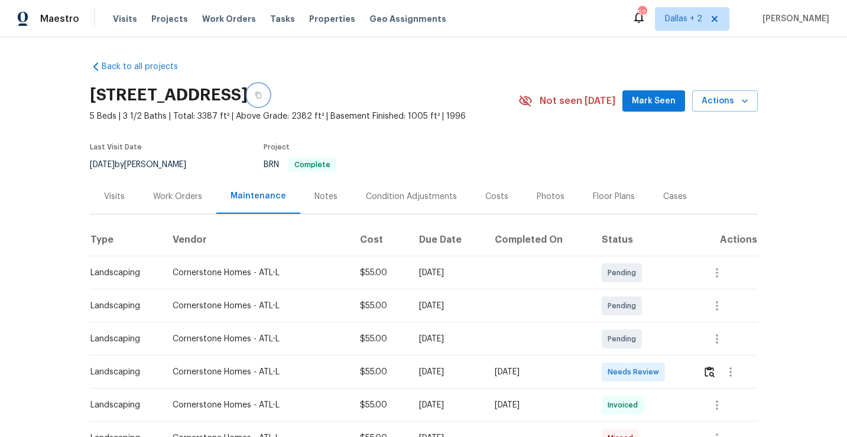
click at [269, 89] on button "button" at bounding box center [258, 94] width 21 height 21
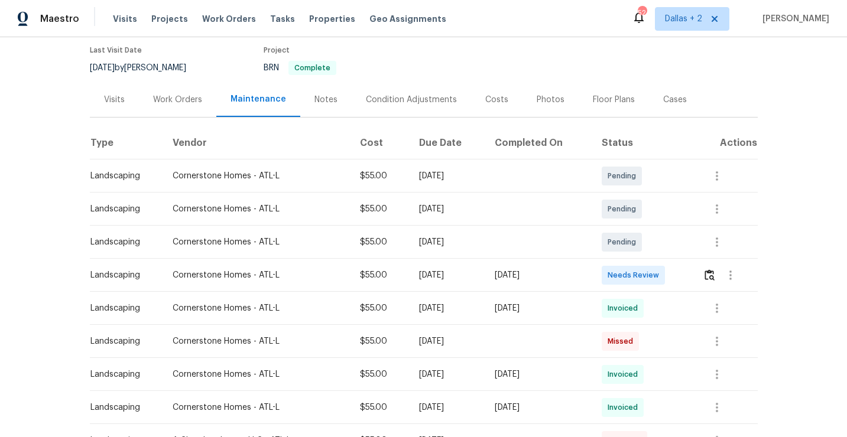
scroll to position [118, 0]
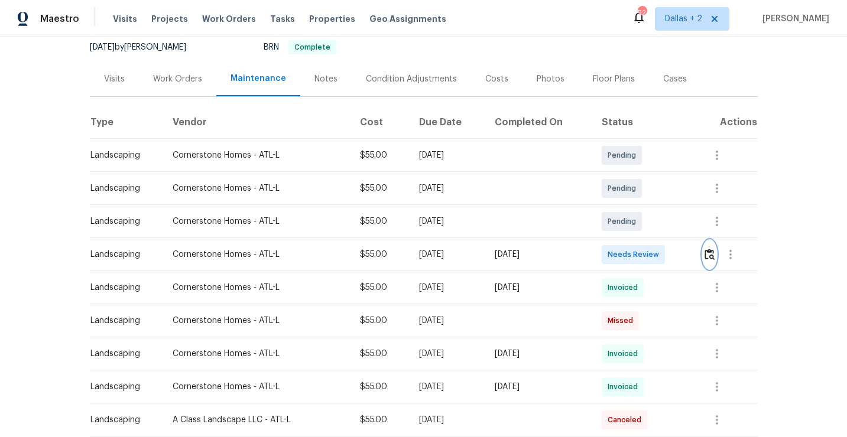
click at [712, 256] on img "button" at bounding box center [709, 254] width 10 height 11
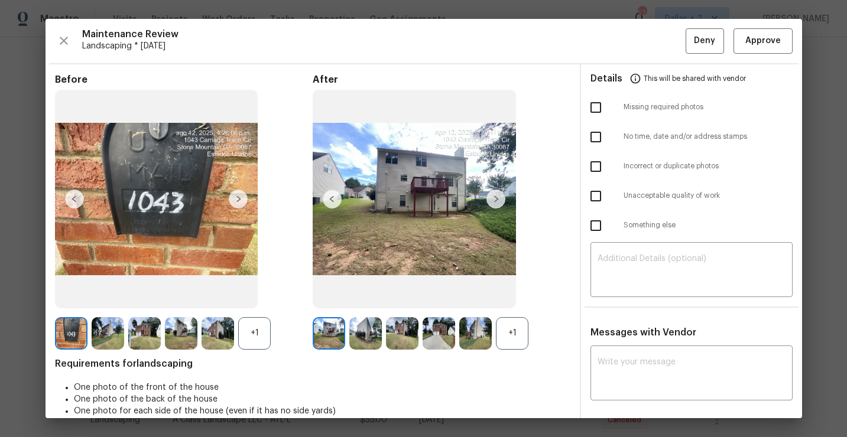
click at [505, 339] on div "+1" at bounding box center [512, 333] width 32 height 32
click at [263, 329] on div "+1" at bounding box center [254, 333] width 32 height 32
click at [359, 340] on img at bounding box center [365, 333] width 32 height 32
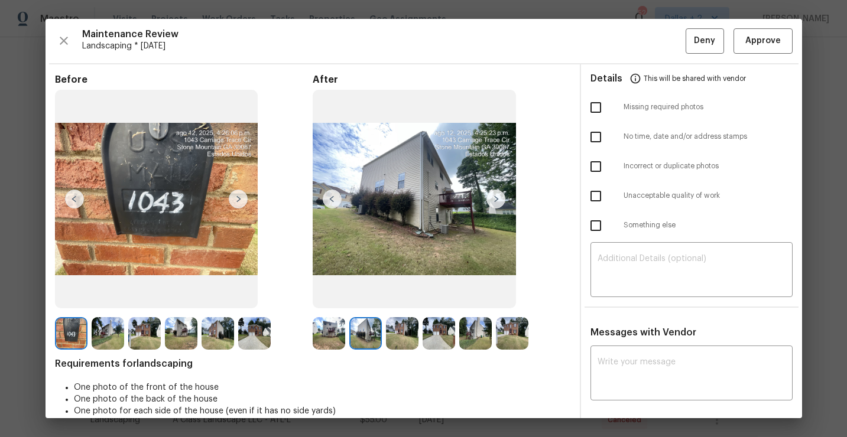
click at [407, 338] on img at bounding box center [402, 333] width 32 height 32
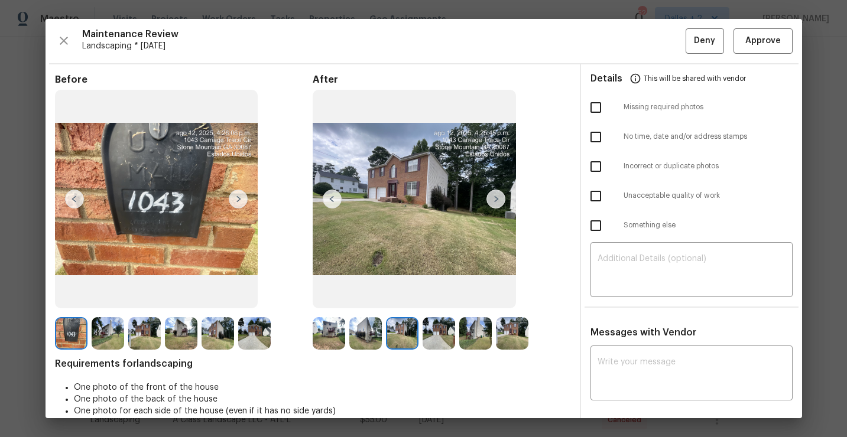
click at [443, 331] on img at bounding box center [438, 333] width 32 height 32
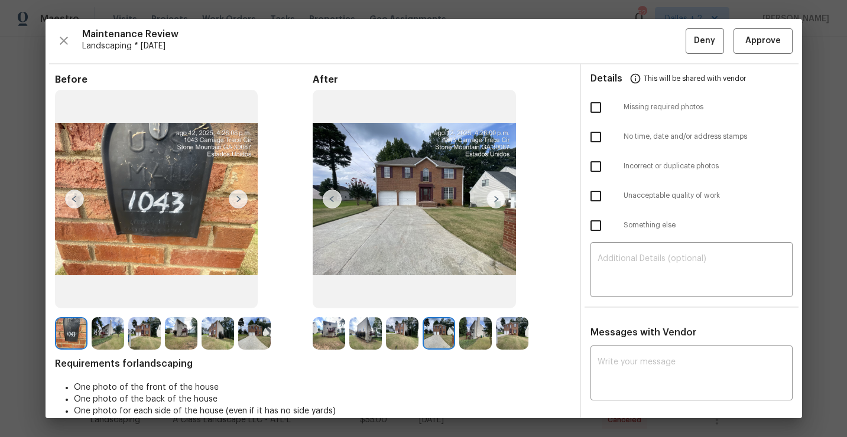
click at [479, 337] on img at bounding box center [475, 333] width 32 height 32
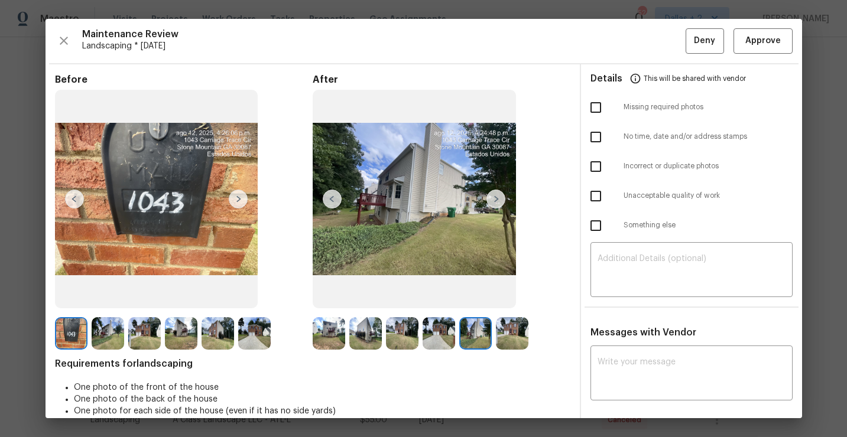
click at [512, 330] on img at bounding box center [512, 333] width 32 height 32
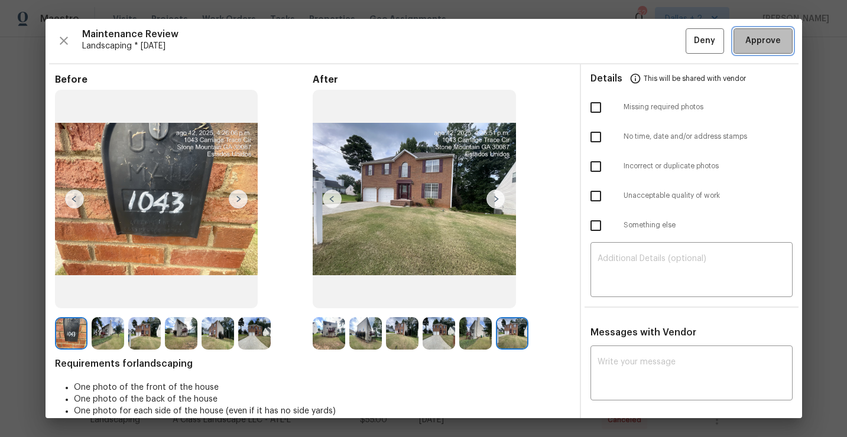
click at [750, 46] on span "Approve" at bounding box center [762, 41] width 35 height 15
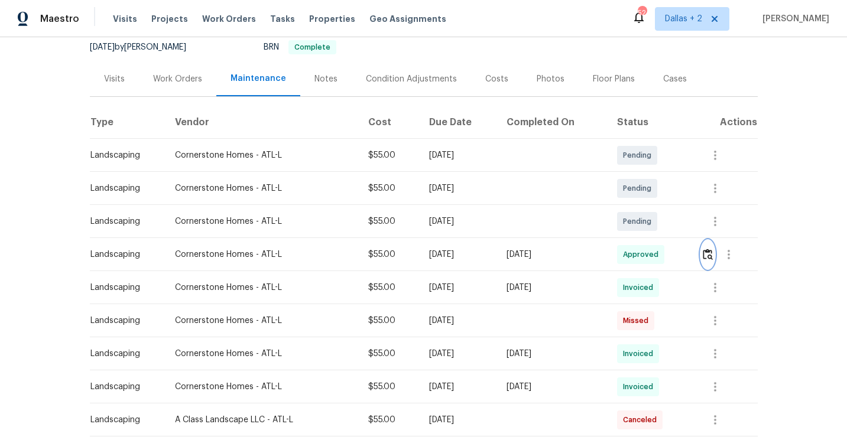
scroll to position [0, 0]
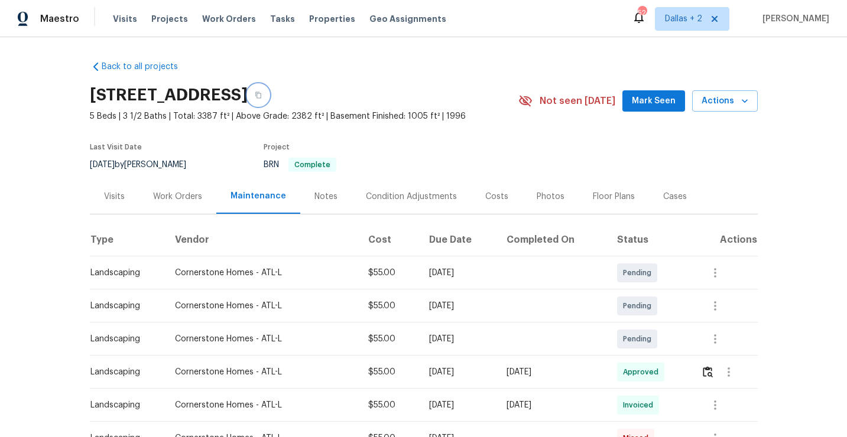
click at [269, 99] on button "button" at bounding box center [258, 94] width 21 height 21
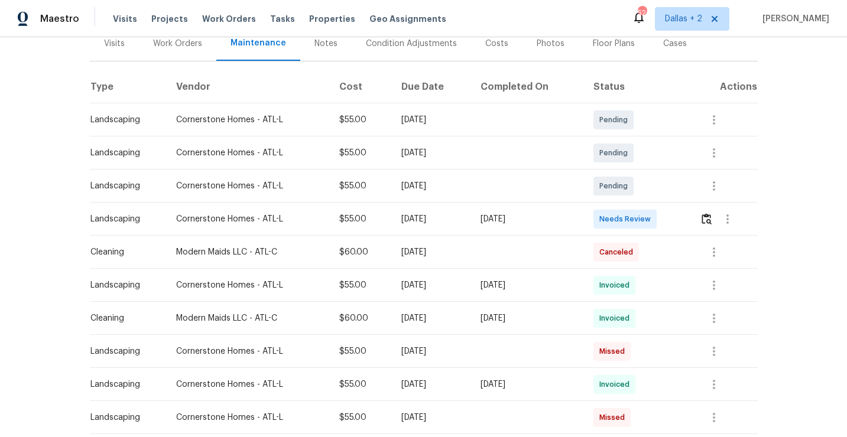
scroll to position [167, 0]
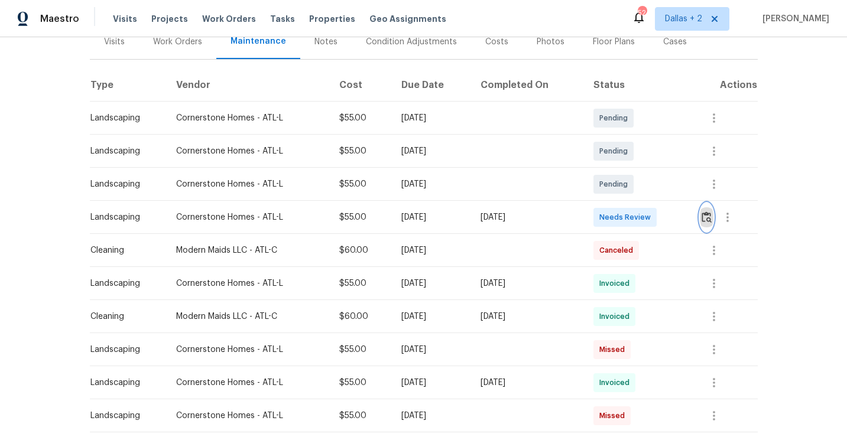
click at [709, 212] on img "button" at bounding box center [706, 217] width 10 height 11
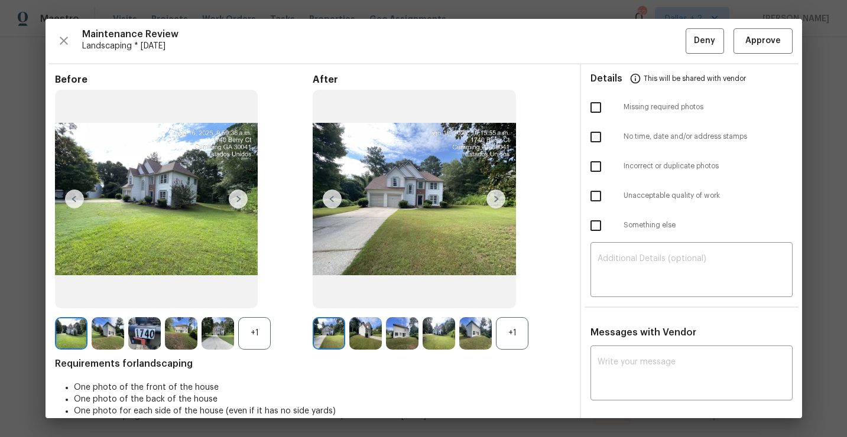
click at [509, 346] on div "+1" at bounding box center [512, 333] width 32 height 32
click at [249, 333] on div "+1" at bounding box center [254, 333] width 32 height 32
click at [148, 339] on img at bounding box center [144, 333] width 32 height 32
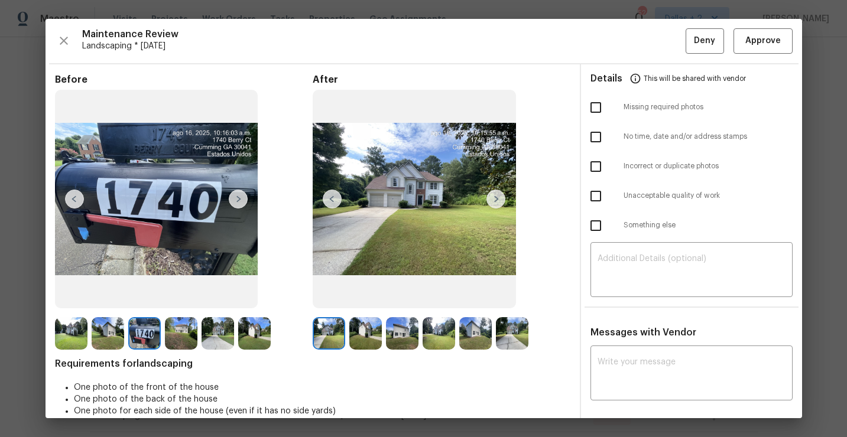
click at [369, 336] on img at bounding box center [365, 333] width 32 height 32
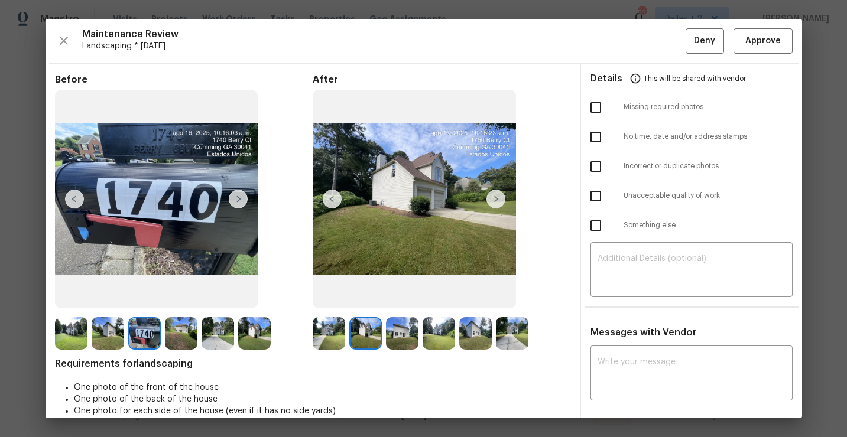
click at [493, 203] on img at bounding box center [495, 199] width 19 height 19
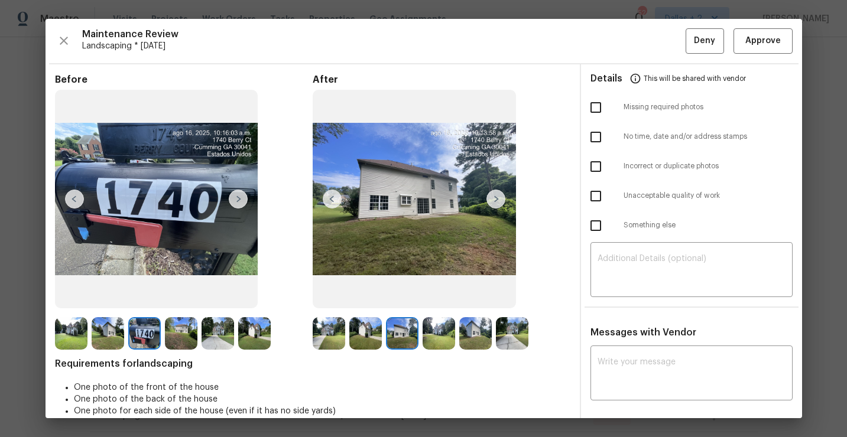
click at [494, 206] on img at bounding box center [495, 199] width 19 height 19
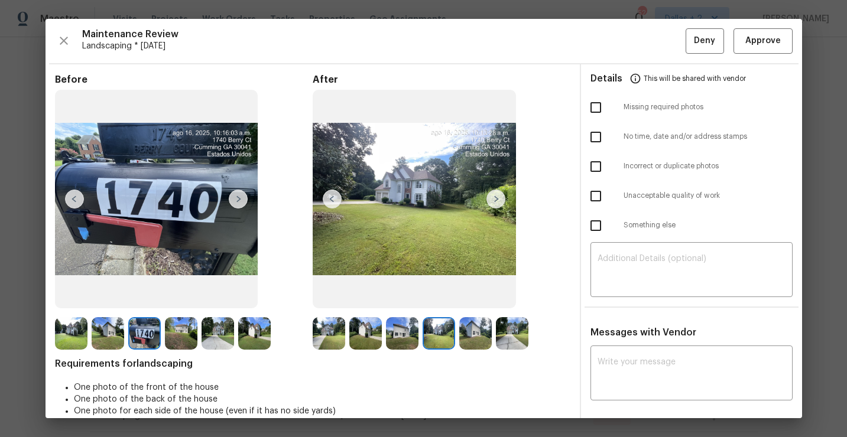
click at [493, 201] on img at bounding box center [495, 199] width 19 height 19
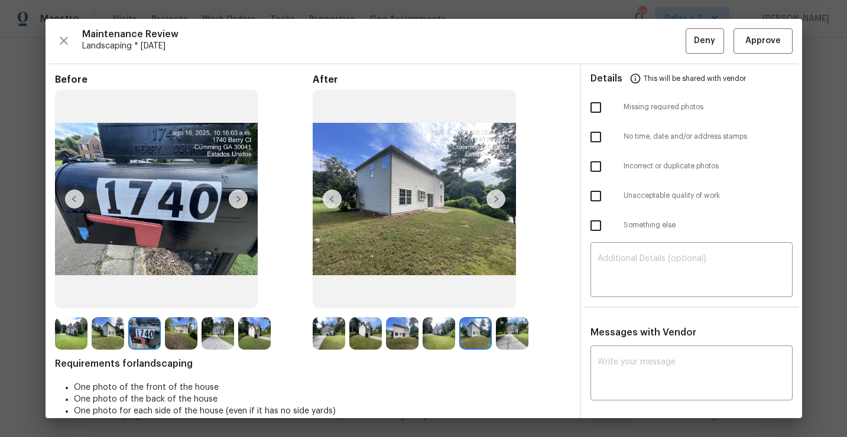
click at [513, 319] on img at bounding box center [512, 333] width 32 height 32
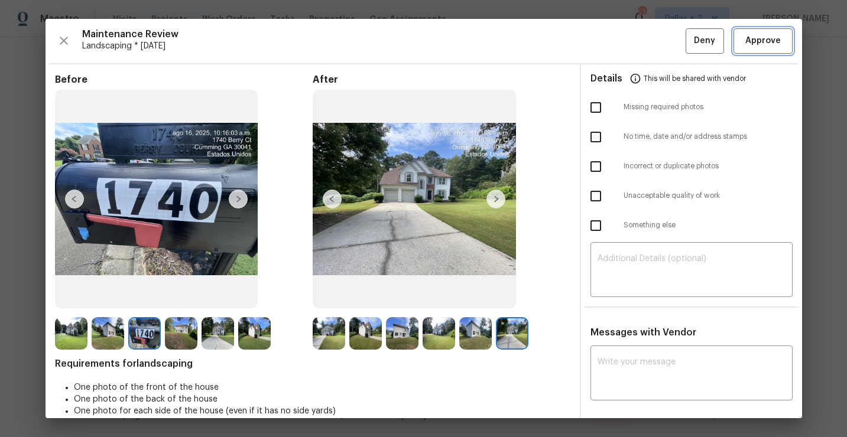
click at [769, 41] on span "Approve" at bounding box center [762, 41] width 35 height 15
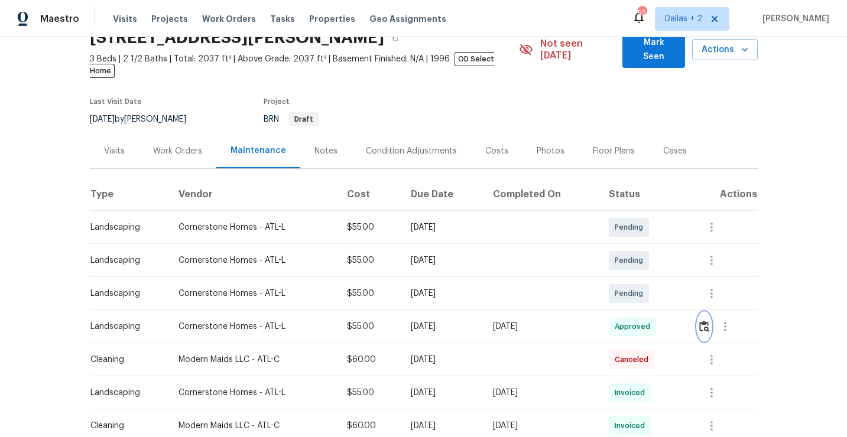
scroll to position [0, 0]
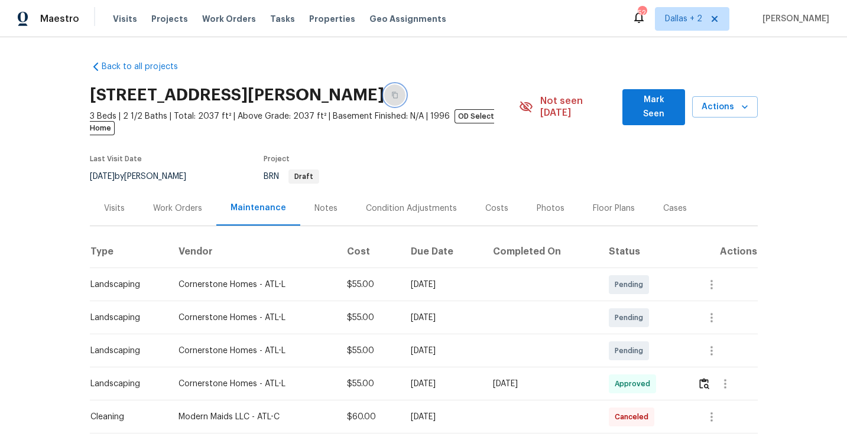
click at [384, 99] on button "button" at bounding box center [394, 94] width 21 height 21
click at [384, 102] on button "button" at bounding box center [394, 94] width 21 height 21
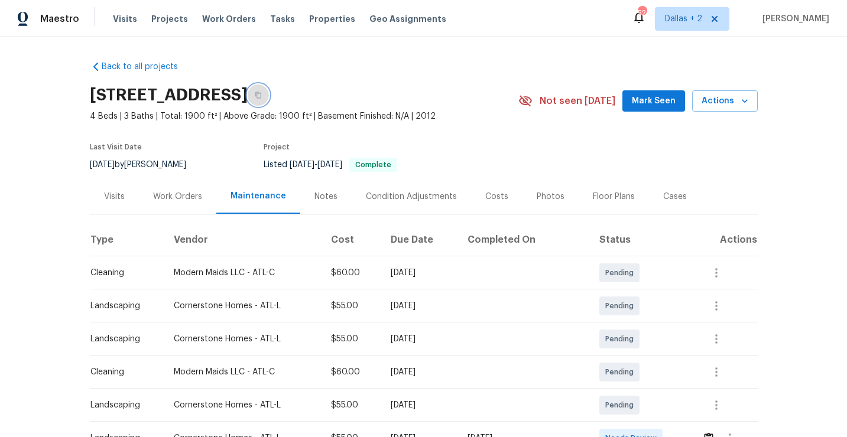
click at [261, 94] on icon "button" at bounding box center [258, 95] width 6 height 6
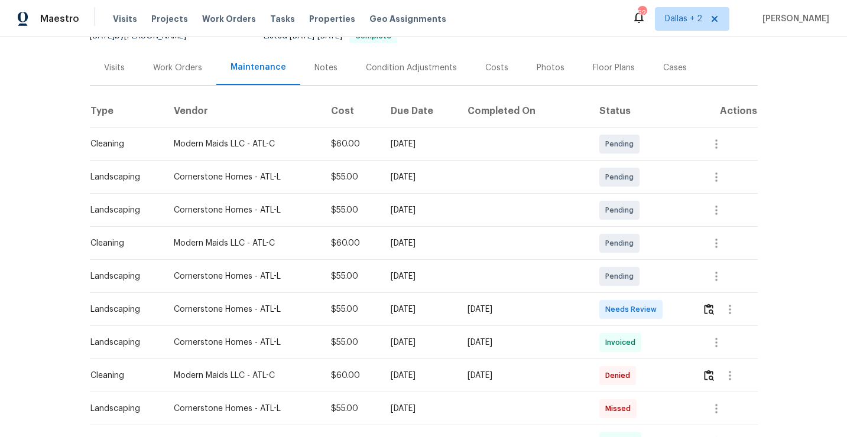
scroll to position [129, 0]
click at [709, 314] on button "button" at bounding box center [709, 309] width 14 height 28
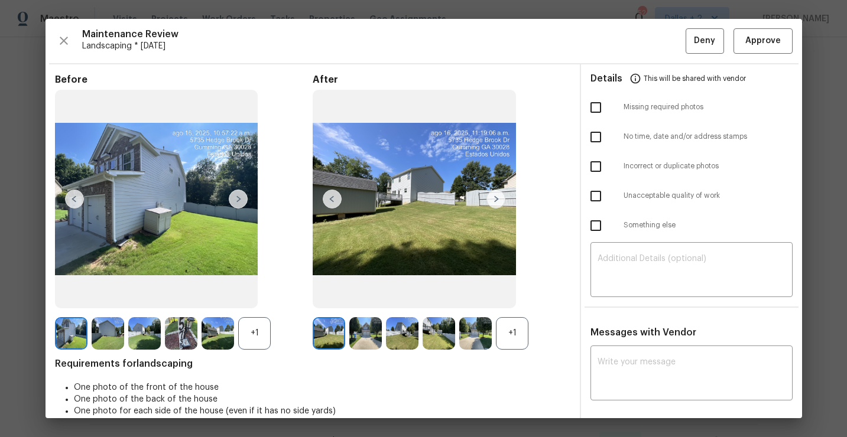
click at [506, 333] on div "+1" at bounding box center [512, 333] width 32 height 32
click at [259, 339] on div "+1" at bounding box center [254, 333] width 32 height 32
click at [169, 333] on img at bounding box center [181, 333] width 32 height 32
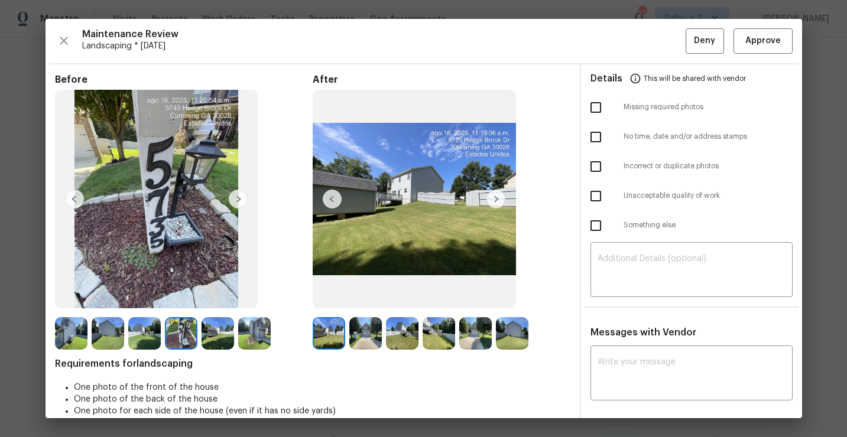
click at [365, 327] on img at bounding box center [365, 333] width 32 height 32
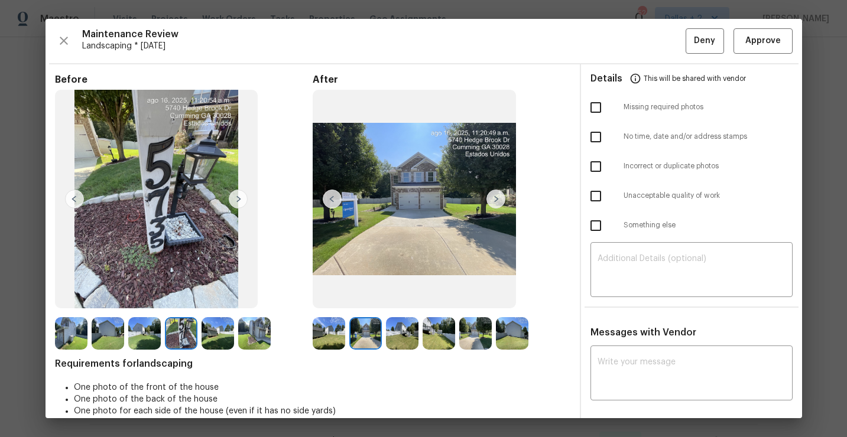
click at [394, 332] on img at bounding box center [402, 333] width 32 height 32
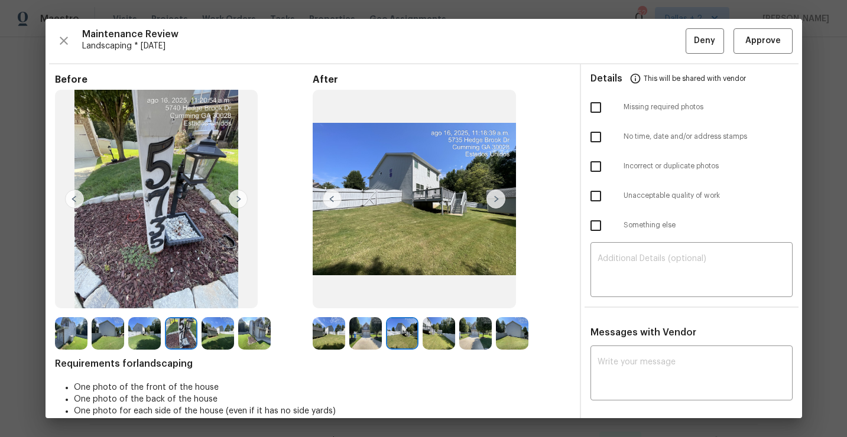
click at [448, 342] on img at bounding box center [438, 333] width 32 height 32
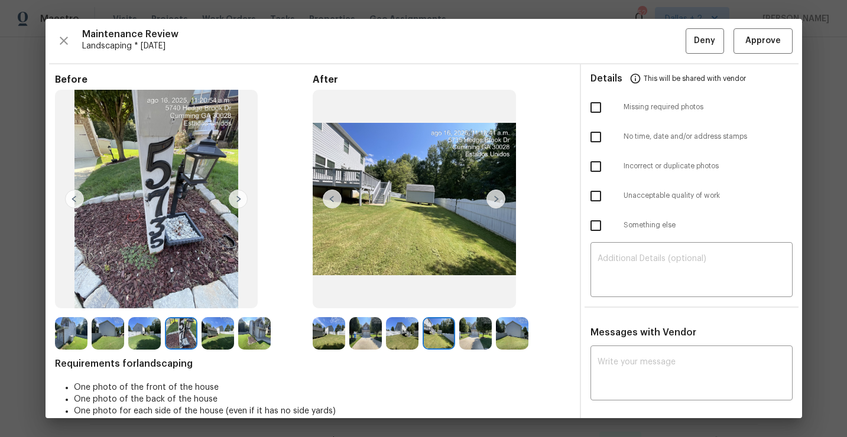
click at [477, 337] on img at bounding box center [475, 333] width 32 height 32
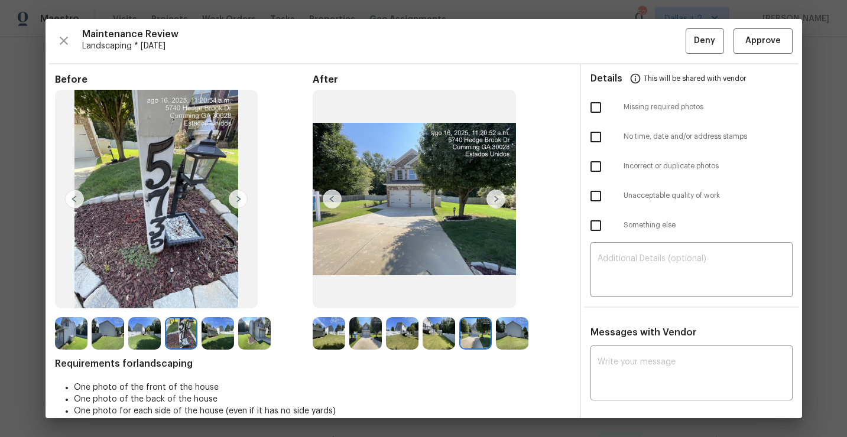
click at [519, 338] on img at bounding box center [512, 333] width 32 height 32
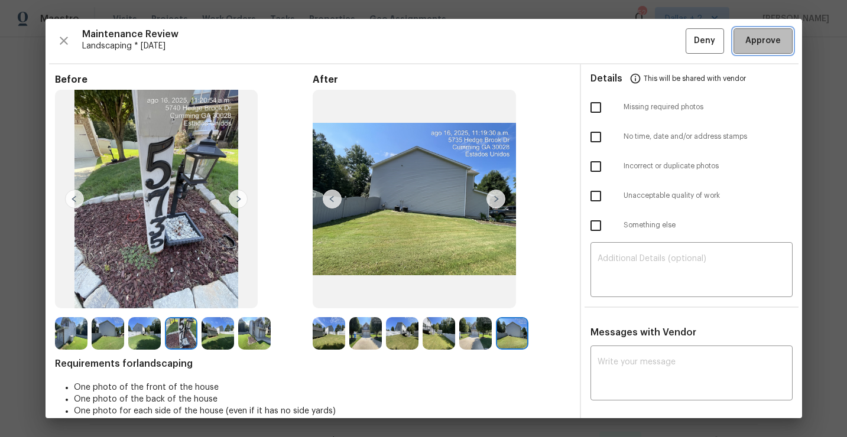
click at [755, 45] on span "Approve" at bounding box center [762, 41] width 35 height 15
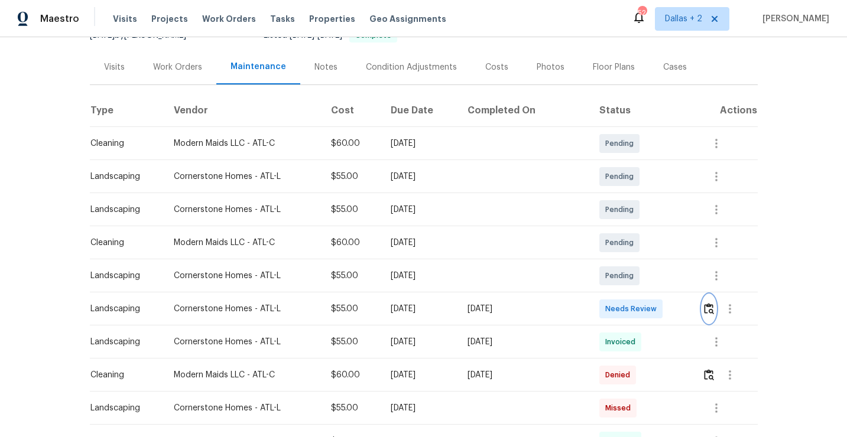
scroll to position [0, 0]
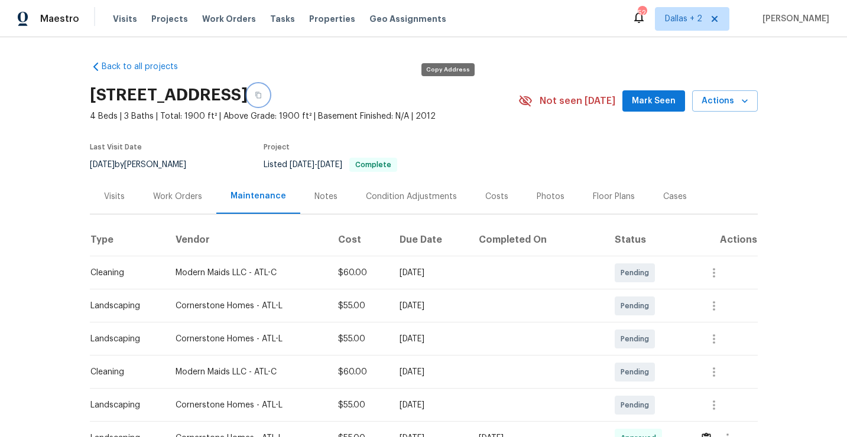
click at [261, 97] on icon "button" at bounding box center [258, 95] width 6 height 6
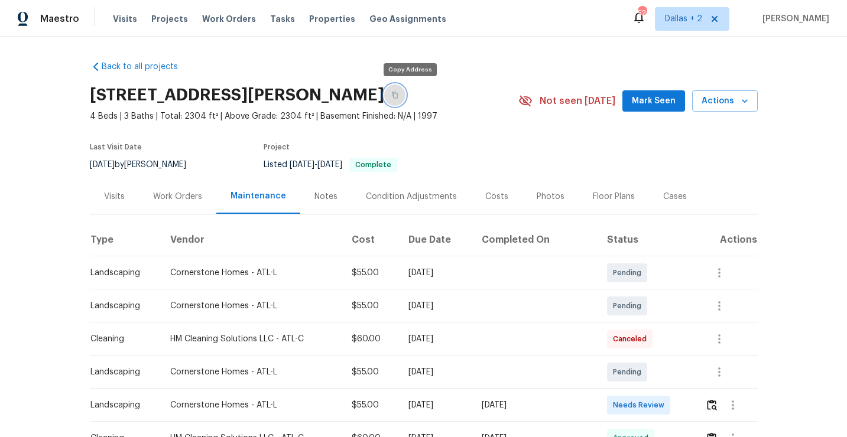
click at [398, 94] on icon "button" at bounding box center [394, 95] width 7 height 7
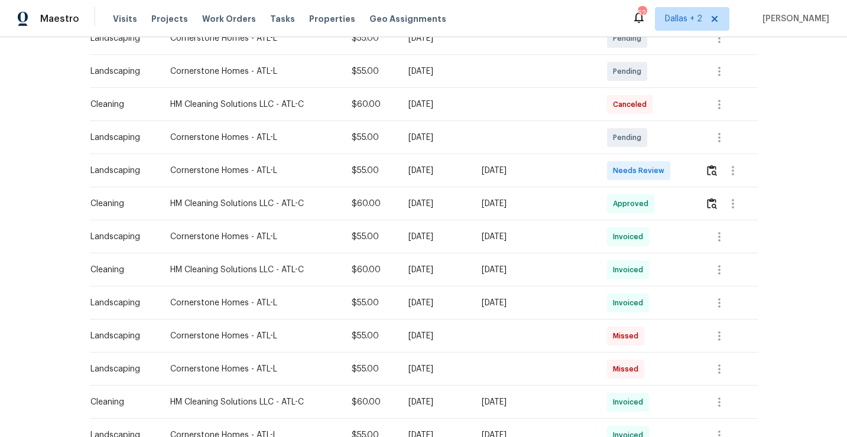
scroll to position [252, 0]
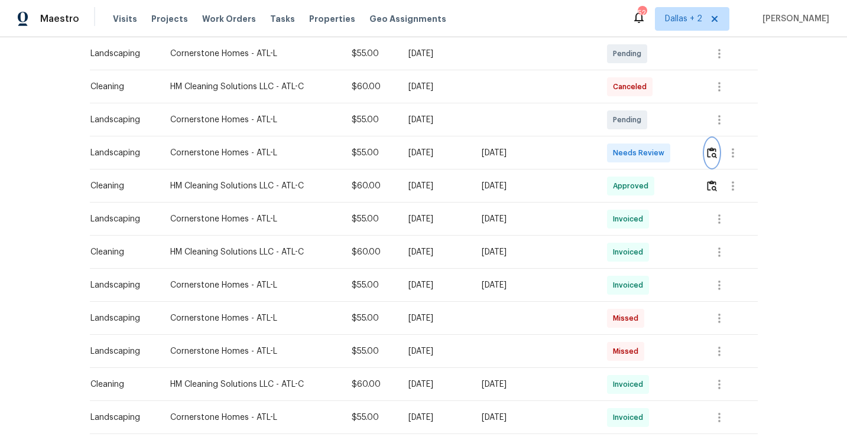
click at [711, 150] on img "button" at bounding box center [712, 152] width 10 height 11
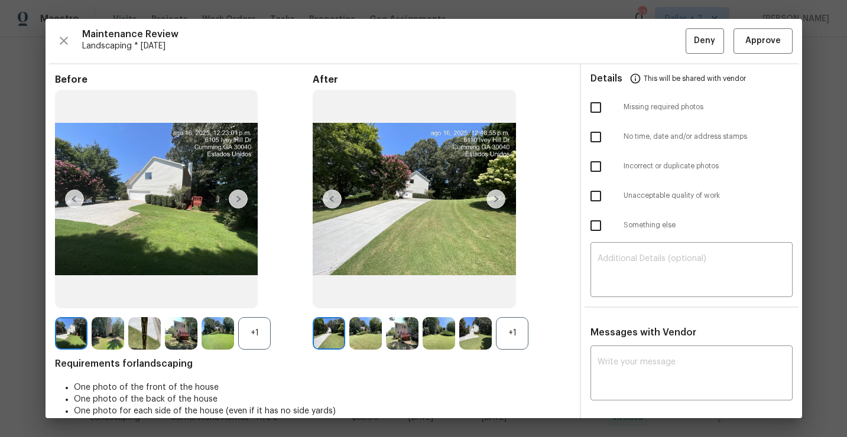
click at [254, 338] on div "+1" at bounding box center [254, 333] width 32 height 32
click at [512, 340] on div "+1" at bounding box center [512, 333] width 32 height 32
click at [70, 326] on img at bounding box center [71, 333] width 32 height 32
click at [111, 333] on img at bounding box center [108, 333] width 32 height 32
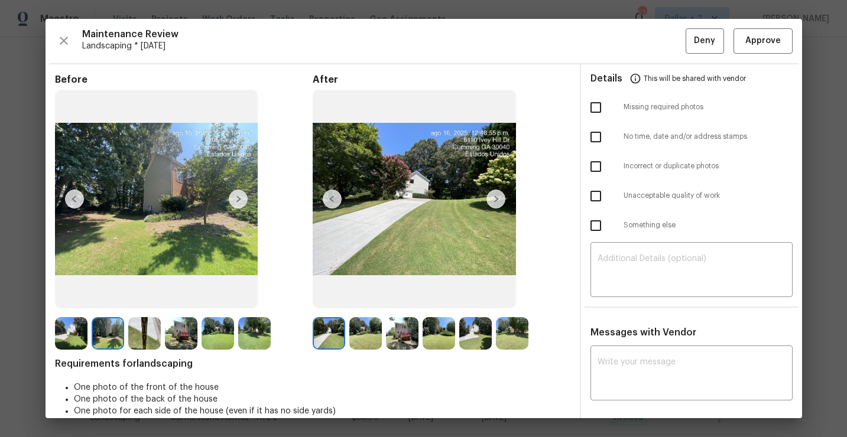
click at [136, 336] on img at bounding box center [144, 333] width 32 height 32
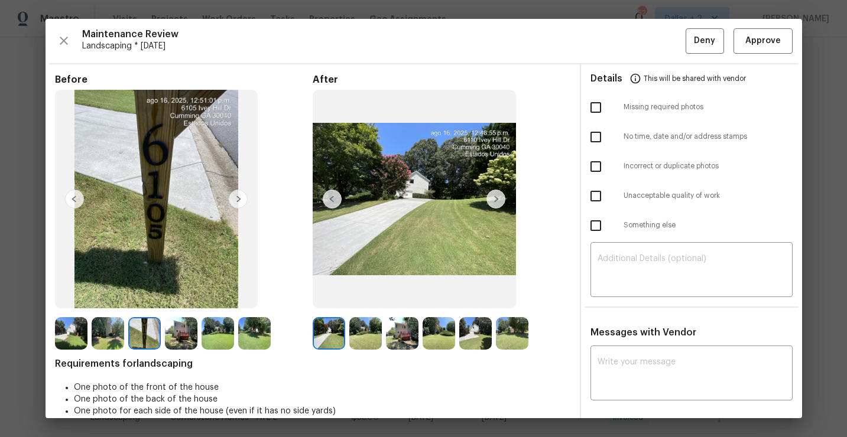
click at [440, 344] on img at bounding box center [438, 333] width 32 height 32
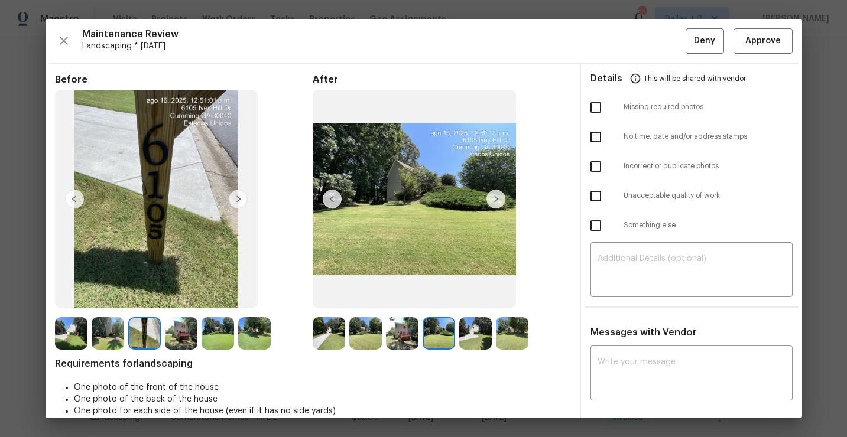
click at [472, 342] on img at bounding box center [475, 333] width 32 height 32
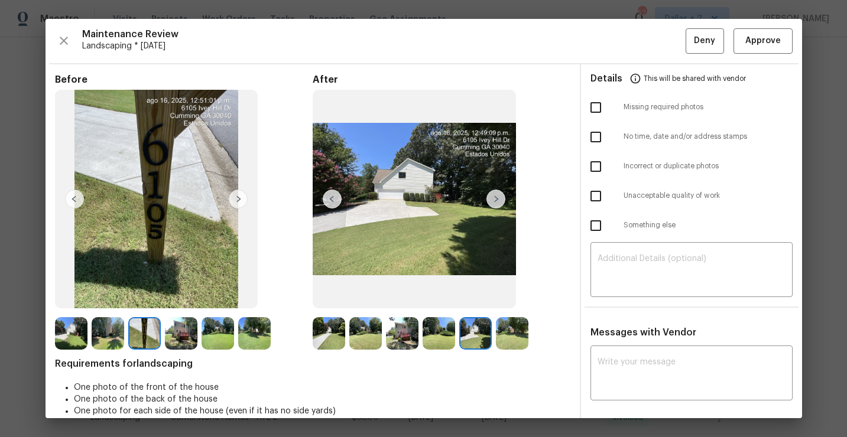
click at [507, 339] on img at bounding box center [512, 333] width 32 height 32
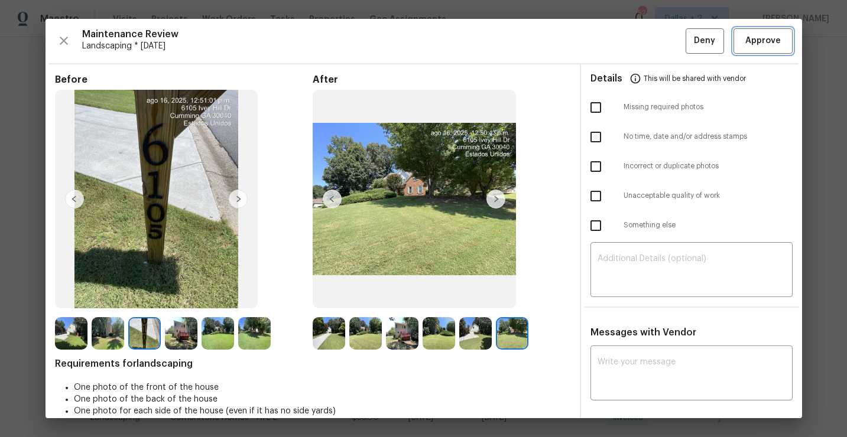
click at [765, 43] on span "Approve" at bounding box center [762, 41] width 35 height 15
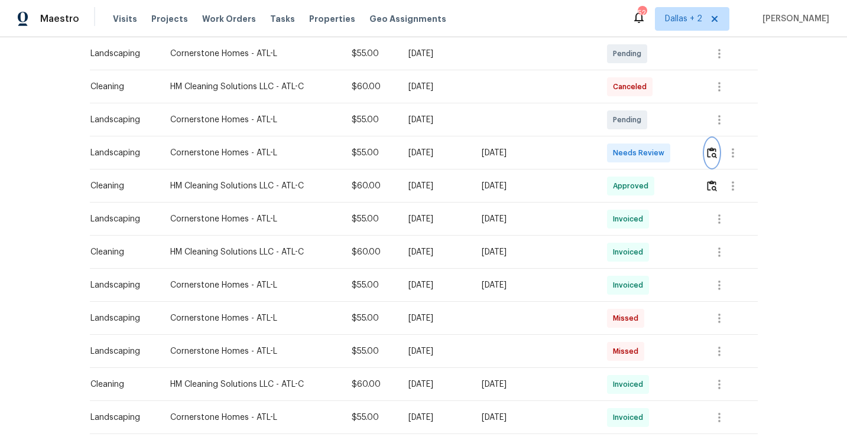
scroll to position [0, 0]
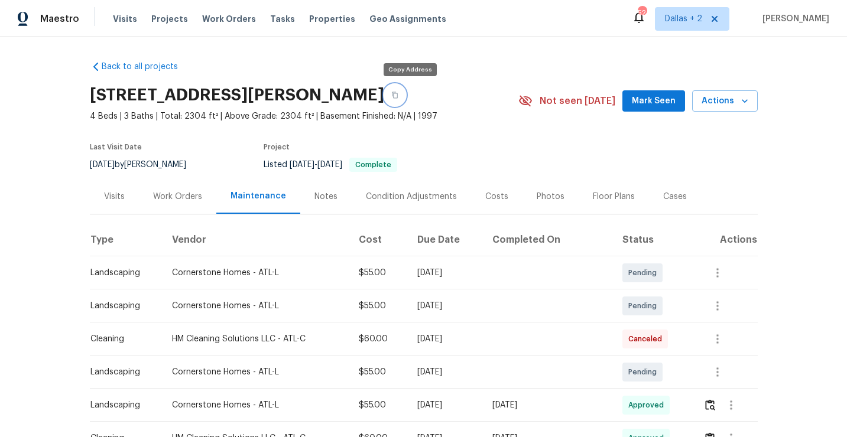
click at [398, 97] on icon "button" at bounding box center [394, 95] width 7 height 7
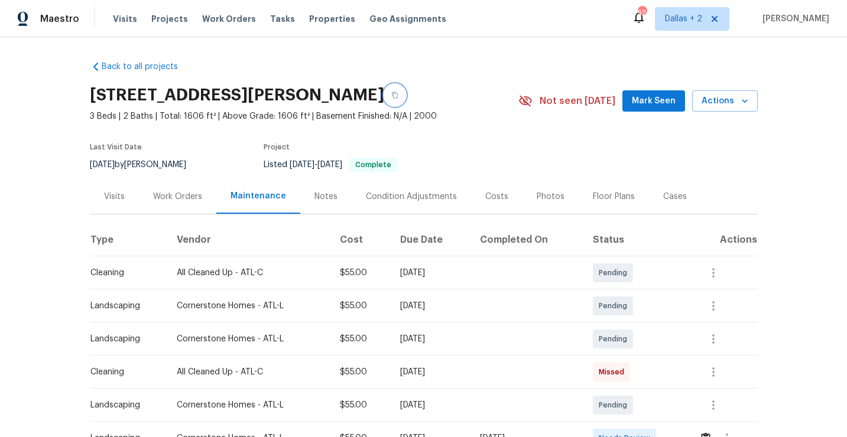
click at [405, 99] on button "button" at bounding box center [394, 94] width 21 height 21
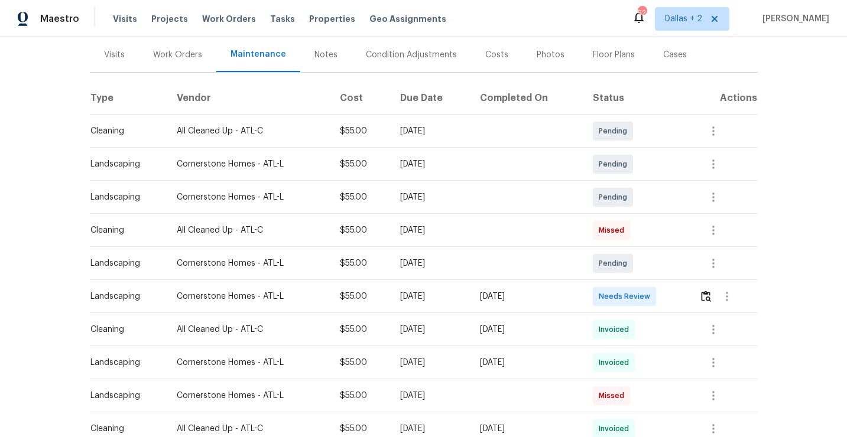
scroll to position [223, 0]
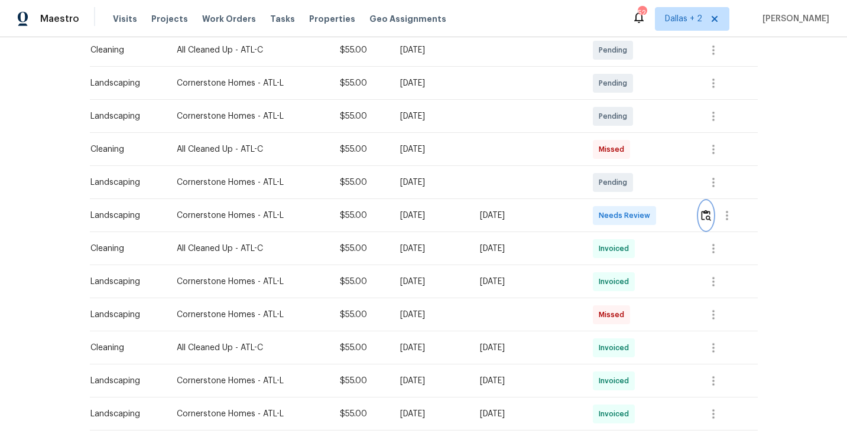
click at [709, 219] on img "button" at bounding box center [706, 215] width 10 height 11
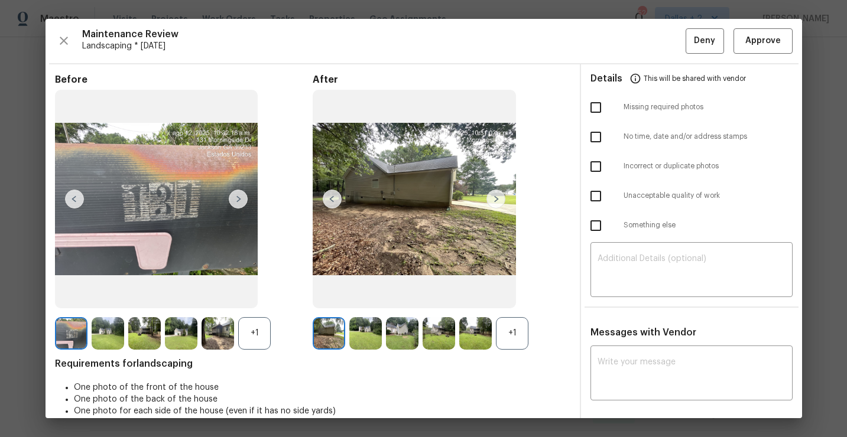
click at [508, 340] on div "+1" at bounding box center [512, 333] width 32 height 32
click at [363, 333] on img at bounding box center [365, 333] width 32 height 32
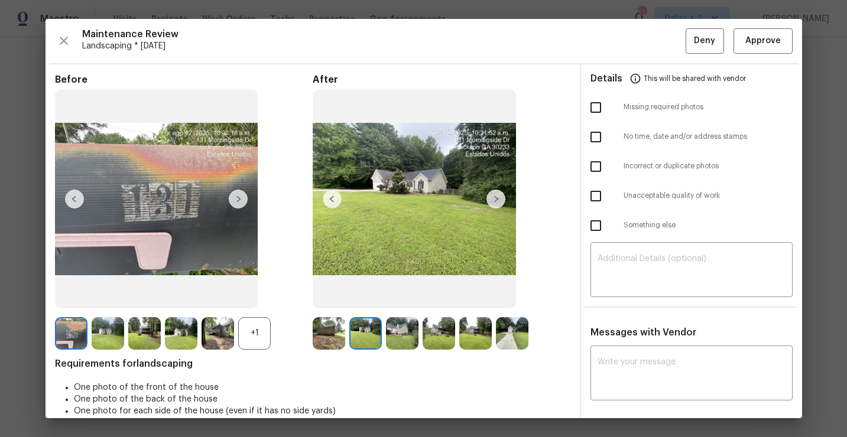
click at [497, 205] on img at bounding box center [495, 199] width 19 height 19
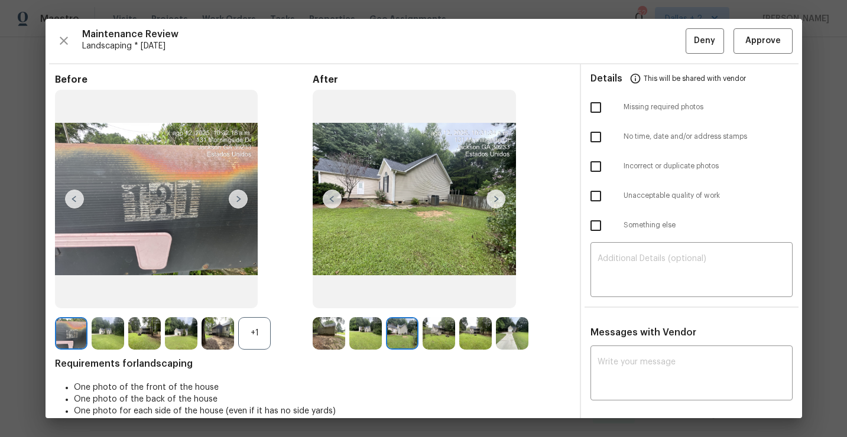
click at [496, 205] on img at bounding box center [495, 199] width 19 height 19
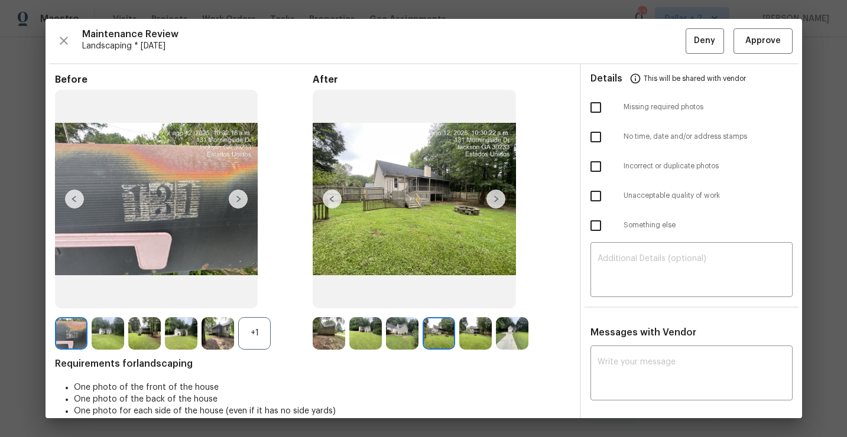
click at [497, 200] on img at bounding box center [495, 199] width 19 height 19
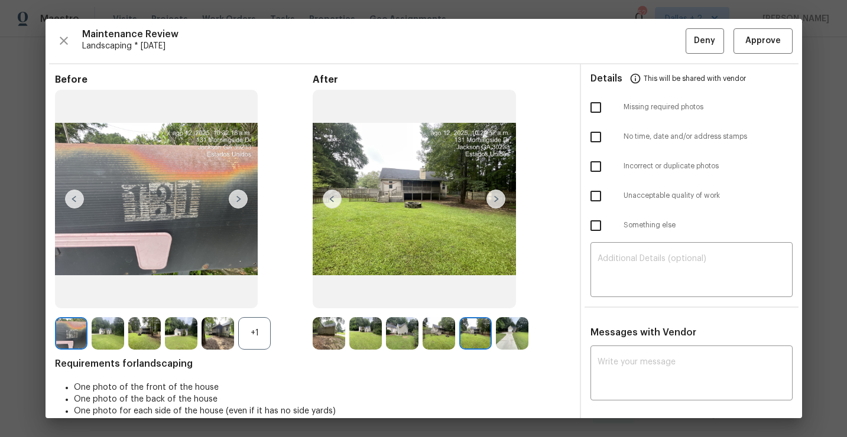
click at [497, 200] on img at bounding box center [495, 199] width 19 height 19
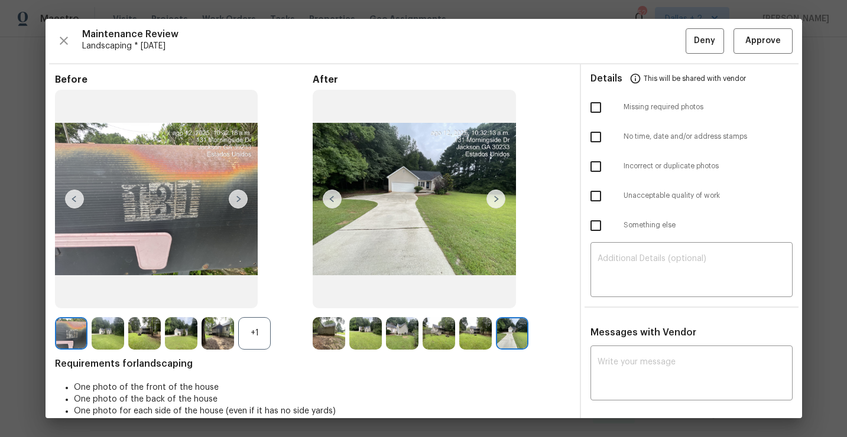
click at [358, 329] on img at bounding box center [365, 333] width 32 height 32
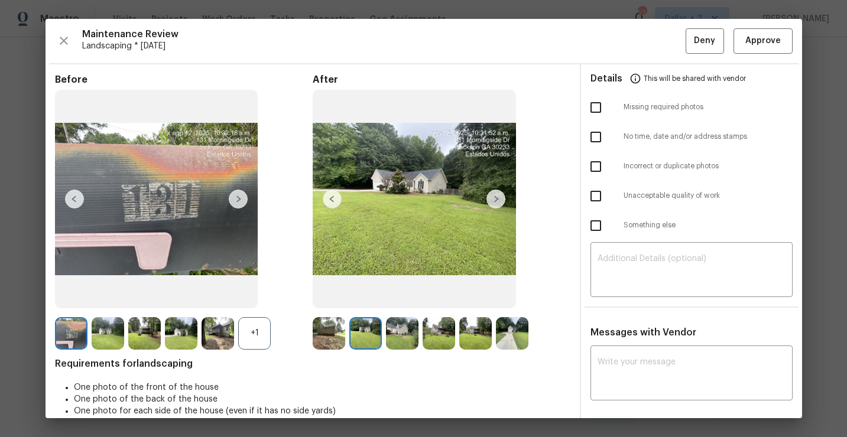
click at [401, 329] on img at bounding box center [402, 333] width 32 height 32
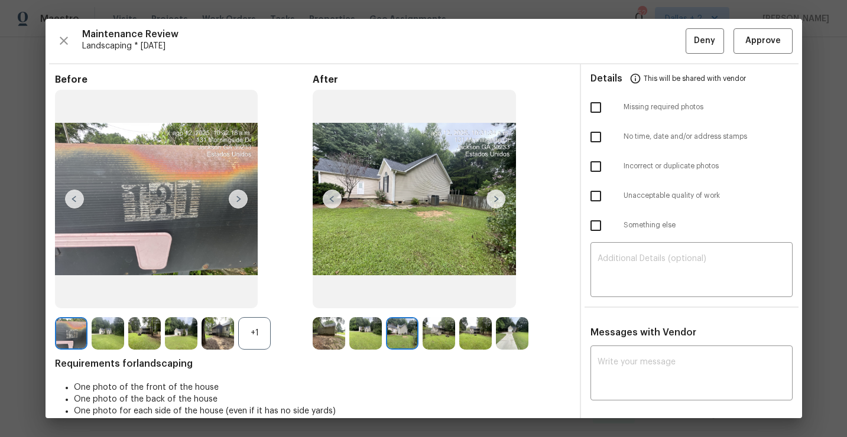
click at [444, 332] on img at bounding box center [438, 333] width 32 height 32
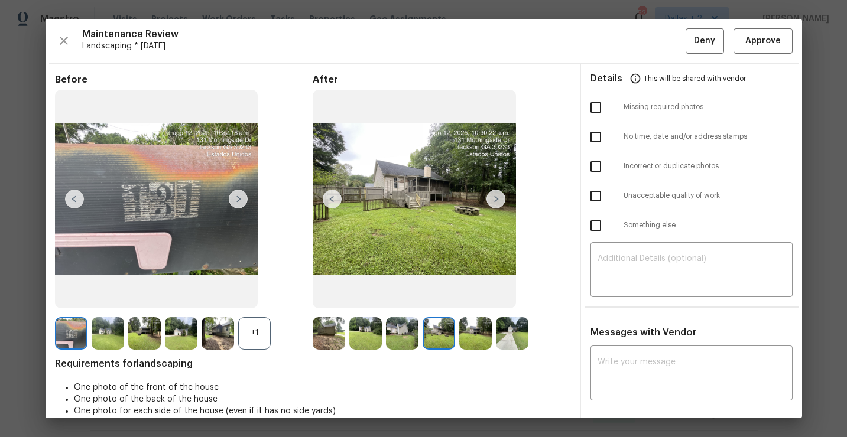
click at [473, 333] on img at bounding box center [475, 333] width 32 height 32
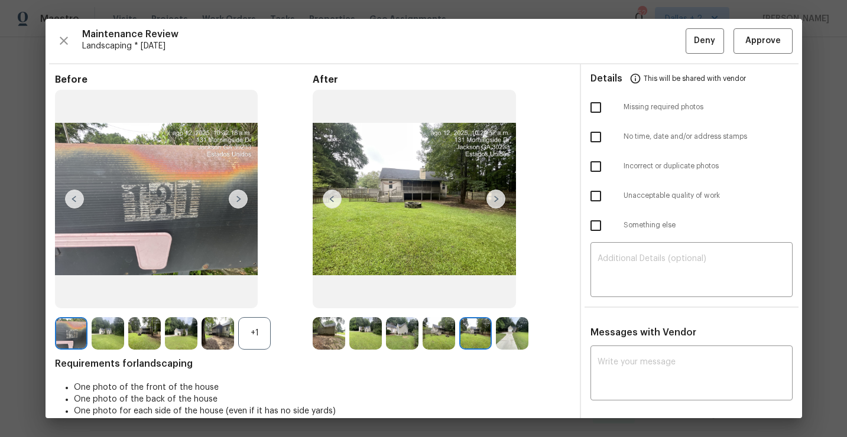
click at [511, 337] on img at bounding box center [512, 333] width 32 height 32
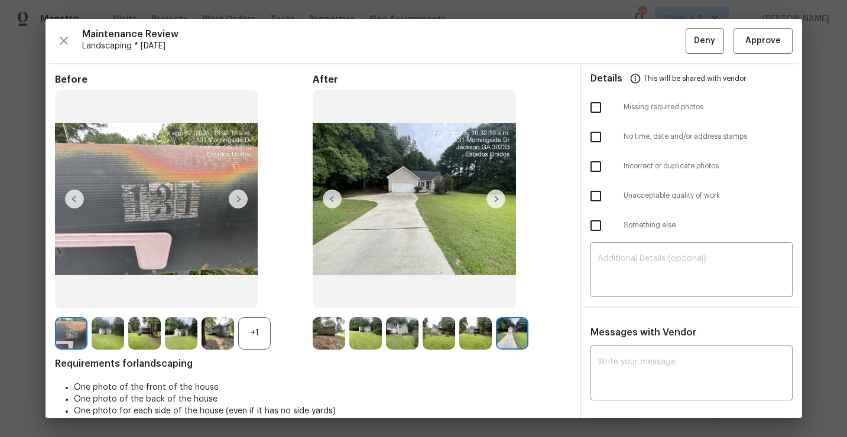
click at [314, 334] on img at bounding box center [329, 333] width 32 height 32
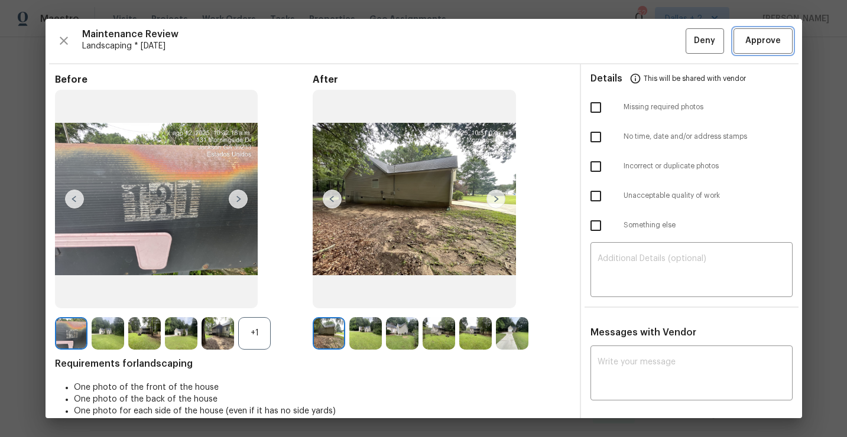
click at [749, 40] on span "Approve" at bounding box center [762, 41] width 35 height 15
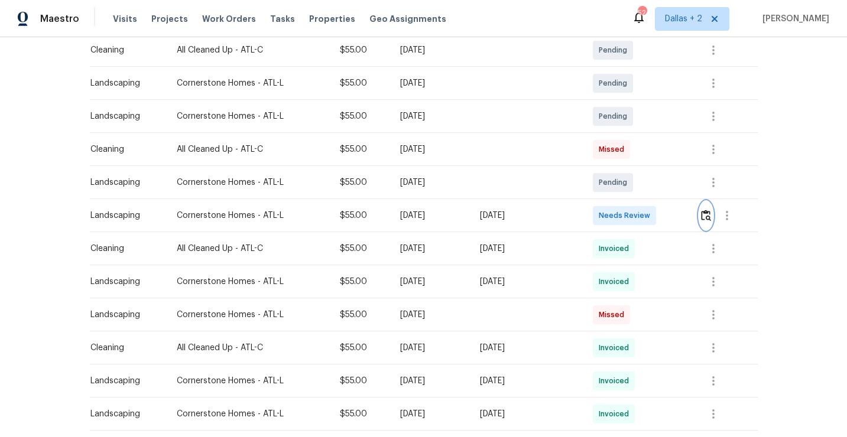
scroll to position [0, 0]
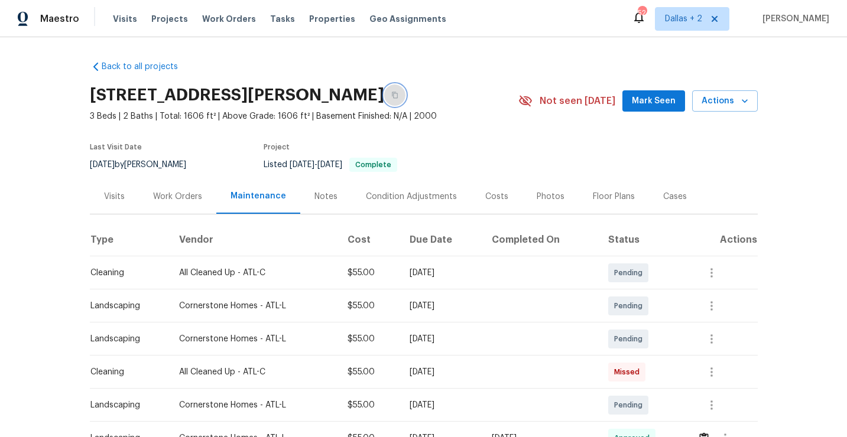
click at [398, 93] on icon "button" at bounding box center [394, 95] width 7 height 7
